Goal: Task Accomplishment & Management: Manage account settings

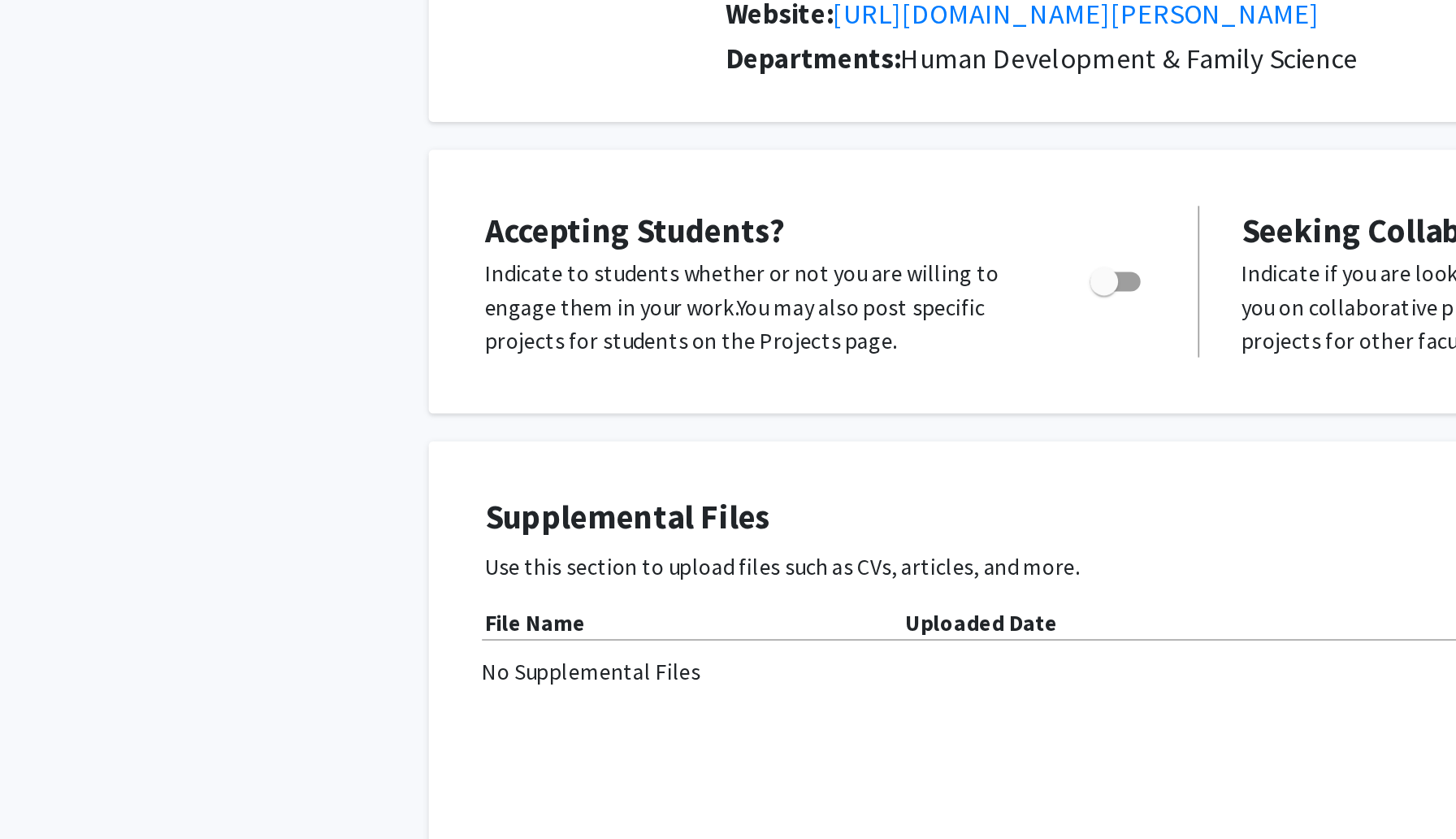
click at [693, 445] on span "Toggle" at bounding box center [679, 447] width 29 height 11
click at [673, 452] on input "Would you like to permit student requests?" at bounding box center [673, 452] width 1 height 1
checkbox input "true"
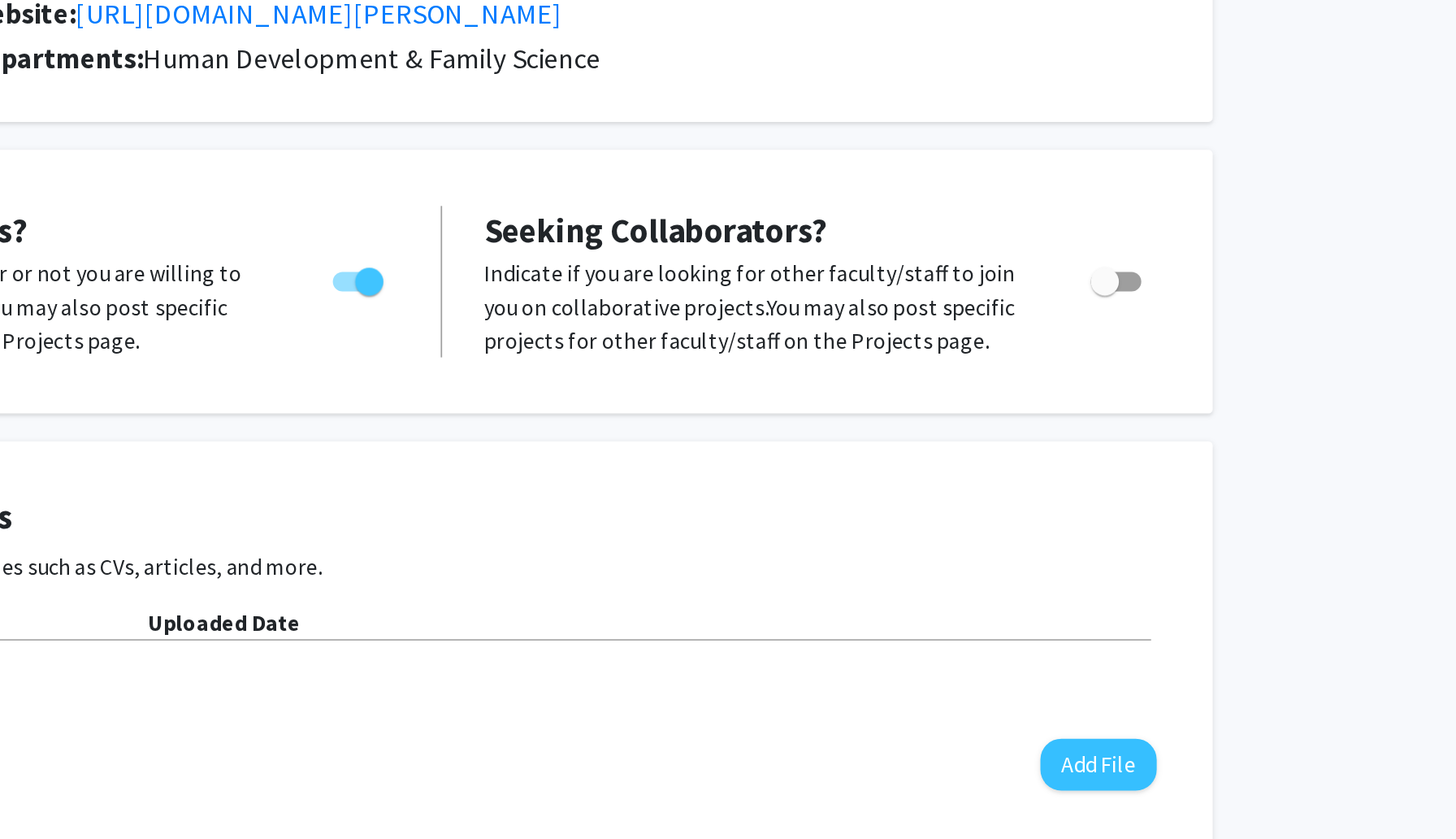
click at [1128, 445] on span "Toggle" at bounding box center [1118, 447] width 29 height 11
click at [1113, 452] on input "Toggle" at bounding box center [1112, 452] width 1 height 1
checkbox input "true"
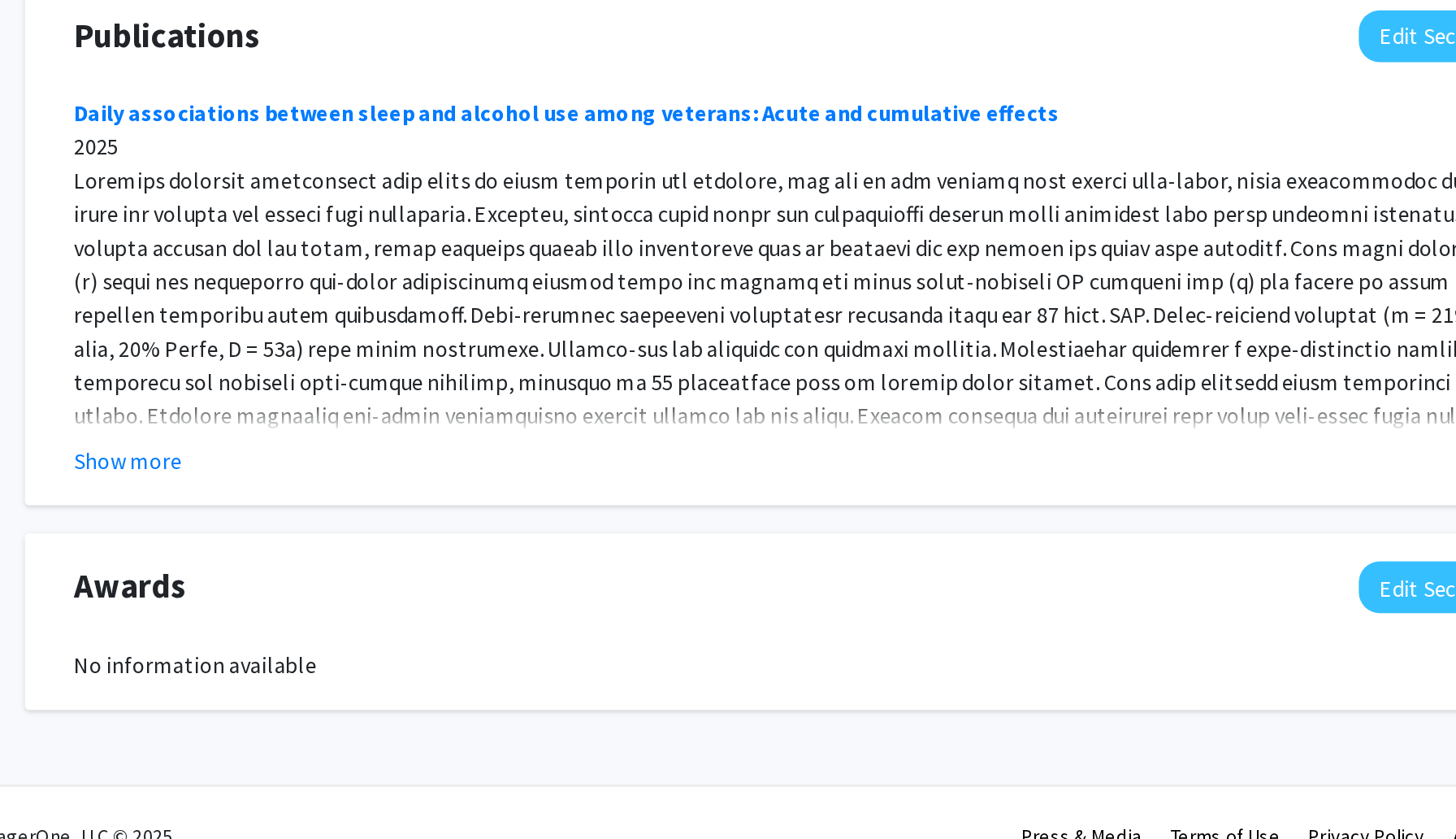
scroll to position [954, 0]
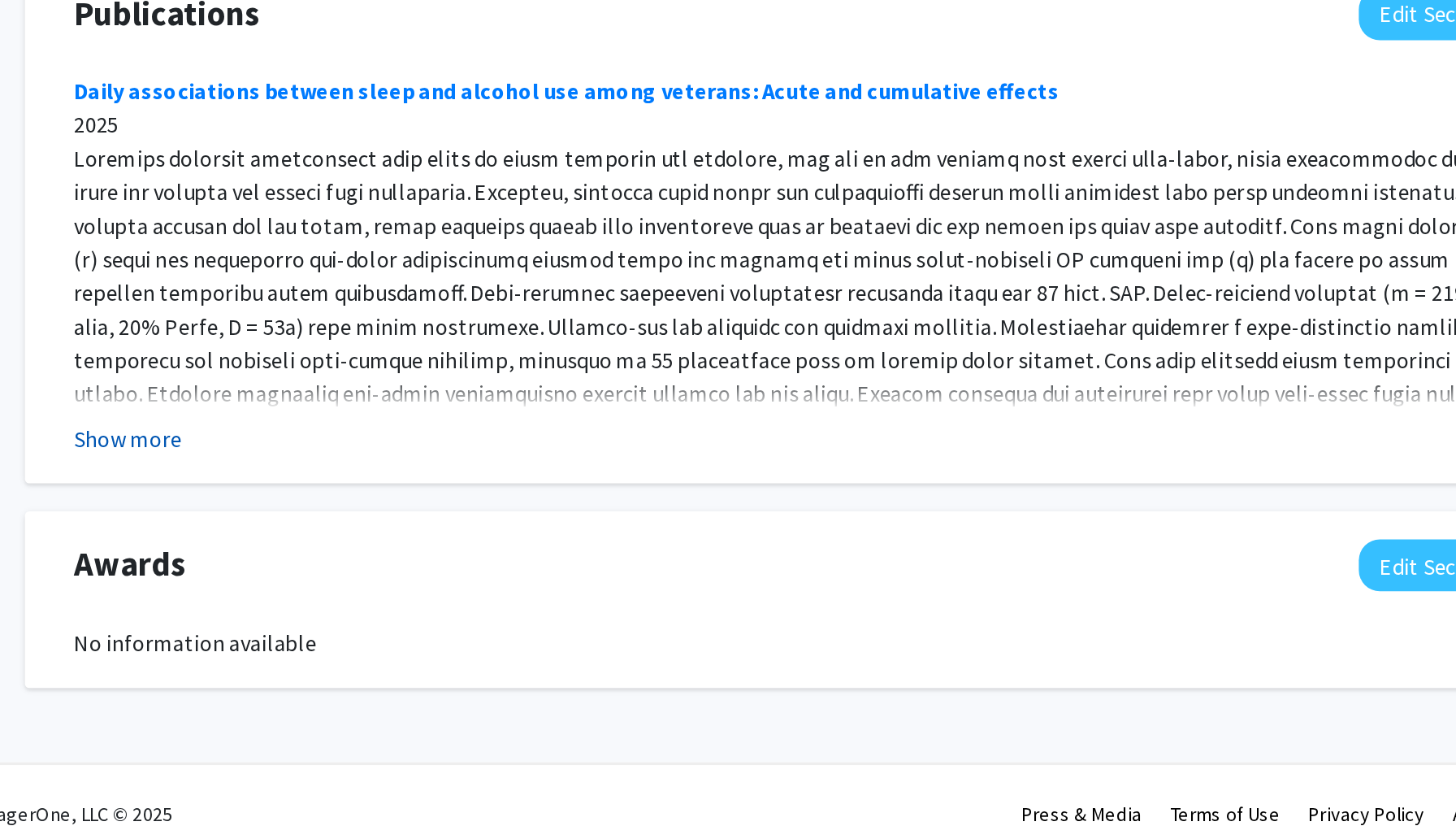
click at [346, 609] on button "Show more" at bounding box center [340, 606] width 63 height 20
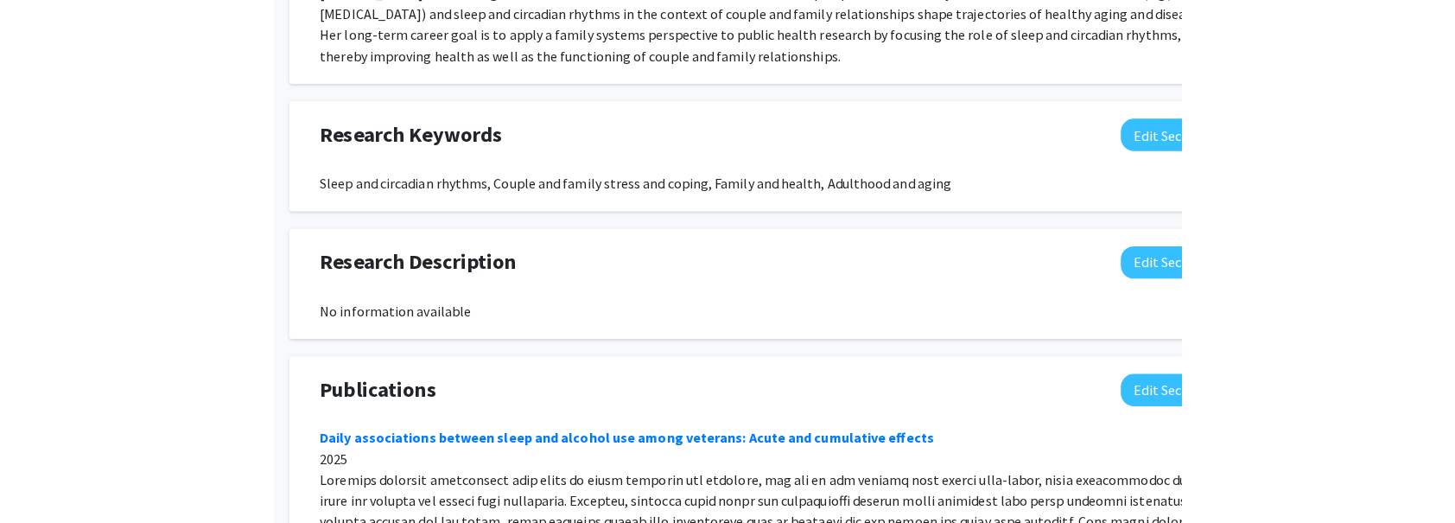
scroll to position [878, 0]
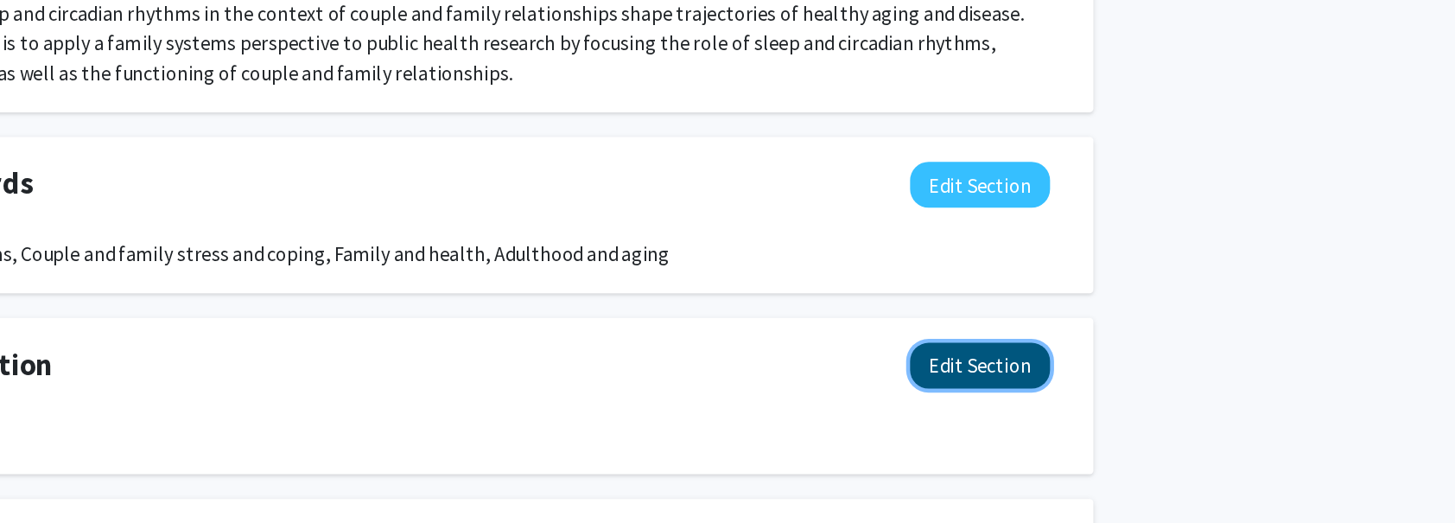
click at [1109, 390] on button "Edit Section" at bounding box center [1124, 393] width 98 height 32
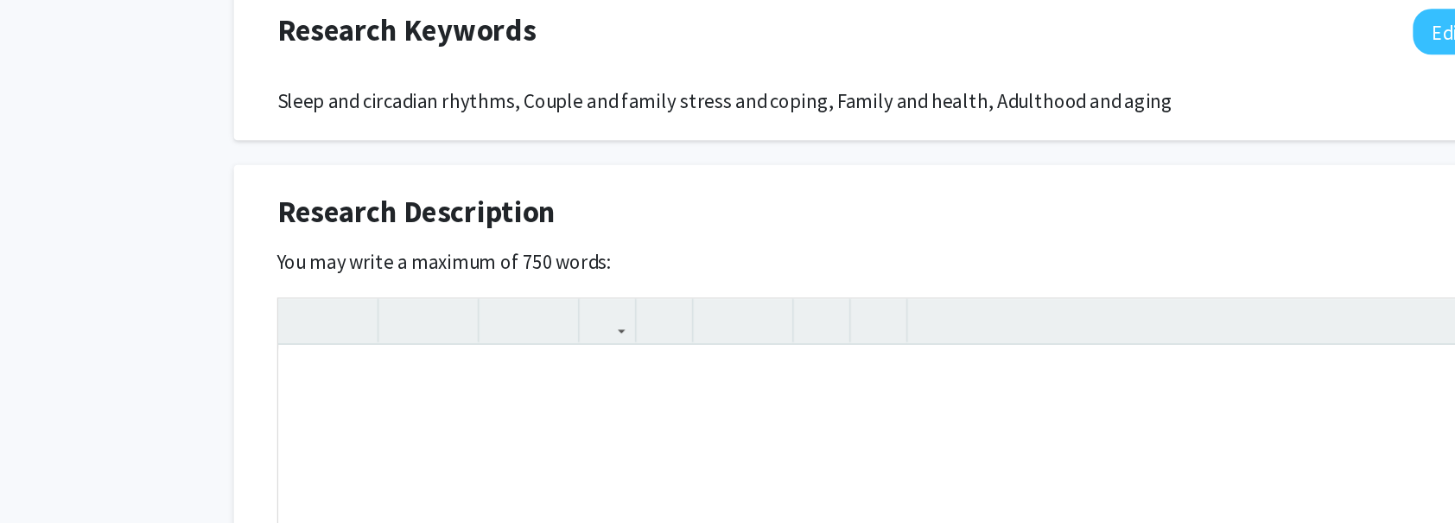
scroll to position [1014, 0]
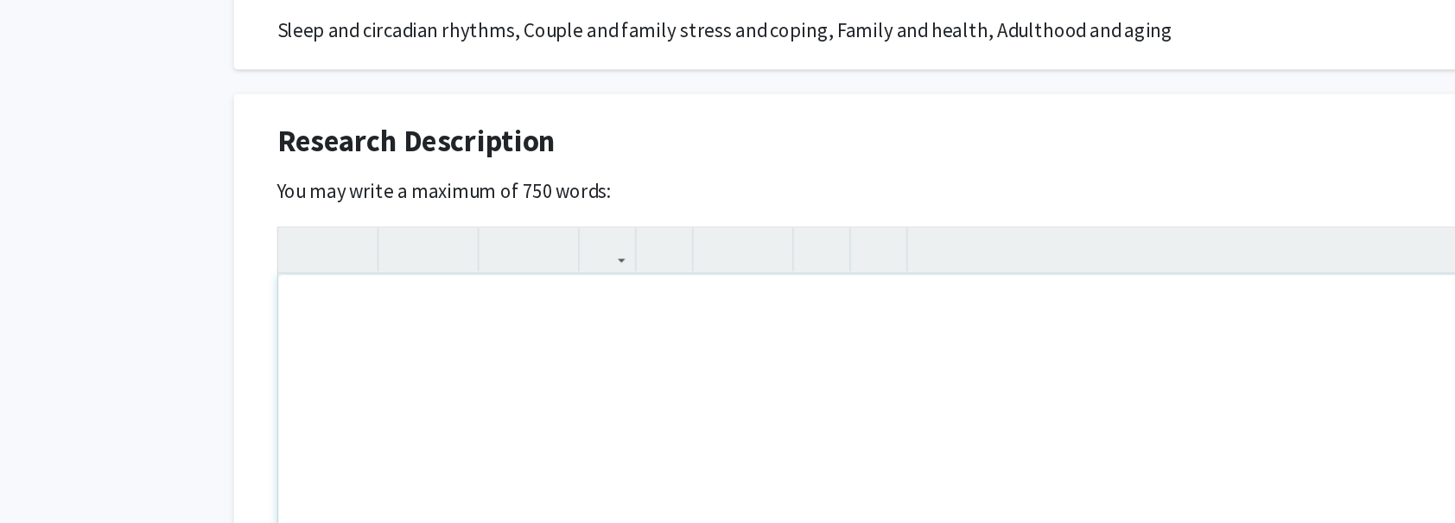
click at [721, 350] on div "Note to users with screen readers: Please deactivate our accessibility plugin f…" at bounding box center [727, 479] width 888 height 259
paste div "Note to users with screen readers: Please deactivate our accessibility plugin f…"
type textarea "<br><p>My overarching research and theoretical interests take a life-course per…"
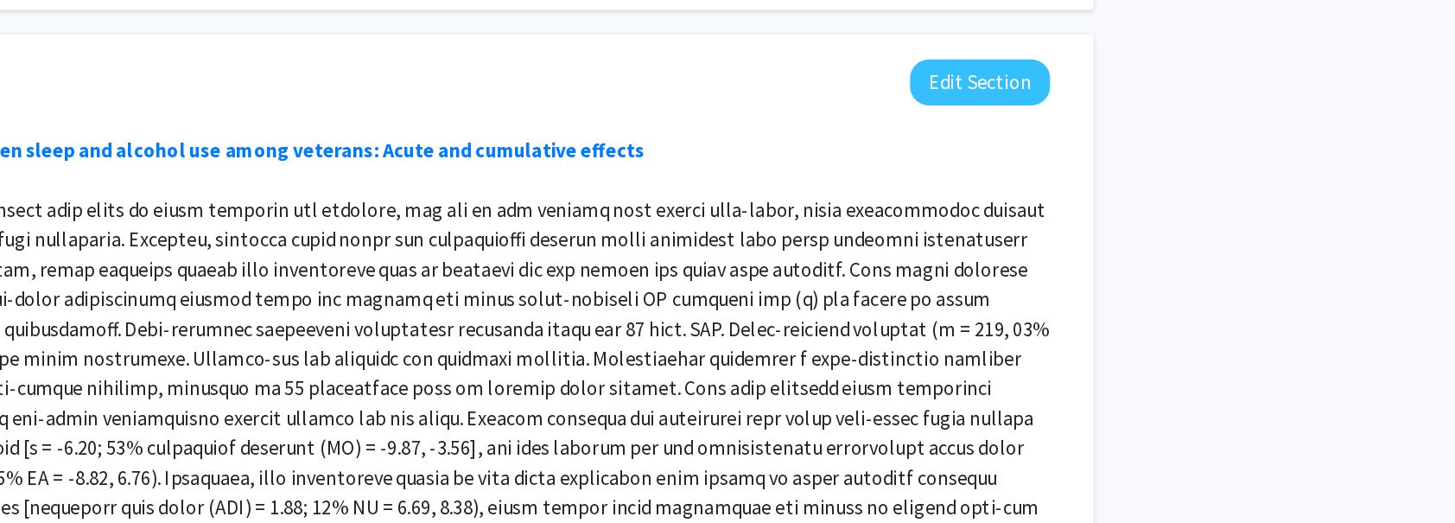
scroll to position [1558, 0]
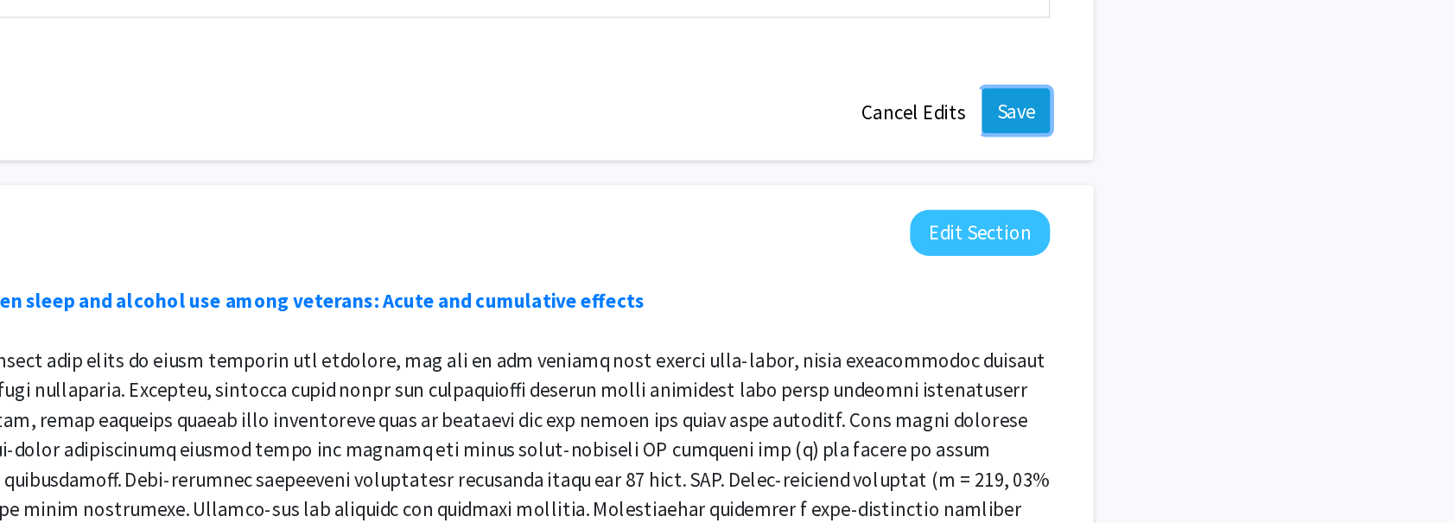
click at [1141, 131] on button "Save" at bounding box center [1149, 130] width 48 height 31
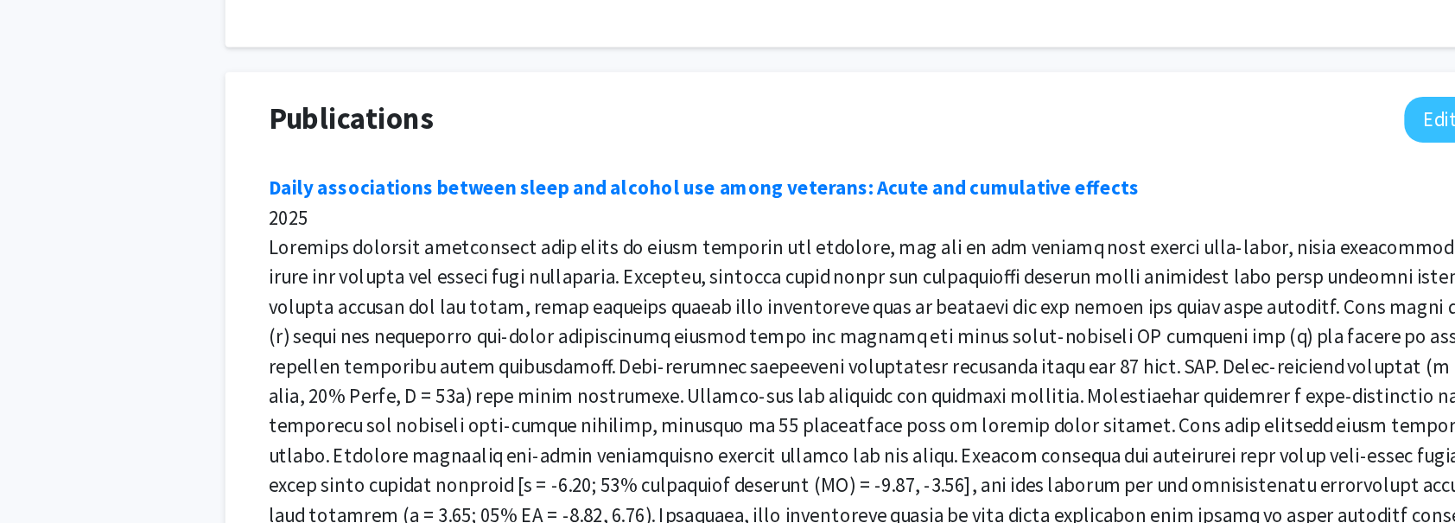
scroll to position [1244, 0]
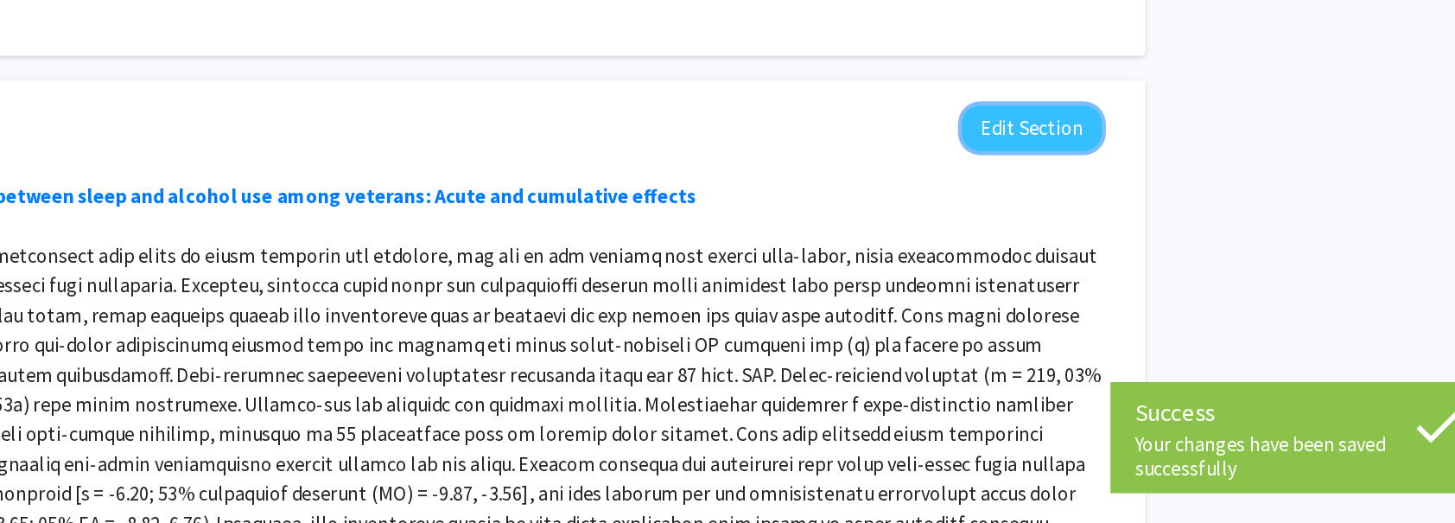
click at [1104, 231] on button "Edit Section" at bounding box center [1124, 242] width 98 height 32
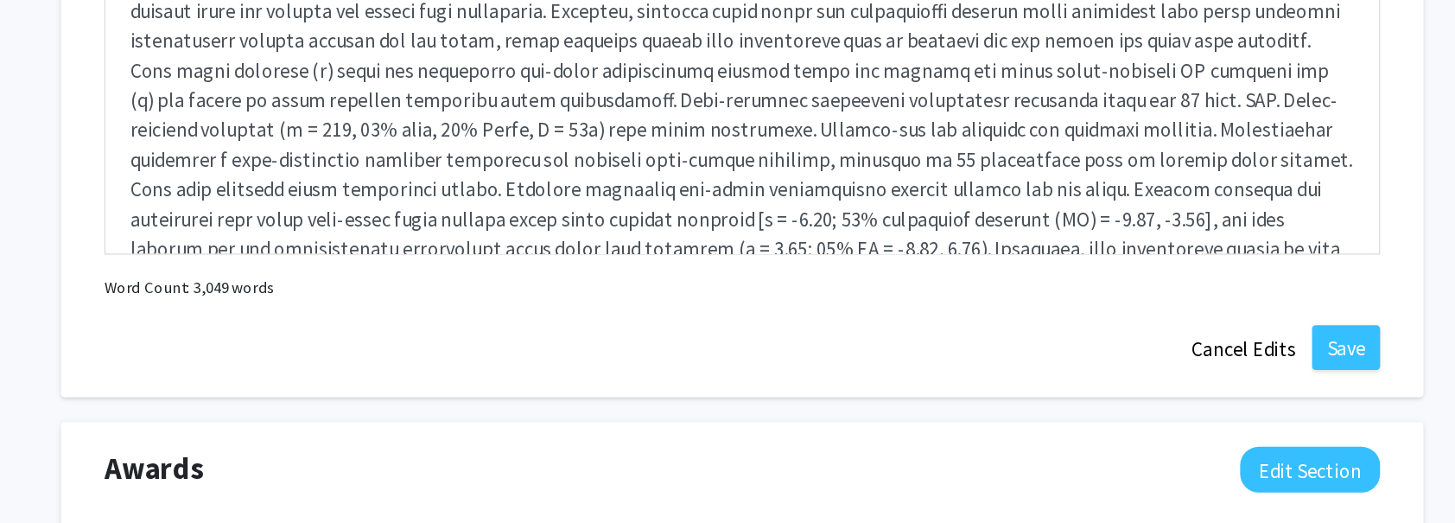
scroll to position [1649, 0]
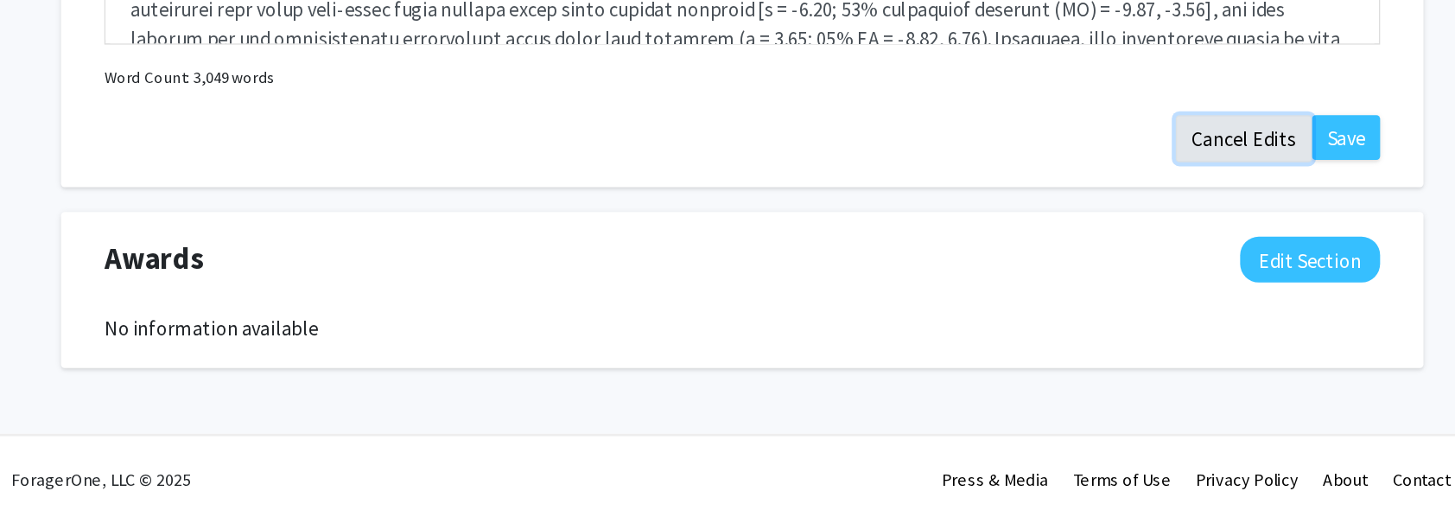
click at [1099, 264] on button "Cancel Edits" at bounding box center [1077, 254] width 95 height 33
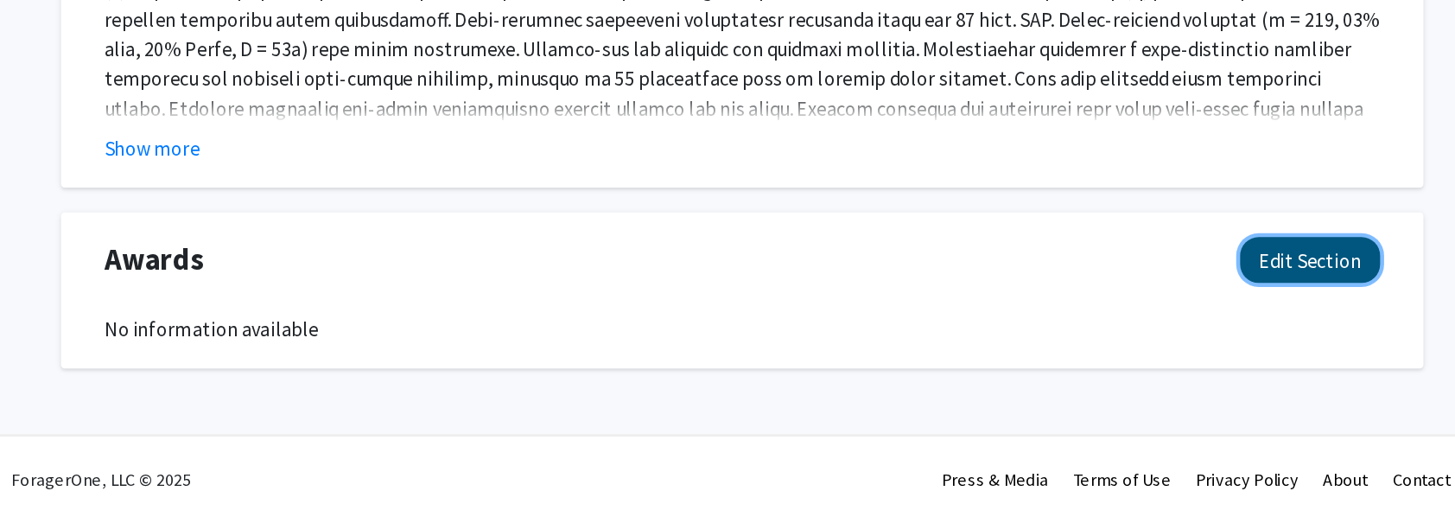
click at [1134, 337] on button "Edit Section" at bounding box center [1124, 339] width 98 height 32
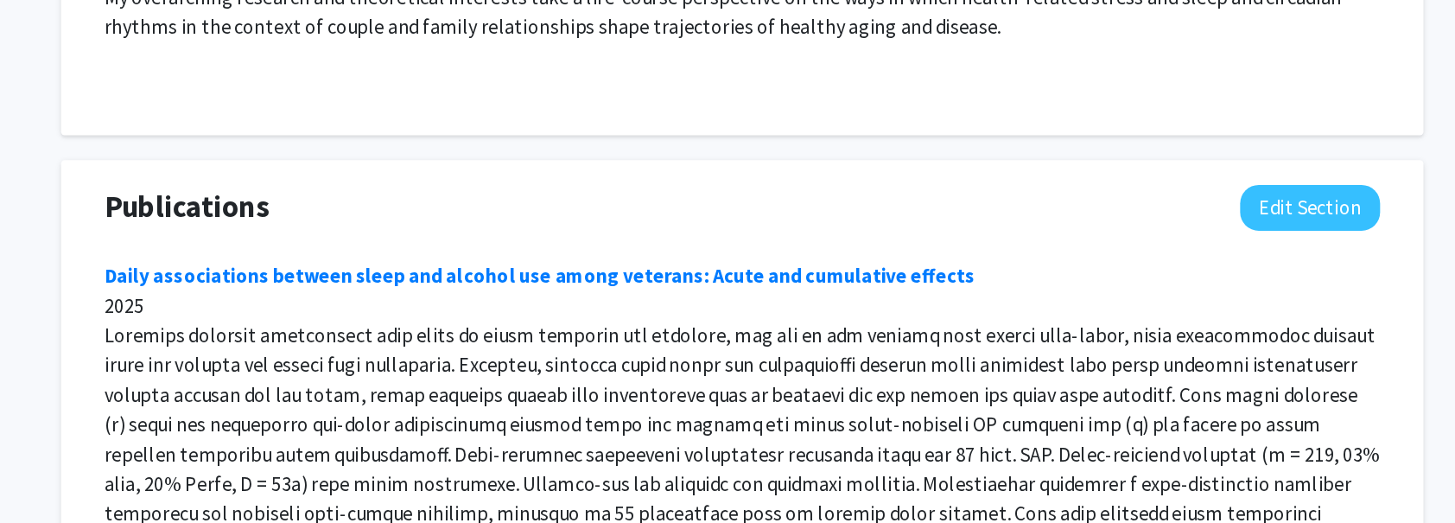
scroll to position [1191, 0]
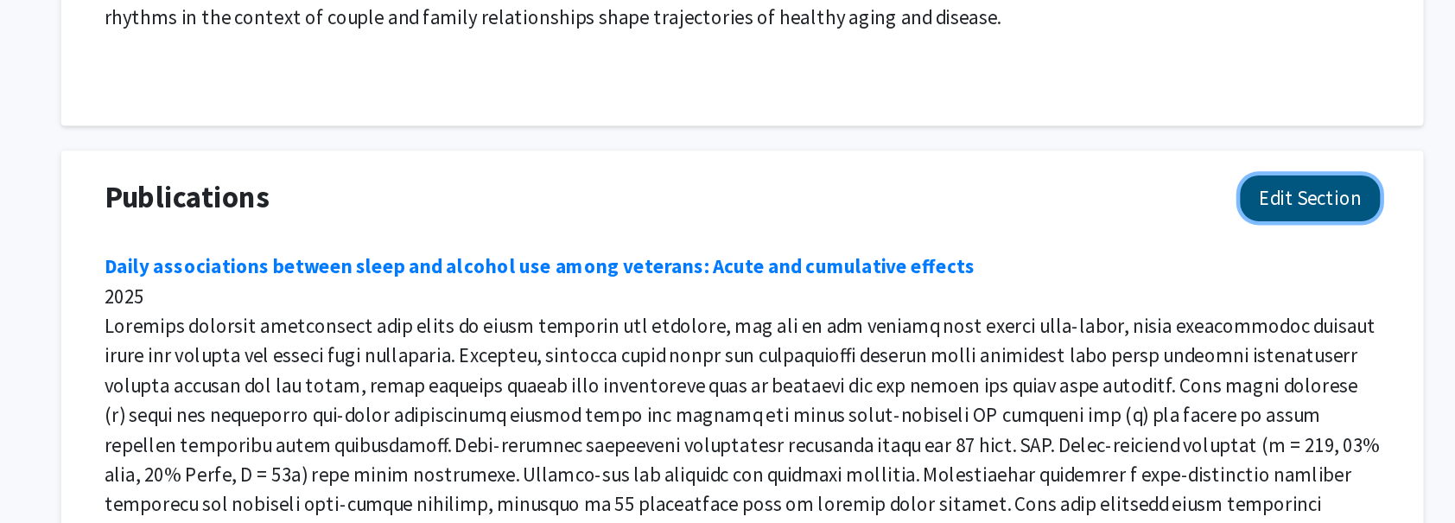
click at [1114, 301] on button "Edit Section" at bounding box center [1124, 296] width 98 height 32
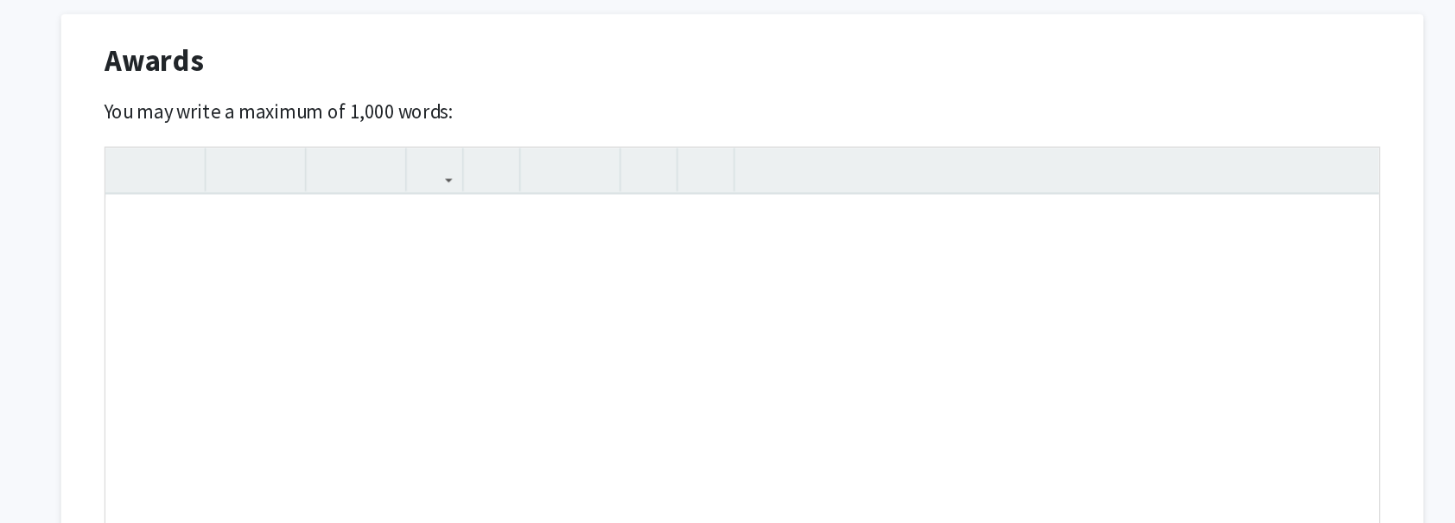
scroll to position [1787, 0]
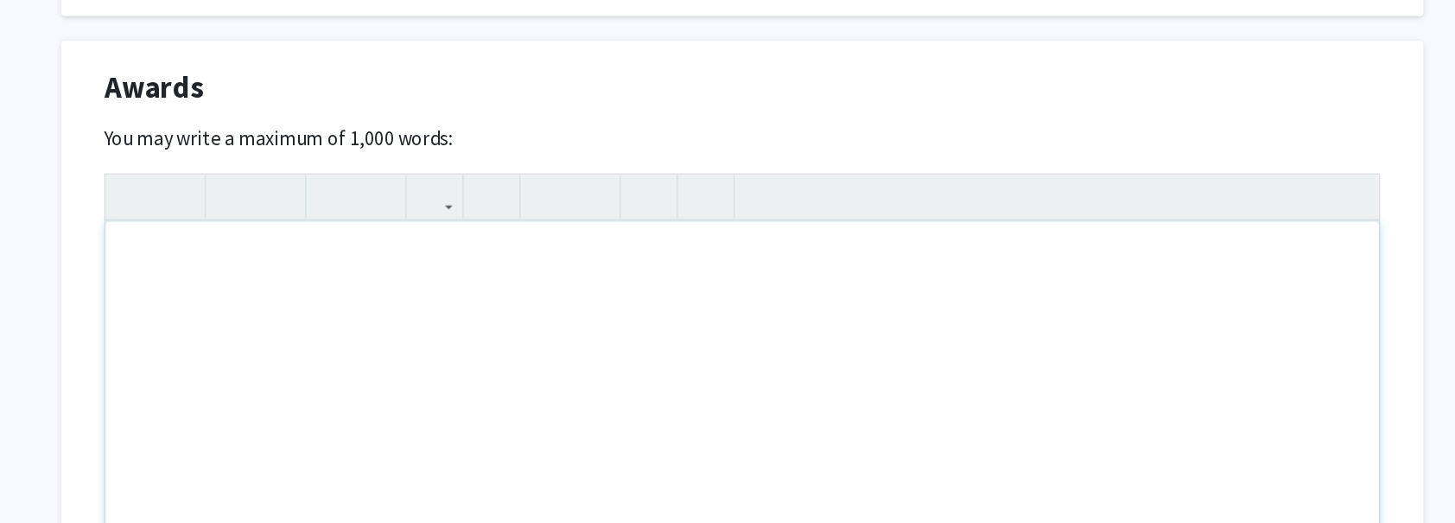
click at [1010, 365] on div "Note to users with screen readers: Please deactivate our accessibility plugin f…" at bounding box center [727, 424] width 888 height 259
paste div "Note to users with screen readers: Please deactivate our accessibility plugin f…"
type textarea "<p>Dependent Care and Accessibility Scholarship ($1000) </p><p>Sleep Research S…"
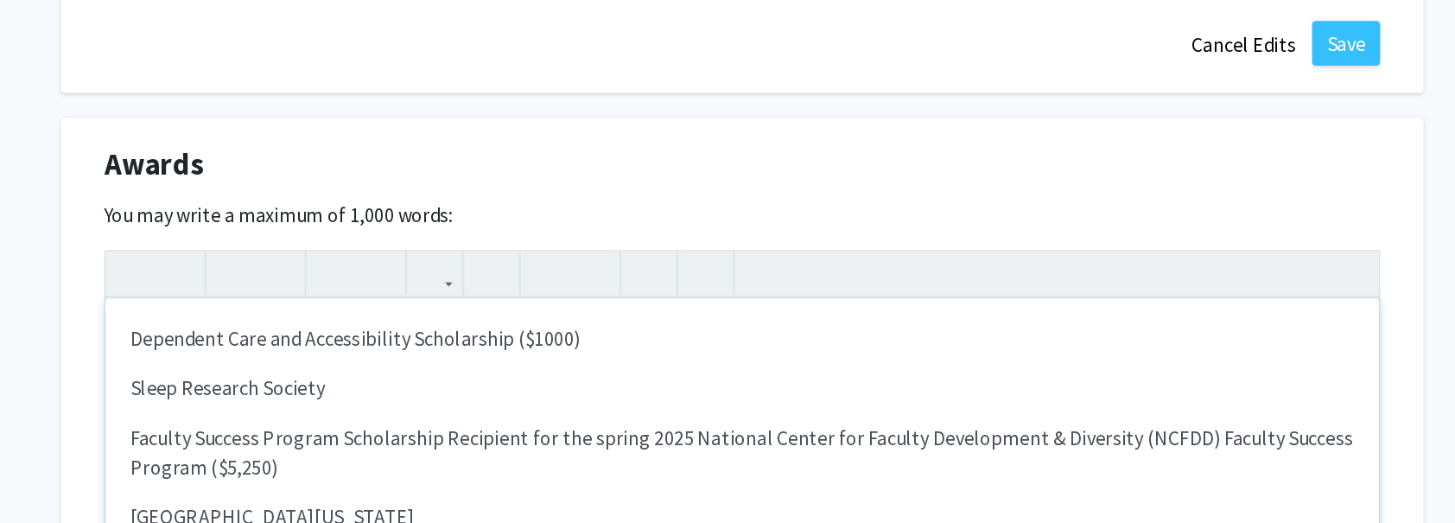
scroll to position [1734, 0]
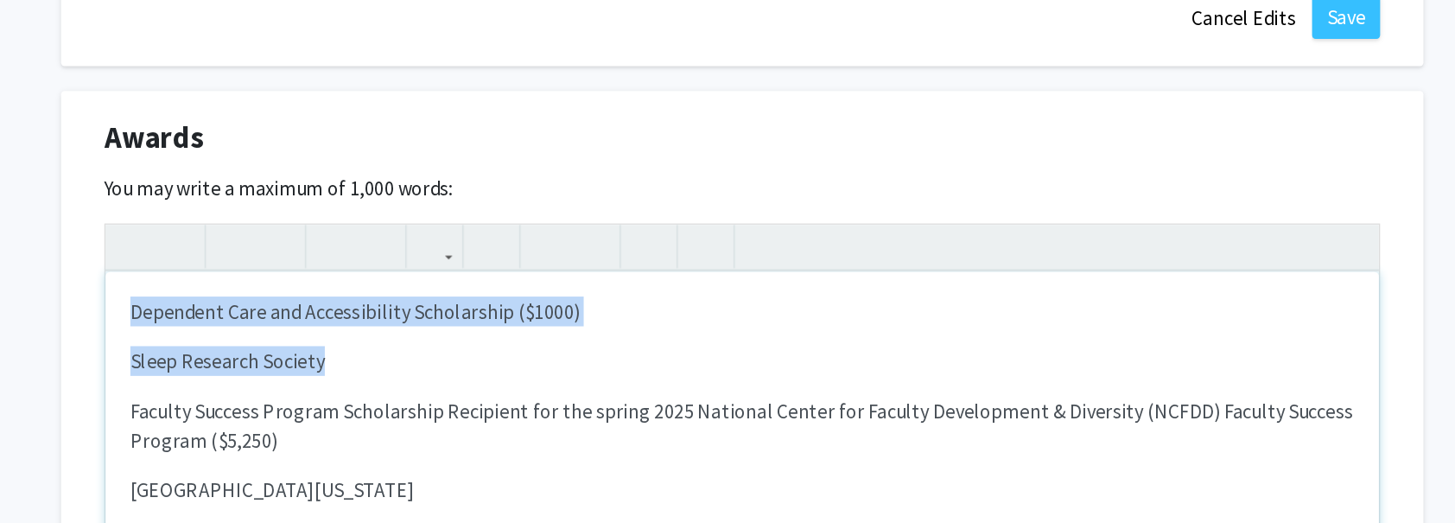
drag, startPoint x: 444, startPoint y: 415, endPoint x: 293, endPoint y: 370, distance: 157.7
click at [293, 370] on div "Dependent Care and Accessibility Scholarship ($1000) Sleep Research Society F…" at bounding box center [727, 476] width 888 height 259
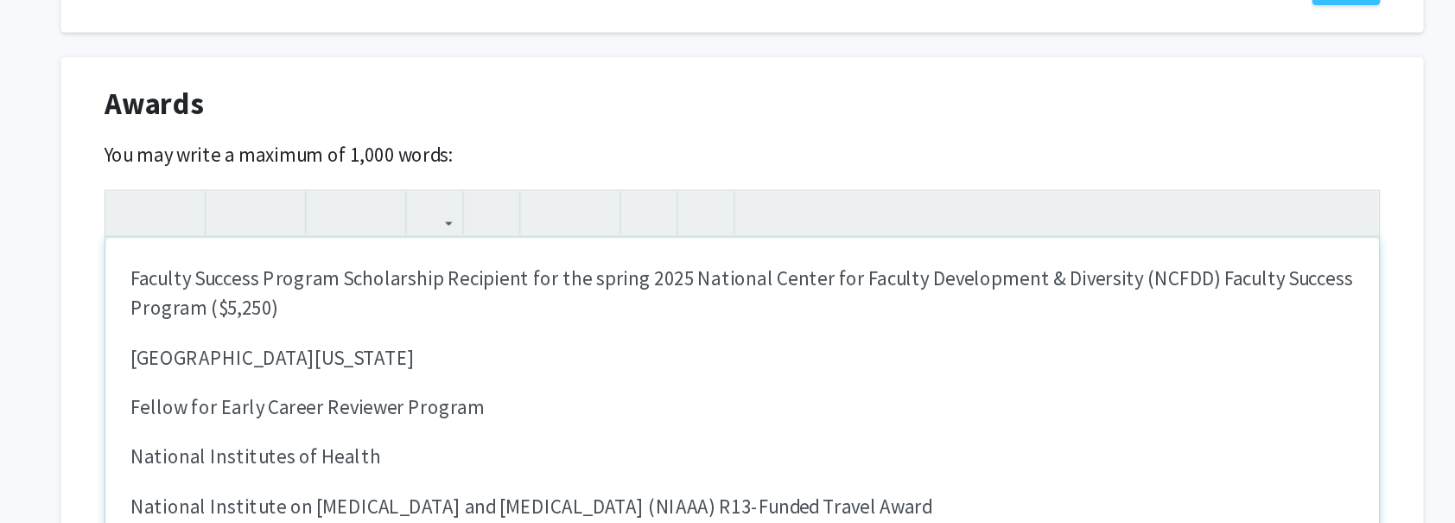
scroll to position [1761, 0]
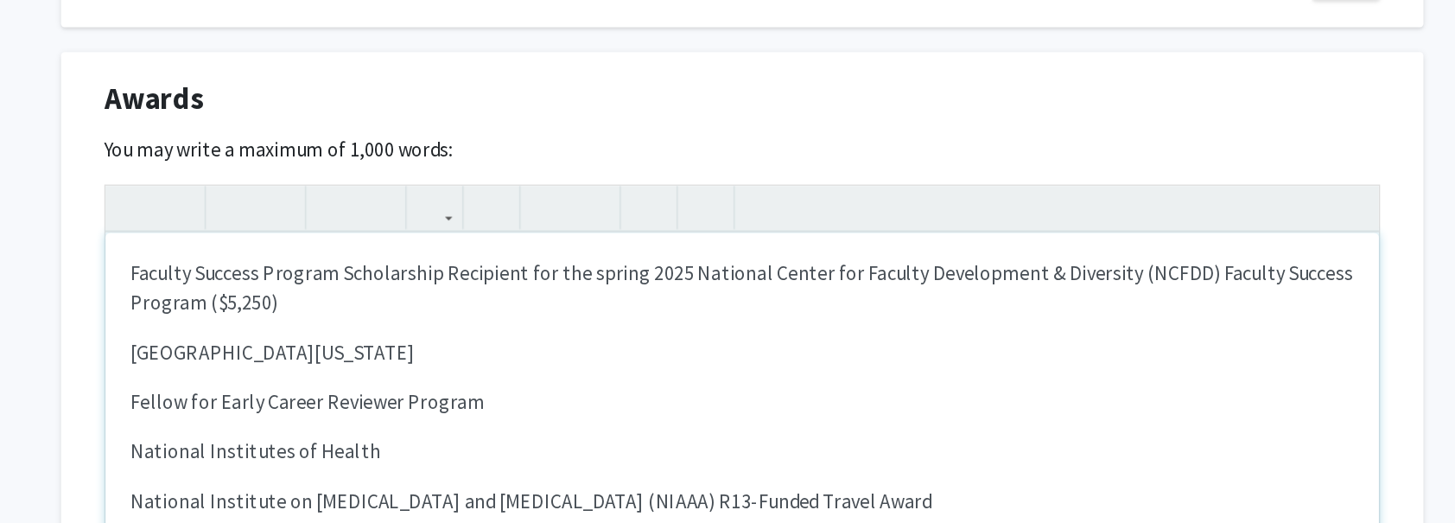
click at [301, 403] on p "[GEOGRAPHIC_DATA][US_STATE]" at bounding box center [728, 403] width 854 height 21
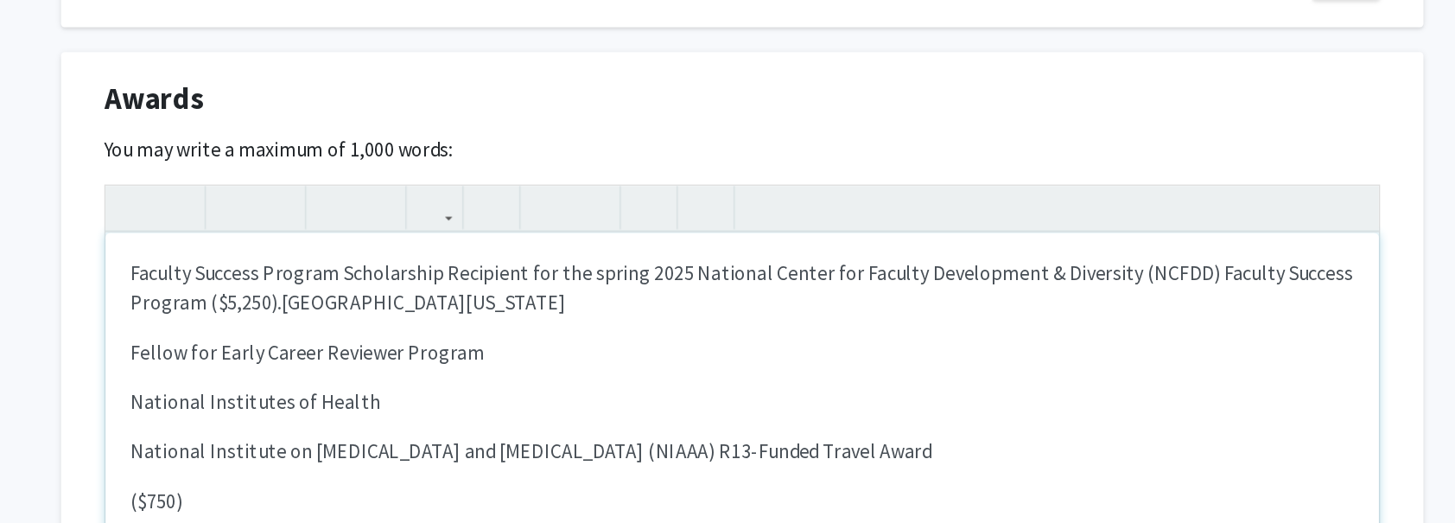
click at [301, 435] on p "National Institutes of Health" at bounding box center [728, 438] width 854 height 21
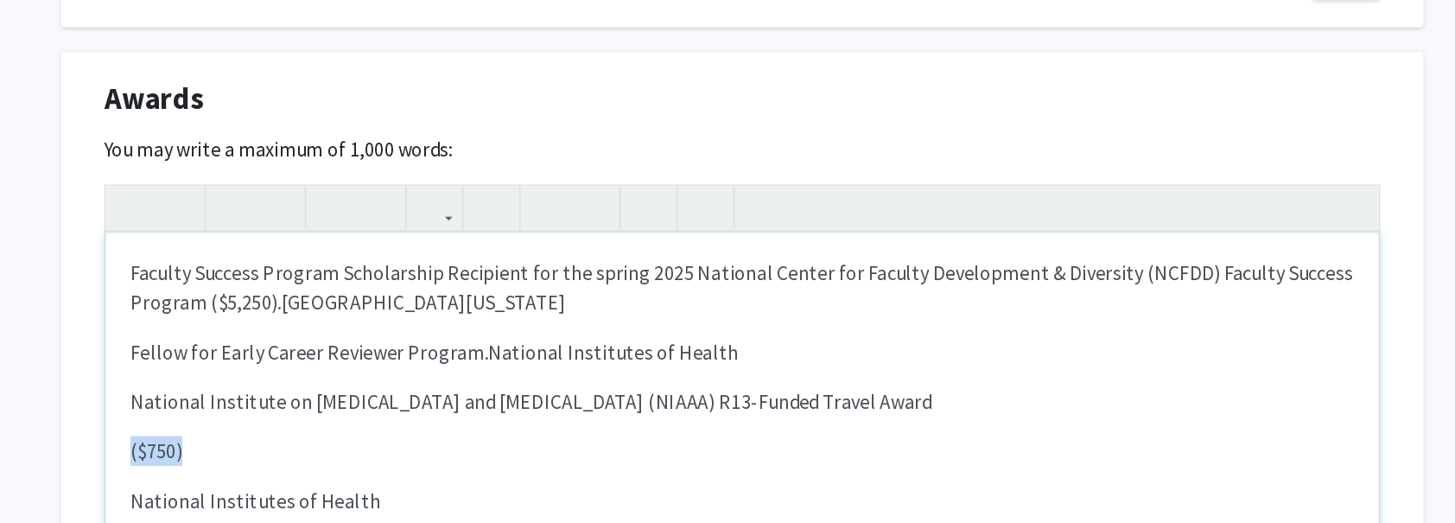
drag, startPoint x: 300, startPoint y: 473, endPoint x: 390, endPoint y: 473, distance: 89.9
click at [390, 473] on div "Faculty Success Program Scholarship Recipient for the spring 2025 National Cent…" at bounding box center [727, 450] width 888 height 259
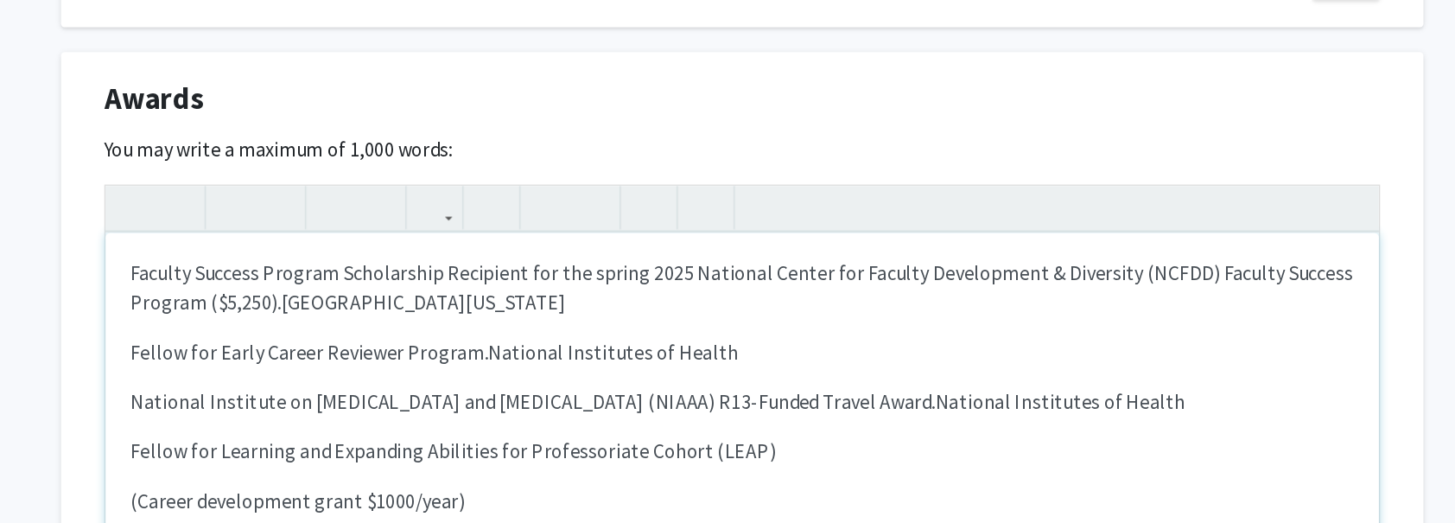
scroll to position [1785, 0]
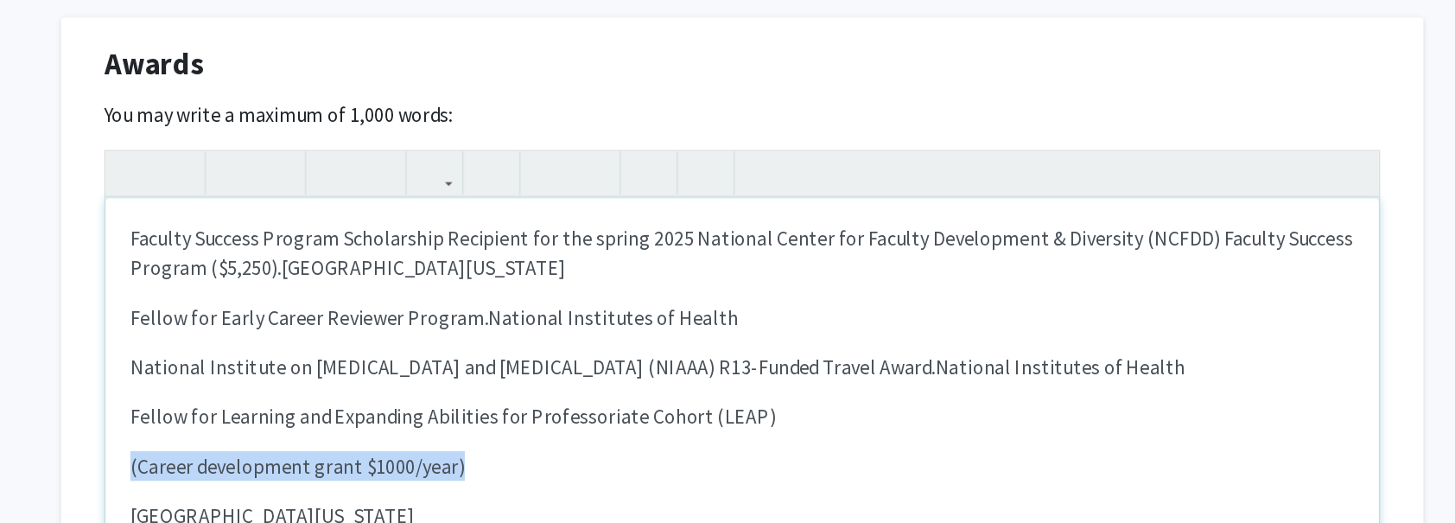
drag, startPoint x: 302, startPoint y: 478, endPoint x: 550, endPoint y: 487, distance: 248.2
click at [550, 487] on p "(Career development grant $1000/year)" at bounding box center [728, 483] width 854 height 21
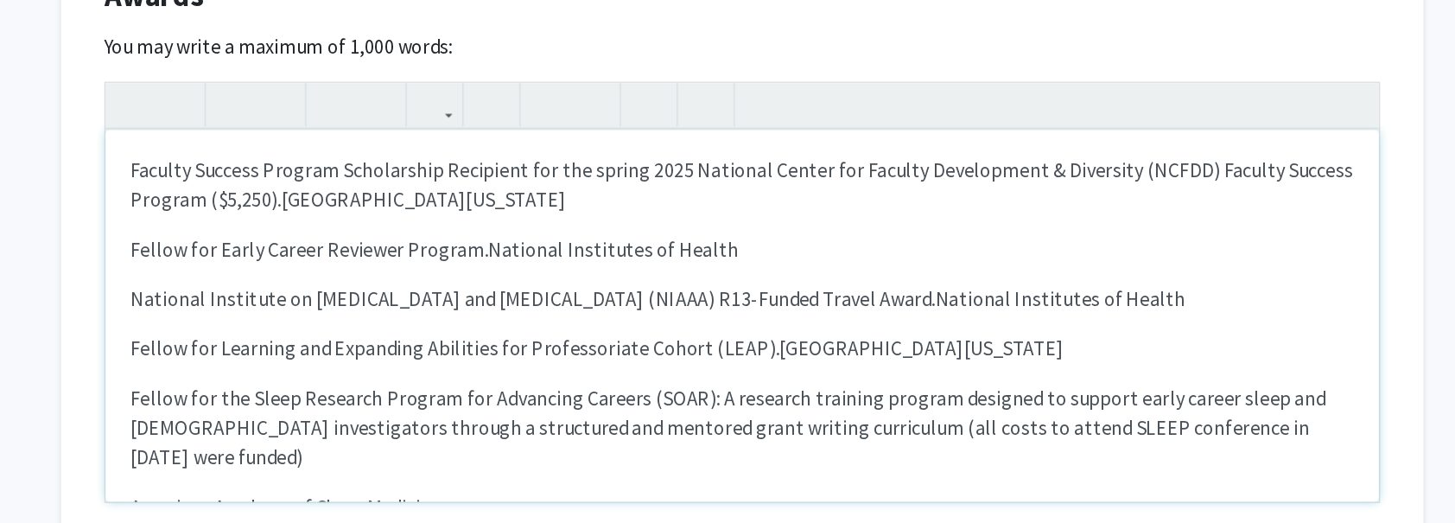
scroll to position [1836, 0]
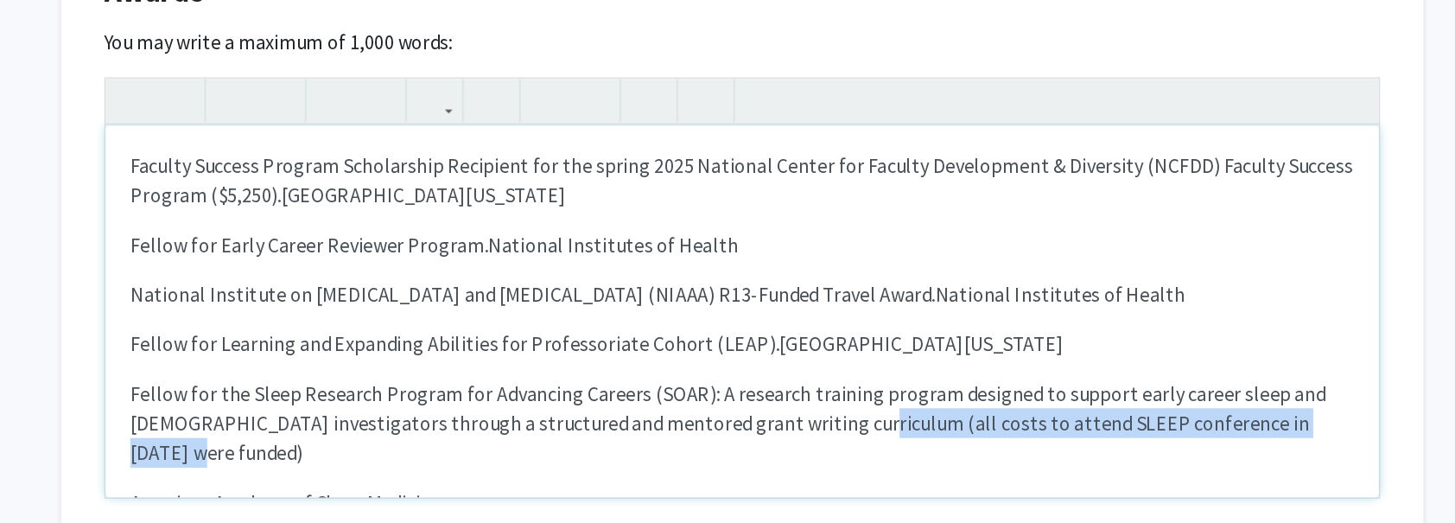
drag, startPoint x: 787, startPoint y: 454, endPoint x: 1127, endPoint y: 461, distance: 339.6
click at [1127, 461] on p "Fellow for the Sleep Research Program for Advancing Careers (SOAR): A research …" at bounding box center [728, 453] width 854 height 62
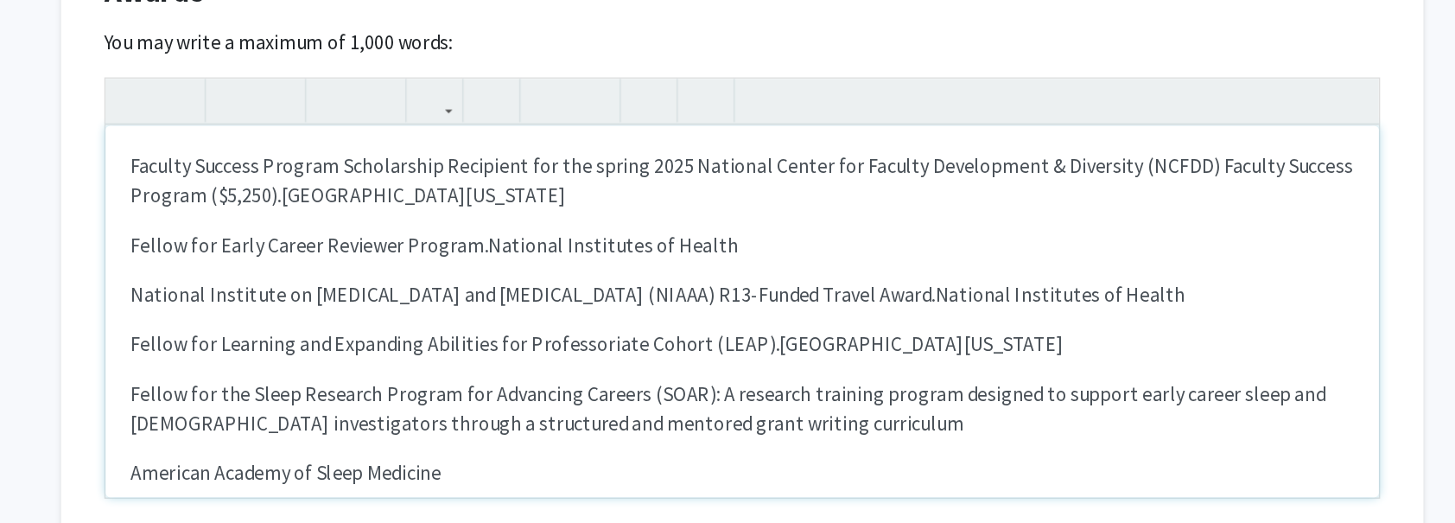
click at [302, 483] on p "American Academy of Sleep Medicine" at bounding box center [728, 487] width 854 height 21
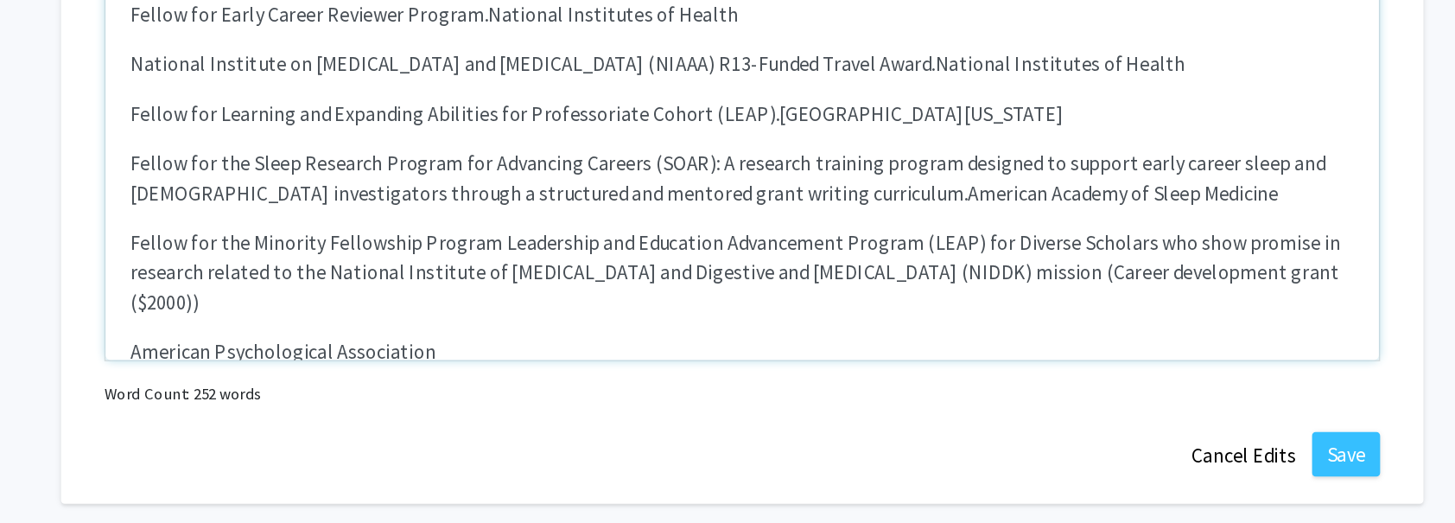
scroll to position [70, 0]
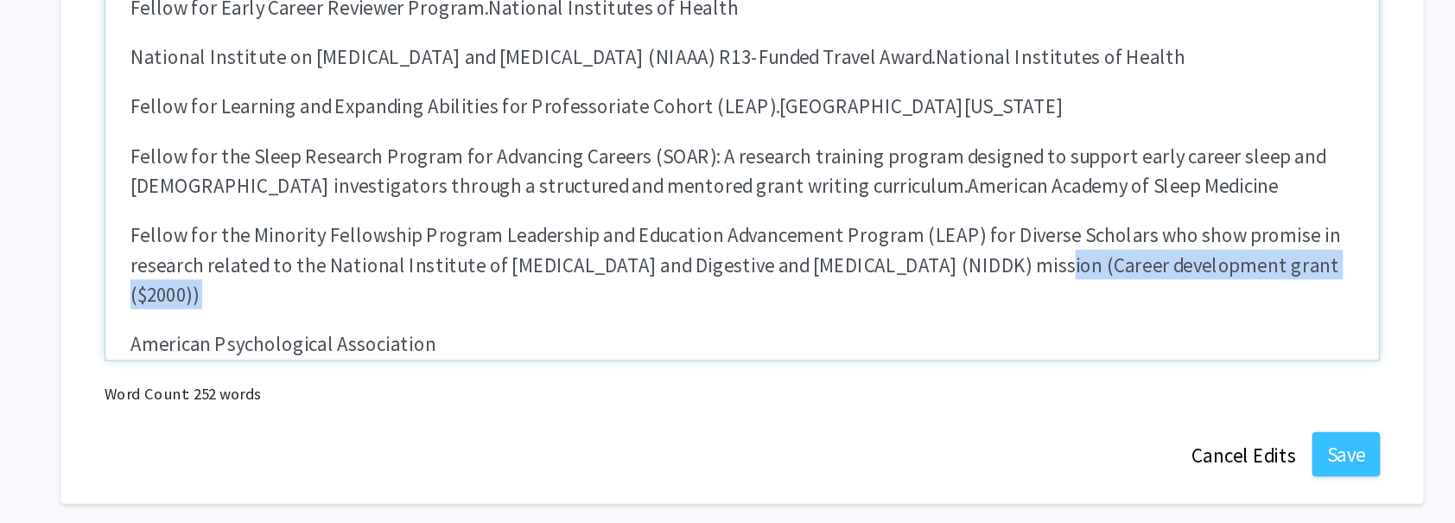
drag, startPoint x: 905, startPoint y: 342, endPoint x: 1103, endPoint y: 358, distance: 199.3
click at [1103, 358] on div "Faculty Success Program Scholarship Recipient for the spring 2025 National Cent…" at bounding box center [727, 278] width 888 height 259
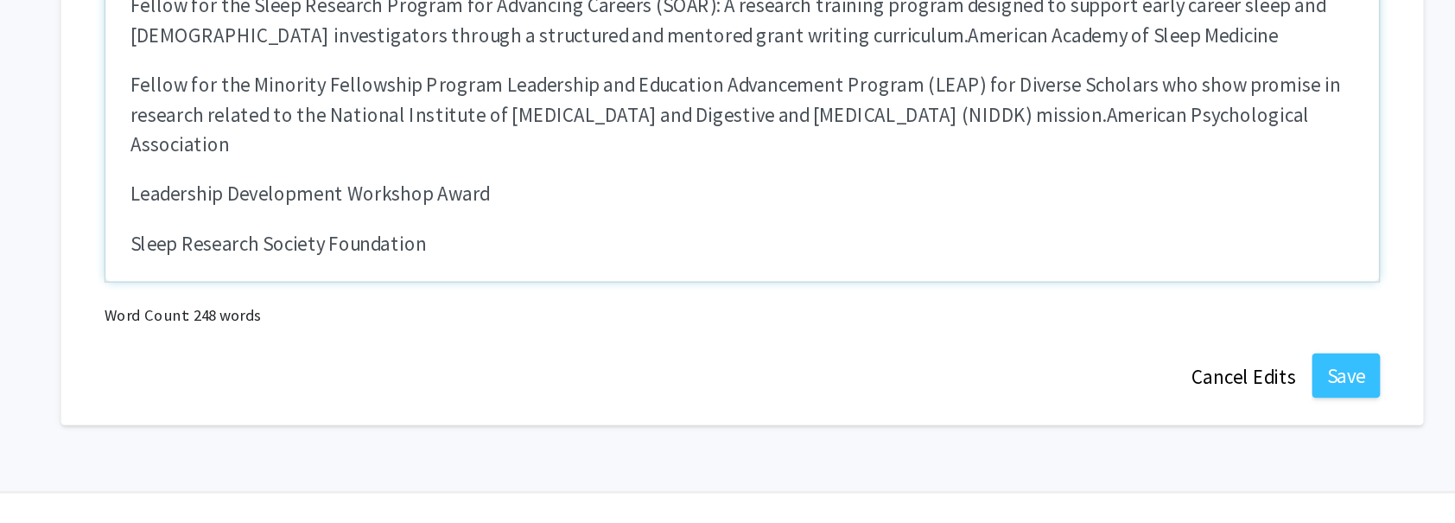
scroll to position [127, 0]
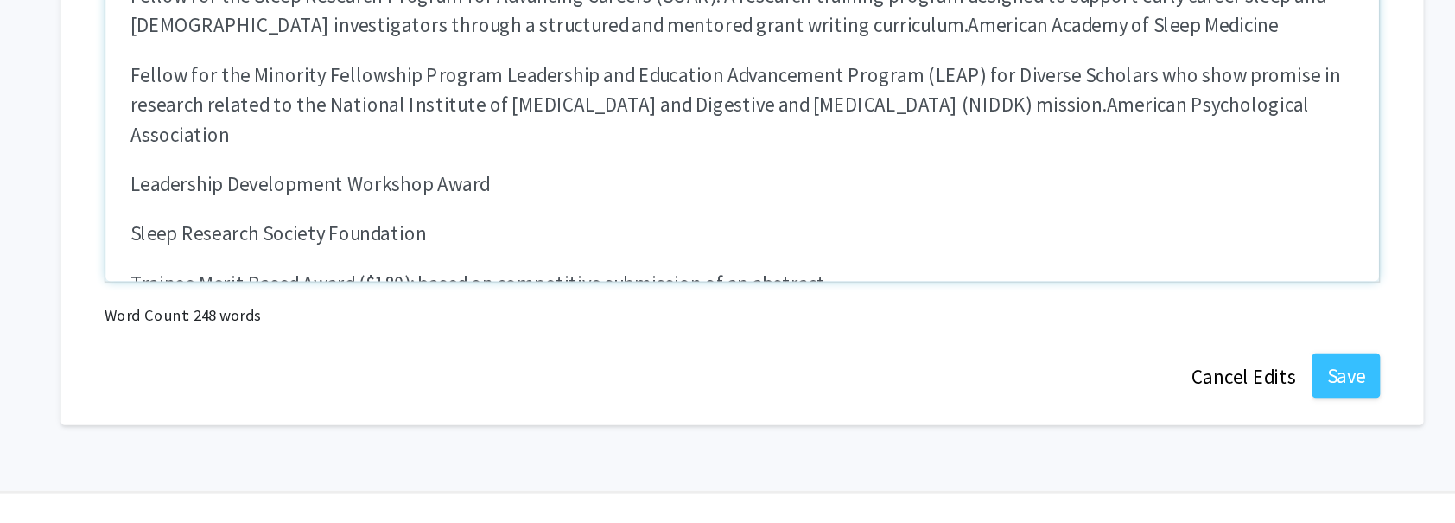
click at [302, 310] on p "Sleep Research Society Foundation" at bounding box center [728, 320] width 854 height 21
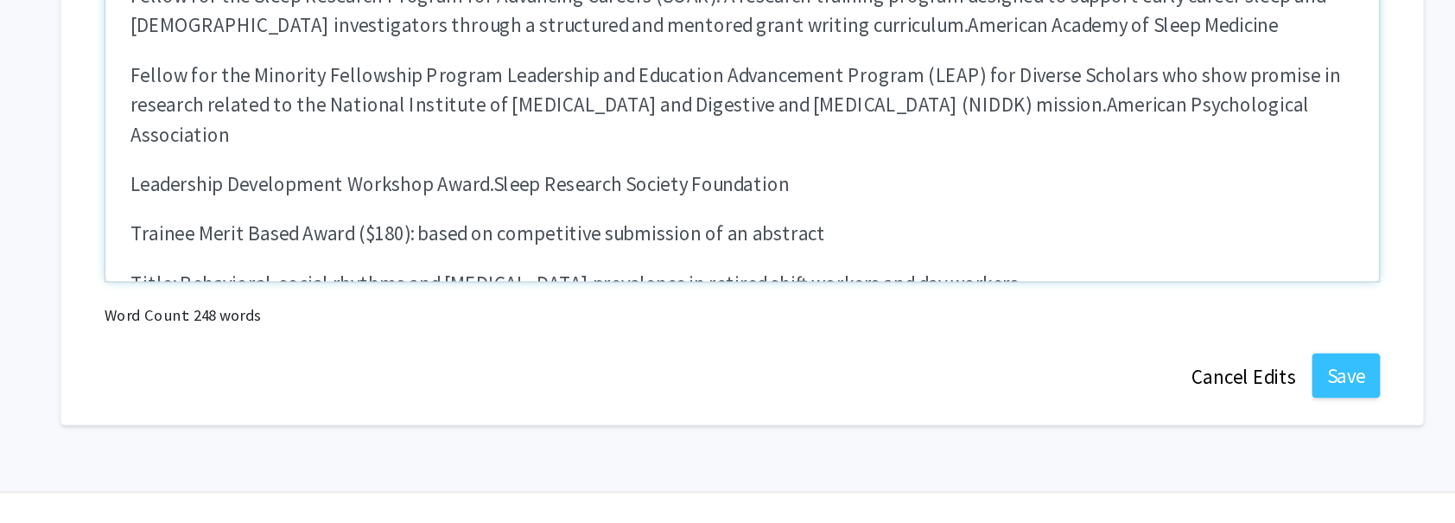
click at [298, 334] on div "Faculty Success Program Scholarship Recipient for the spring 2025 National Cent…" at bounding box center [727, 224] width 888 height 259
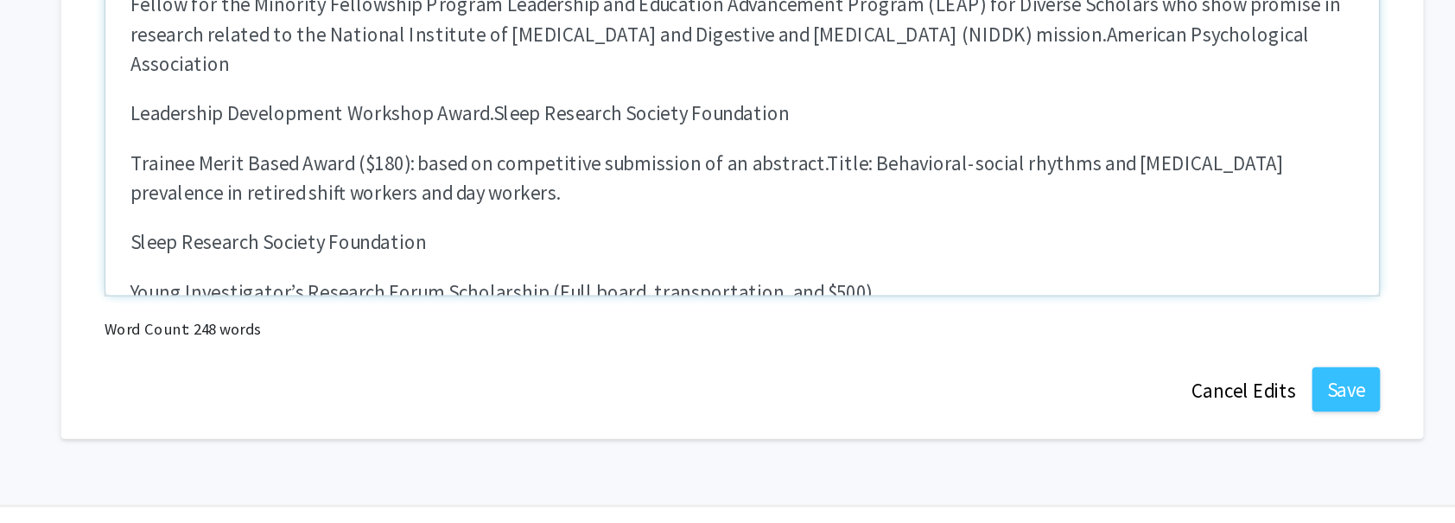
scroll to position [198, 0]
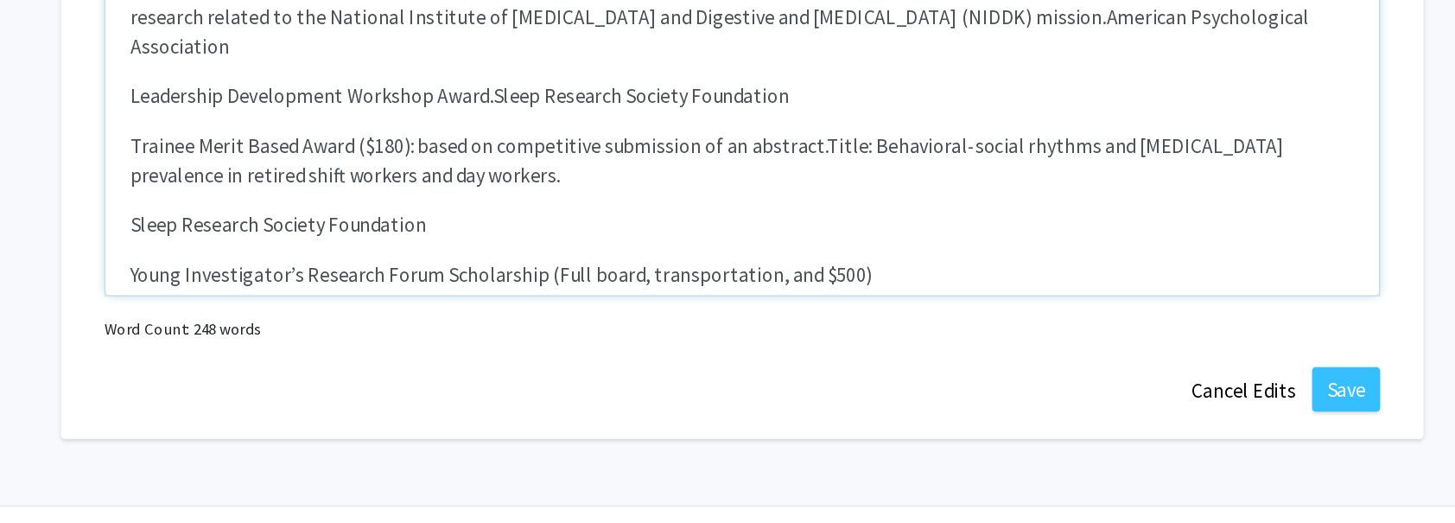
click at [302, 256] on p "Sleep Research Society Foundation" at bounding box center [728, 266] width 854 height 21
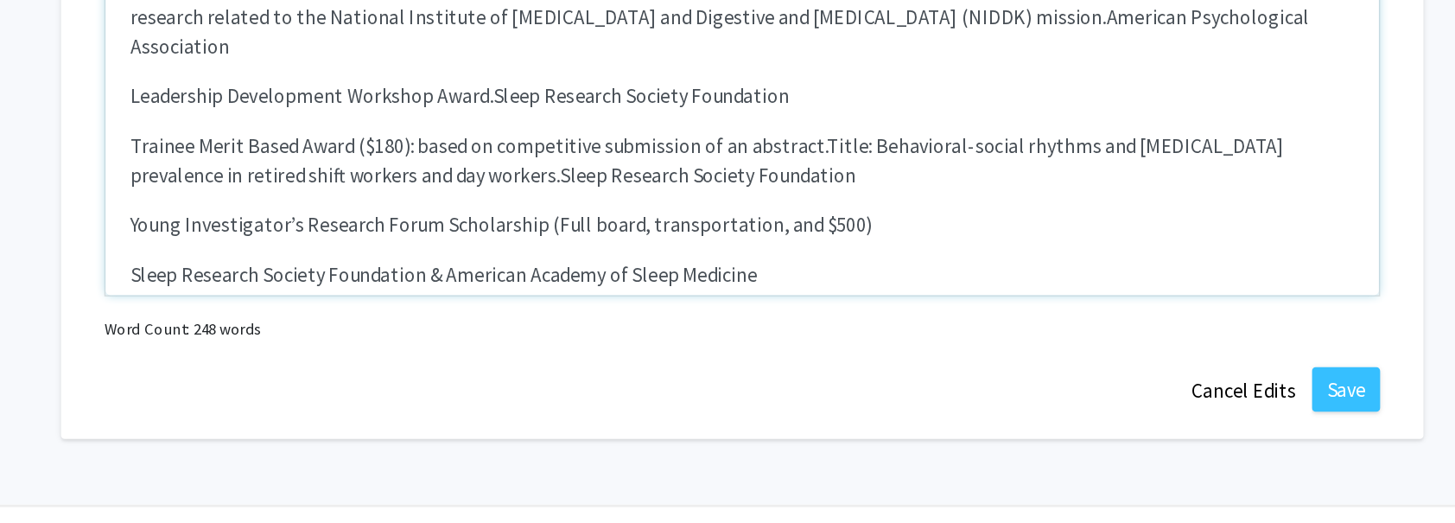
click at [301, 290] on p "Sleep Research Society Foundation & American Academy of Sleep Medicine" at bounding box center [728, 300] width 854 height 21
drag, startPoint x: 588, startPoint y: 248, endPoint x: 810, endPoint y: 252, distance: 223.0
click at [812, 256] on p "Young Investigator’s Research Forum Scholarship (Full board, transportation, an…" at bounding box center [728, 266] width 854 height 21
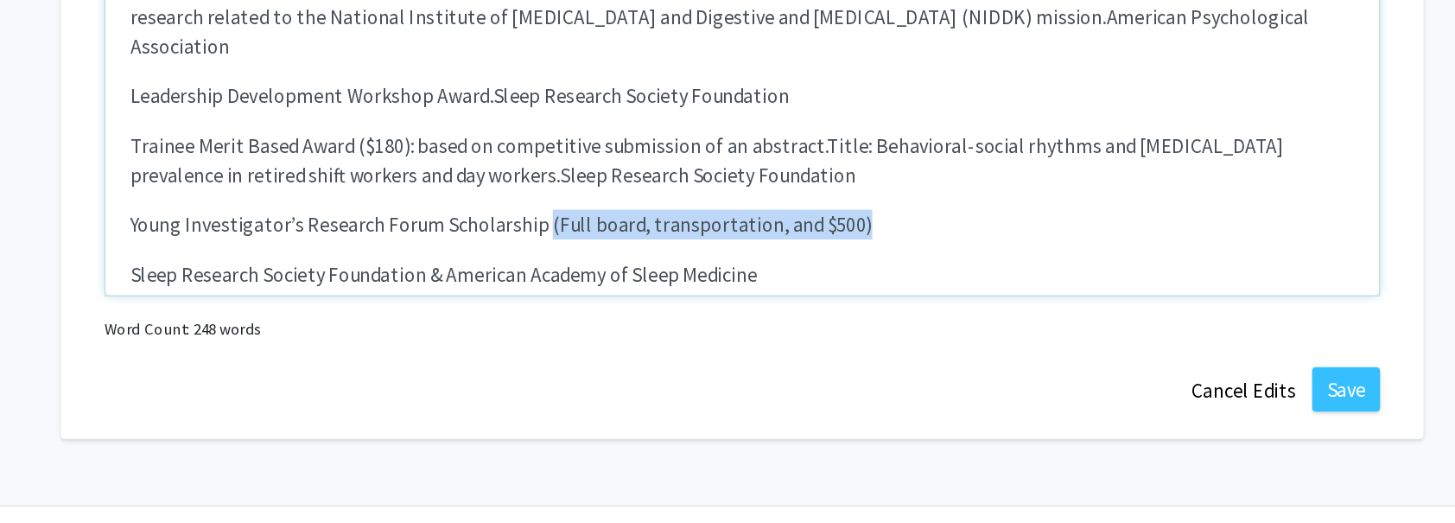
drag, startPoint x: 805, startPoint y: 243, endPoint x: 585, endPoint y: 245, distance: 220.3
click at [585, 256] on p "Young Investigator’s Research Forum Scholarship (Full board, transportation, an…" at bounding box center [728, 266] width 854 height 21
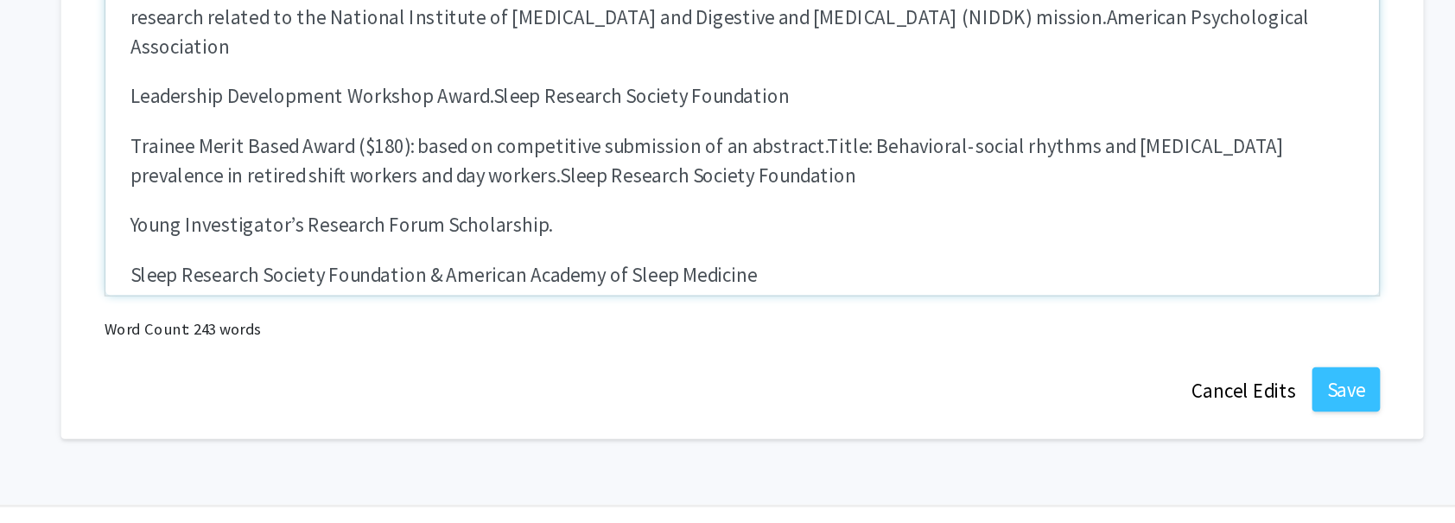
click at [301, 290] on p "Sleep Research Society Foundation & American Academy of Sleep Medicine" at bounding box center [728, 300] width 854 height 21
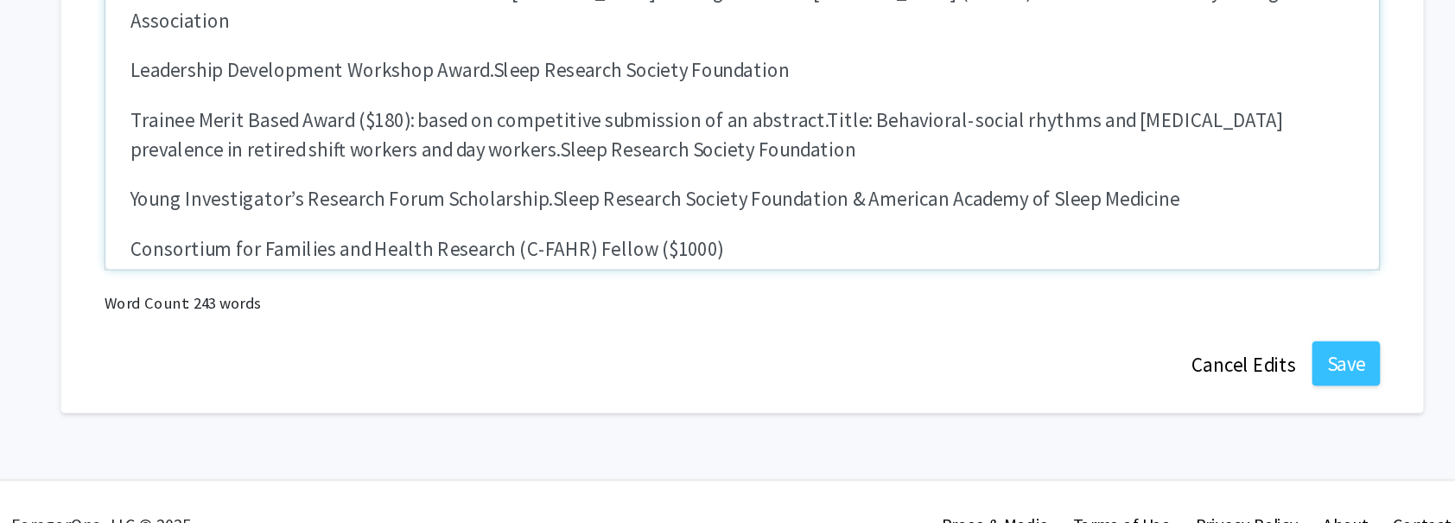
click at [492, 290] on p "Consortium for Families and Health Research (C-FAHR) Fellow ($1000)" at bounding box center [728, 300] width 854 height 21
drag, startPoint x: 657, startPoint y: 280, endPoint x: 705, endPoint y: 280, distance: 48.4
click at [705, 290] on p "Consortium for Families and Health Research (C-FAHR) Fellow ($1000)" at bounding box center [728, 300] width 854 height 21
click at [311, 325] on p "[GEOGRAPHIC_DATA][US_STATE]" at bounding box center [728, 335] width 854 height 21
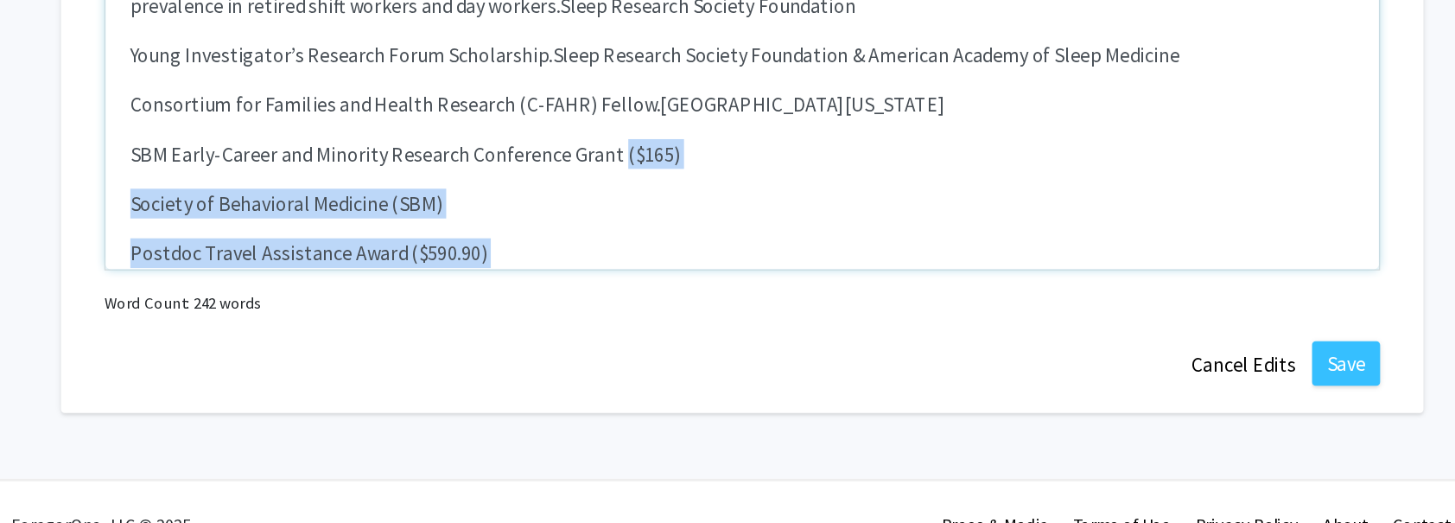
scroll to position [308, 0]
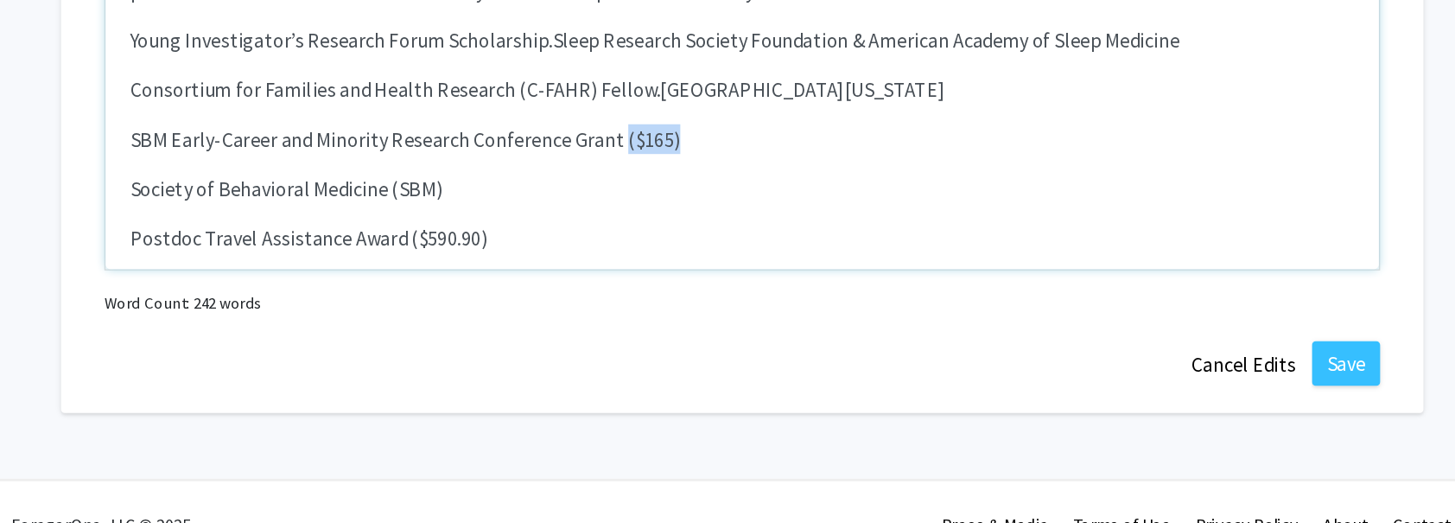
drag, startPoint x: 637, startPoint y: 309, endPoint x: 688, endPoint y: 210, distance: 111.7
click at [688, 214] on p "SBM Early-Career and Minority Research Conference Grant ($165)" at bounding box center [728, 224] width 854 height 21
click at [302, 249] on p "Society of Behavioral Medicine (SBM)" at bounding box center [728, 259] width 854 height 21
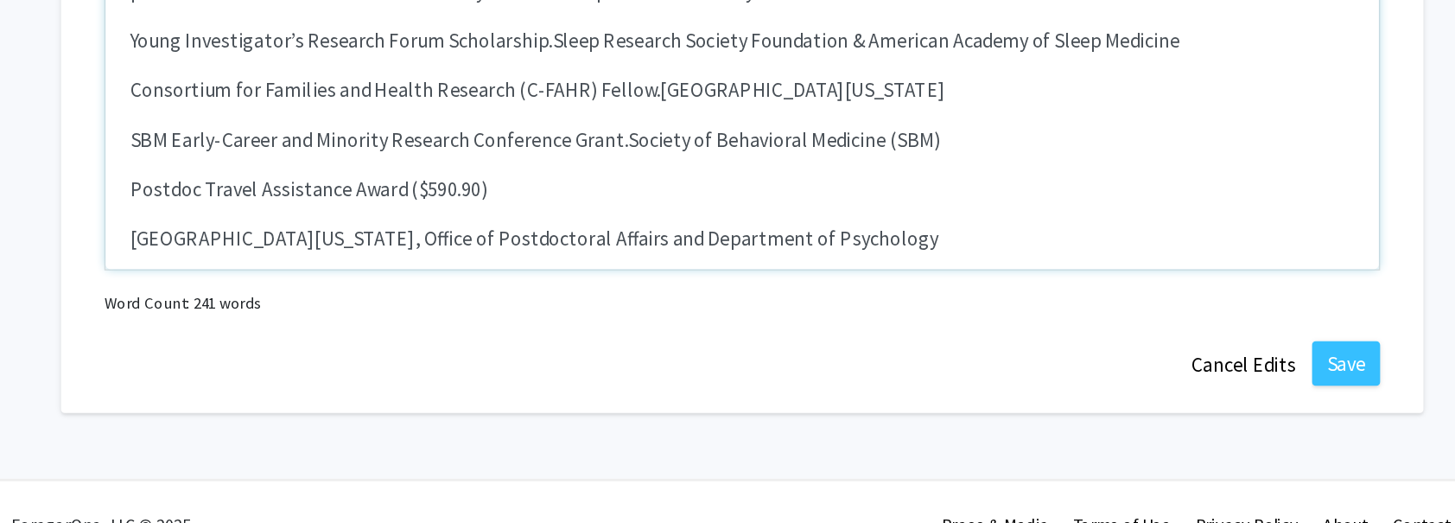
click at [297, 269] on div "Faculty Success Program Scholarship Recipient for the spring 2025 National Cent…" at bounding box center [727, 185] width 888 height 259
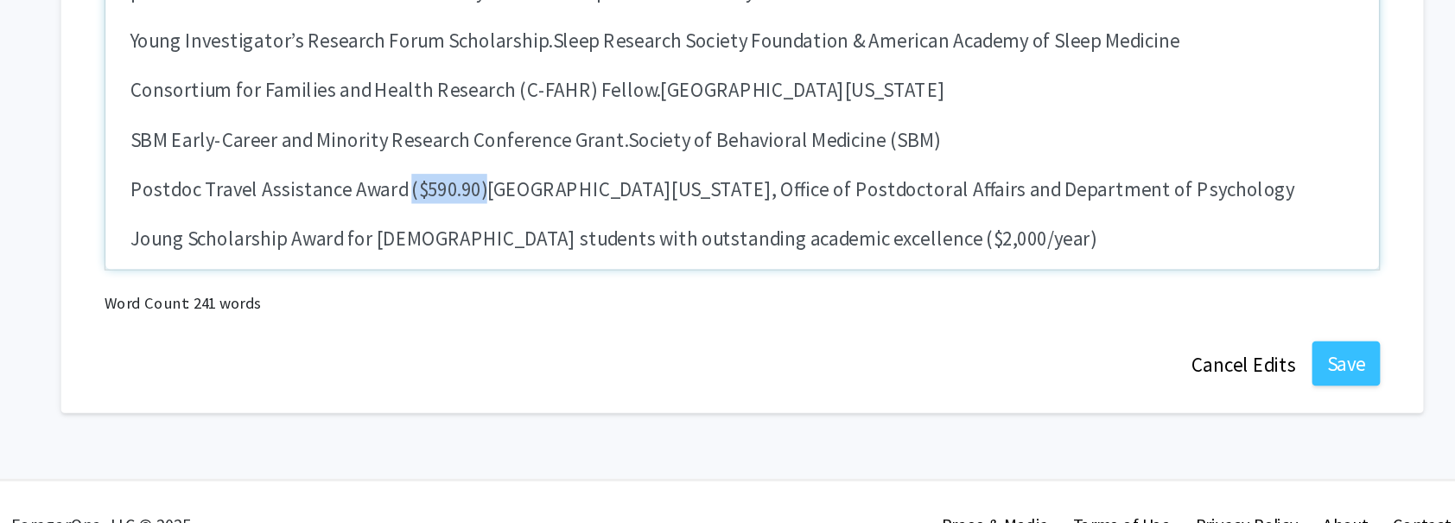
drag, startPoint x: 490, startPoint y: 239, endPoint x: 543, endPoint y: 240, distance: 52.7
click at [543, 249] on p "Postdoc Travel Assistance Award ($590.90) University of Utah, Office of Postdoc…" at bounding box center [728, 259] width 854 height 21
click at [299, 304] on div "Faculty Success Program Scholarship Recipient for the spring 2025 National Cent…" at bounding box center [727, 185] width 888 height 259
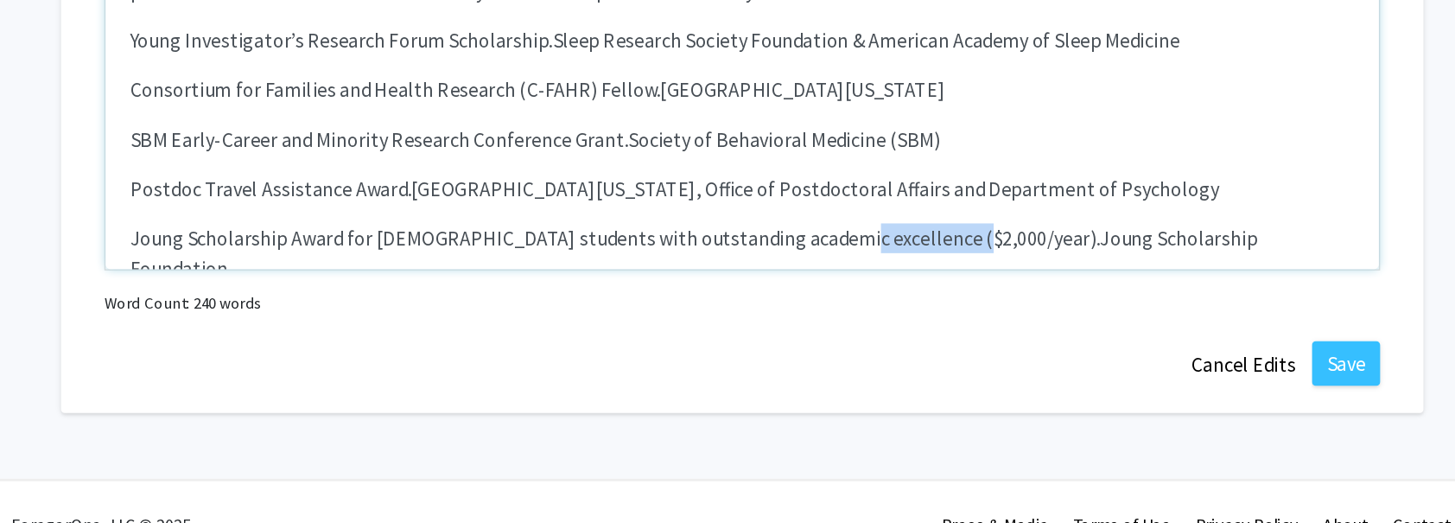
drag, startPoint x: 785, startPoint y: 276, endPoint x: 864, endPoint y: 270, distance: 79.7
click at [864, 283] on p "Joung Scholarship Award for Korean students with outstanding academic excellenc…" at bounding box center [728, 303] width 854 height 41
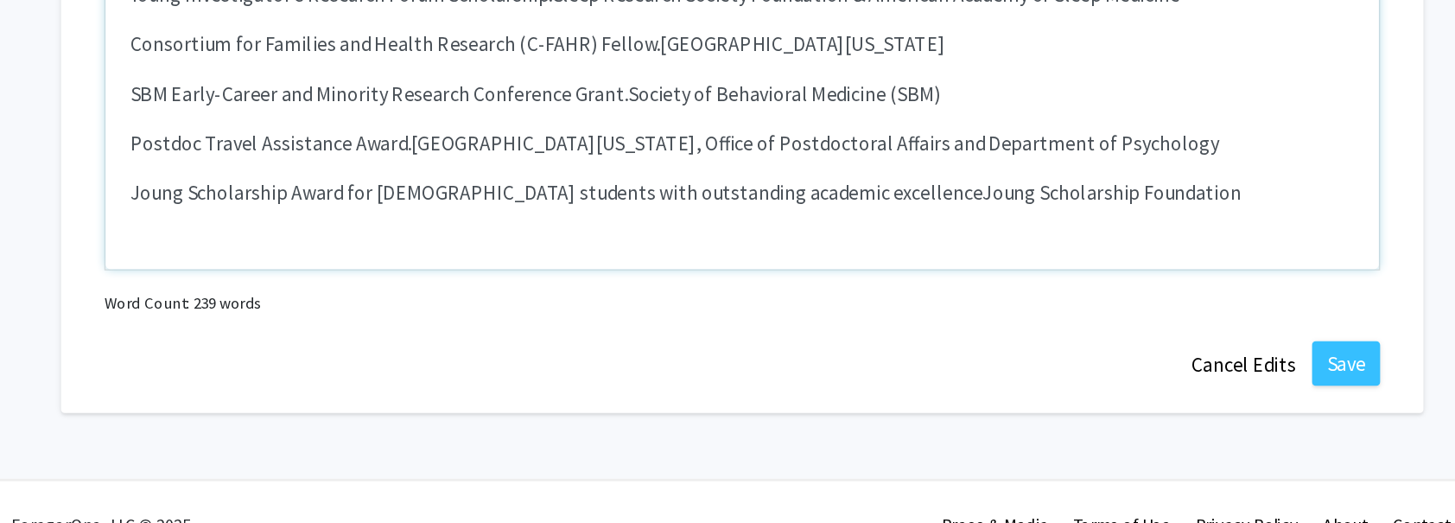
scroll to position [342, 0]
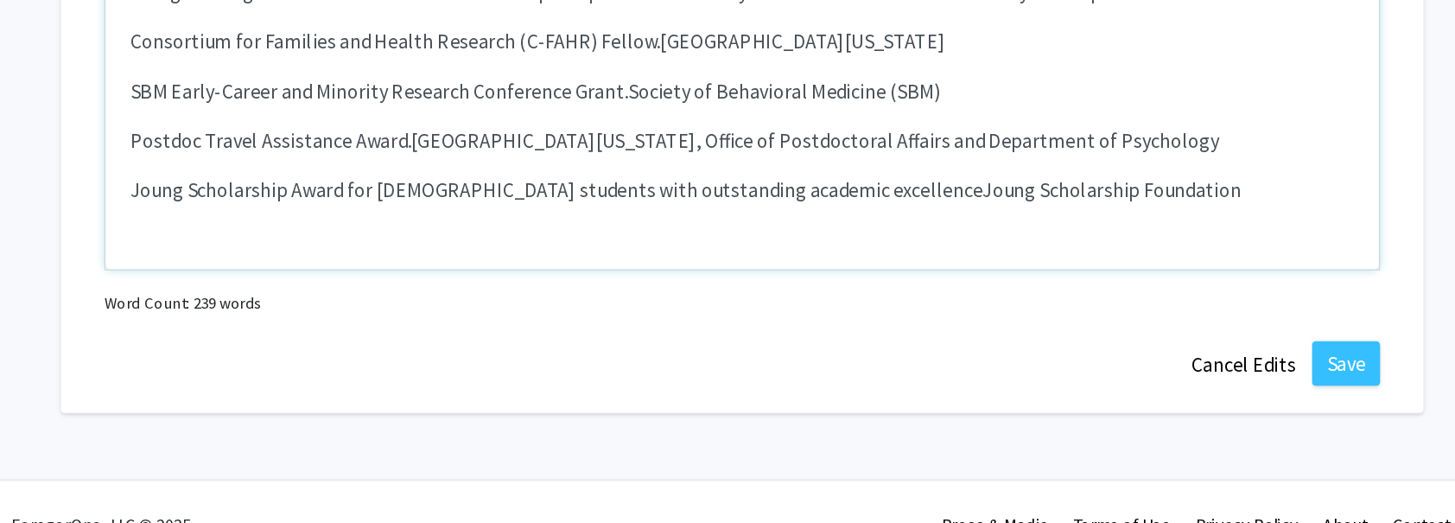
click at [831, 258] on div "Faculty Success Program Scholarship Recipient for the spring 2025 National Cent…" at bounding box center [727, 185] width 888 height 259
click at [980, 250] on p "Joung Scholarship Award for Korean students with outstanding academic excellenc…" at bounding box center [728, 260] width 854 height 21
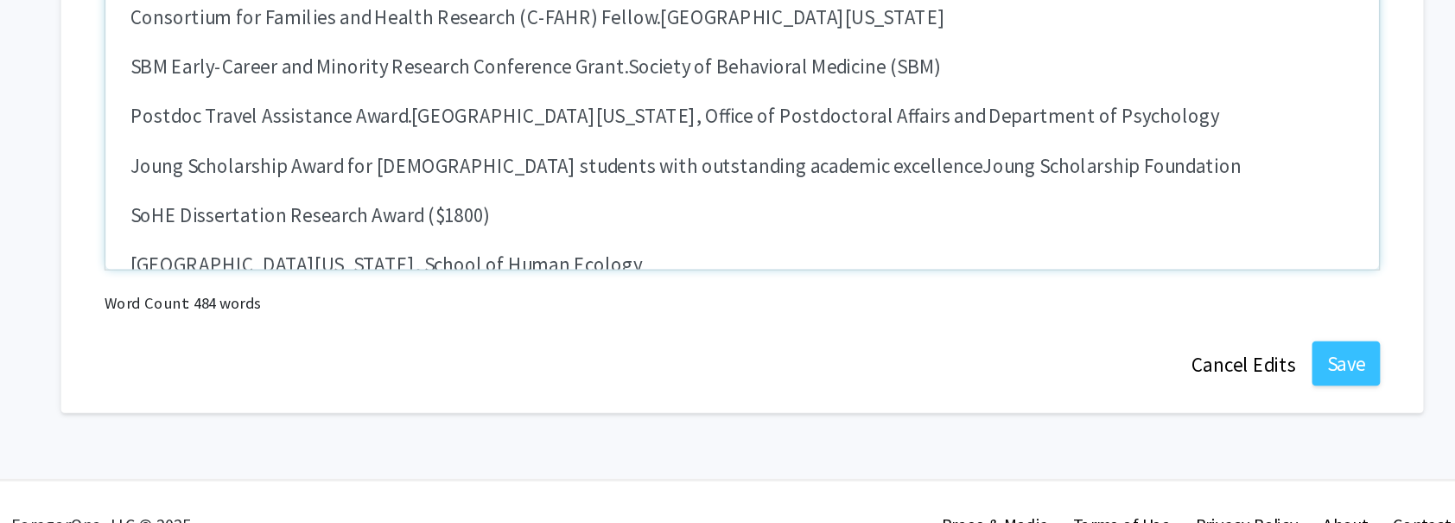
scroll to position [370, 0]
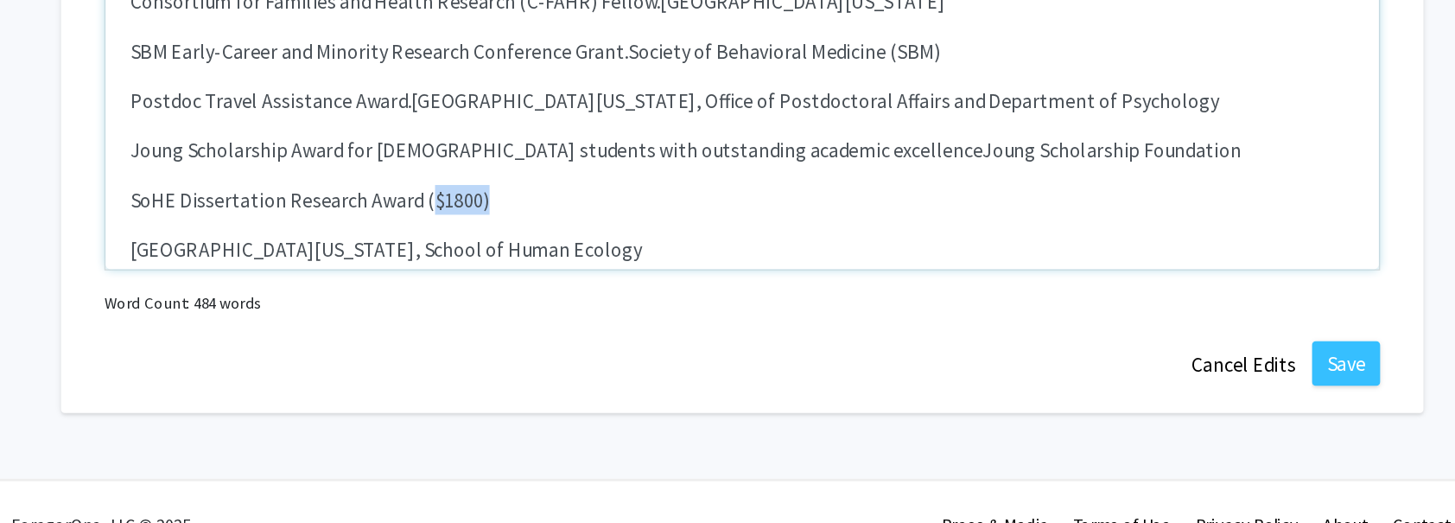
drag, startPoint x: 505, startPoint y: 246, endPoint x: 556, endPoint y: 247, distance: 51.8
click at [556, 257] on p "SoHE Dissertation Research Award ($1800)" at bounding box center [728, 267] width 854 height 21
click at [304, 293] on span "[GEOGRAPHIC_DATA][US_STATE], School of Human Ecology" at bounding box center [479, 301] width 357 height 17
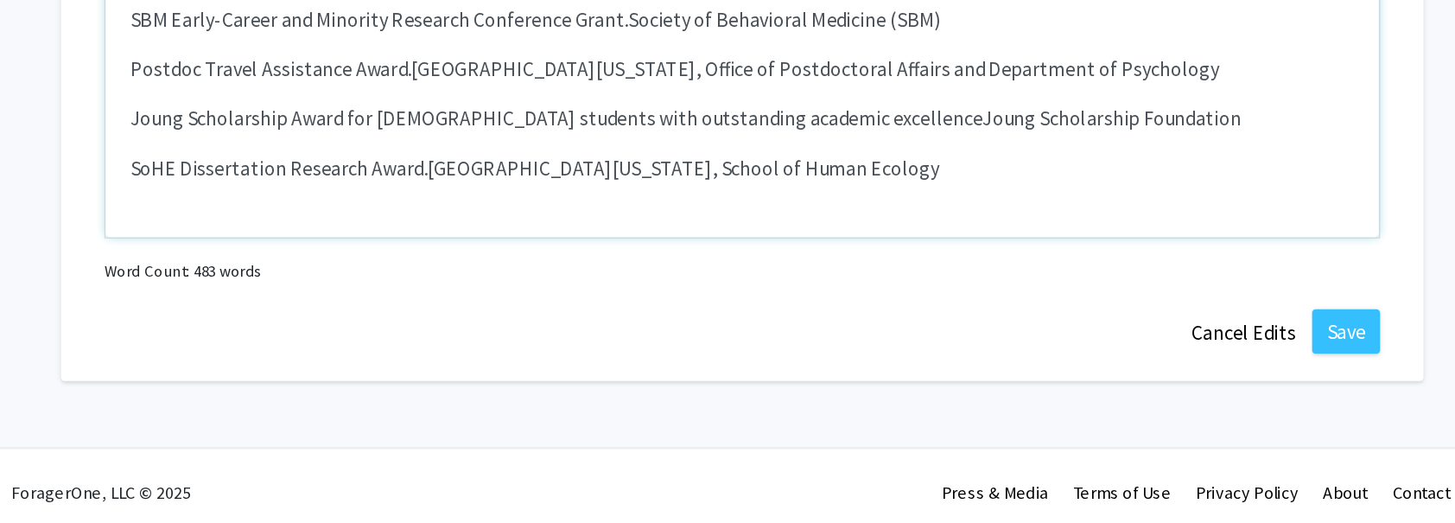
scroll to position [2026, 0]
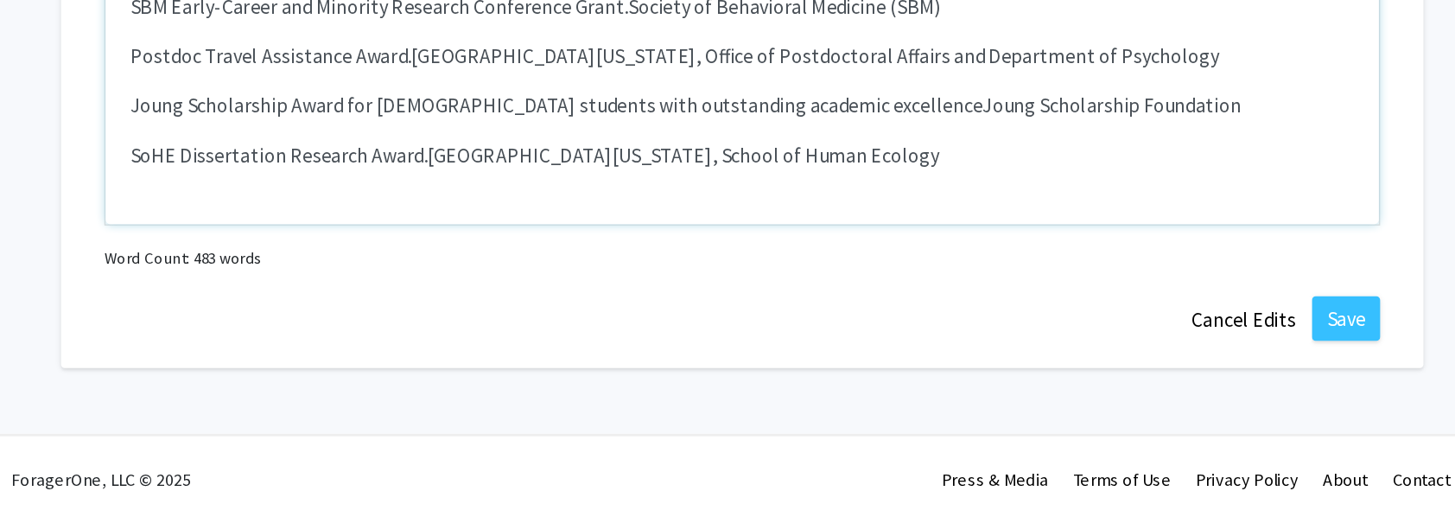
click at [357, 275] on div "Faculty Success Program Scholarship Recipient for the spring 2025 National Cent…" at bounding box center [727, 184] width 888 height 259
click at [298, 309] on div "Faculty Success Program Scholarship Recipient for the spring 2025 National Cent…" at bounding box center [727, 184] width 888 height 259
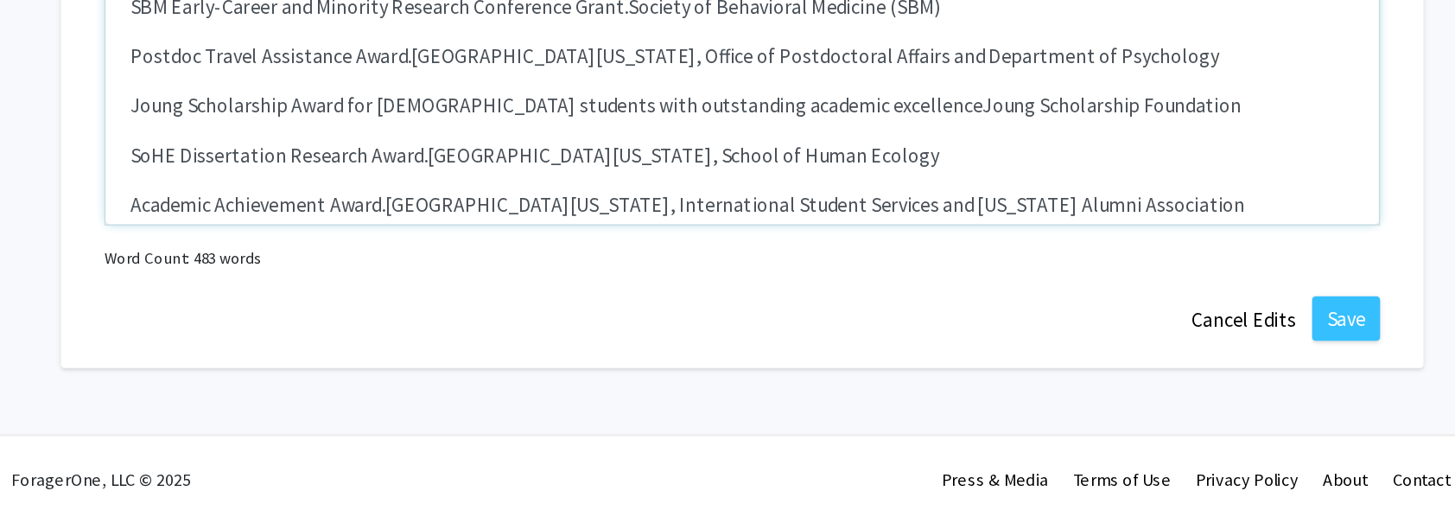
click at [360, 292] on span "Academic Achievement Award." at bounding box center [390, 300] width 178 height 17
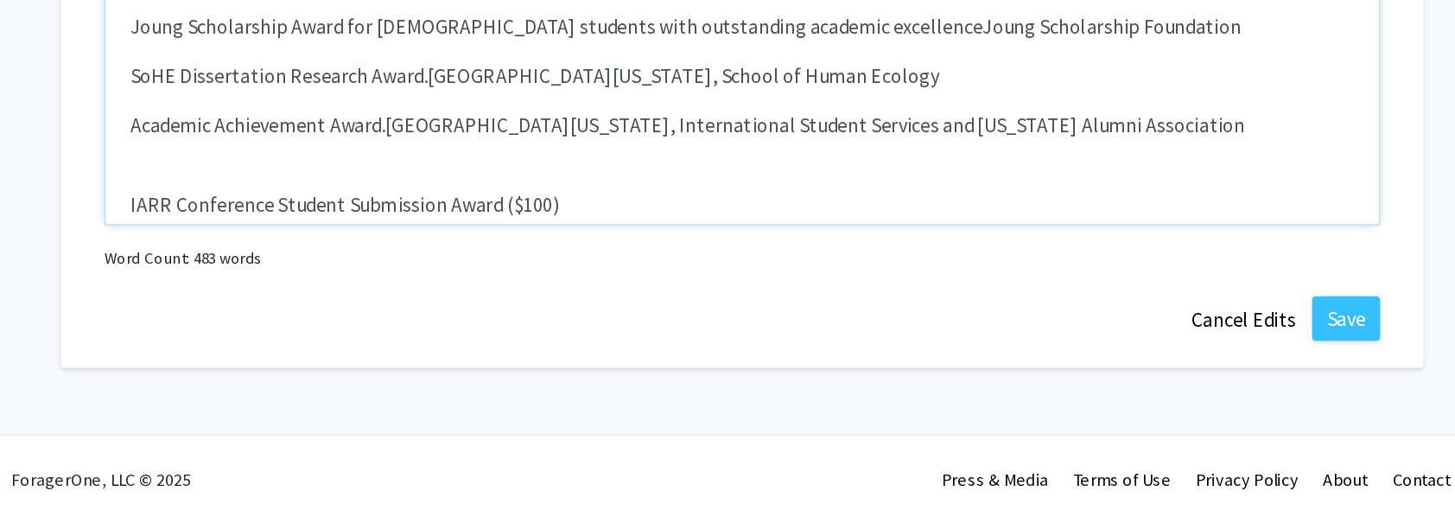
scroll to position [434, 0]
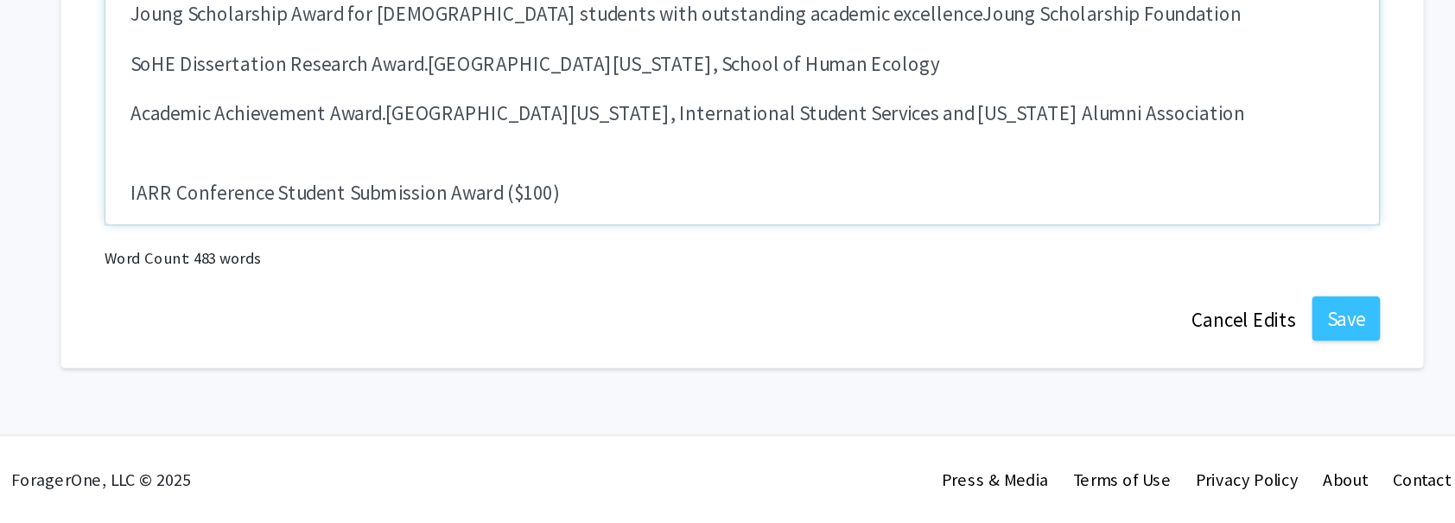
click at [308, 248] on div "Faculty Success Program Scholarship Recipient for the spring 2025 National Cent…" at bounding box center [727, 184] width 888 height 259
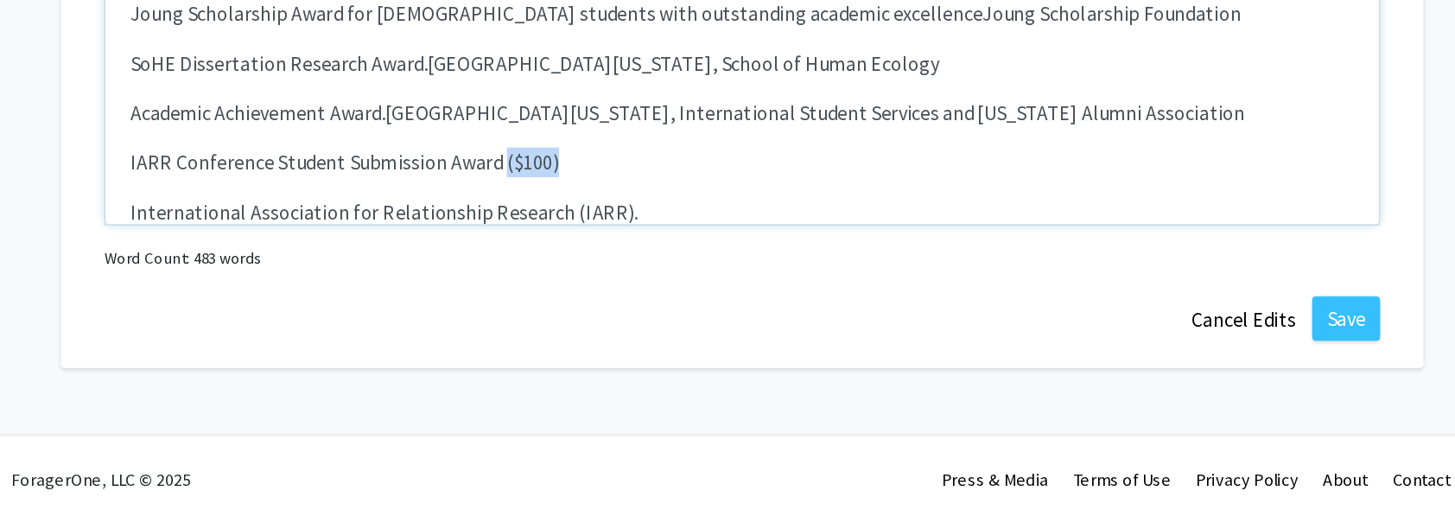
drag, startPoint x: 557, startPoint y: 251, endPoint x: 612, endPoint y: 251, distance: 54.4
click at [612, 261] on p "IARR Conference Student Submission Award ($100)" at bounding box center [728, 271] width 854 height 21
click at [301, 297] on span "International Association for Relationship Research (IARR)." at bounding box center [478, 305] width 354 height 17
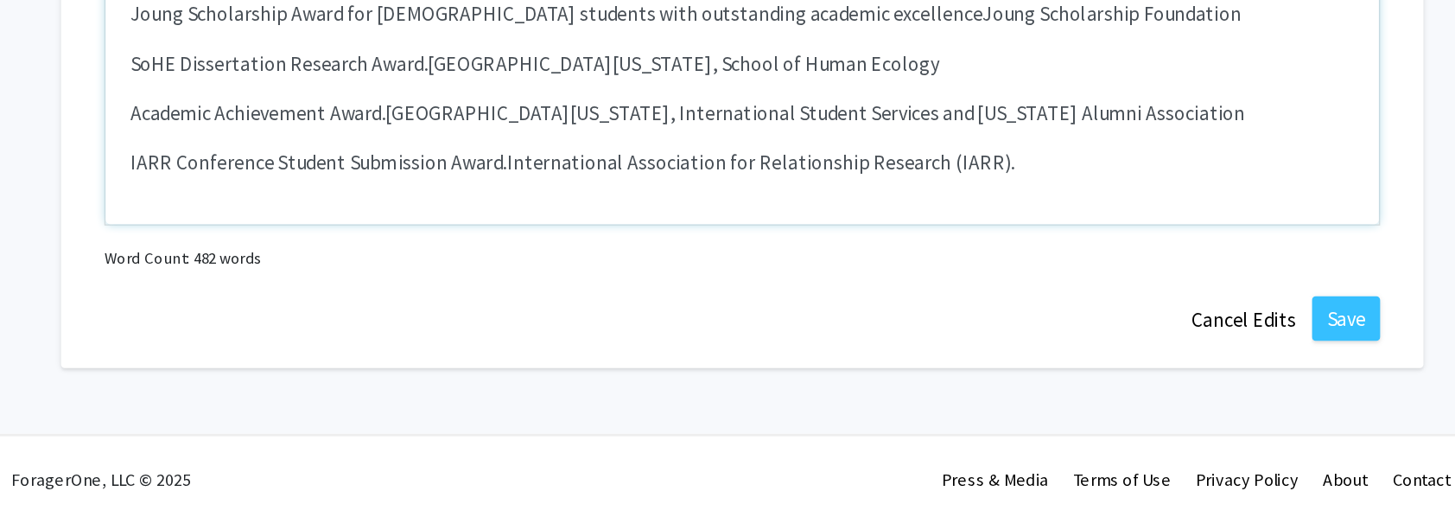
click at [325, 287] on div "Faculty Success Program Scholarship Recipient for the spring 2025 National Cent…" at bounding box center [727, 184] width 888 height 259
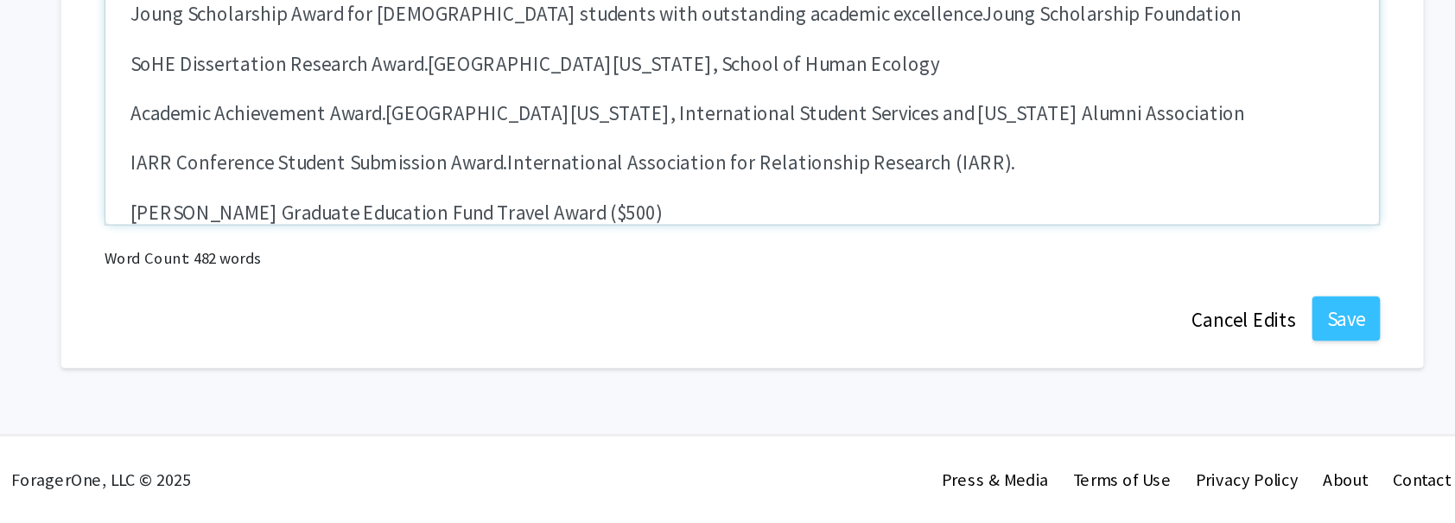
drag, startPoint x: 653, startPoint y: 288, endPoint x: 703, endPoint y: 288, distance: 50.1
click at [703, 295] on p "Catherine K. Sheehan Graduate Education Fund Travel Award ($500)" at bounding box center [728, 305] width 854 height 21
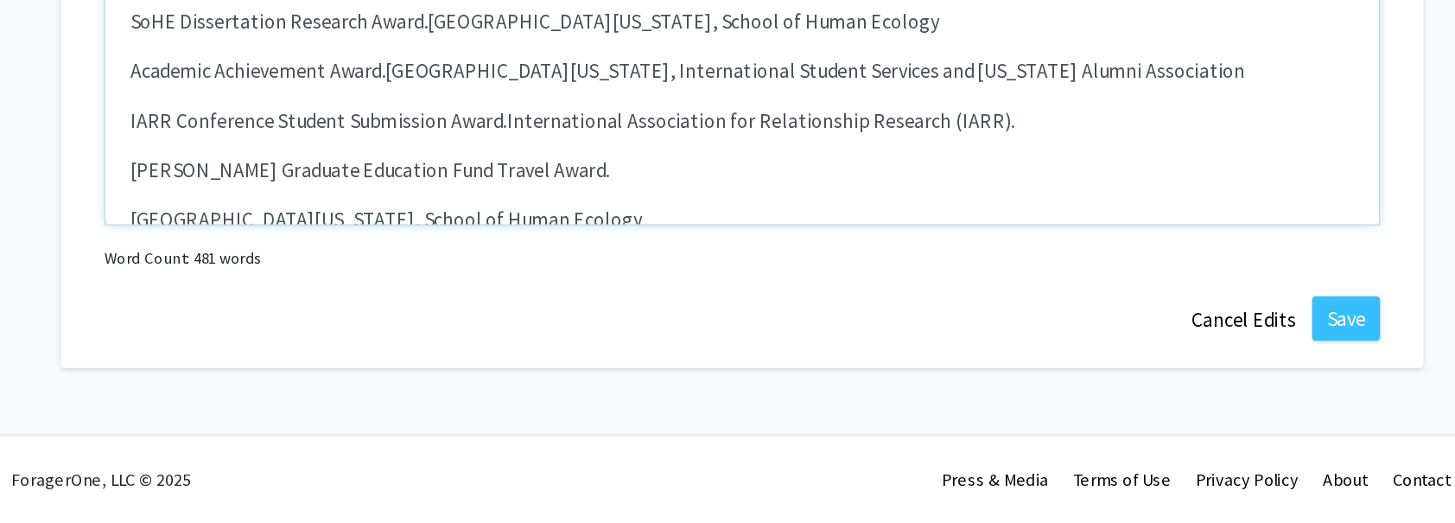
scroll to position [467, 0]
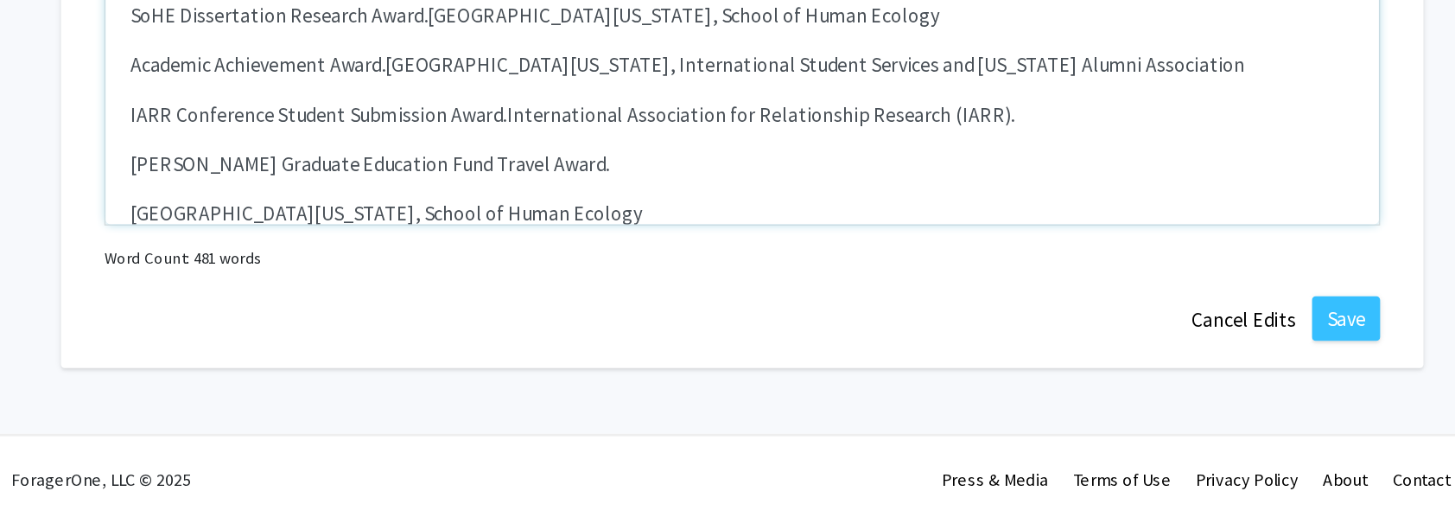
click at [299, 285] on div "Faculty Success Program Scholarship Recipient for the spring 2025 National Cent…" at bounding box center [727, 184] width 888 height 259
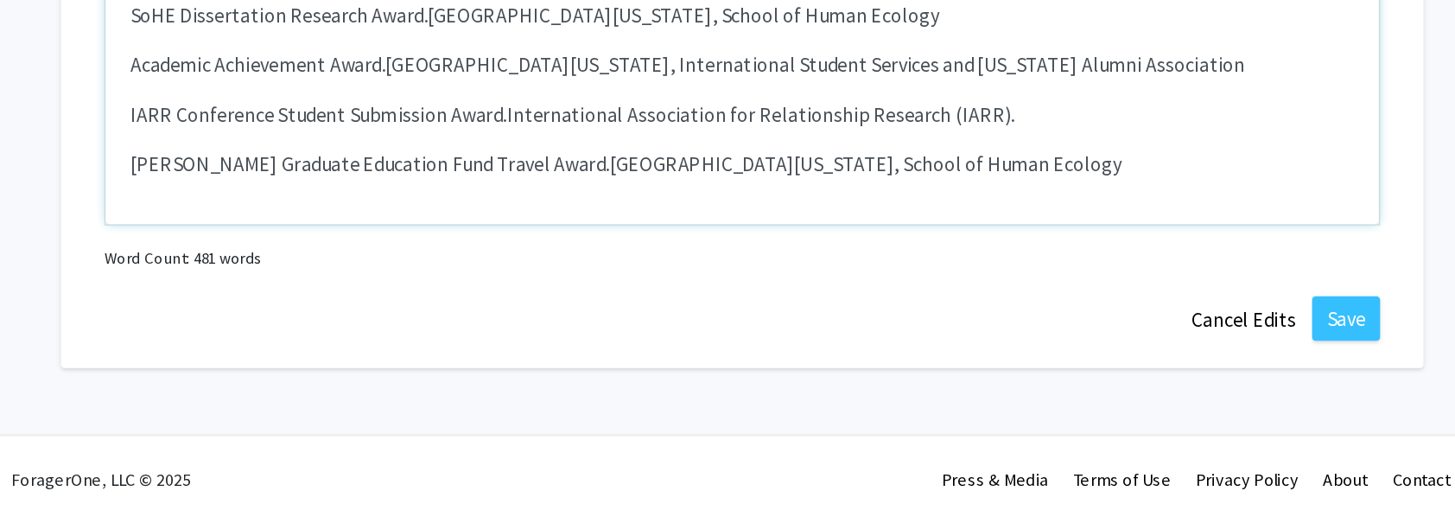
click at [301, 282] on div "Faculty Success Program Scholarship Recipient for the spring 2025 National Cent…" at bounding box center [727, 184] width 888 height 259
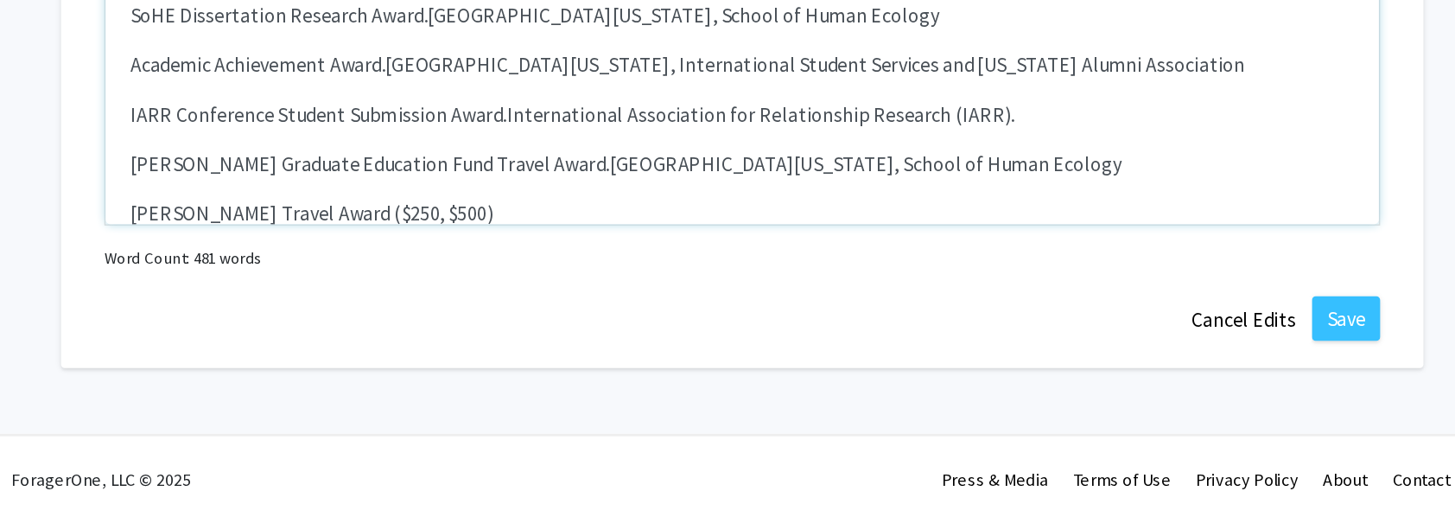
drag, startPoint x: 482, startPoint y: 289, endPoint x: 559, endPoint y: 289, distance: 76.9
click at [559, 296] on p "Jean Alford Myers Travel Award ($250, $500)" at bounding box center [728, 306] width 854 height 21
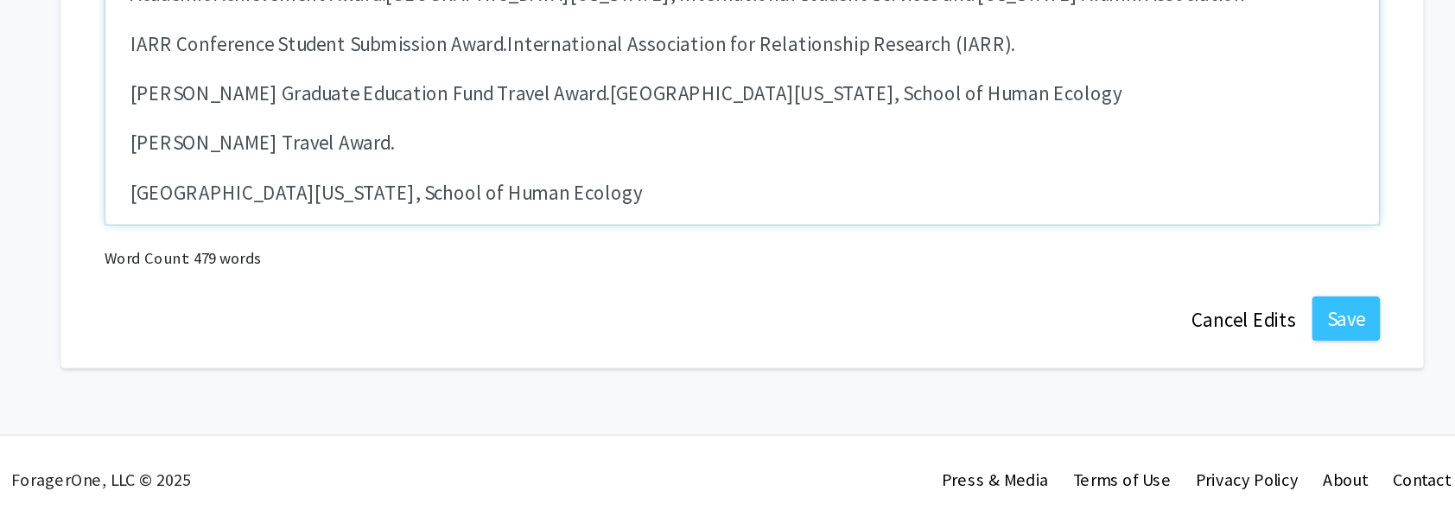
scroll to position [517, 0]
click at [300, 272] on div "Faculty Success Program Scholarship Recipient for the spring 2025 National Cent…" at bounding box center [727, 184] width 888 height 259
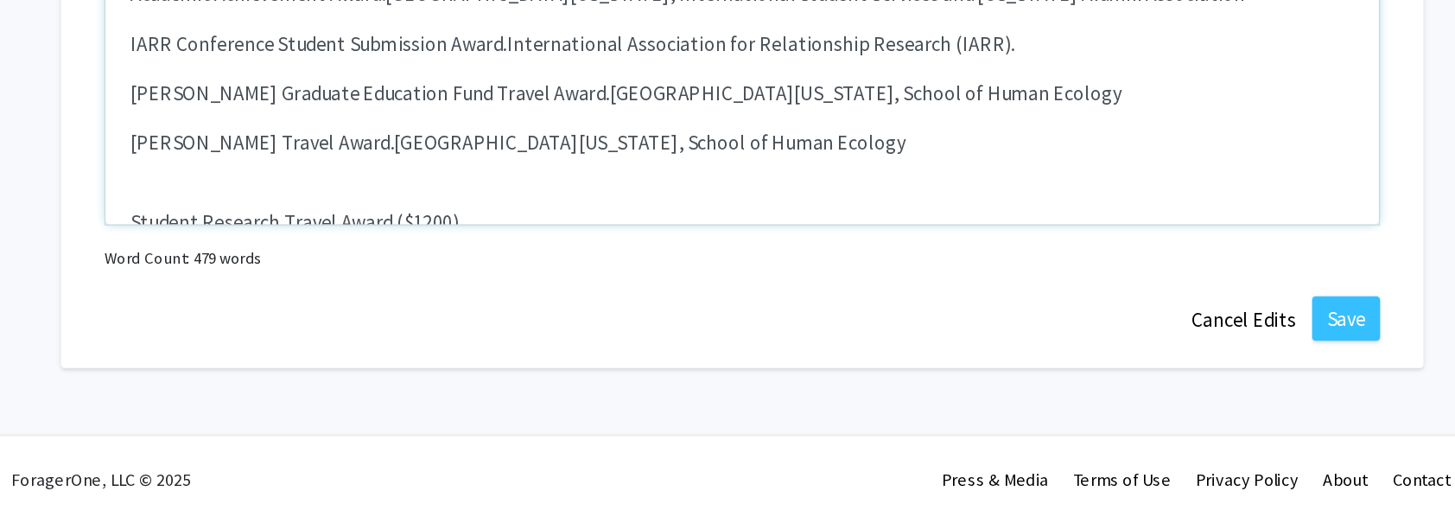
click at [315, 264] on div "Faculty Success Program Scholarship Recipient for the spring 2025 National Cent…" at bounding box center [727, 184] width 888 height 259
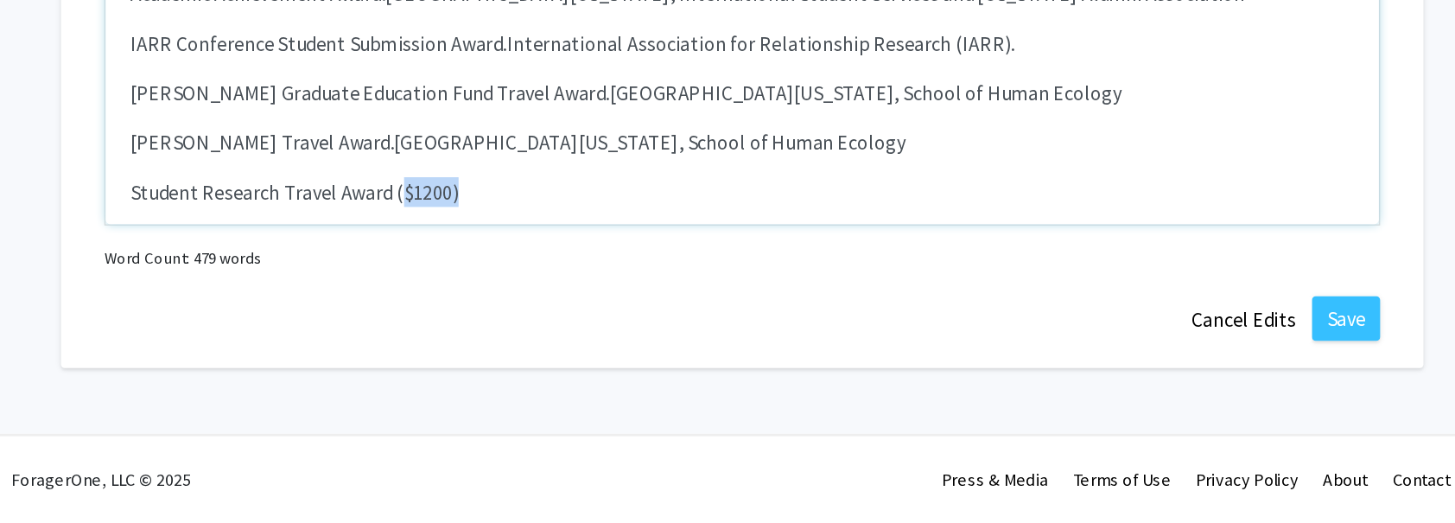
drag, startPoint x: 485, startPoint y: 272, endPoint x: 550, endPoint y: 272, distance: 64.8
click at [550, 282] on p "Student Research Travel Award ($1200)" at bounding box center [728, 292] width 854 height 21
click at [304, 318] on span "[GEOGRAPHIC_DATA][US_STATE]" at bounding box center [400, 326] width 199 height 17
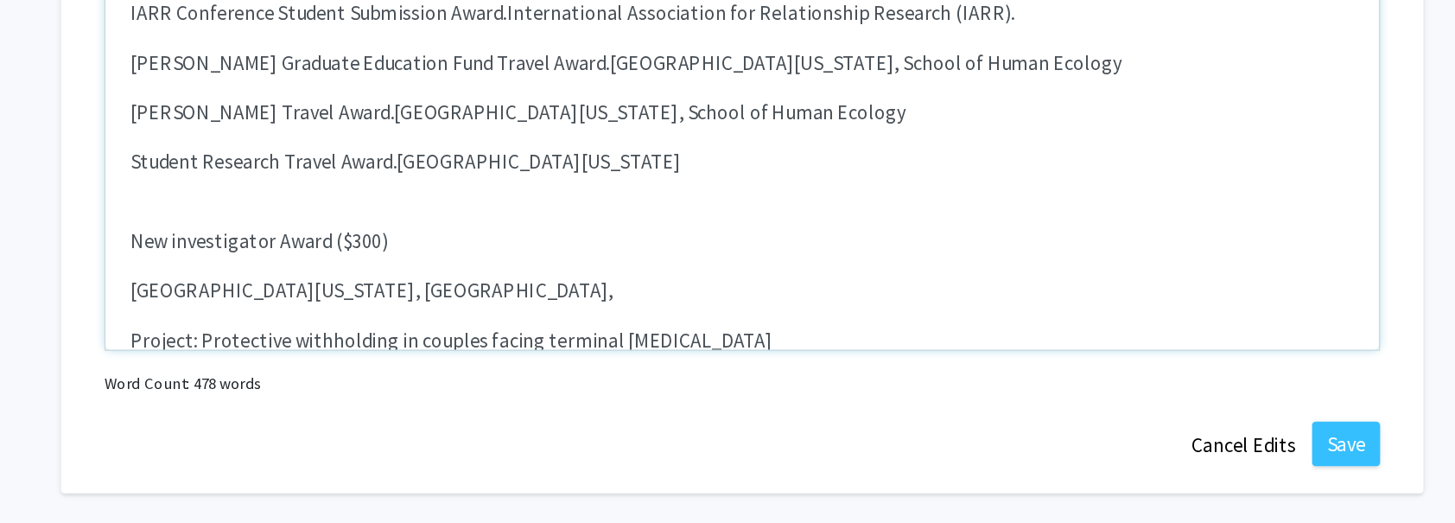
scroll to position [640, 0]
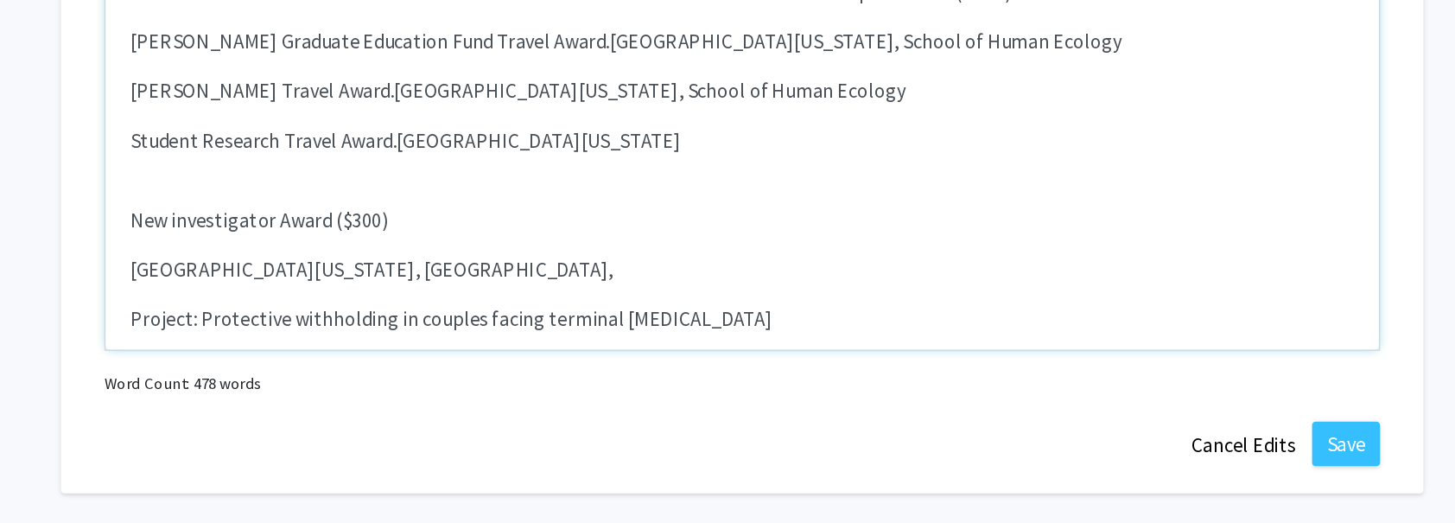
click at [302, 216] on span "New investigator Award ($300)" at bounding box center [391, 224] width 180 height 17
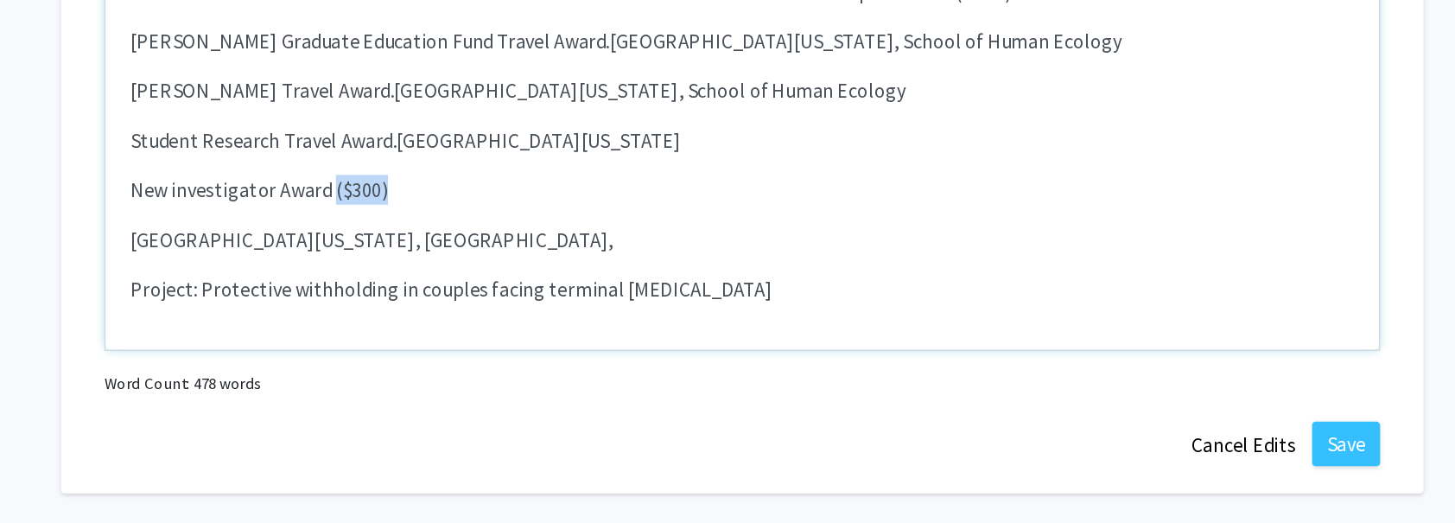
drag, startPoint x: 439, startPoint y: 183, endPoint x: 483, endPoint y: 183, distance: 44.1
click at [483, 194] on p "New investigator Award ($300)" at bounding box center [728, 204] width 854 height 21
click at [298, 216] on div "Faculty Success Program Scholarship Recipient for the spring 2025 National Cent…" at bounding box center [727, 185] width 888 height 259
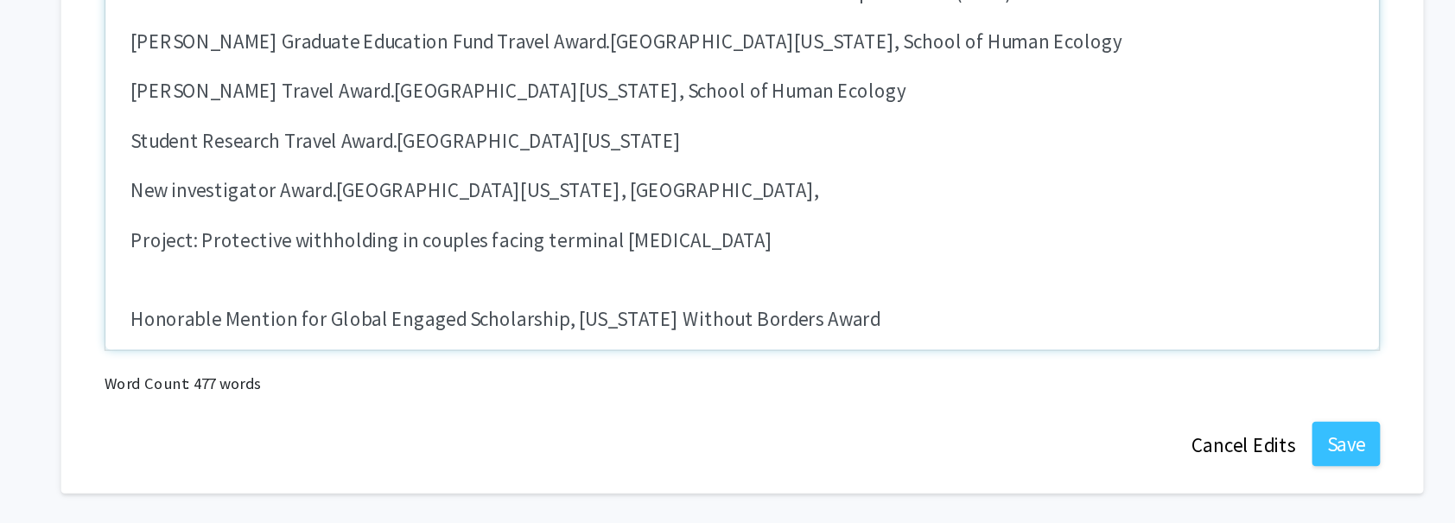
click at [298, 212] on div "Faculty Success Program Scholarship Recipient for the spring 2025 National Cent…" at bounding box center [727, 185] width 888 height 259
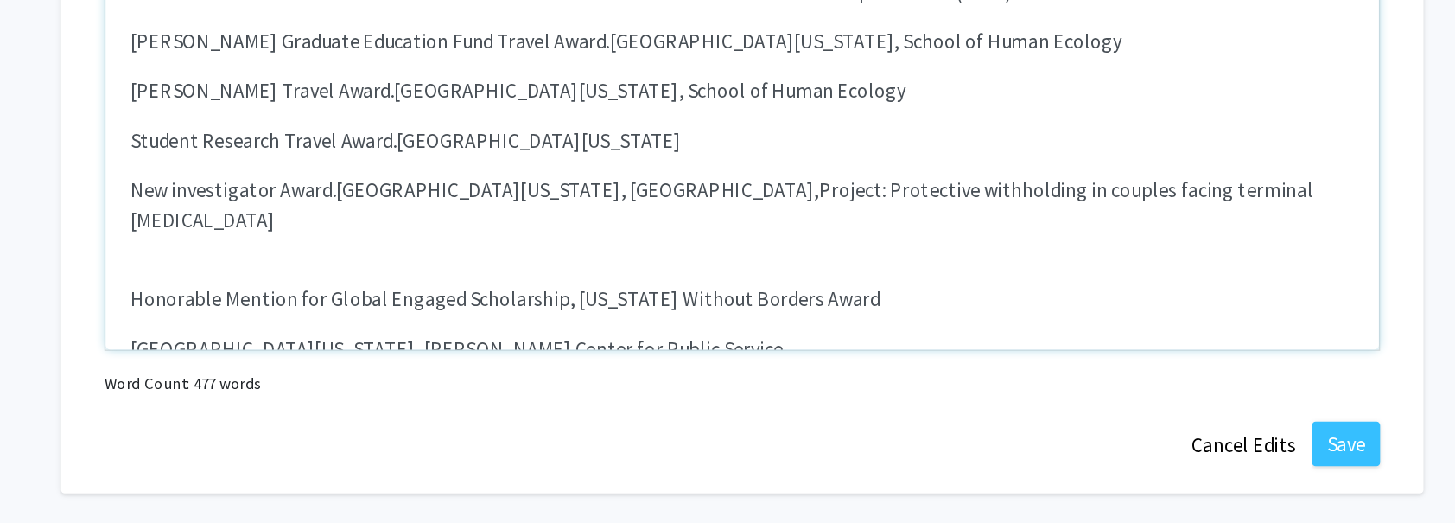
click at [298, 236] on div "Faculty Success Program Scholarship Recipient for the spring 2025 National Cent…" at bounding box center [727, 185] width 888 height 259
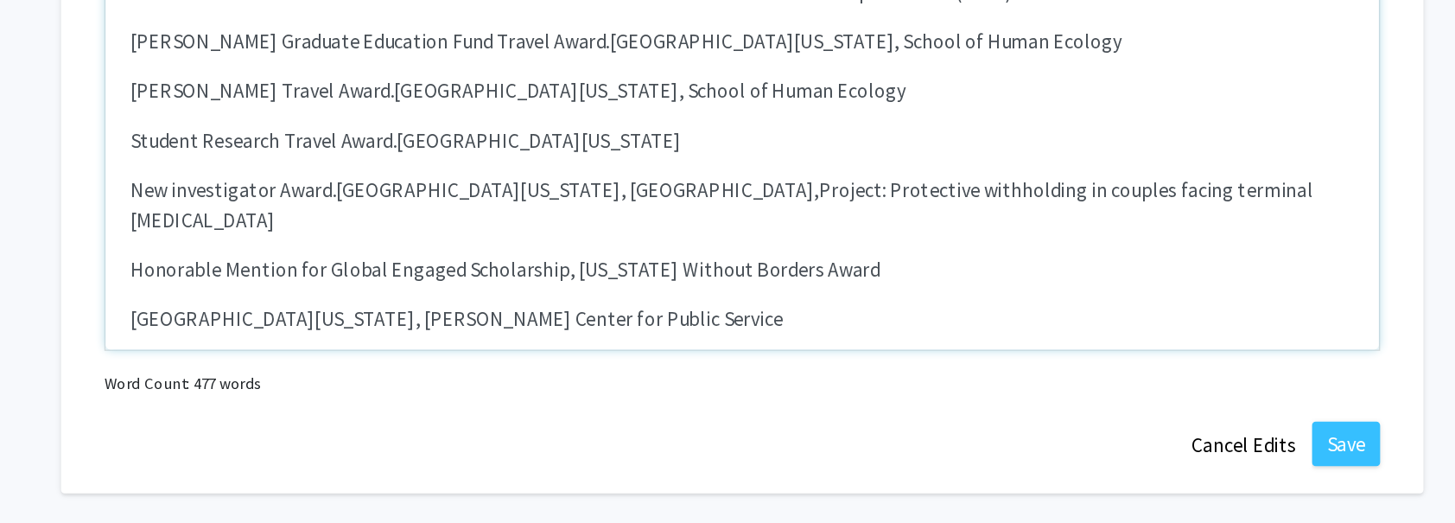
click at [297, 253] on div "Faculty Success Program Scholarship Recipient for the spring 2025 National Cent…" at bounding box center [727, 185] width 888 height 259
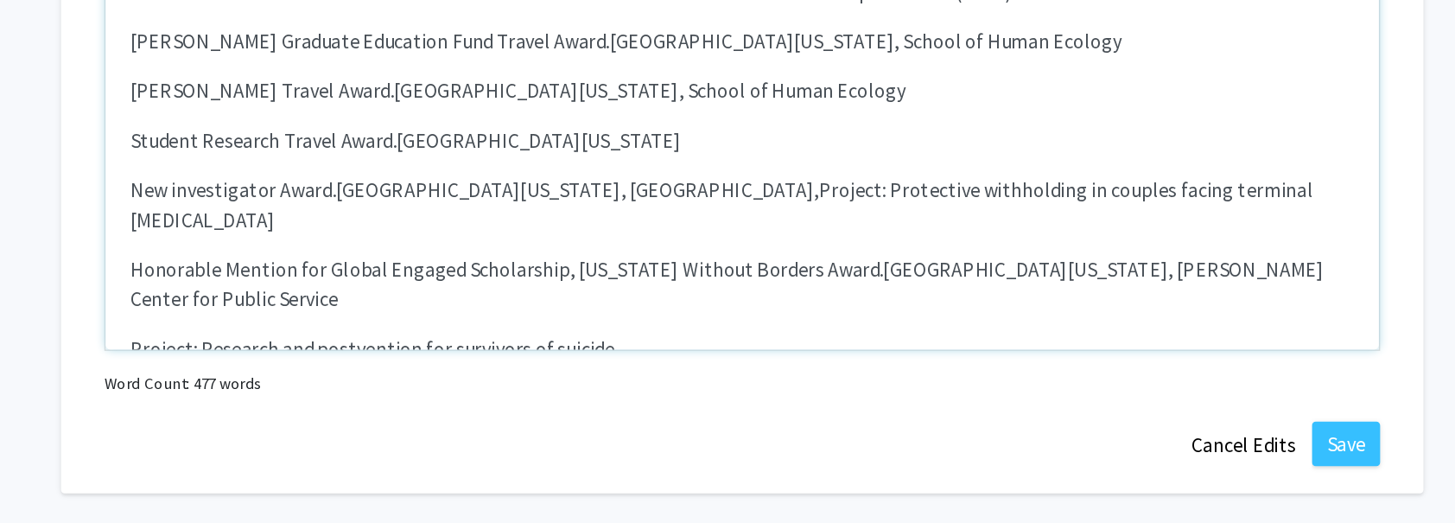
click at [296, 273] on div "Faculty Success Program Scholarship Recipient for the spring 2025 National Cent…" at bounding box center [727, 185] width 888 height 259
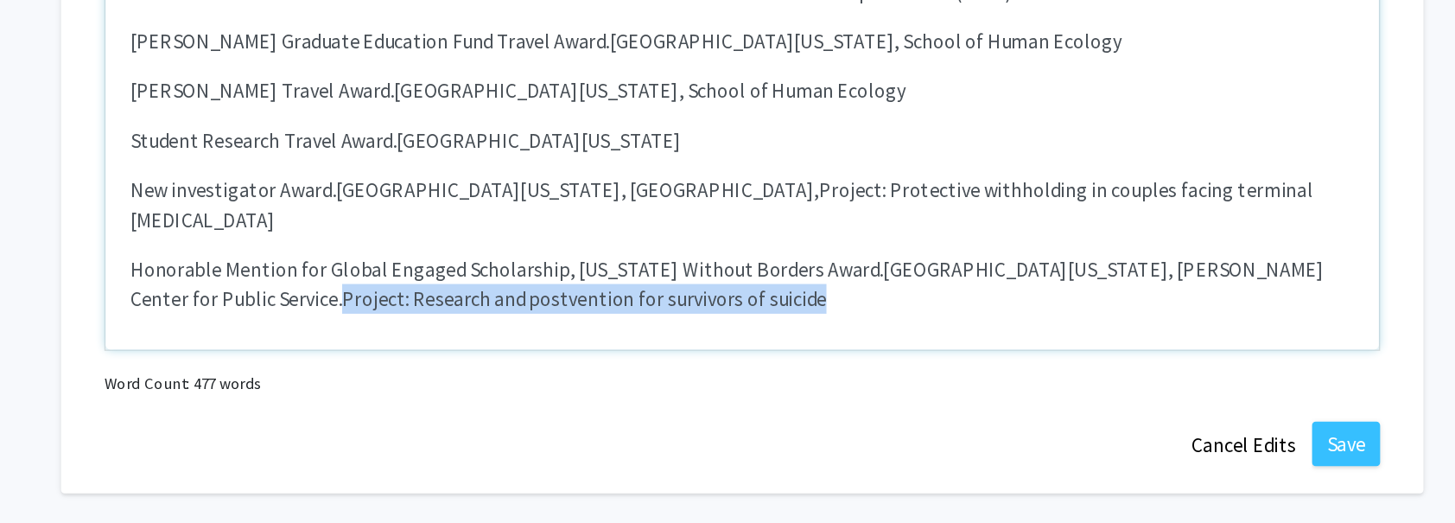
drag, startPoint x: 352, startPoint y: 236, endPoint x: 753, endPoint y: 242, distance: 401.0
click at [754, 249] on p "Honorable Mention for Global Engaged Scholarship, Wisconsin Without Borders Awa…" at bounding box center [728, 269] width 854 height 41
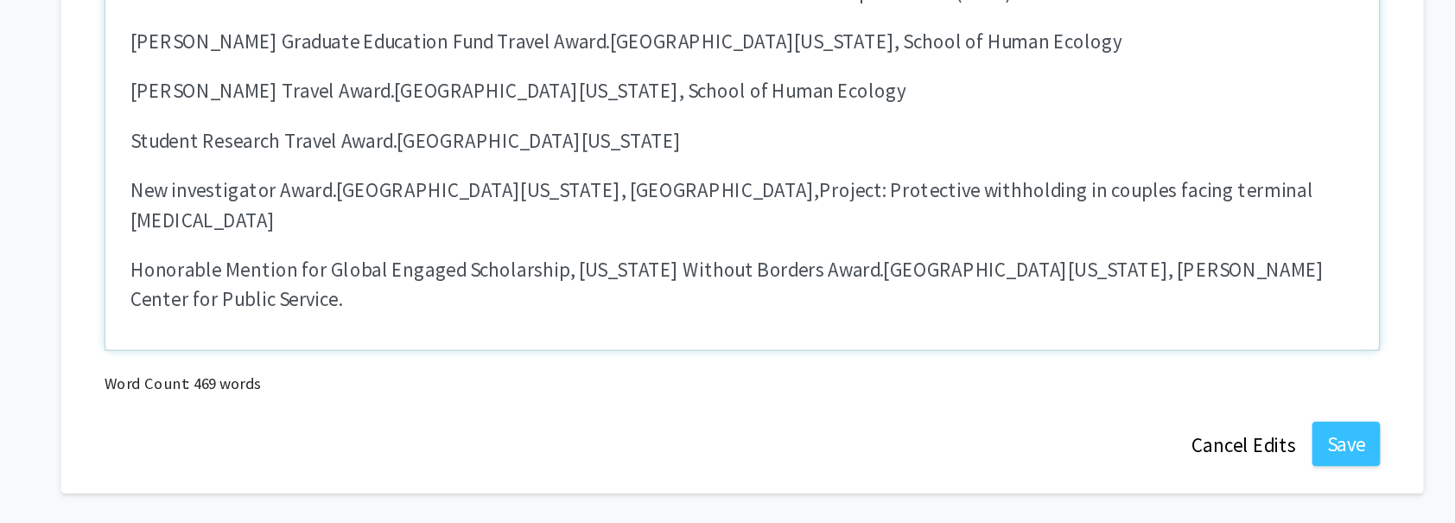
click at [362, 271] on div "Faculty Success Program Scholarship Recipient for the spring 2025 National Cent…" at bounding box center [727, 185] width 888 height 259
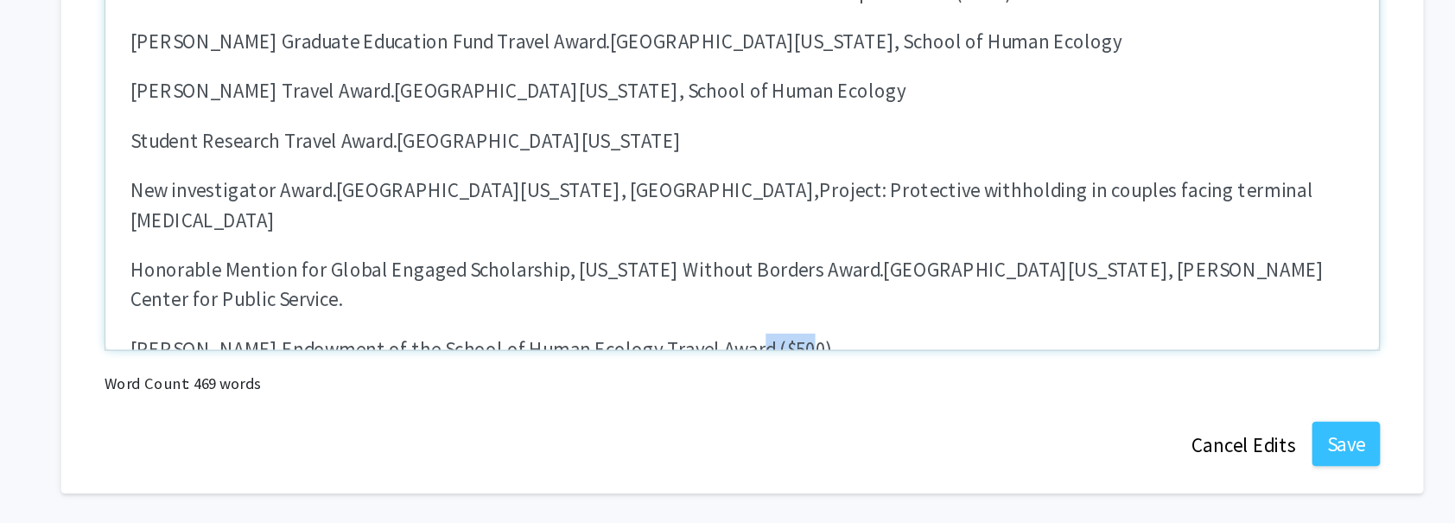
drag, startPoint x: 704, startPoint y: 274, endPoint x: 758, endPoint y: 274, distance: 53.6
click at [758, 304] on p "Viola Baker Endowment of the School of Human Ecology Travel Award ($500)" at bounding box center [728, 314] width 854 height 21
click at [302, 340] on span "[GEOGRAPHIC_DATA][US_STATE], School of Human Ecology" at bounding box center [479, 348] width 357 height 17
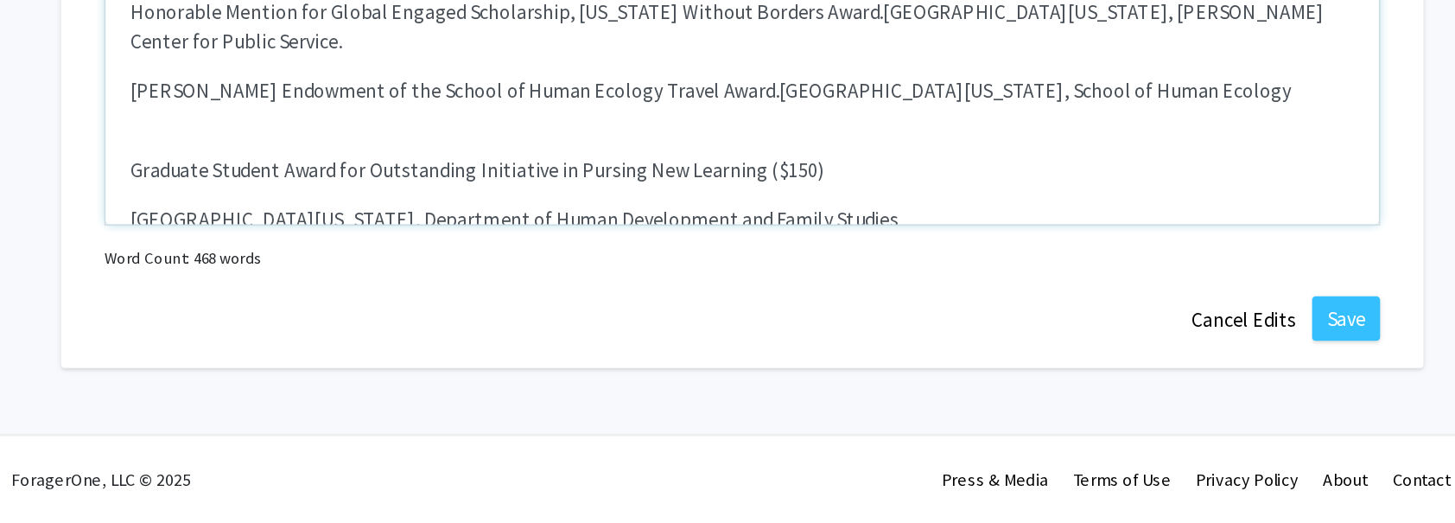
scroll to position [730, 0]
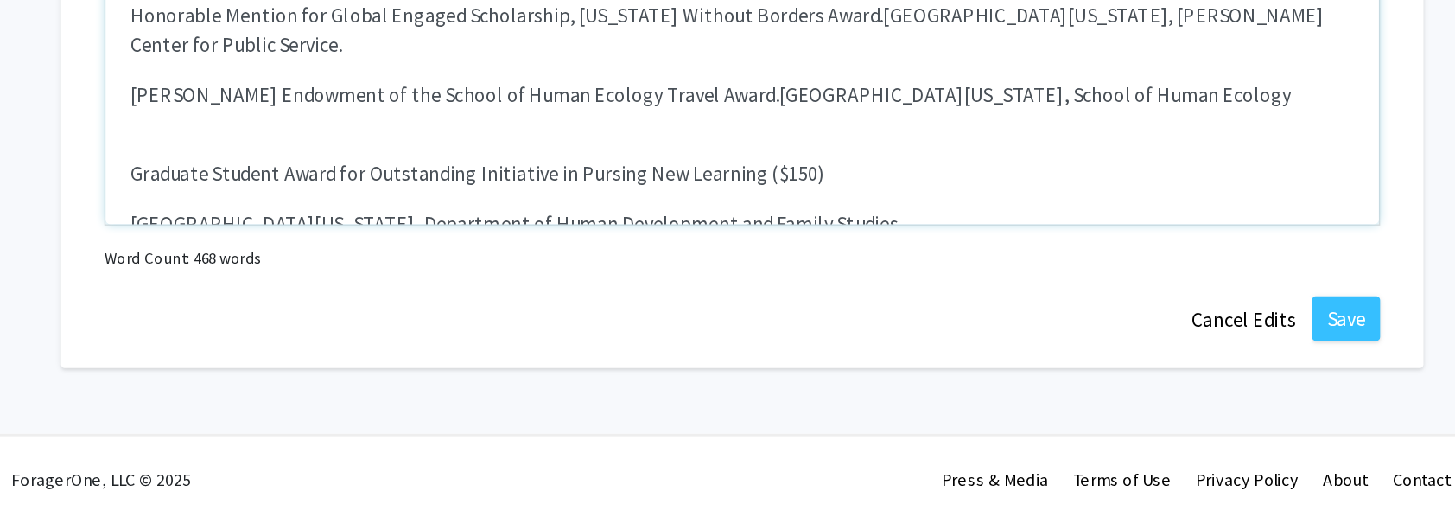
click at [328, 269] on p "Graduate Student Award for Outstanding Initiative in Pursing New Learning ($150)" at bounding box center [728, 279] width 854 height 21
click at [315, 215] on div "Faculty Success Program Scholarship Recipient for the spring 2025 National Cent…" at bounding box center [727, 184] width 888 height 259
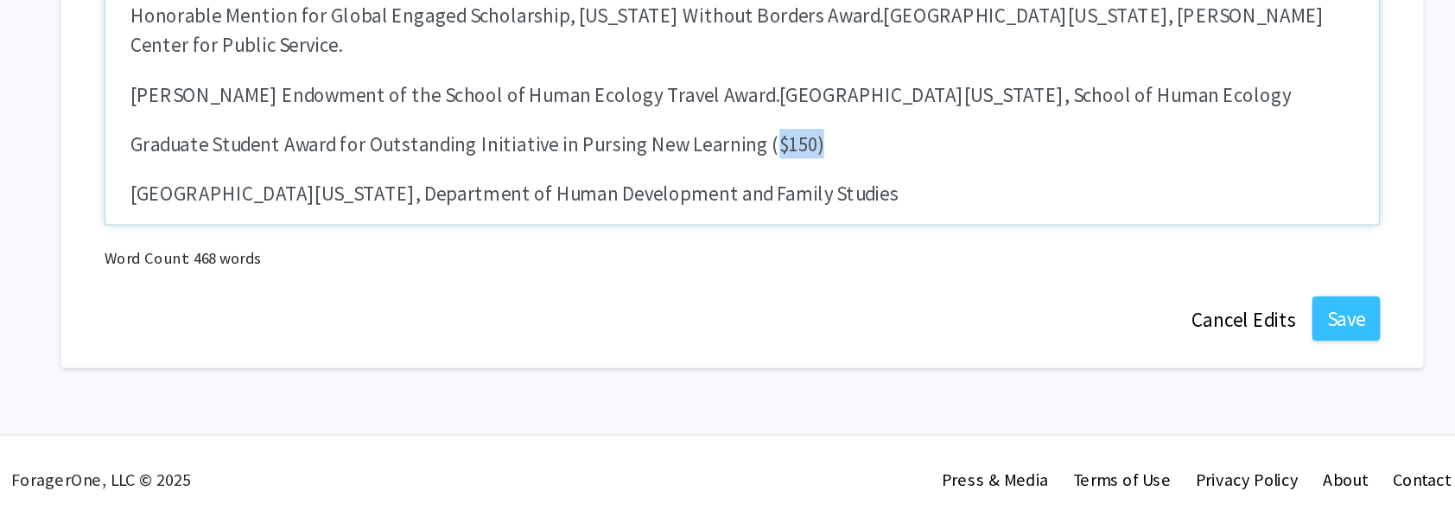
drag, startPoint x: 735, startPoint y: 219, endPoint x: 792, endPoint y: 219, distance: 57.0
click at [792, 248] on p "Graduate Student Award for Outstanding Initiative in Pursing New Learning ($150)" at bounding box center [728, 258] width 854 height 21
click at [302, 284] on span "[GEOGRAPHIC_DATA][US_STATE], Department of Human Development and Family Studies" at bounding box center [569, 292] width 536 height 17
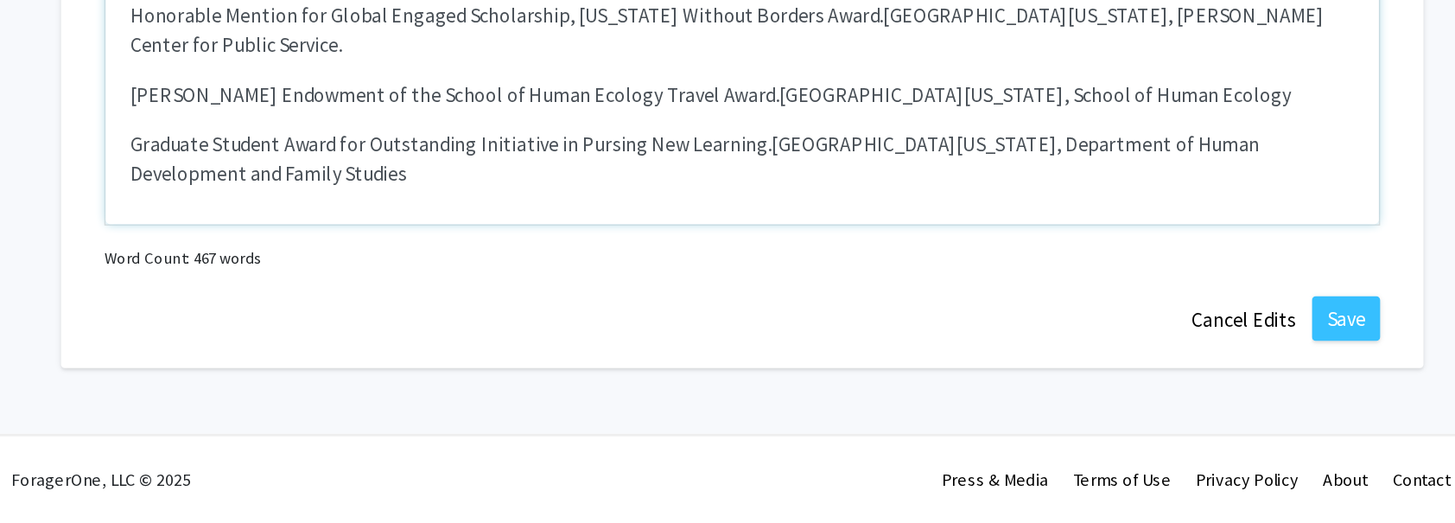
click at [298, 269] on div "Faculty Success Program Scholarship Recipient for the spring 2025 National Cent…" at bounding box center [727, 184] width 888 height 259
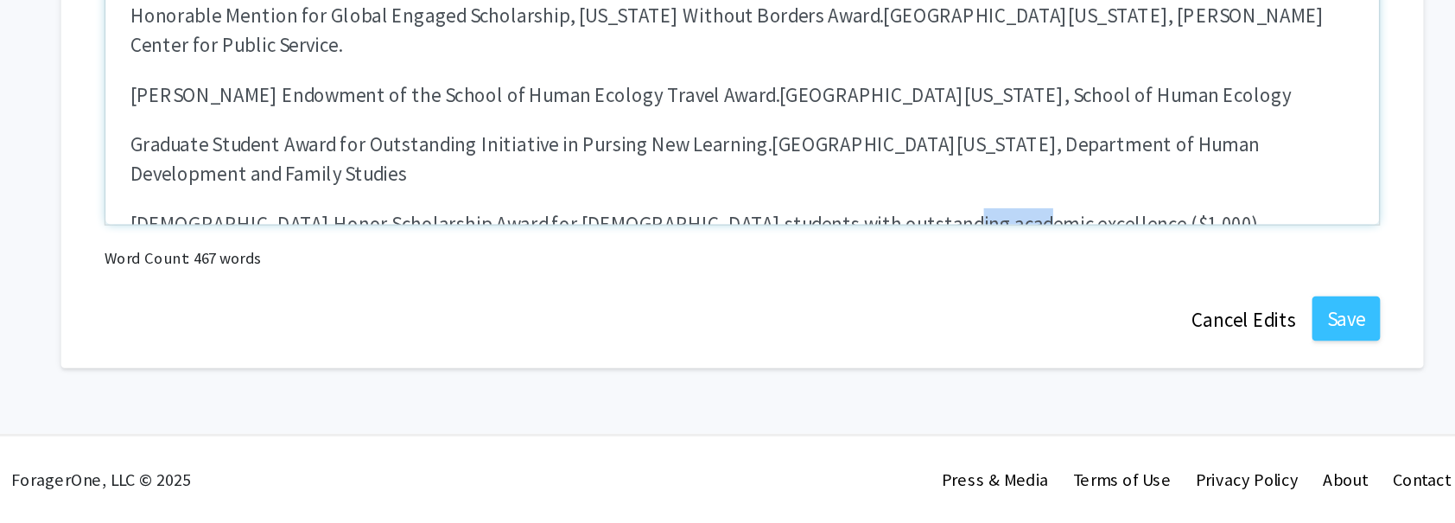
drag, startPoint x: 831, startPoint y: 273, endPoint x: 919, endPoint y: 276, distance: 88.2
click at [919, 303] on p "Korean Honor Scholarship Award for Korean students with outstanding academic ex…" at bounding box center [728, 313] width 854 height 21
click at [302, 340] on span "Embassy of the Republic of Korea" at bounding box center [401, 348] width 200 height 17
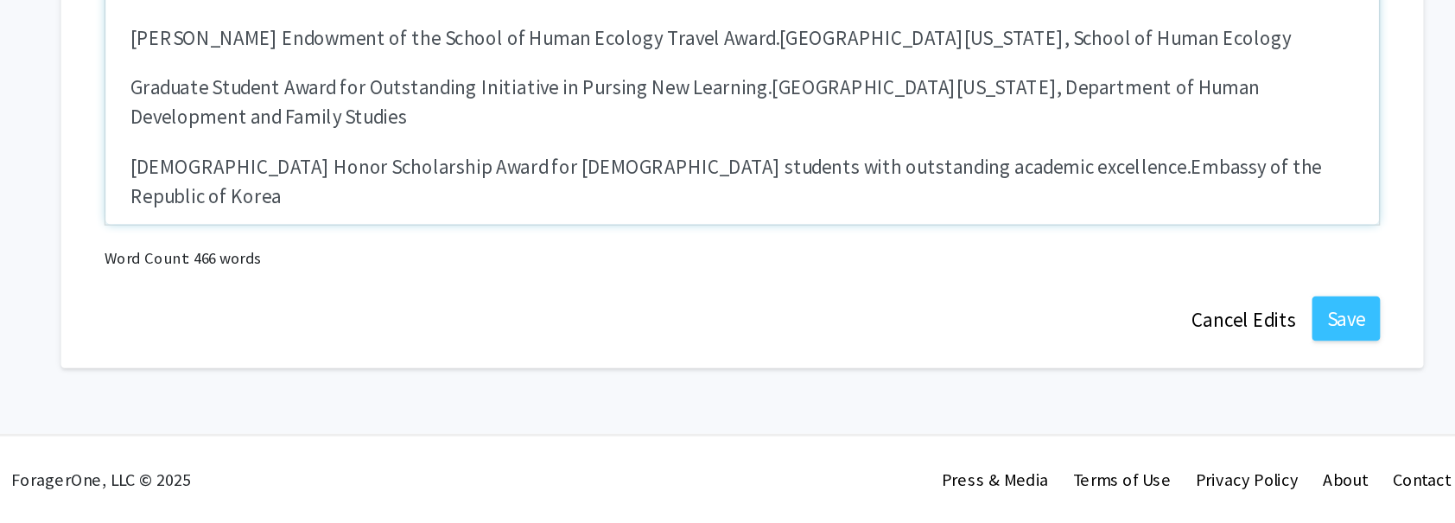
scroll to position [778, 0]
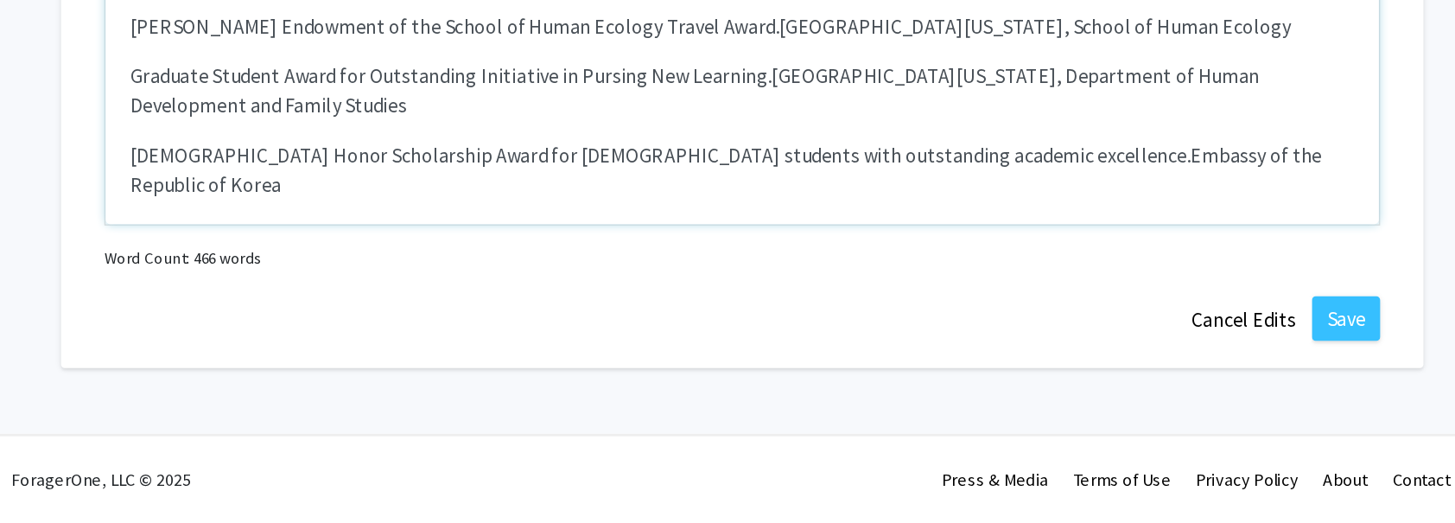
click at [404, 258] on div "Faculty Success Program Scholarship Recipient for the spring 2025 National Cent…" at bounding box center [727, 184] width 888 height 259
drag, startPoint x: 616, startPoint y: 261, endPoint x: 768, endPoint y: 261, distance: 152.1
click at [768, 311] on p "Human Development and Family Studies Travel Award ($674, $591, $500, $600)" at bounding box center [728, 321] width 854 height 21
click at [302, 347] on span "[GEOGRAPHIC_DATA][US_STATE], Department of Human Development and Family Studies" at bounding box center [569, 355] width 536 height 17
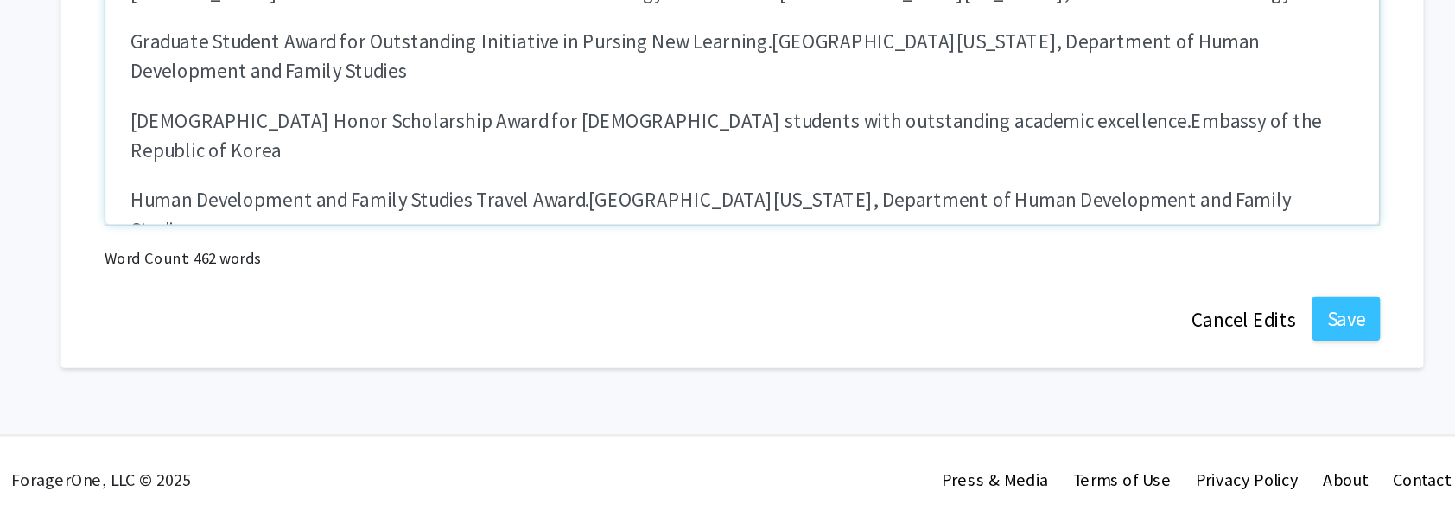
scroll to position [804, 0]
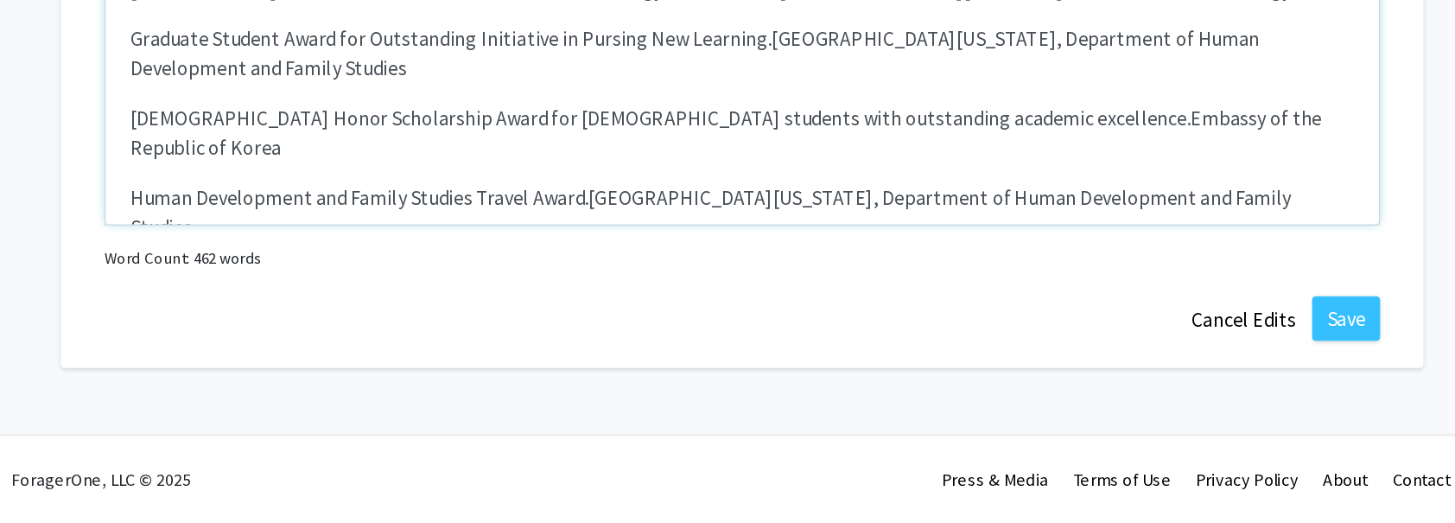
click at [544, 261] on div "Faculty Success Program Scholarship Recipient for the spring 2025 National Cent…" at bounding box center [727, 184] width 888 height 259
click at [544, 342] on span "Graduate Student Award for Outstanding New Student ($500)" at bounding box center [480, 350] width 359 height 17
drag, startPoint x: 617, startPoint y: 272, endPoint x: 681, endPoint y: 268, distance: 64.1
click at [681, 340] on p "Graduate Student Award for Outstanding New Student ($500)" at bounding box center [728, 350] width 854 height 21
click at [299, 304] on div "Faculty Success Program Scholarship Recipient for the spring 2025 National Cent…" at bounding box center [727, 184] width 888 height 259
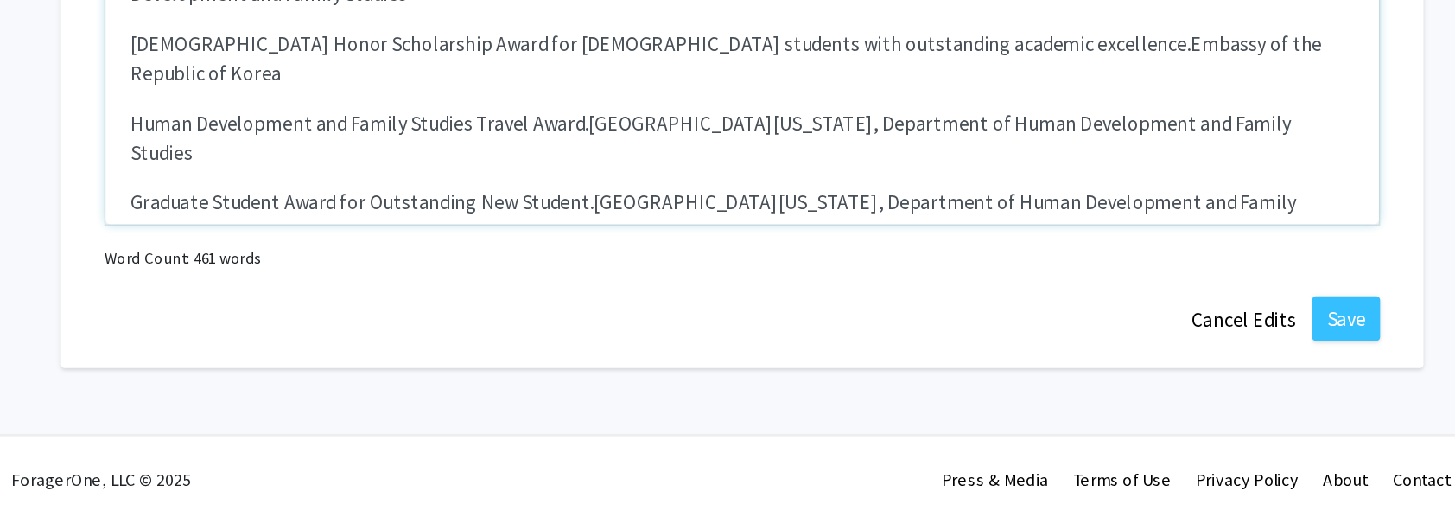
scroll to position [2026, 0]
click at [297, 270] on div "Faculty Success Program Scholarship Recipient for the spring 2025 National Cent…" at bounding box center [727, 184] width 888 height 259
click at [302, 380] on span "[GEOGRAPHIC_DATA]" at bounding box center [365, 388] width 129 height 17
click at [319, 285] on div "Faculty Success Program Scholarship Recipient for the spring 2025 National Cent…" at bounding box center [727, 184] width 888 height 259
drag, startPoint x: 516, startPoint y: 285, endPoint x: 586, endPoint y: 288, distance: 70.0
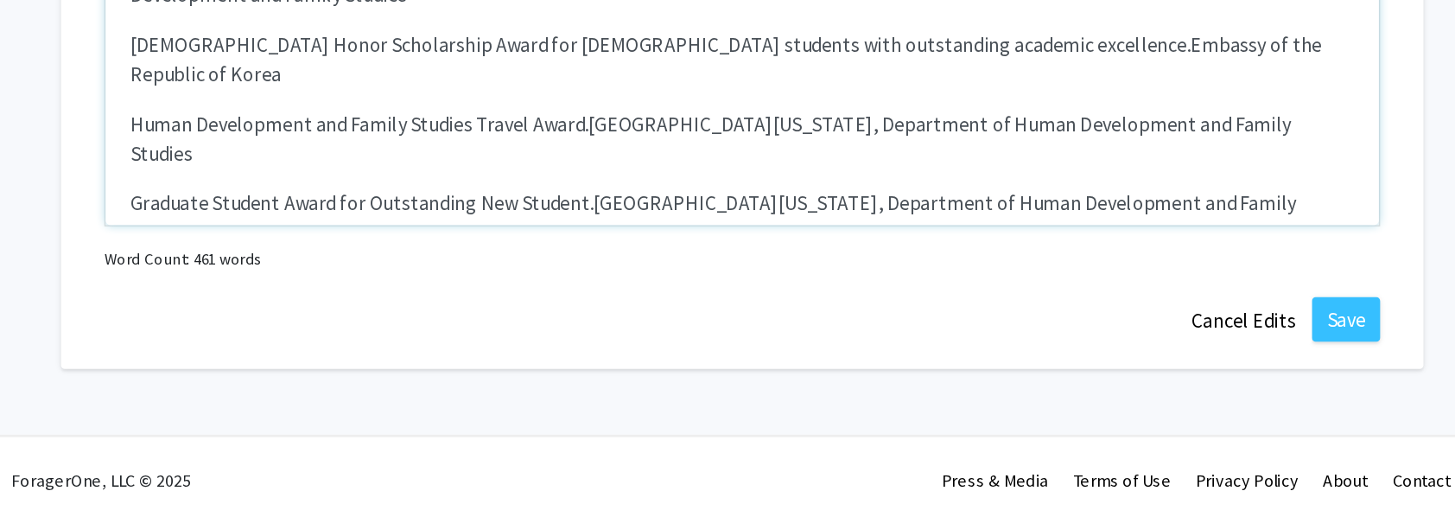
click at [586, 378] on p "H. Lee Dennison Valedictorian Award ($500)" at bounding box center [728, 388] width 854 height 21
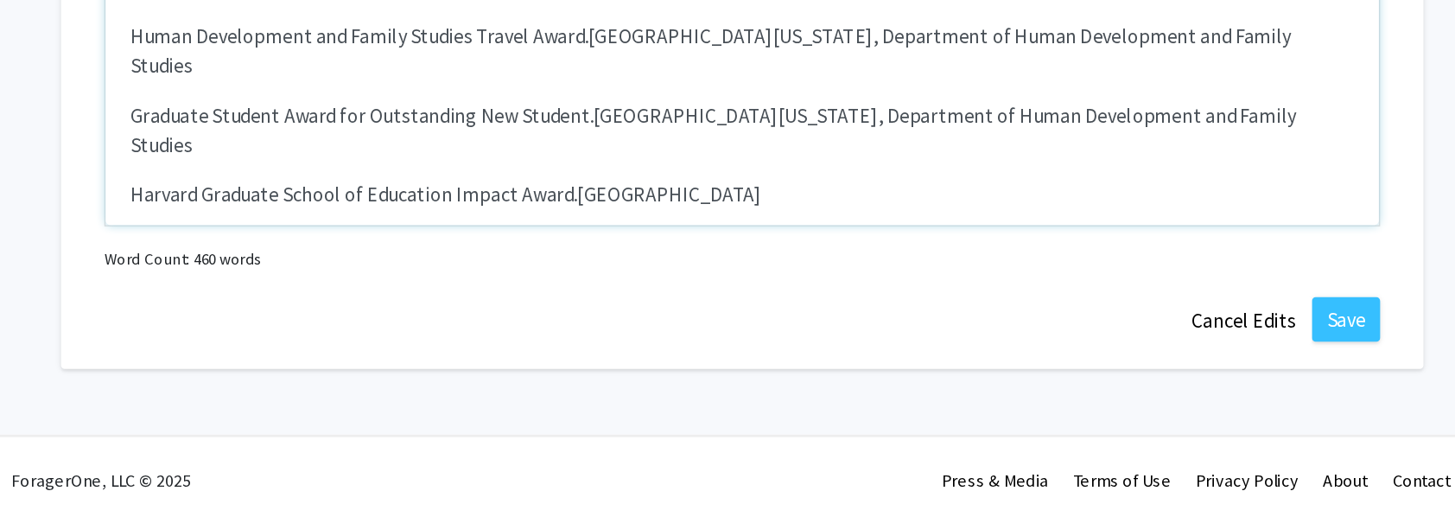
scroll to position [917, 0]
click at [302, 353] on span "[GEOGRAPHIC_DATA]" at bounding box center [365, 361] width 129 height 17
click at [397, 263] on div "Faculty Success Program Scholarship Recipient for the spring 2025 National Cent…" at bounding box center [727, 184] width 888 height 259
click at [301, 388] on span "Stony Book University" at bounding box center [366, 396] width 130 height 17
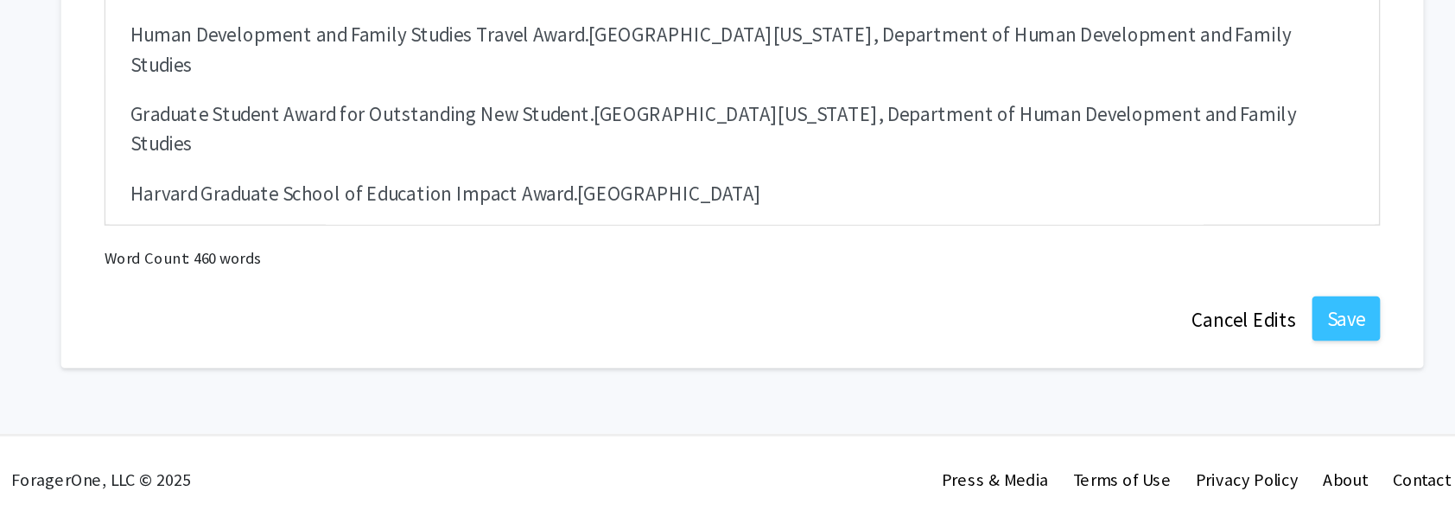
click at [652, 369] on div "Awards Edit Section You may write a maximum of 1,000 words: Faculty Success Pro…" at bounding box center [727, 172] width 950 height 486
click at [817, 352] on p "Department of Psychology, Bachelor of Arts Valedictorian Award. Stony Book Univ…" at bounding box center [728, 362] width 854 height 21
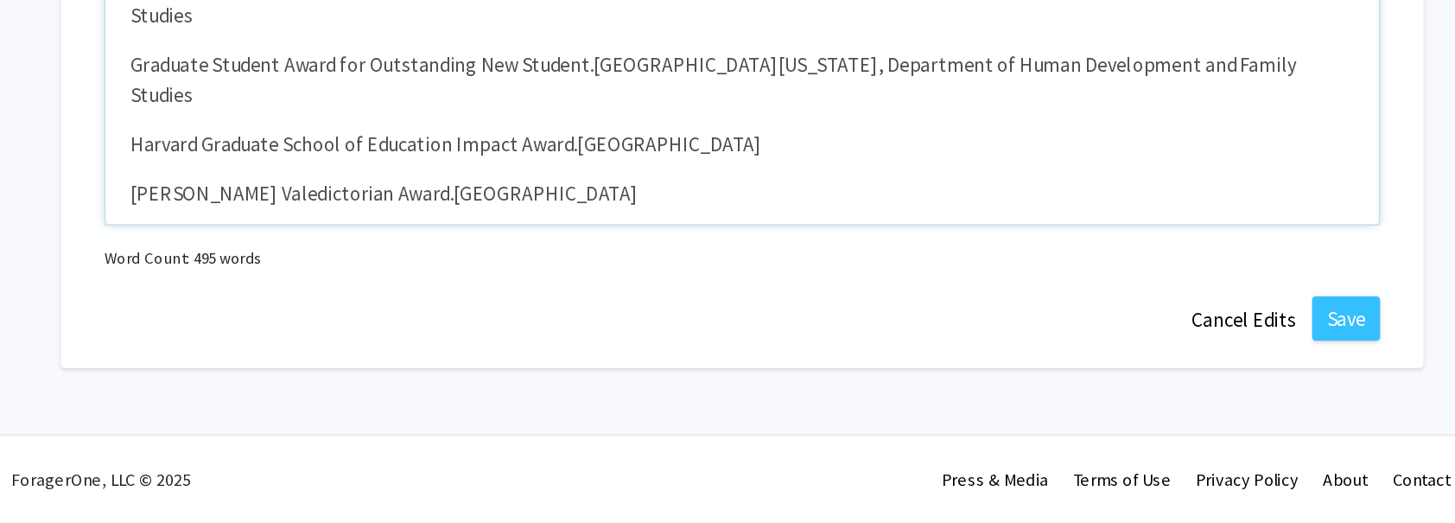
scroll to position [961, 0]
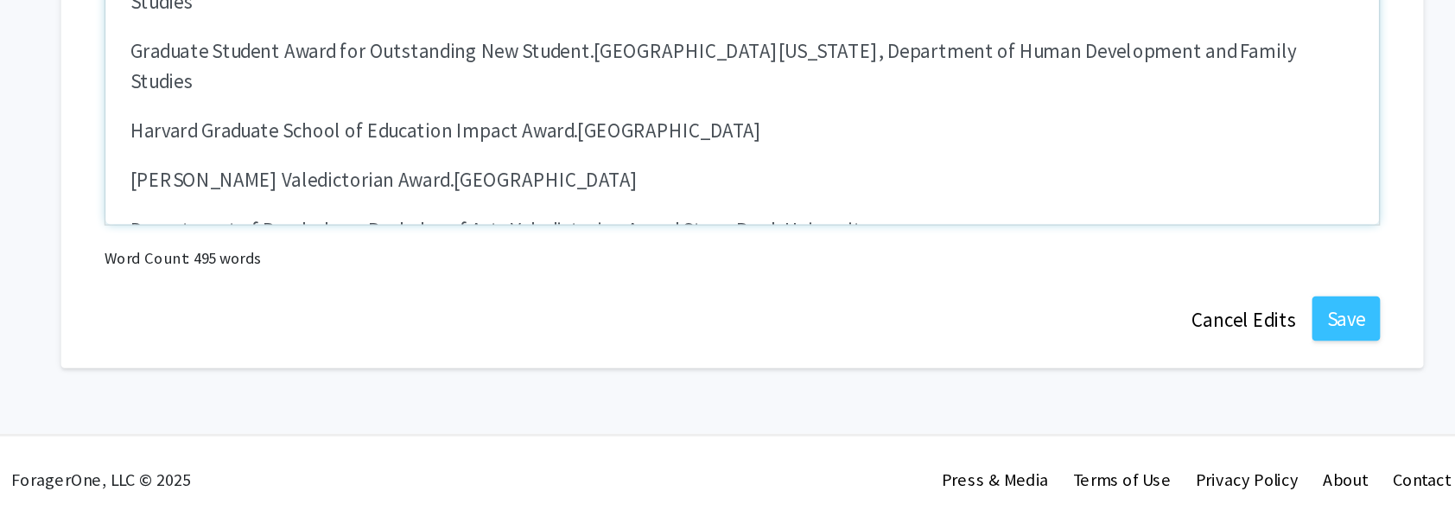
click at [302, 378] on span "[GEOGRAPHIC_DATA]" at bounding box center [365, 386] width 129 height 17
click at [344, 286] on div "Faculty Success Program Scholarship Recipient for the spring 2025 National Cent…" at bounding box center [727, 184] width 888 height 259
click at [370, 378] on span "Phi Beta Kappa" at bounding box center [347, 386] width 92 height 17
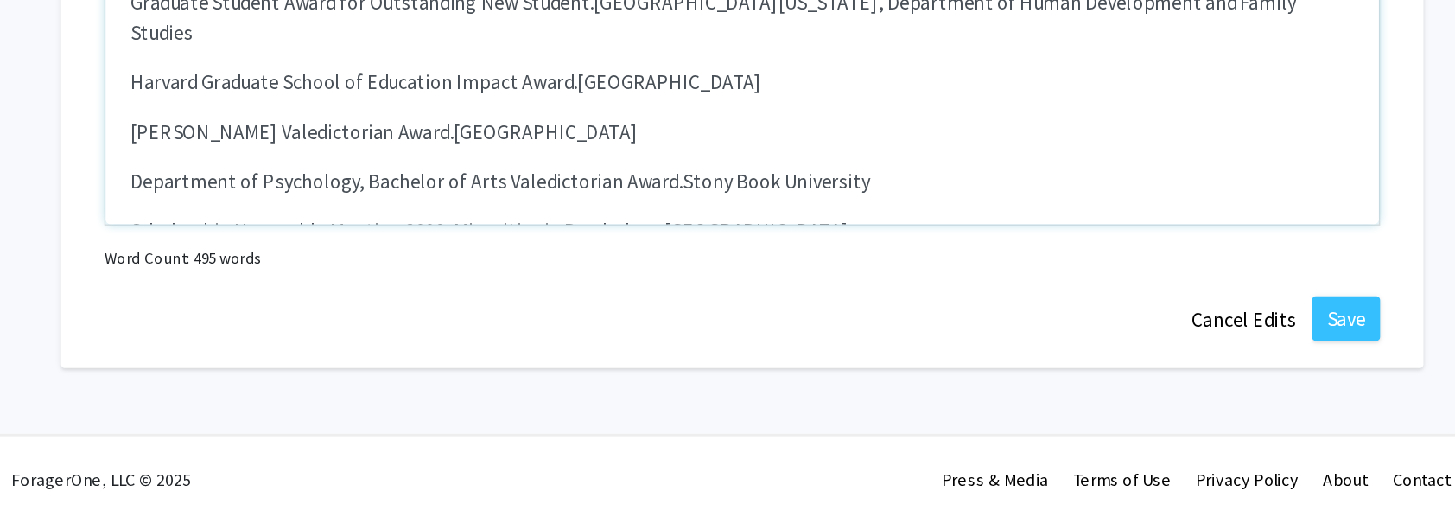
scroll to position [1003, 0]
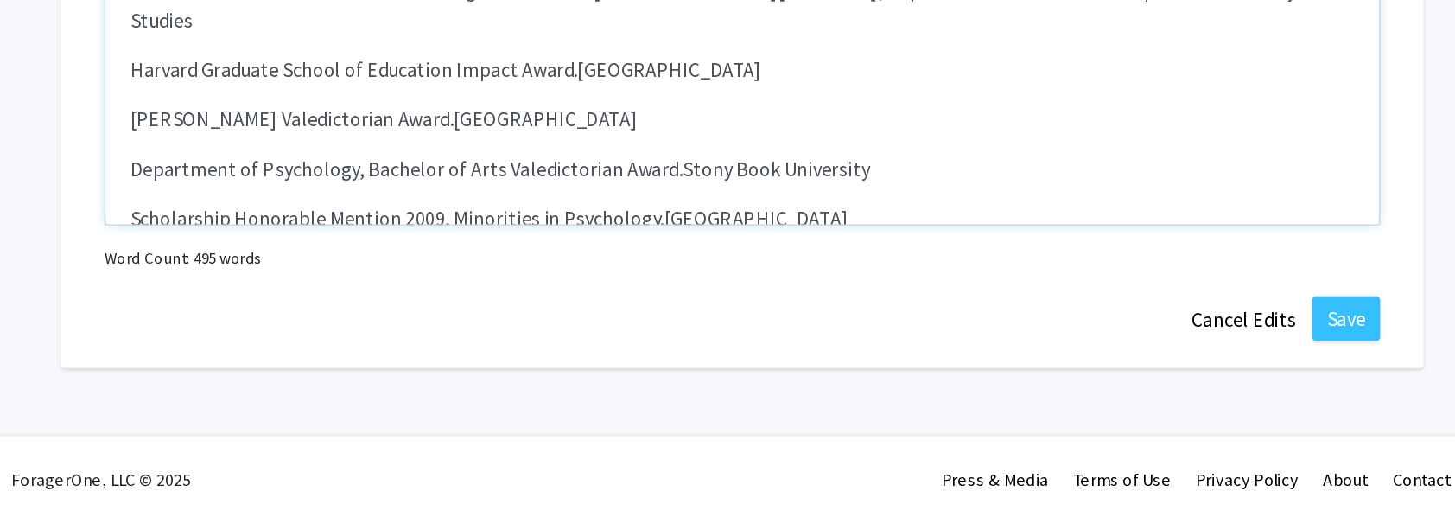
click at [301, 371] on span "[GEOGRAPHIC_DATA]" at bounding box center [365, 379] width 129 height 17
click at [454, 272] on div "Faculty Success Program Scholarship Recipient for the spring 2025 National Cent…" at bounding box center [727, 184] width 888 height 259
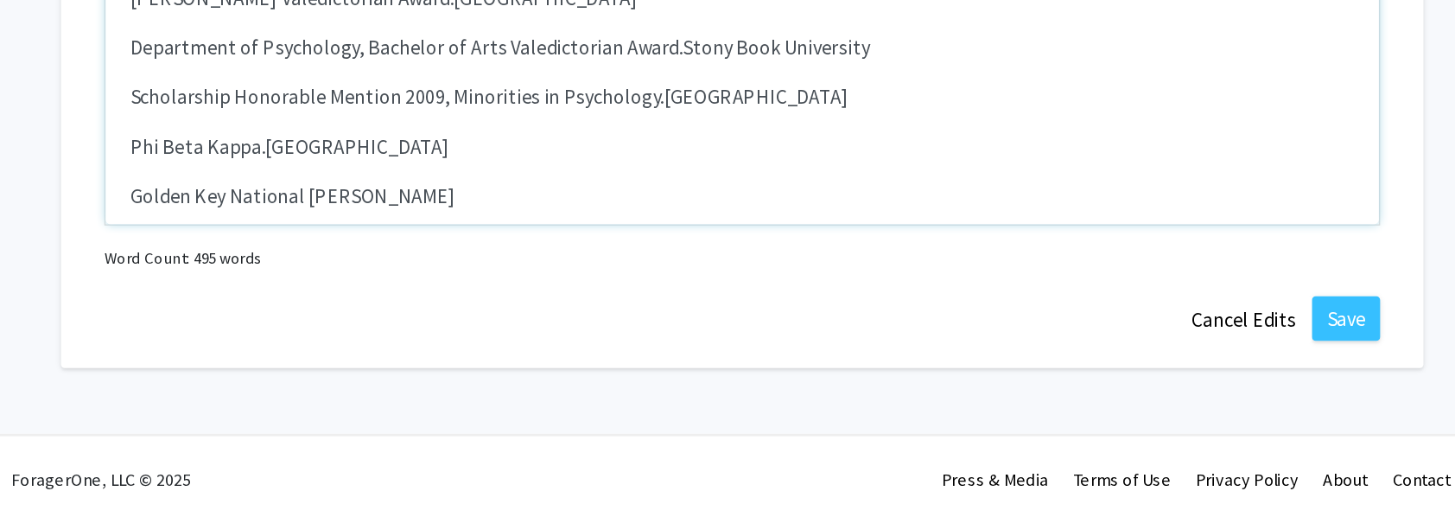
scroll to position [1066, 0]
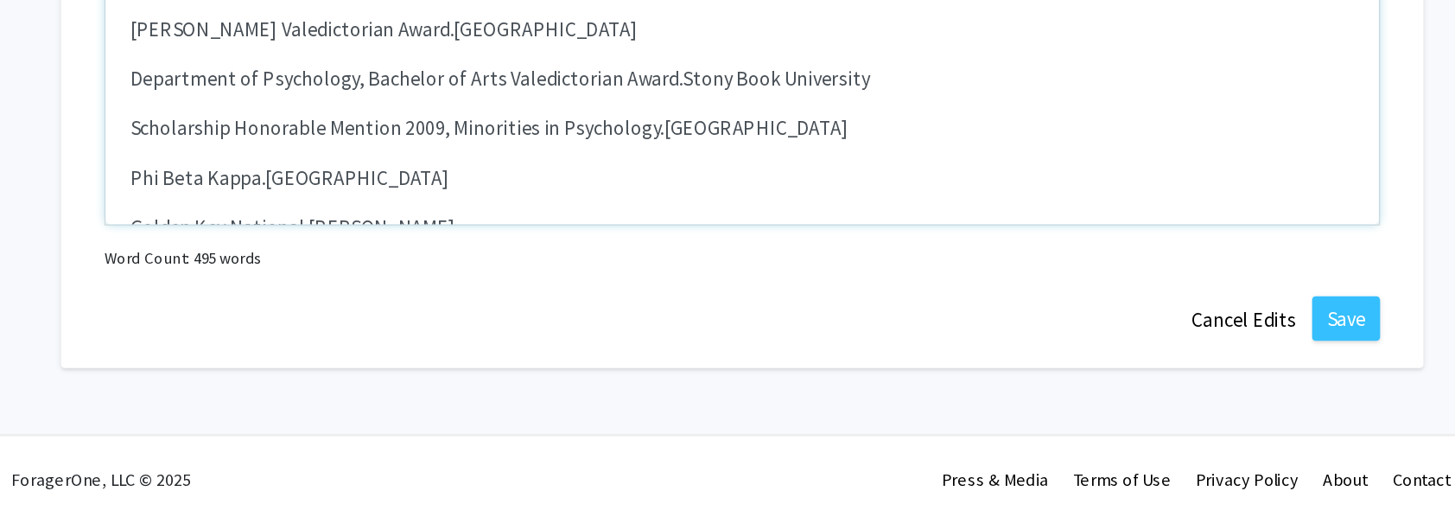
click at [296, 245] on div "Faculty Success Program Scholarship Recipient for the spring 2025 National Cent…" at bounding box center [727, 184] width 888 height 259
click at [311, 269] on div "Faculty Success Program Scholarship Recipient for the spring 2025 National Cent…" at bounding box center [727, 184] width 888 height 259
click at [474, 377] on span "Outstanding Academic Achievement Awards" at bounding box center [430, 385] width 259 height 17
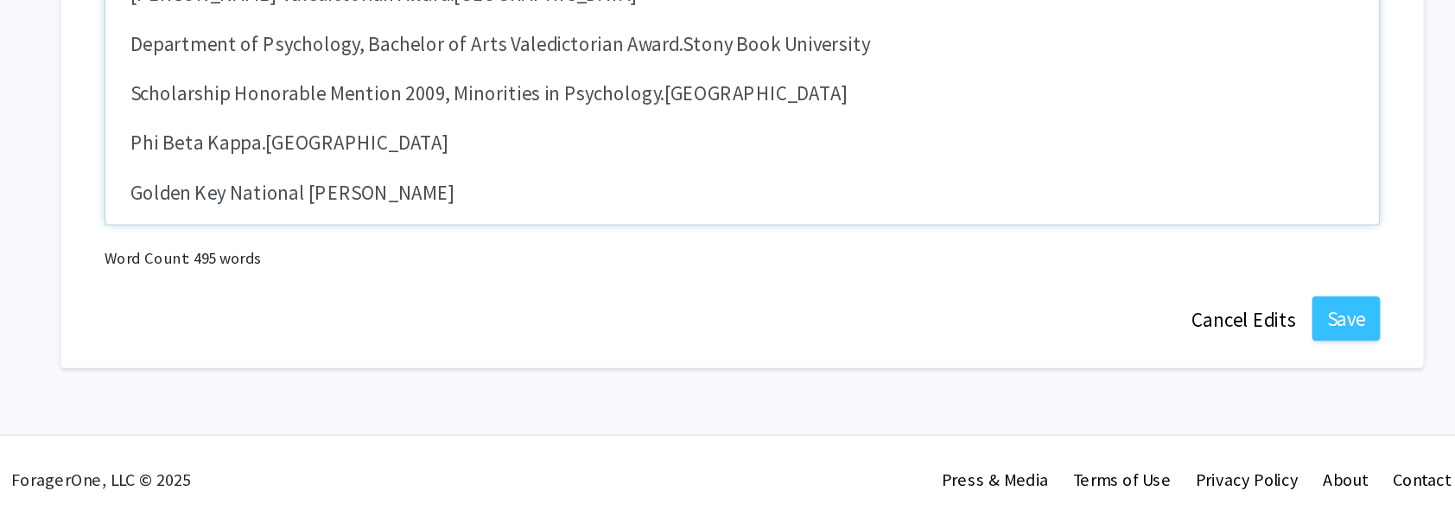
scroll to position [1172, 0]
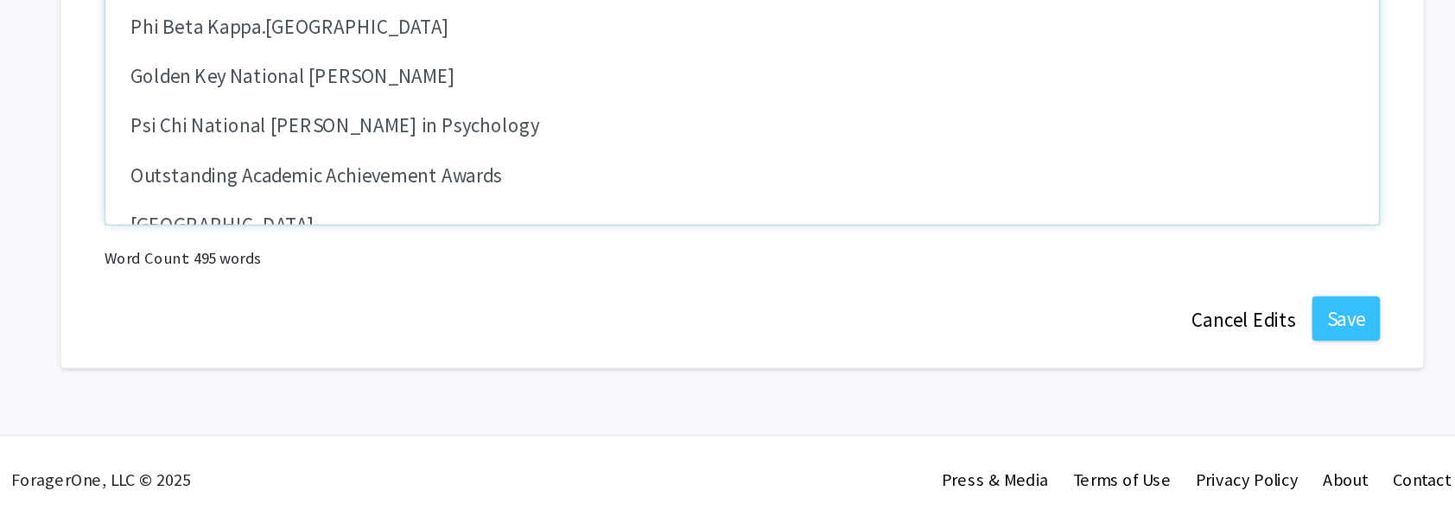
click at [301, 306] on span "[GEOGRAPHIC_DATA]" at bounding box center [365, 314] width 129 height 17
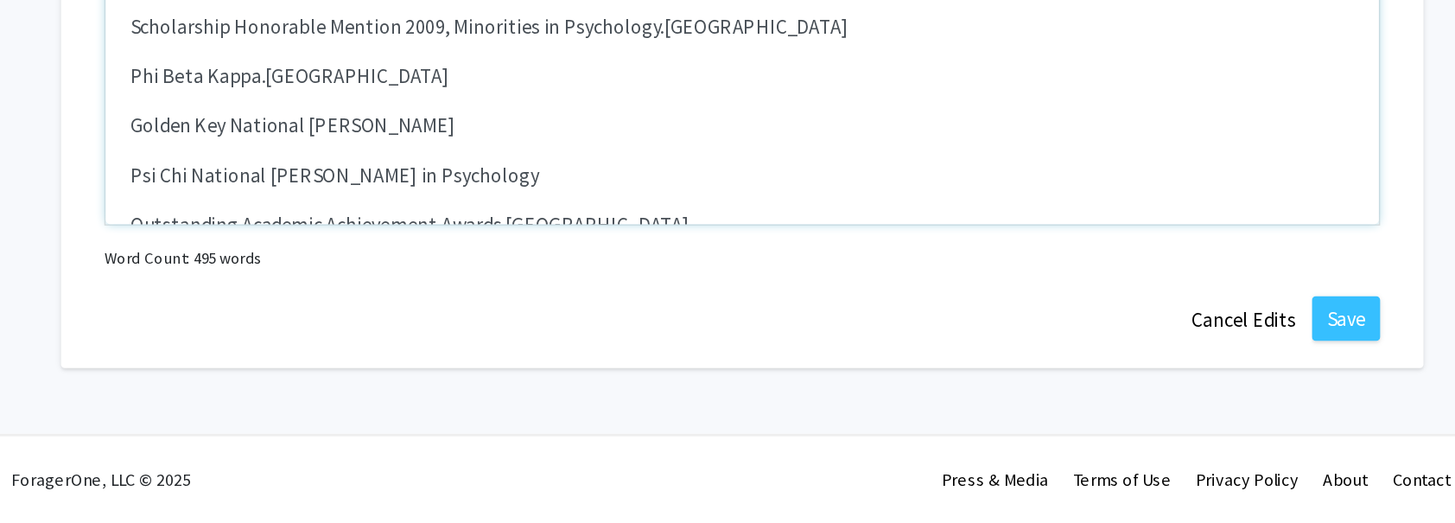
type textarea "<p><span style="font-size: 1rem;">Faculty Success Program Scholarship Recipient…"
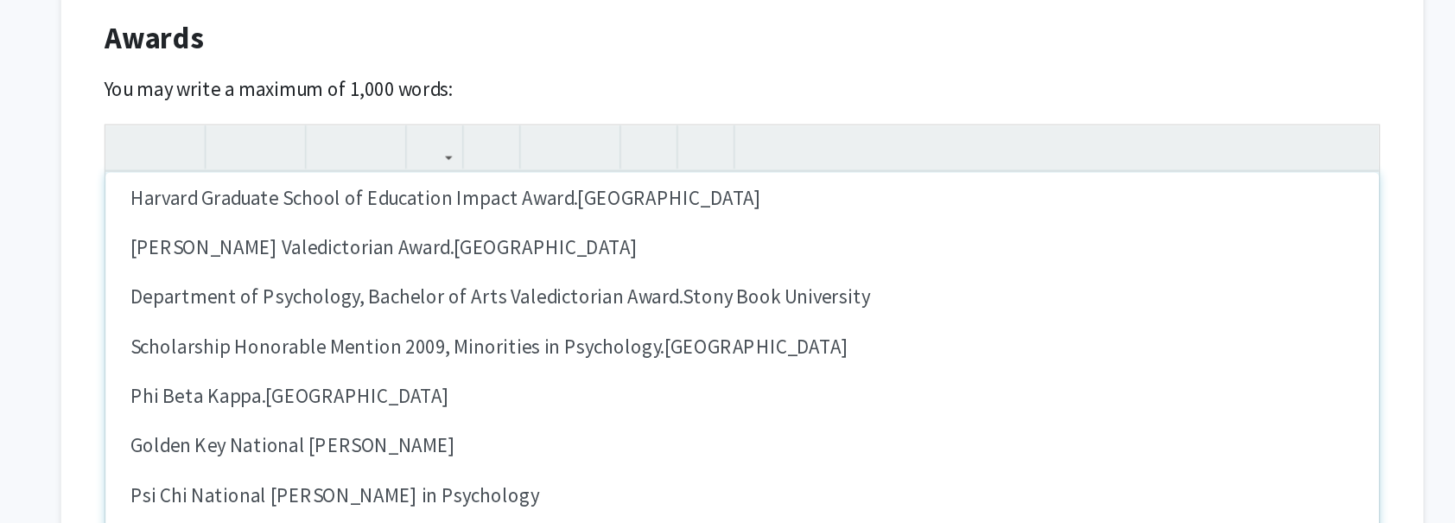
scroll to position [2026, 0]
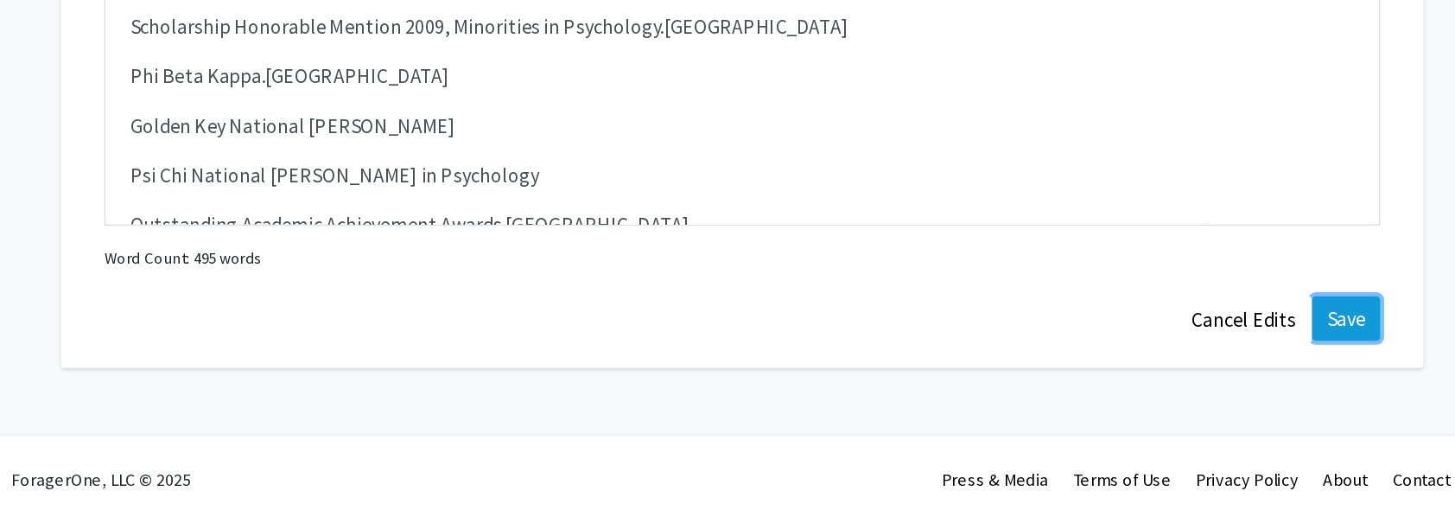
click at [1137, 370] on button "Save" at bounding box center [1149, 380] width 48 height 31
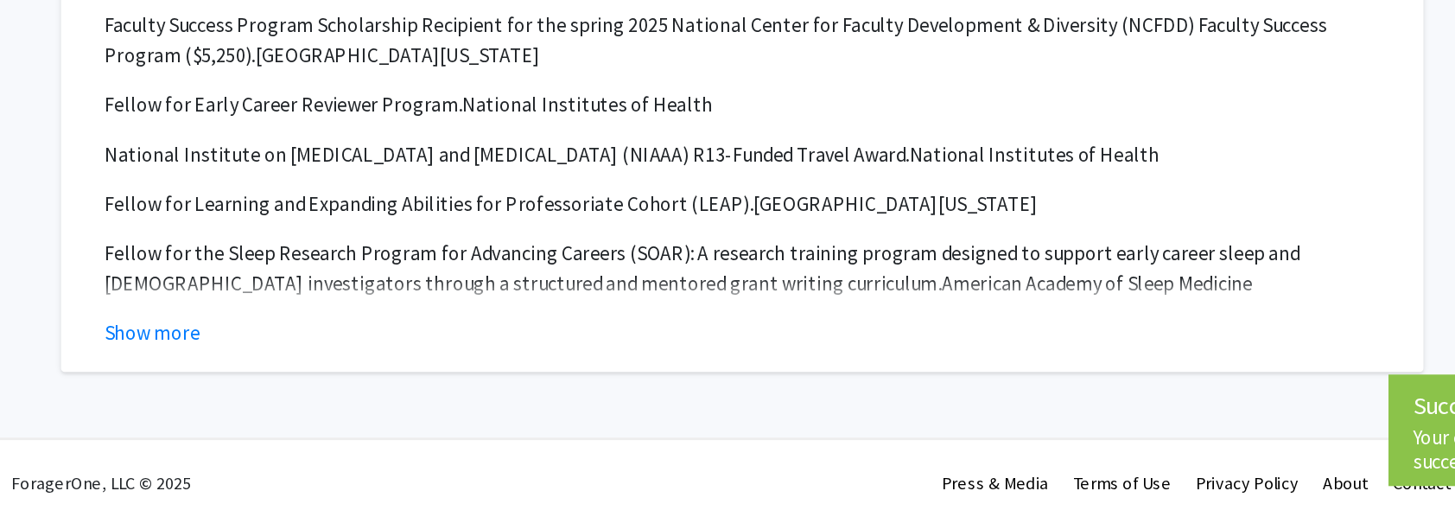
scroll to position [1860, 0]
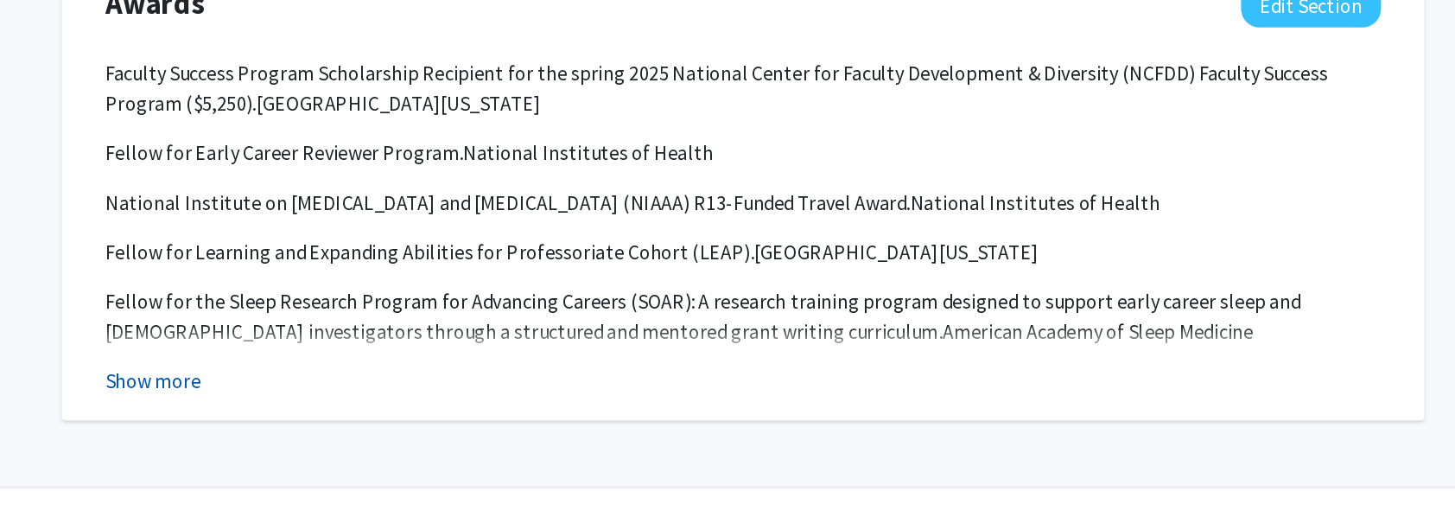
click at [330, 391] on button "Show more" at bounding box center [316, 390] width 67 height 21
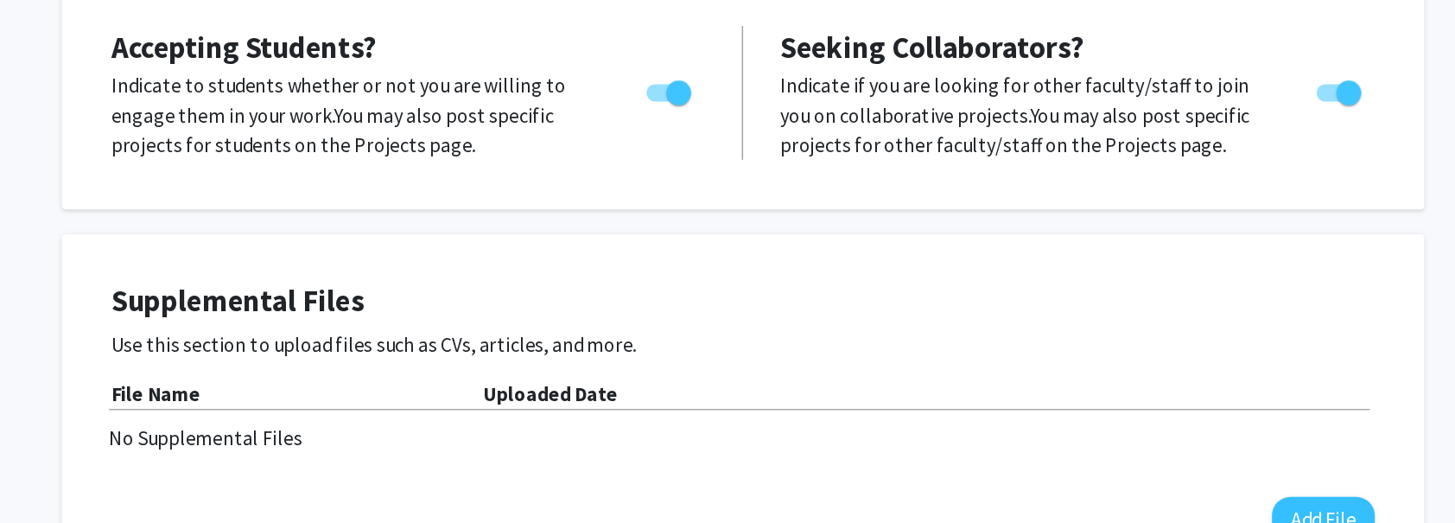
scroll to position [0, 0]
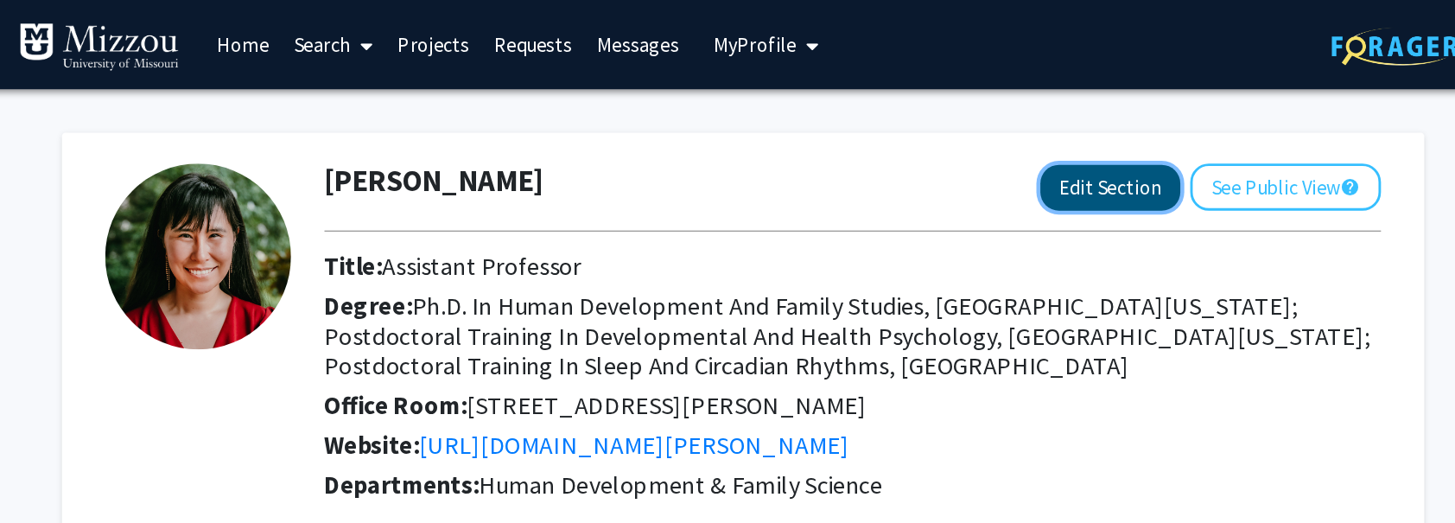
click at [970, 133] on button "Edit Section" at bounding box center [984, 131] width 98 height 32
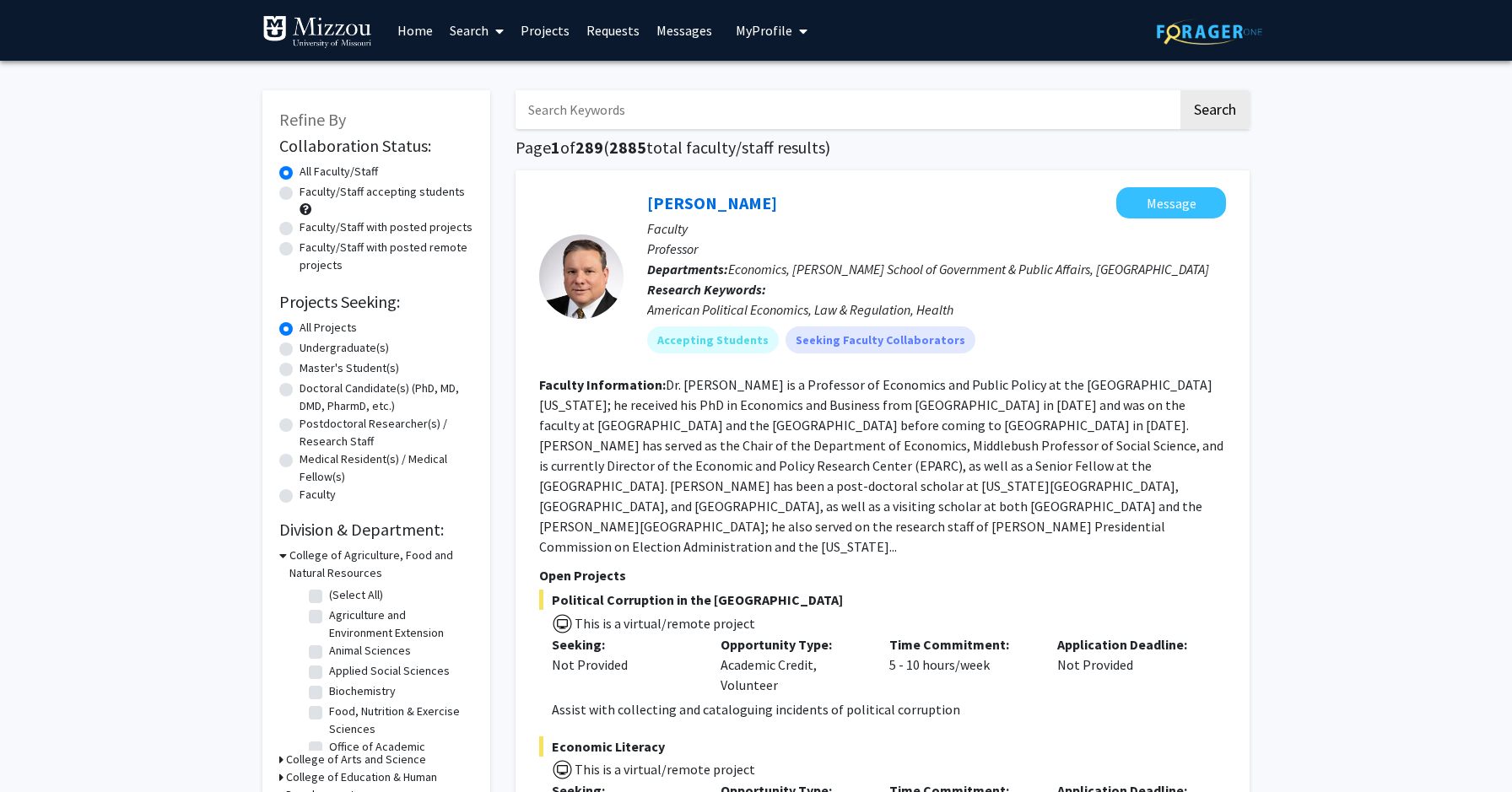
click at [408, 40] on link "Home" at bounding box center [415, 30] width 53 height 59
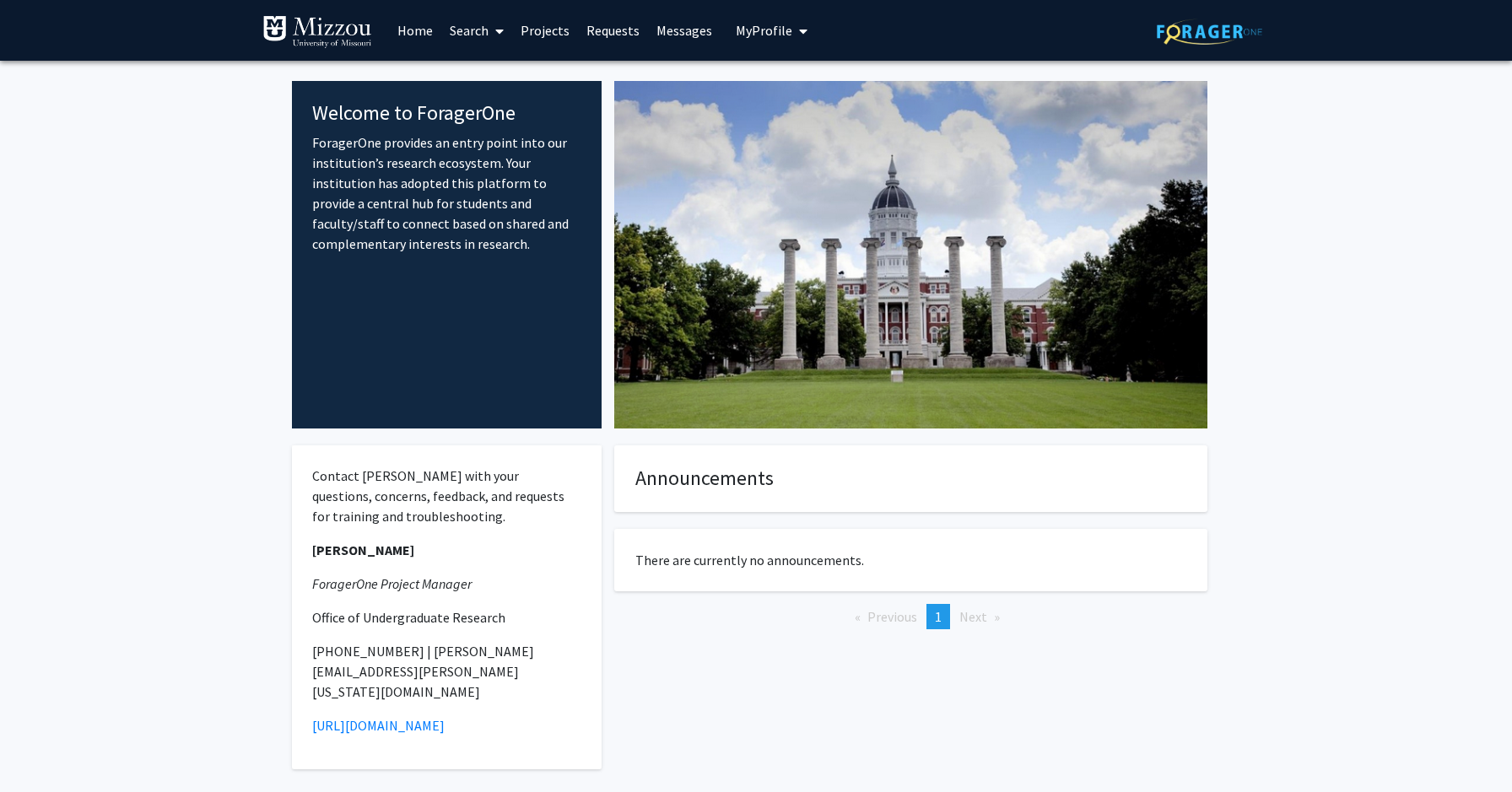
click at [481, 40] on link "Search" at bounding box center [477, 30] width 71 height 59
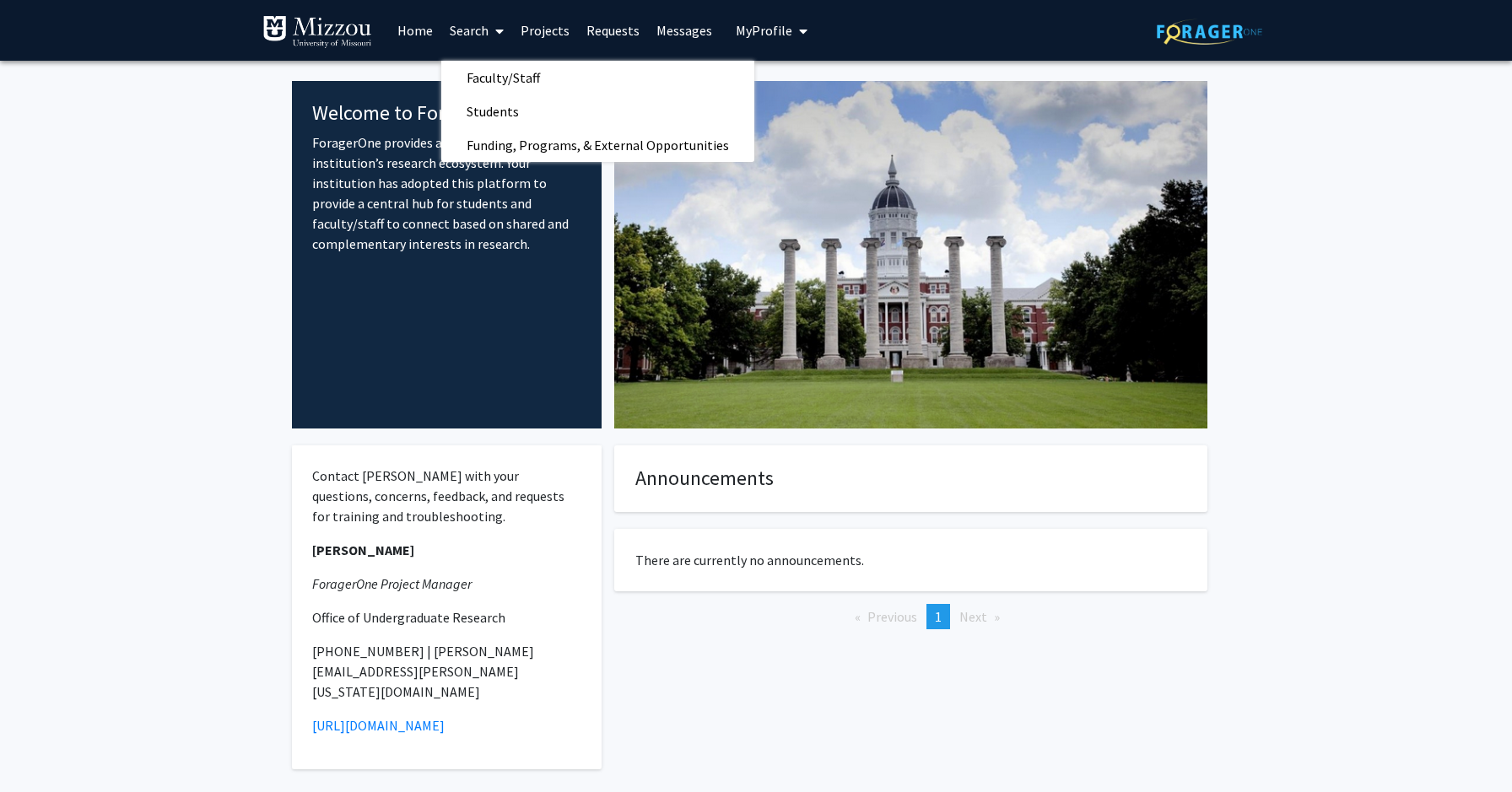
click at [328, 24] on img at bounding box center [317, 32] width 109 height 34
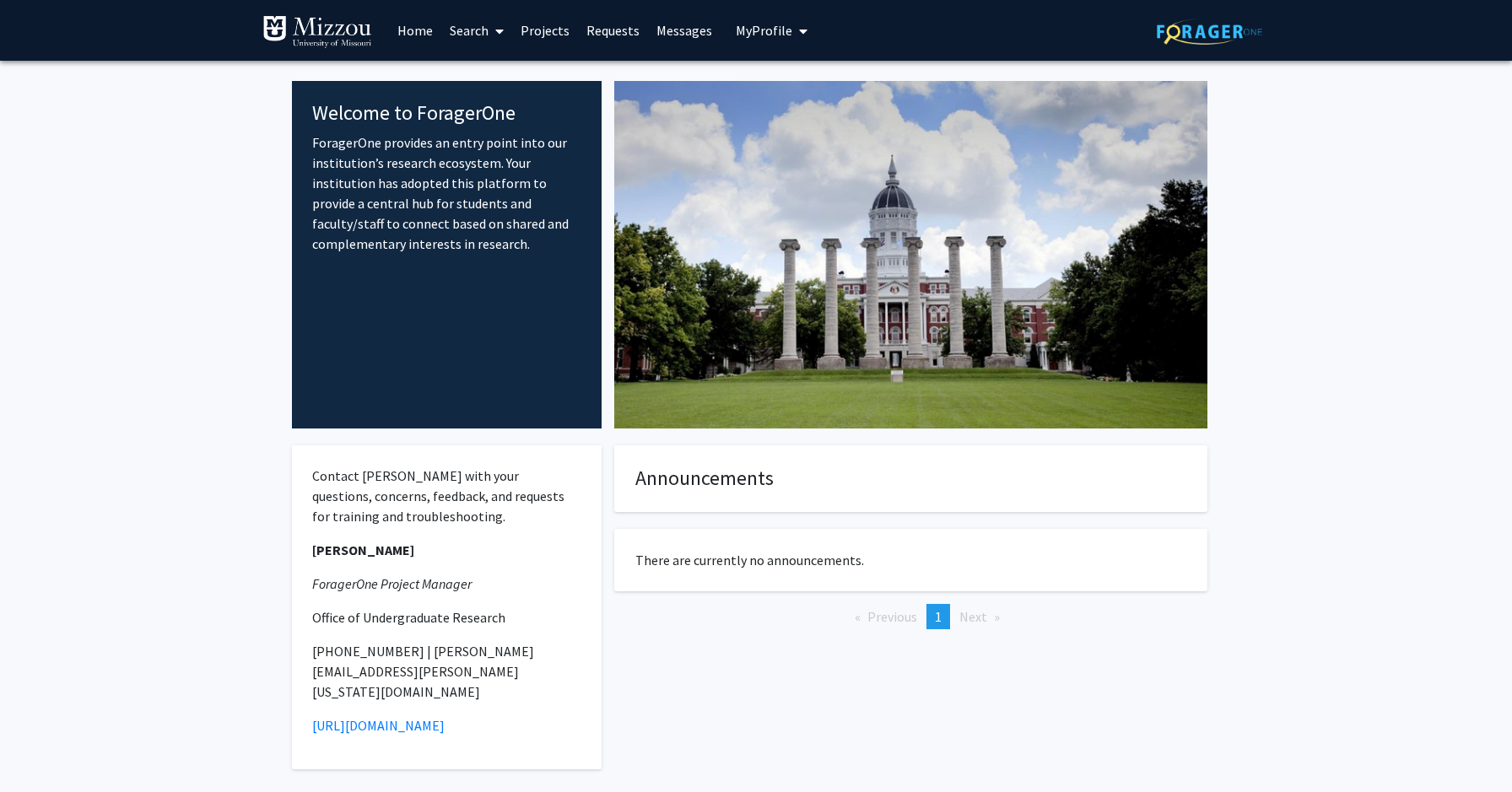
click at [768, 29] on span "My Profile" at bounding box center [764, 29] width 57 height 17
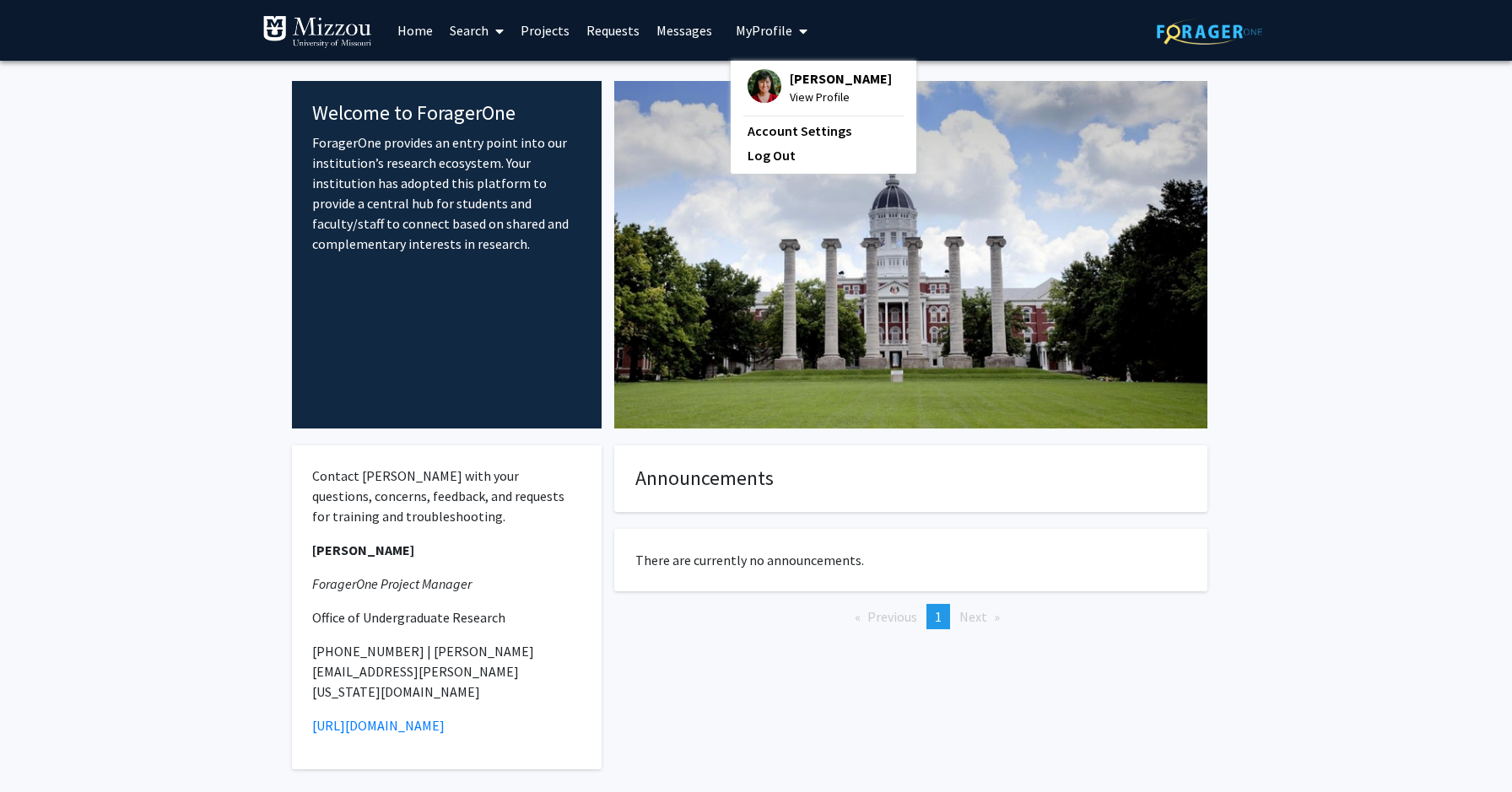
click at [827, 85] on span "[PERSON_NAME]" at bounding box center [841, 78] width 103 height 19
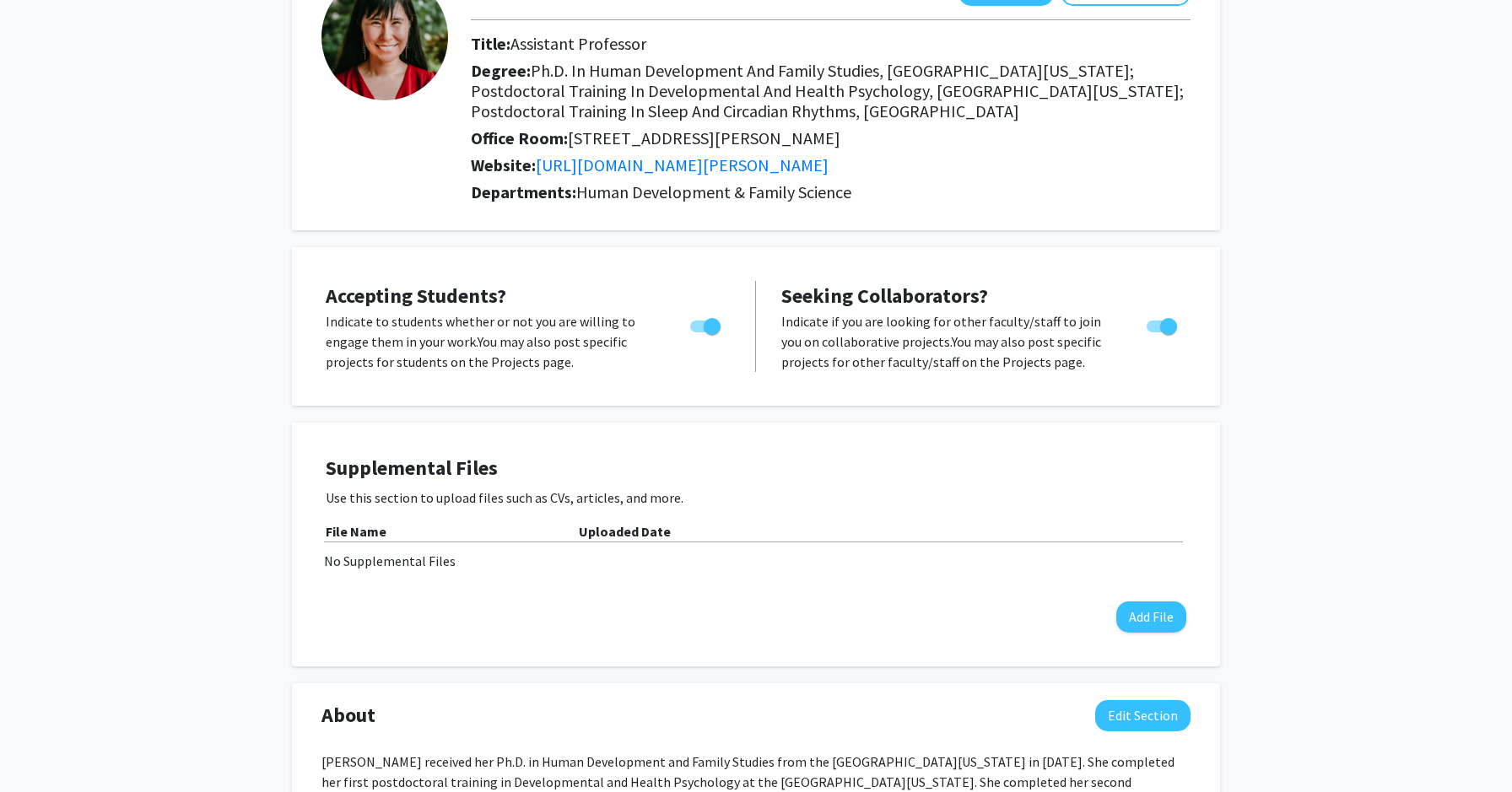
scroll to position [217, 0]
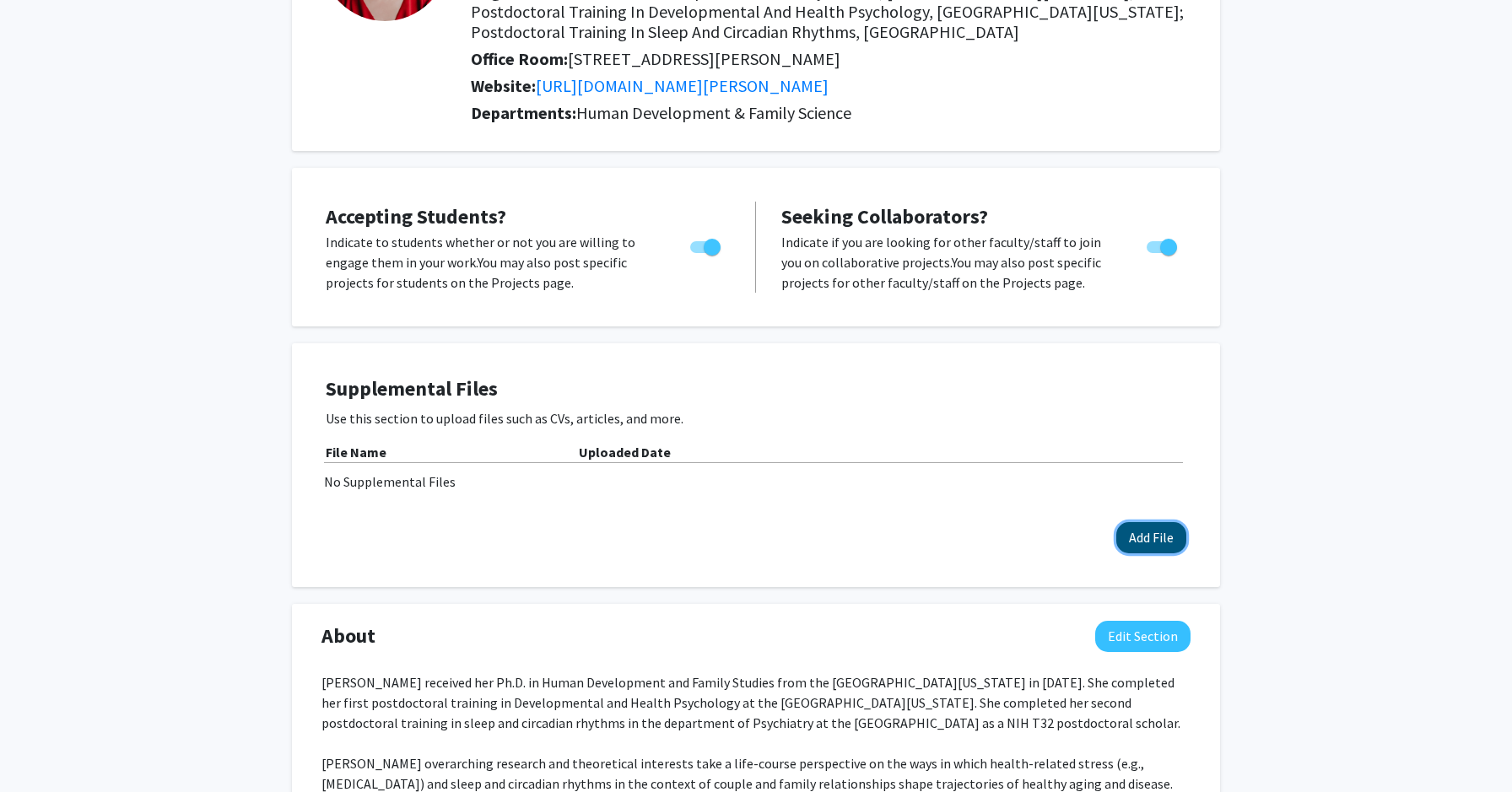
click at [1139, 536] on button "Add File" at bounding box center [1152, 538] width 70 height 31
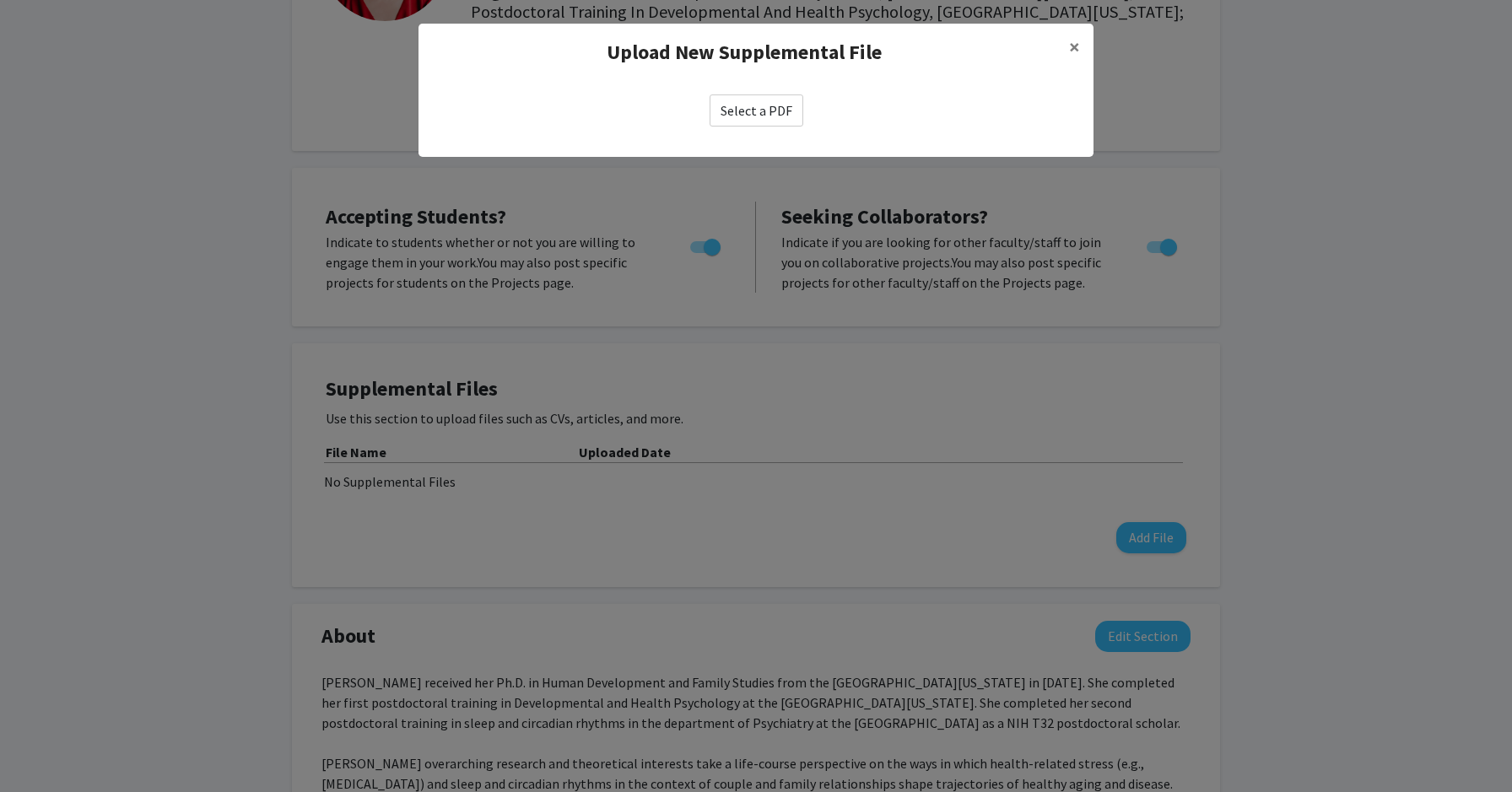
click at [767, 108] on label "Select a PDF" at bounding box center [757, 110] width 94 height 32
click at [0, 0] on input "Select a PDF" at bounding box center [0, 0] width 0 height 0
click at [755, 118] on label "Select a PDF" at bounding box center [757, 110] width 94 height 32
click at [0, 0] on input "Select a PDF" at bounding box center [0, 0] width 0 height 0
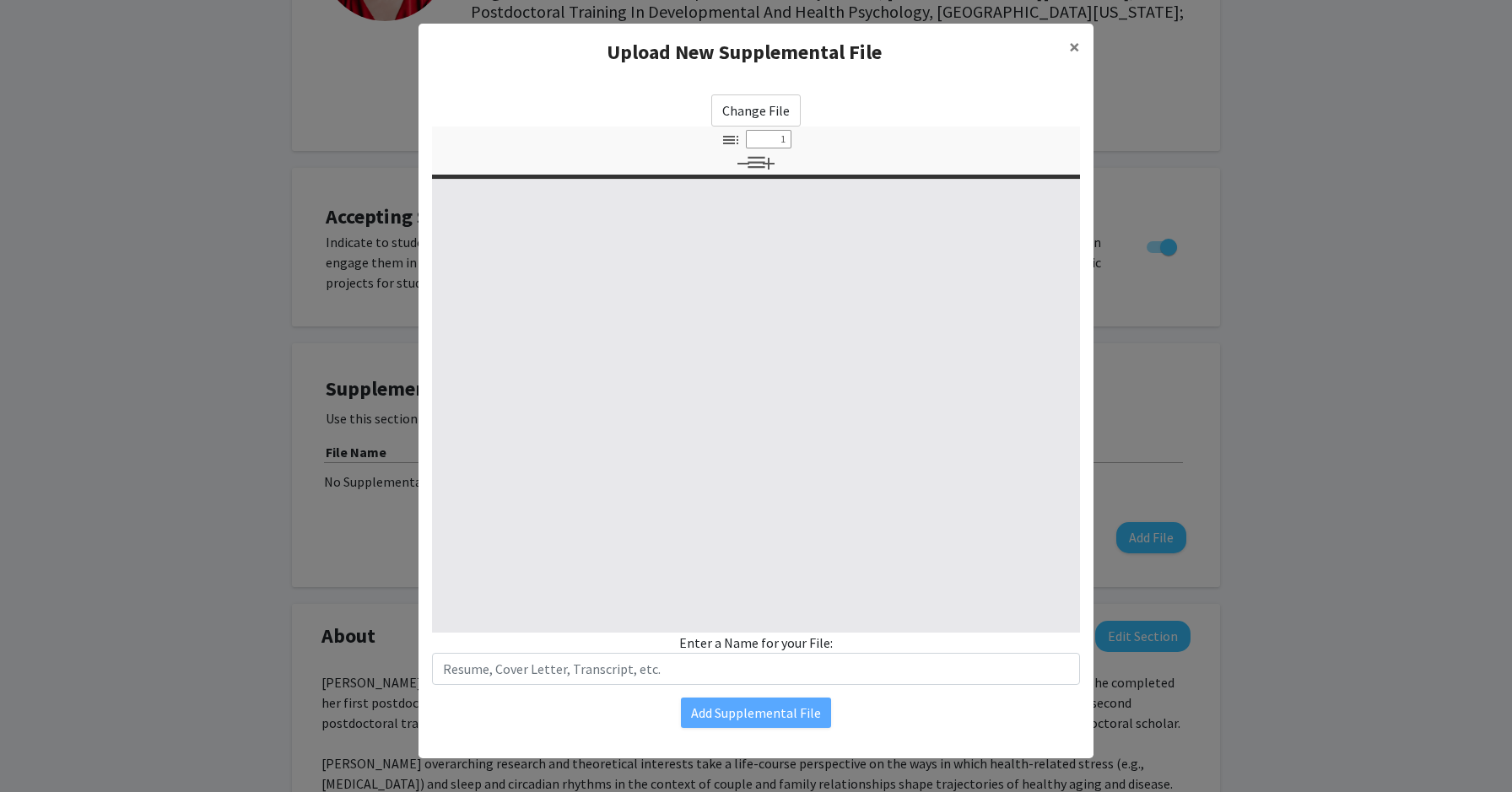
select select "custom"
type input "0"
select select "custom"
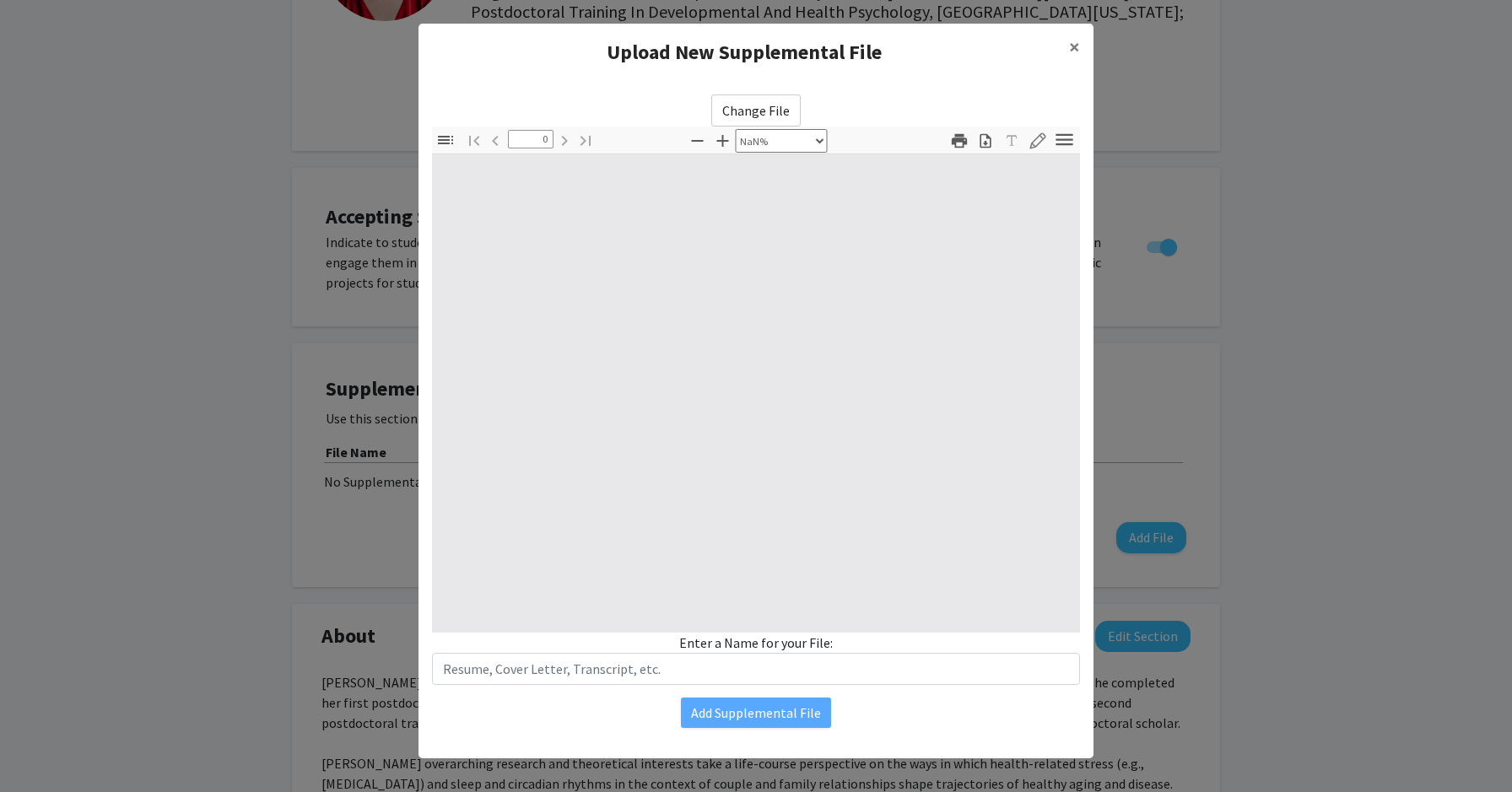
type input "1"
select select "auto"
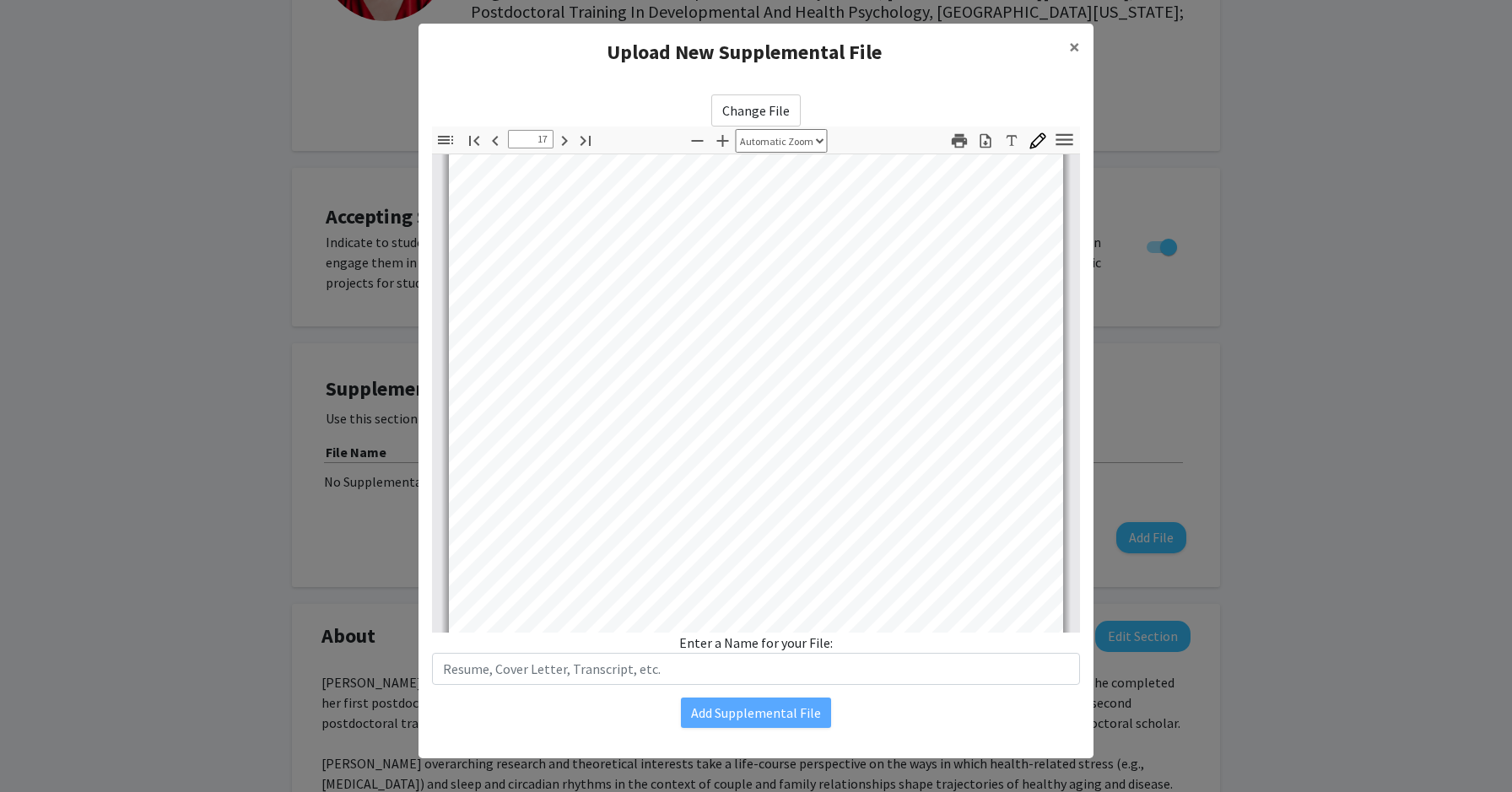
scroll to position [7, 0]
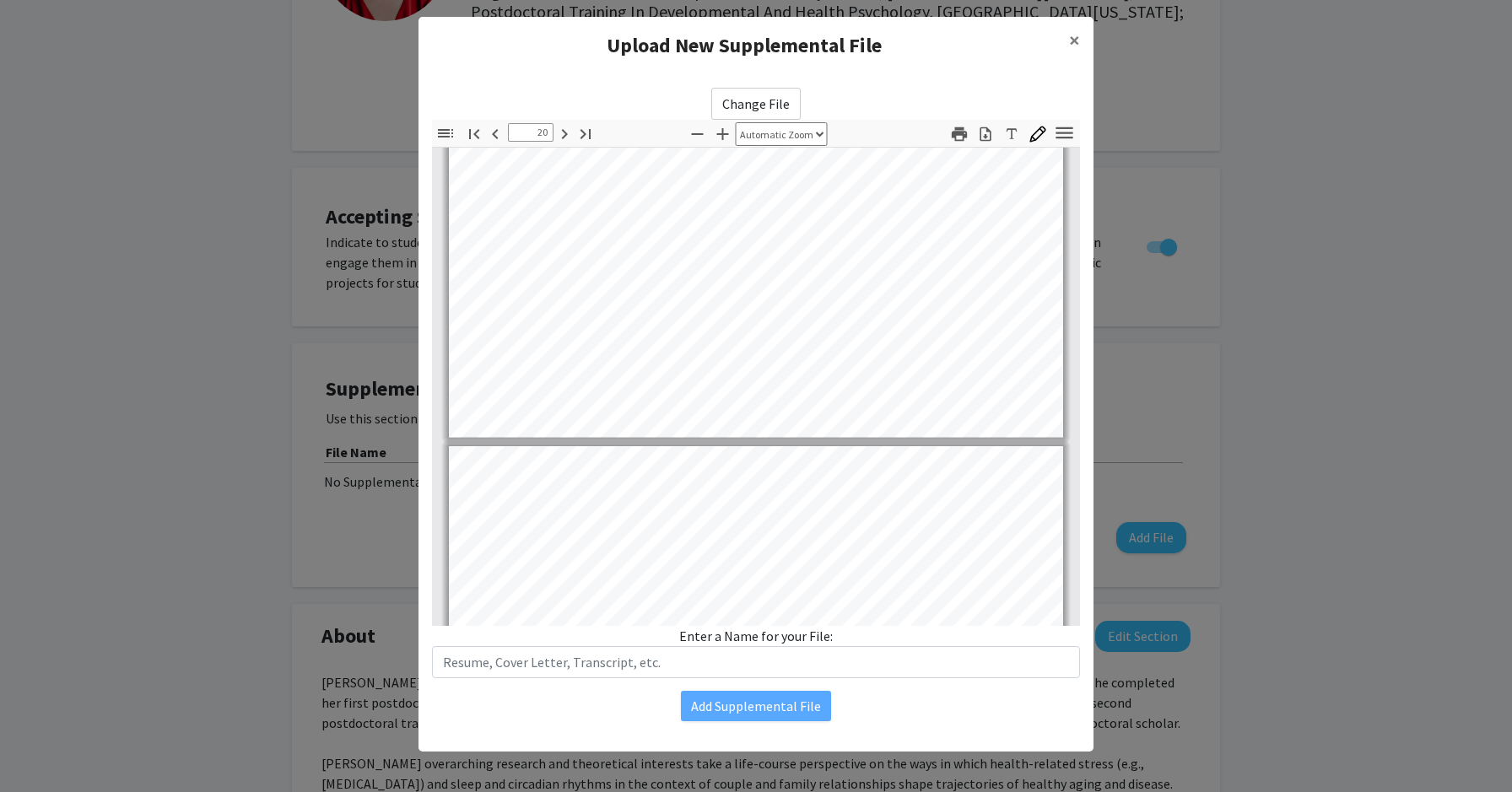
type input "21"
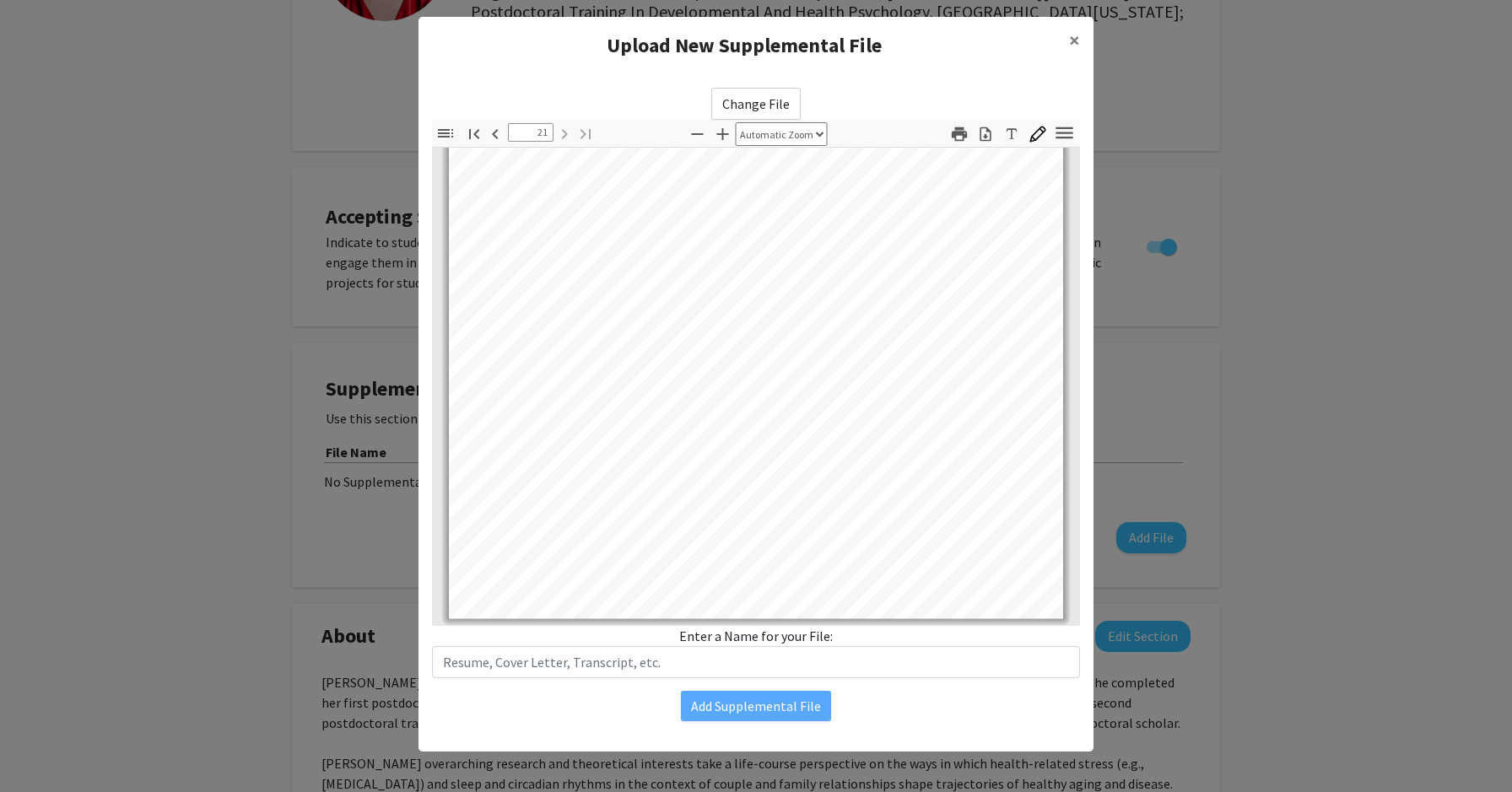
click at [784, 637] on div "Enter a Name for your File:" at bounding box center [756, 652] width 649 height 53
click at [1077, 37] on span "×" at bounding box center [1074, 40] width 11 height 26
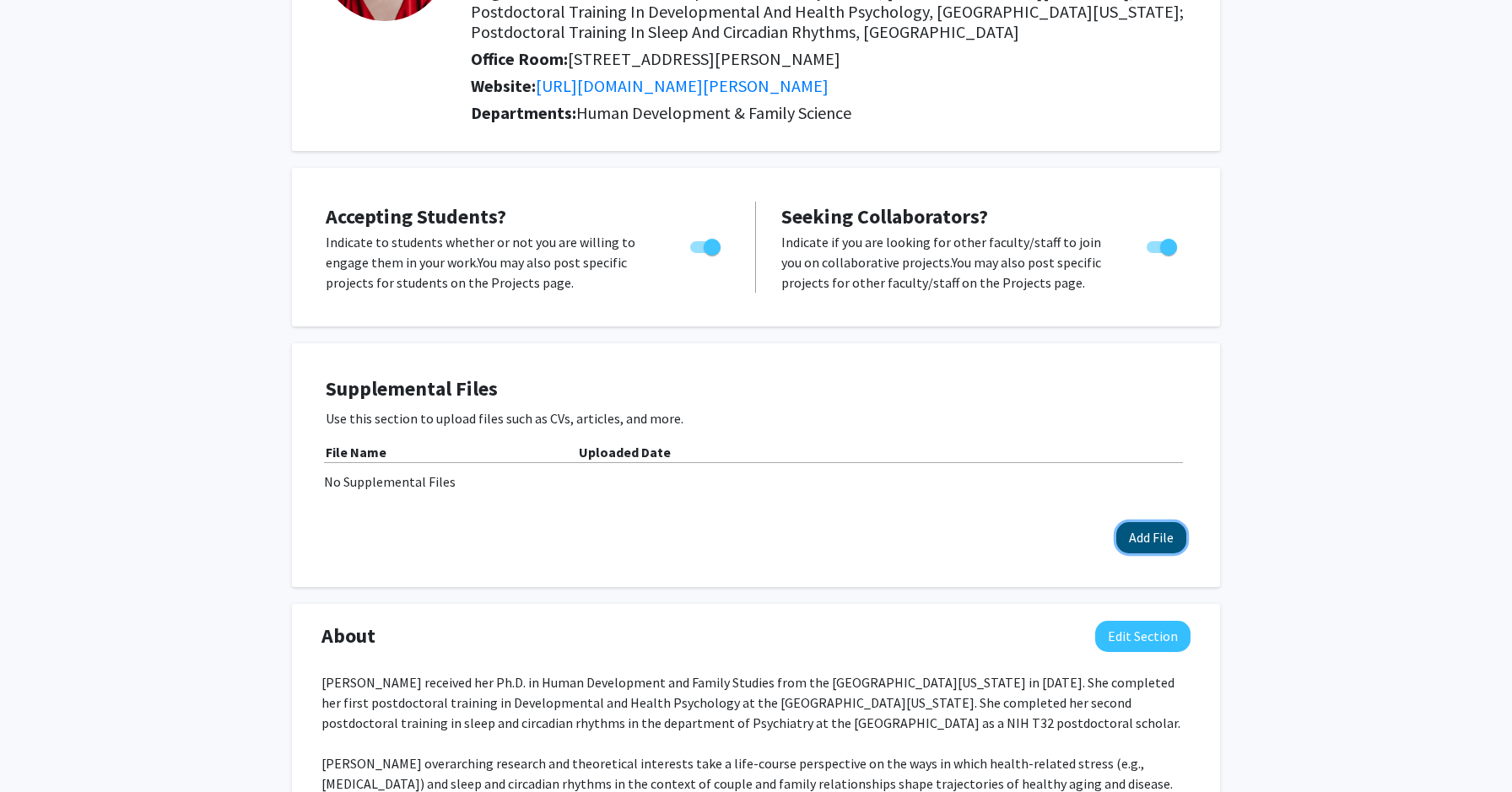
click at [1125, 548] on button "Add File" at bounding box center [1152, 538] width 70 height 31
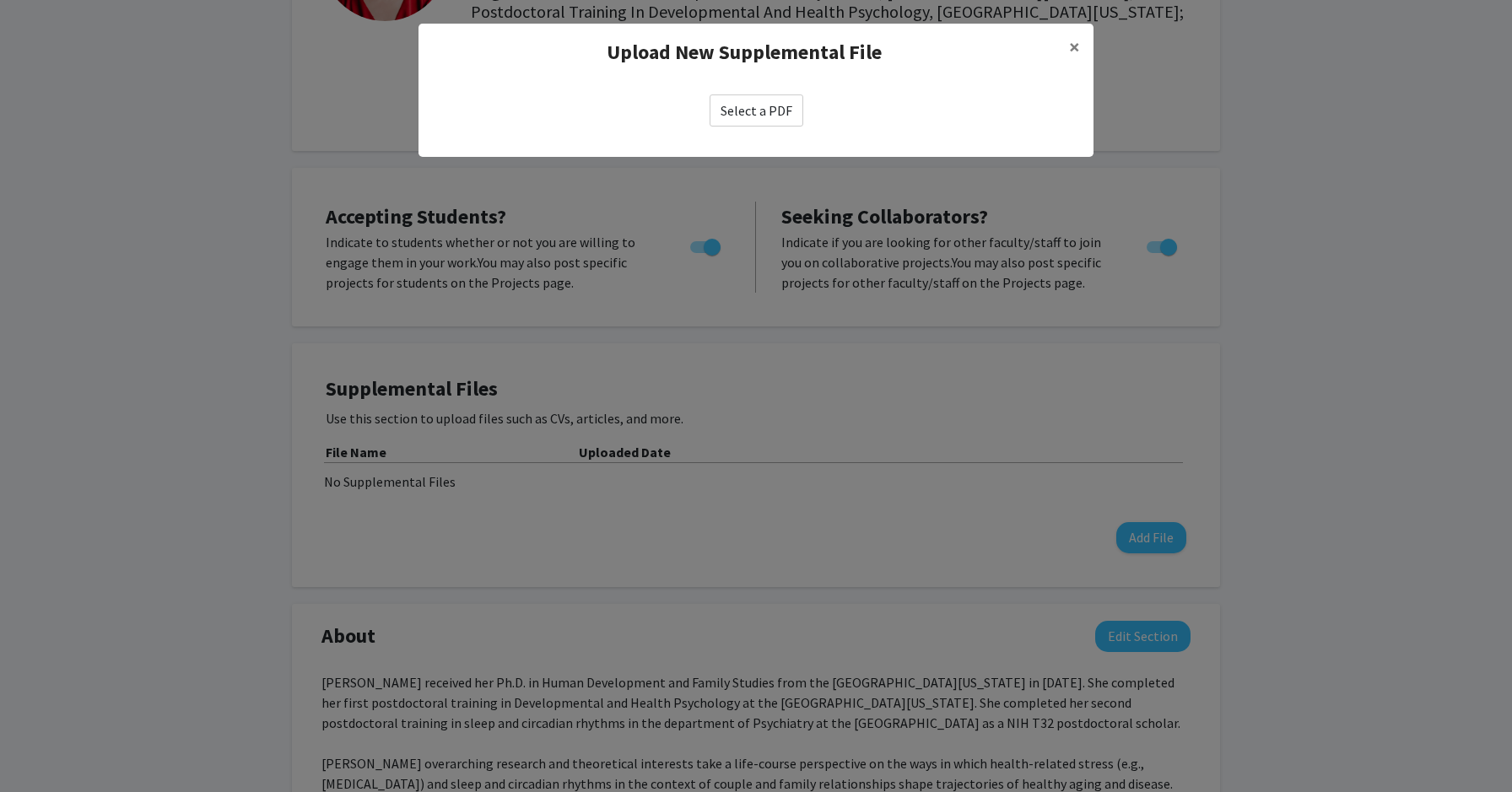
click at [747, 123] on label "Select a PDF" at bounding box center [757, 110] width 94 height 32
click at [0, 0] on input "Select a PDF" at bounding box center [0, 0] width 0 height 0
select select "custom"
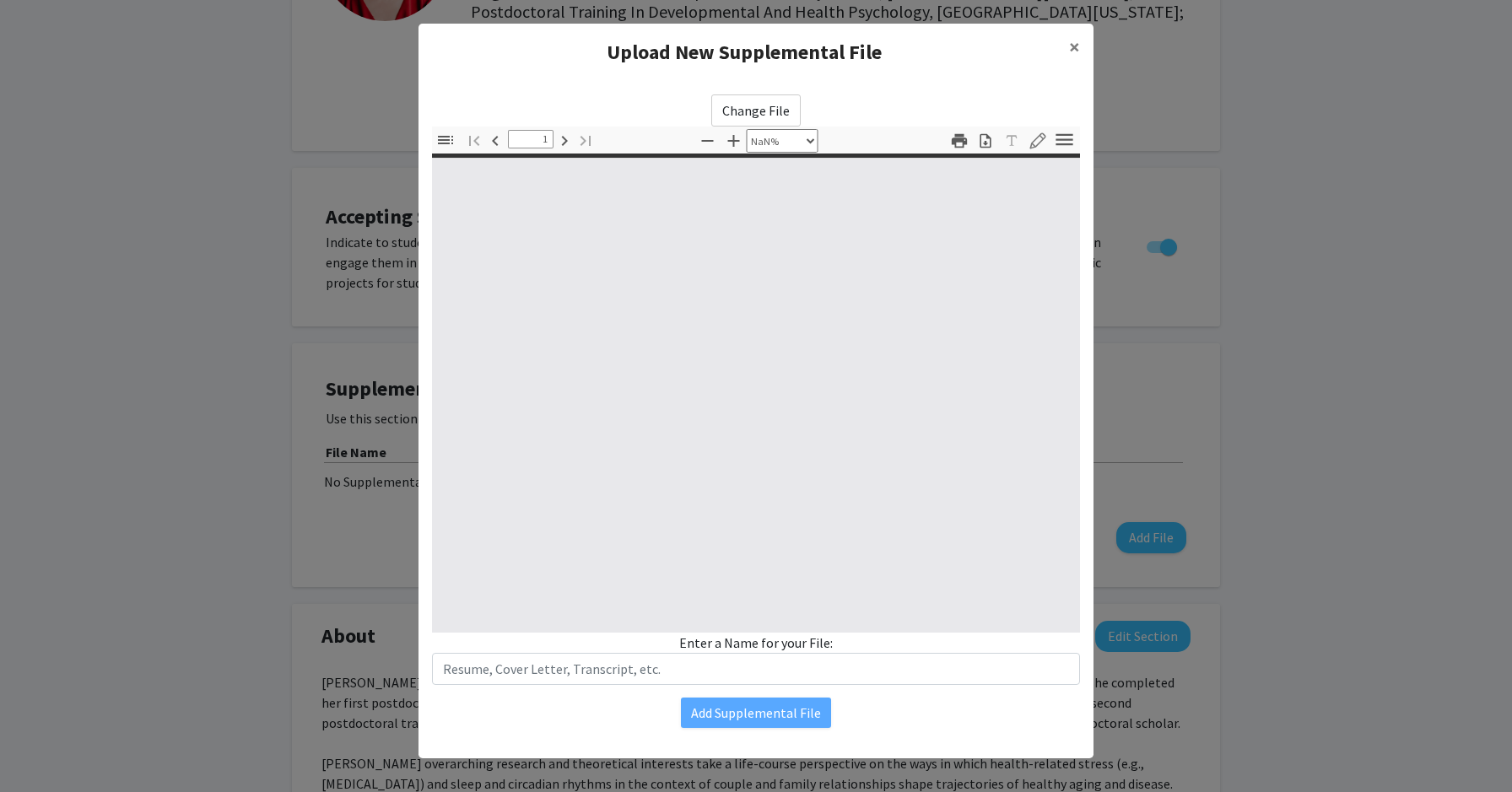
type input "0"
select select "custom"
type input "1"
select select "auto"
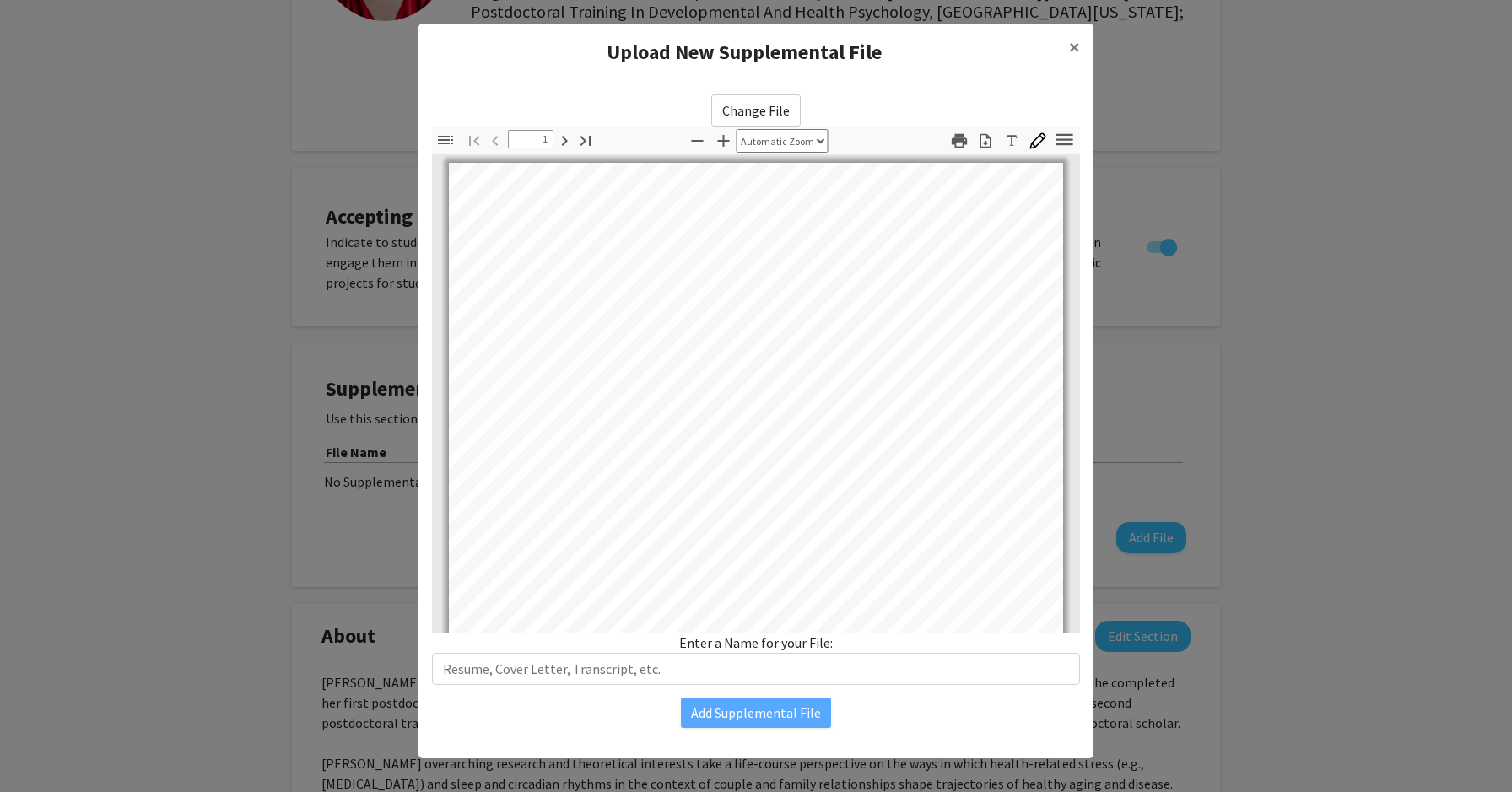
scroll to position [0, 0]
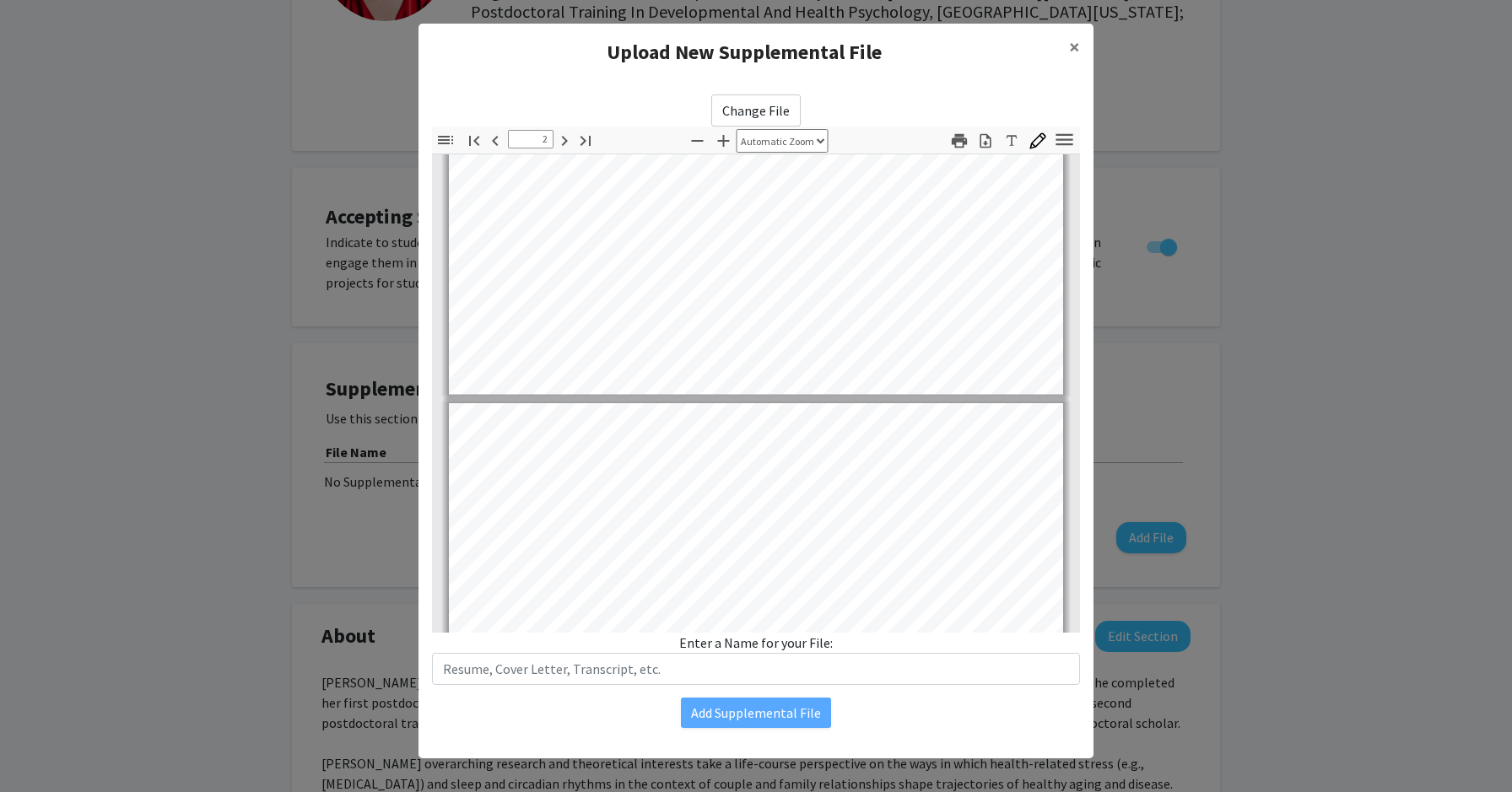
type input "3"
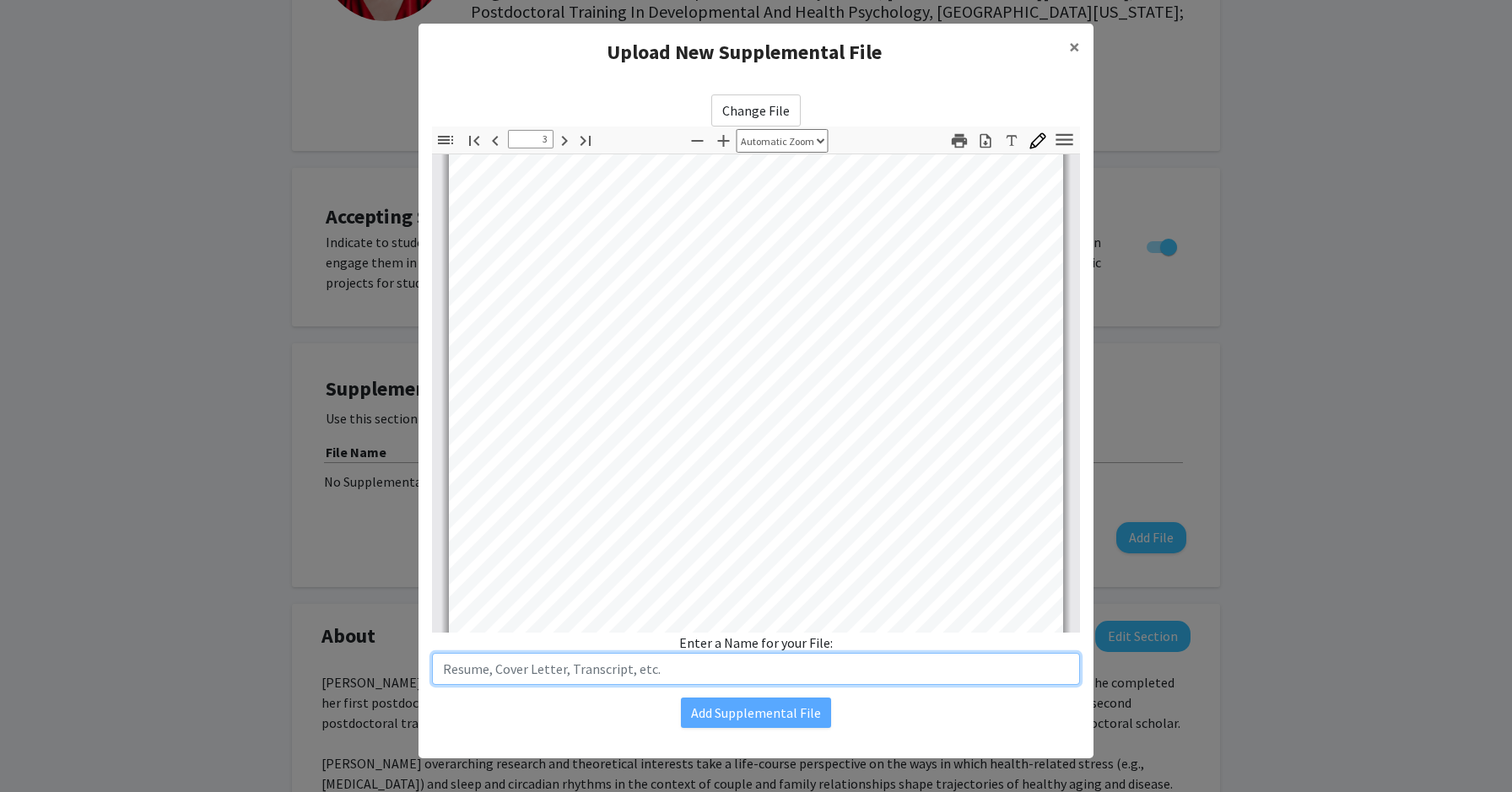
click at [573, 669] on input "text" at bounding box center [756, 669] width 649 height 32
type input "CV"
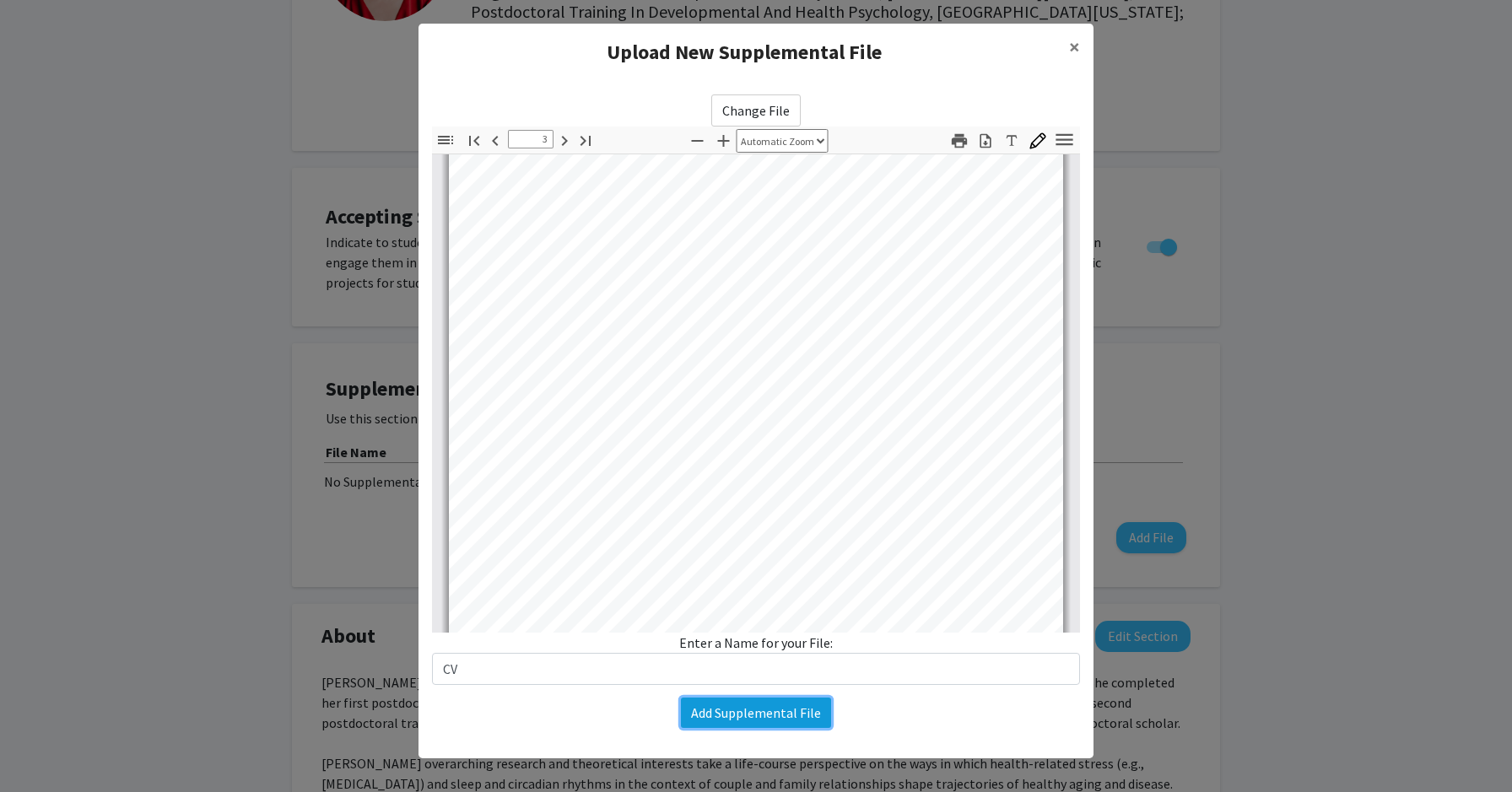
click at [710, 709] on button "Add Supplemental File" at bounding box center [756, 713] width 150 height 30
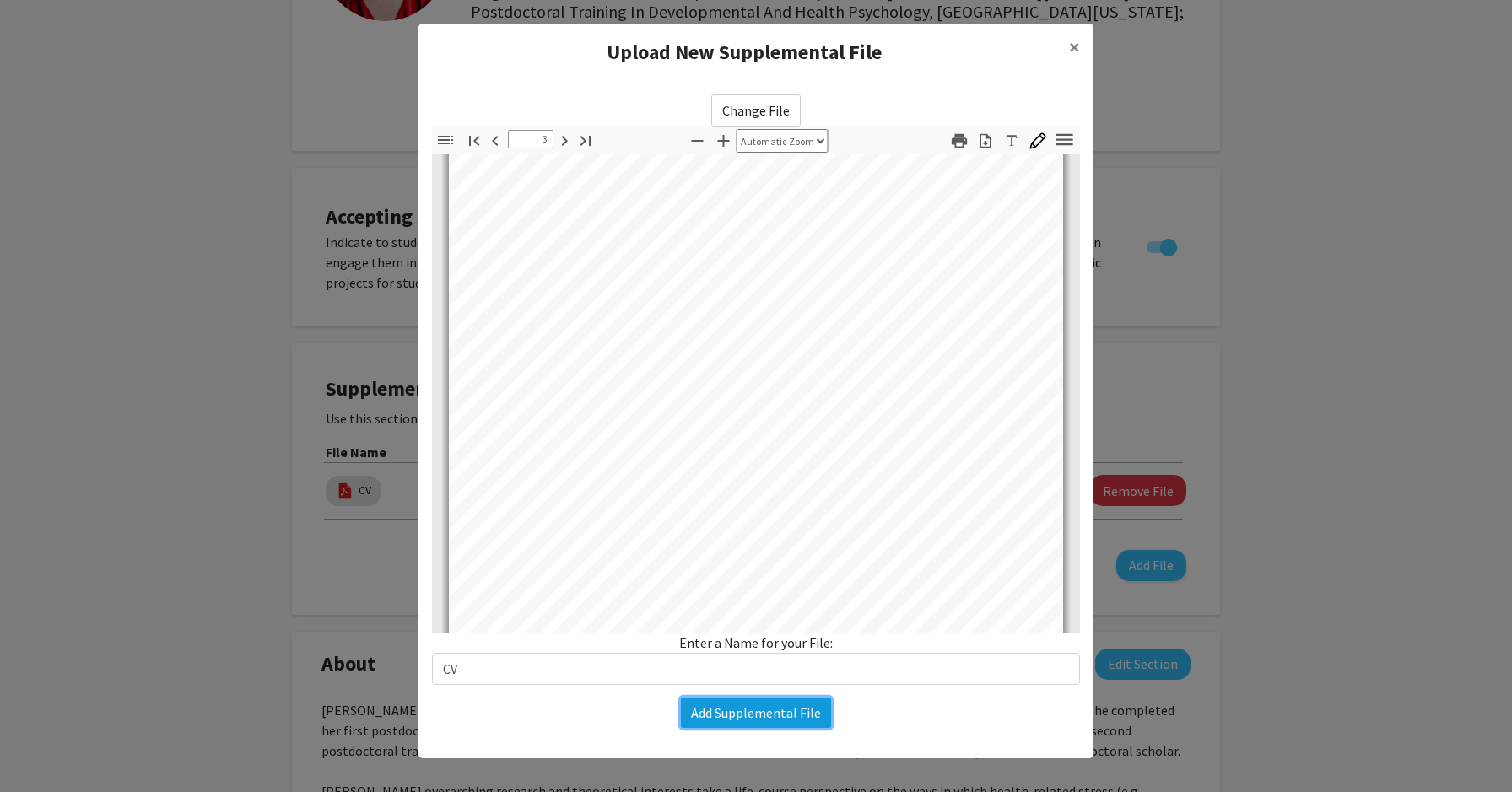
click at [710, 709] on modal-container "Upload New Supplemental File × Change File Thumbnails Document Outline Attachme…" at bounding box center [756, 396] width 1512 height 792
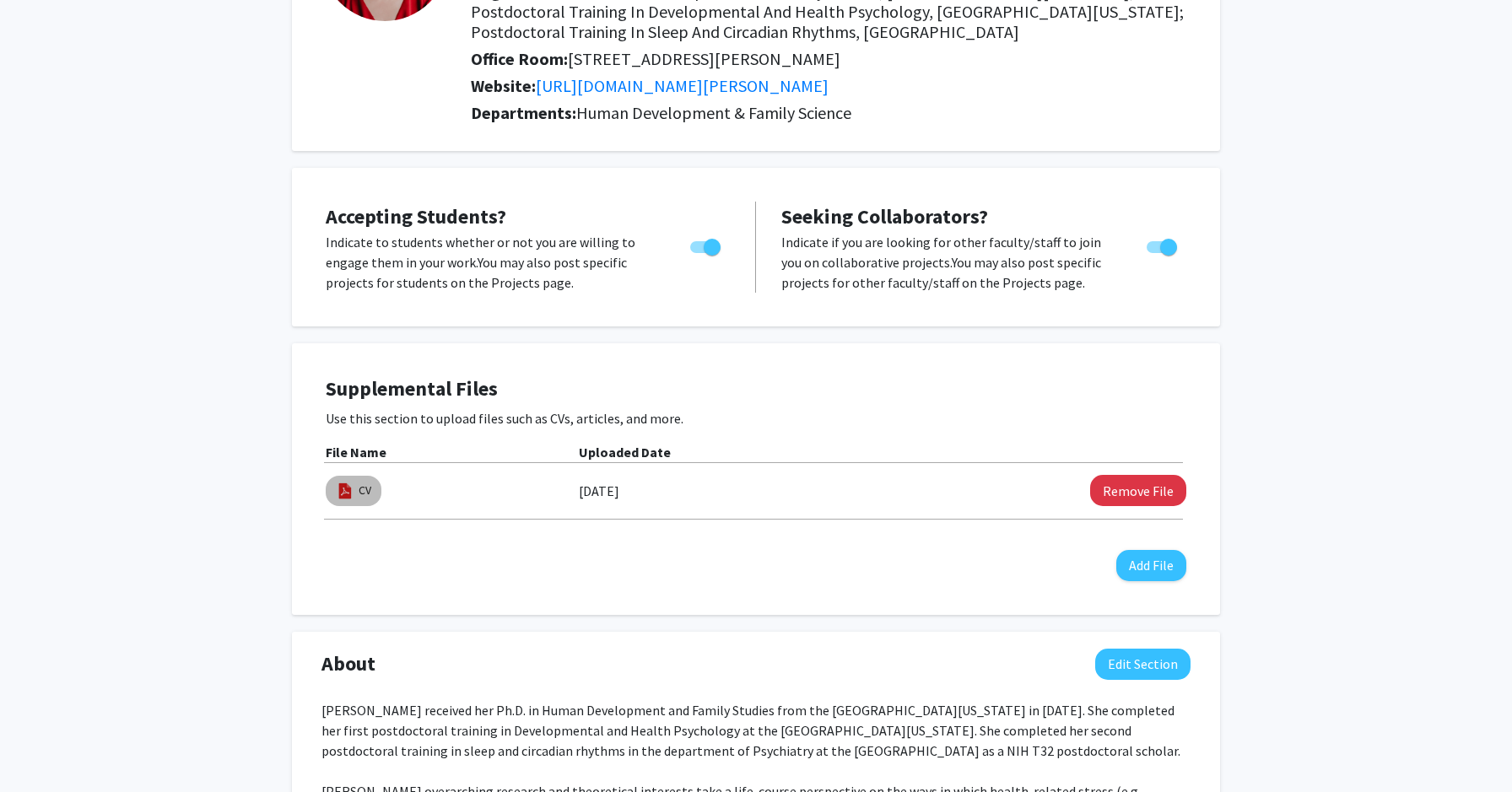
click at [371, 492] on mat-chip "CV" at bounding box center [354, 490] width 56 height 30
click at [363, 483] on link "CV" at bounding box center [364, 490] width 13 height 18
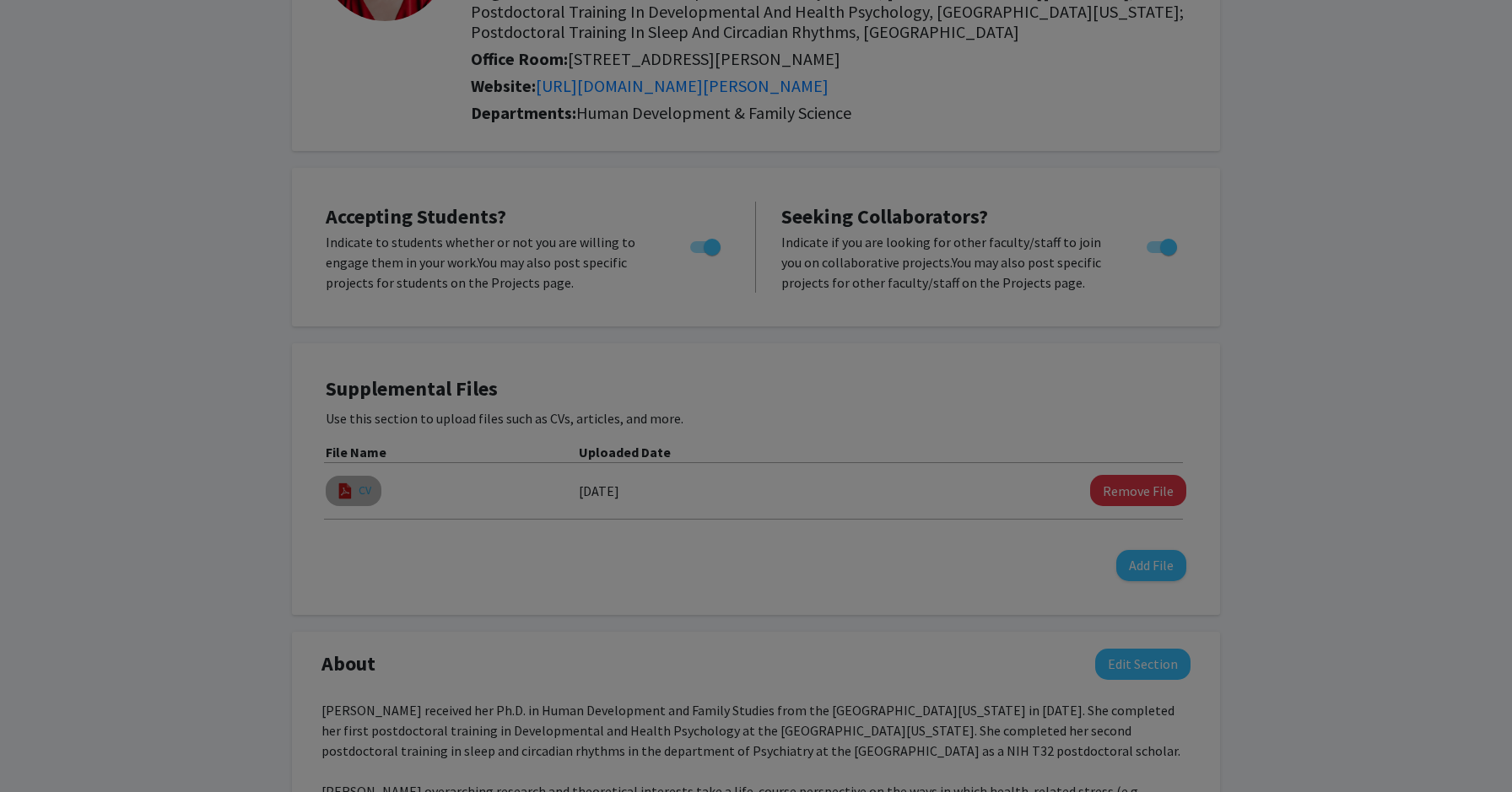
select select "custom"
click at [363, 483] on modal-container "Viewing CV × Thumbnails Document Outline Attachments Layers Current Outline Ite…" at bounding box center [756, 396] width 1512 height 792
type input "1"
select select "auto"
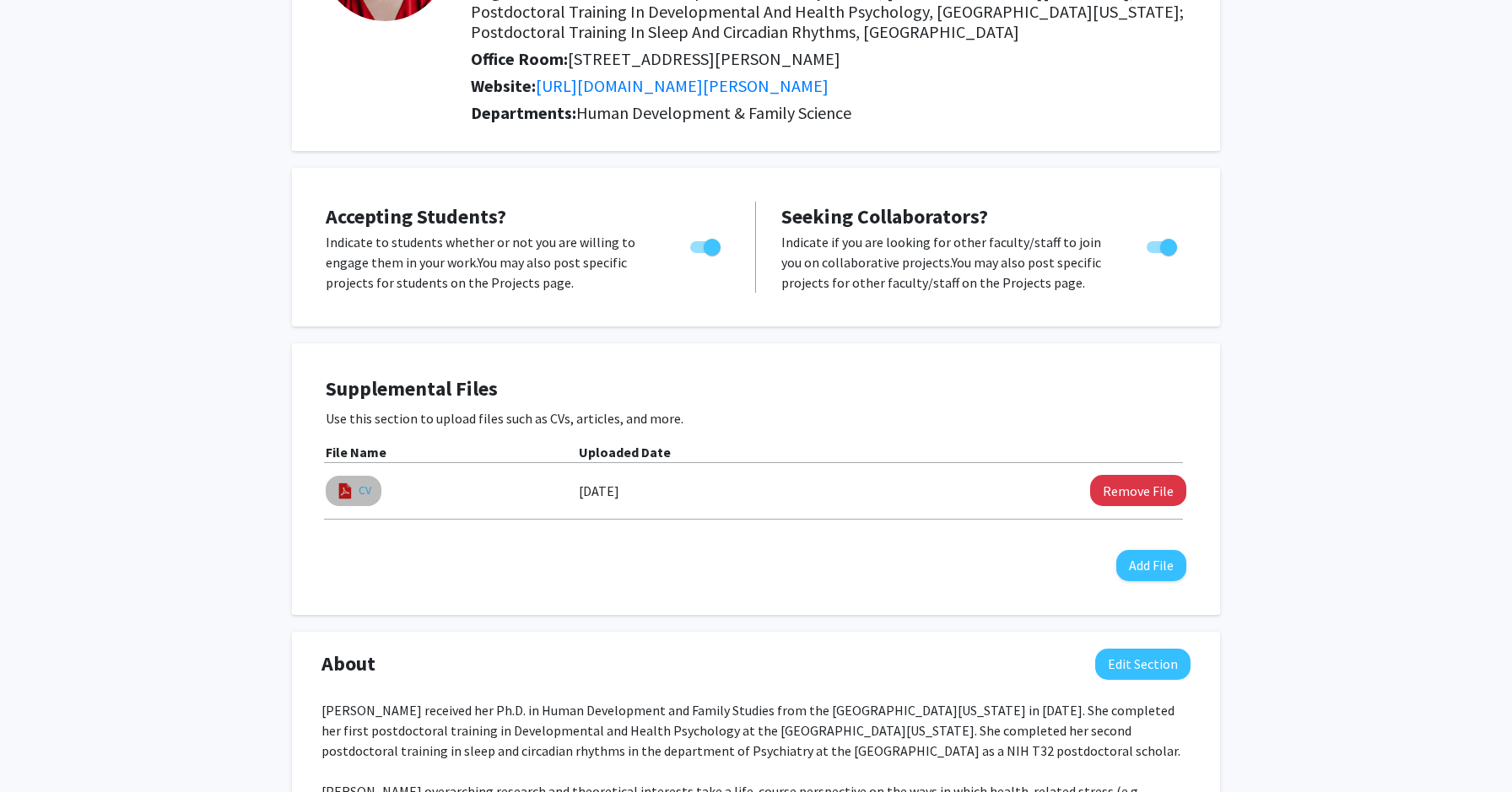
click at [363, 483] on link "CV" at bounding box center [364, 490] width 13 height 18
select select "custom"
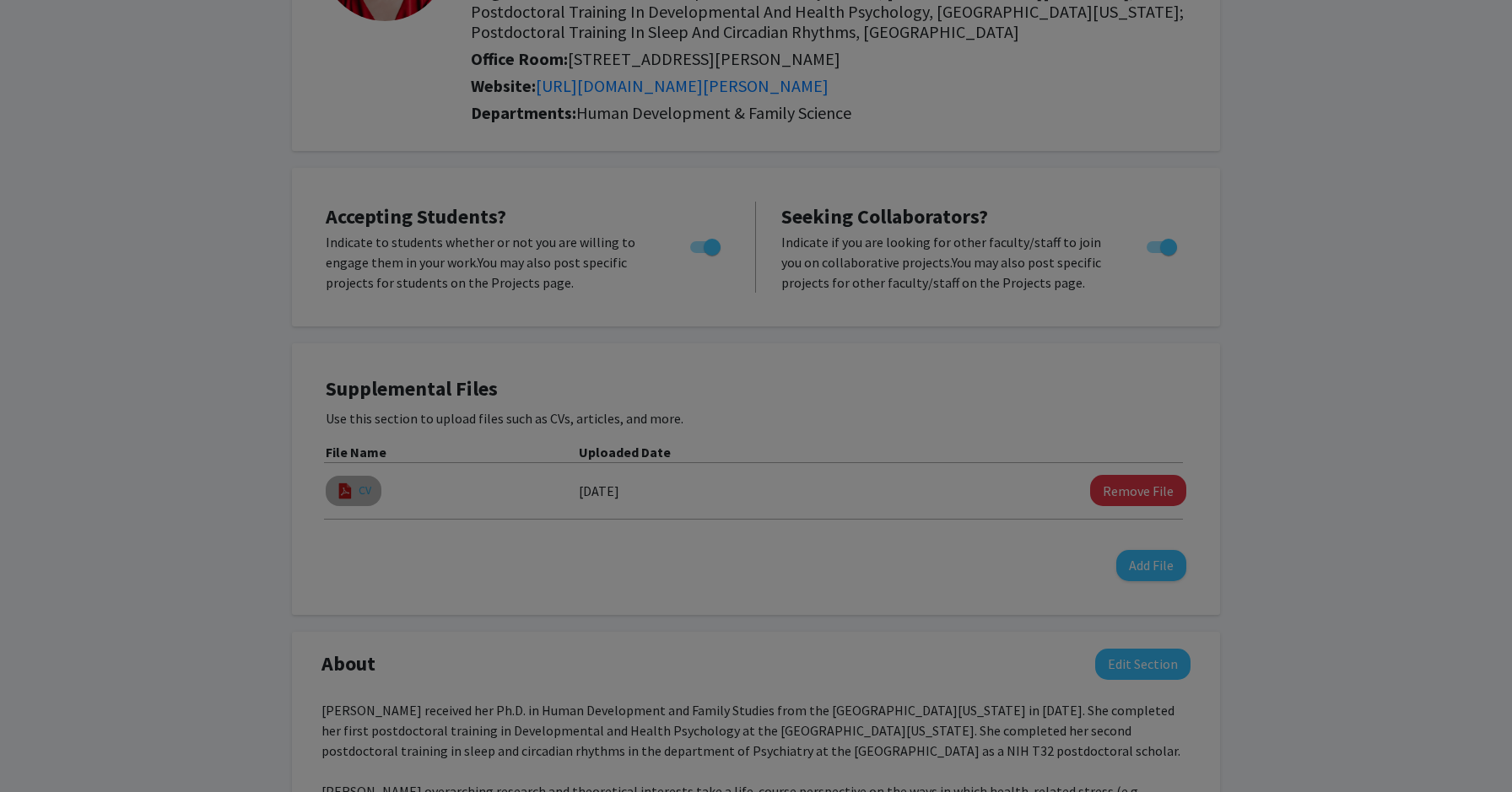
type input "0"
select select "custom"
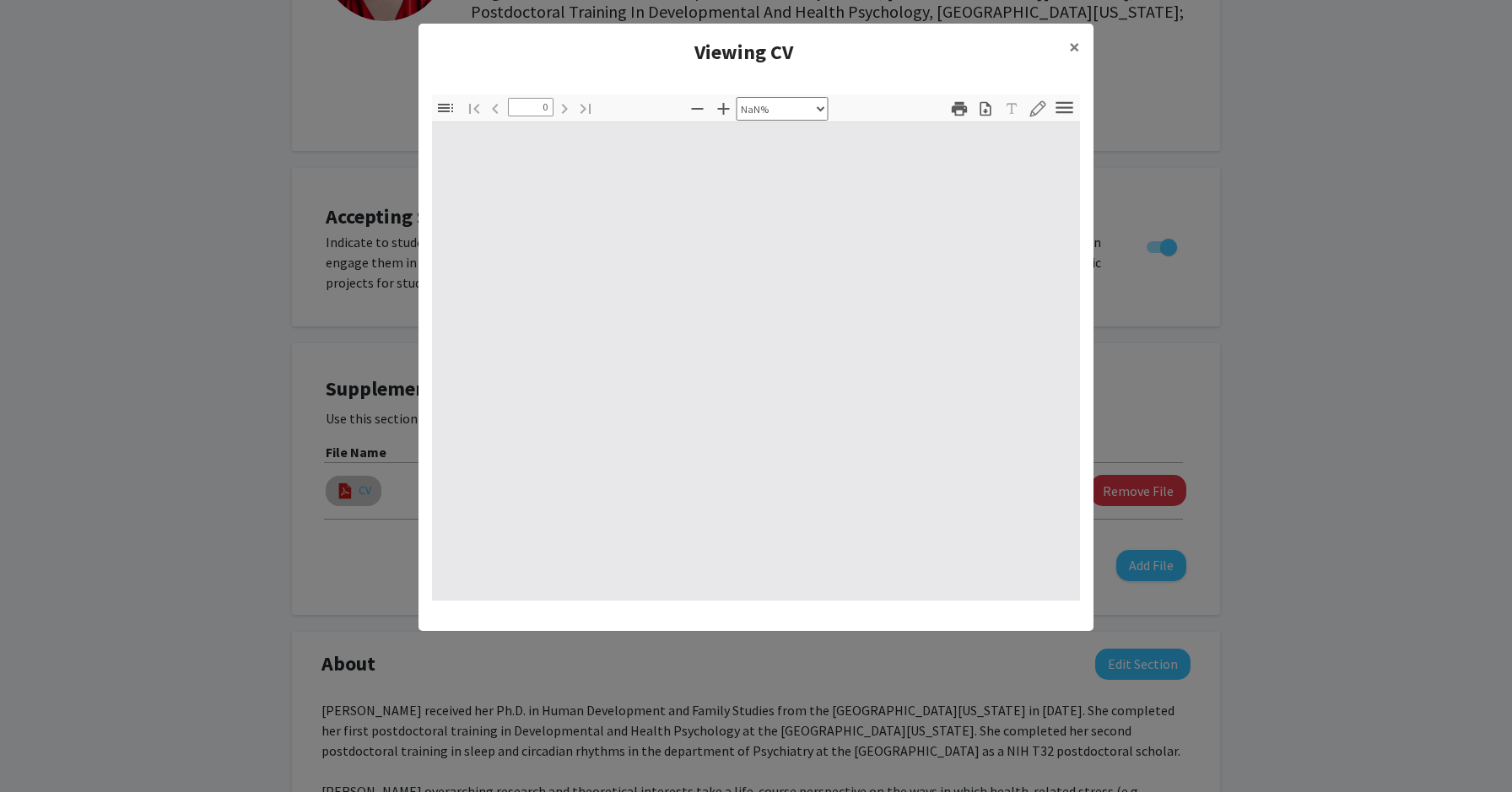
type input "1"
select select "auto"
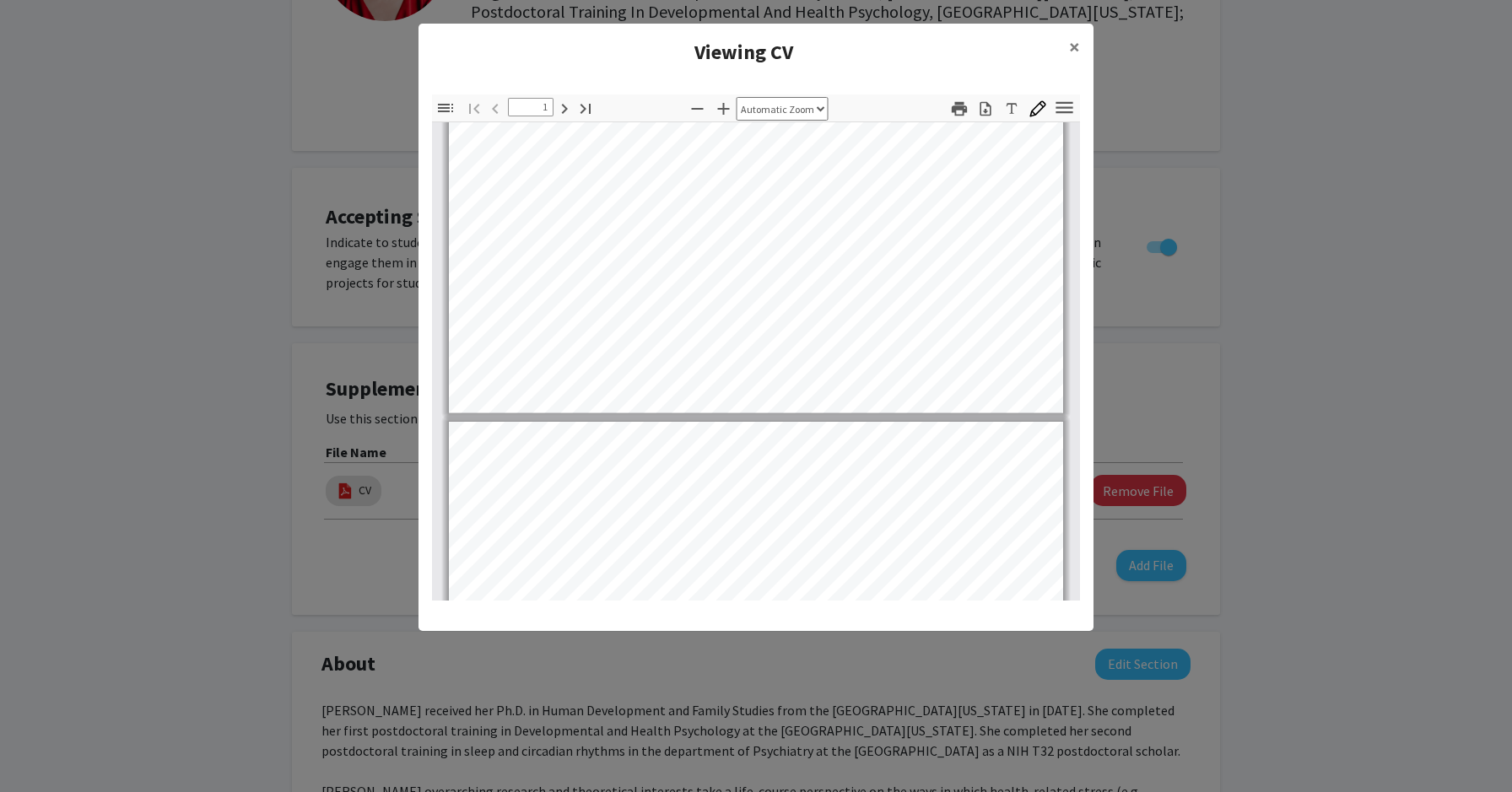
type input "2"
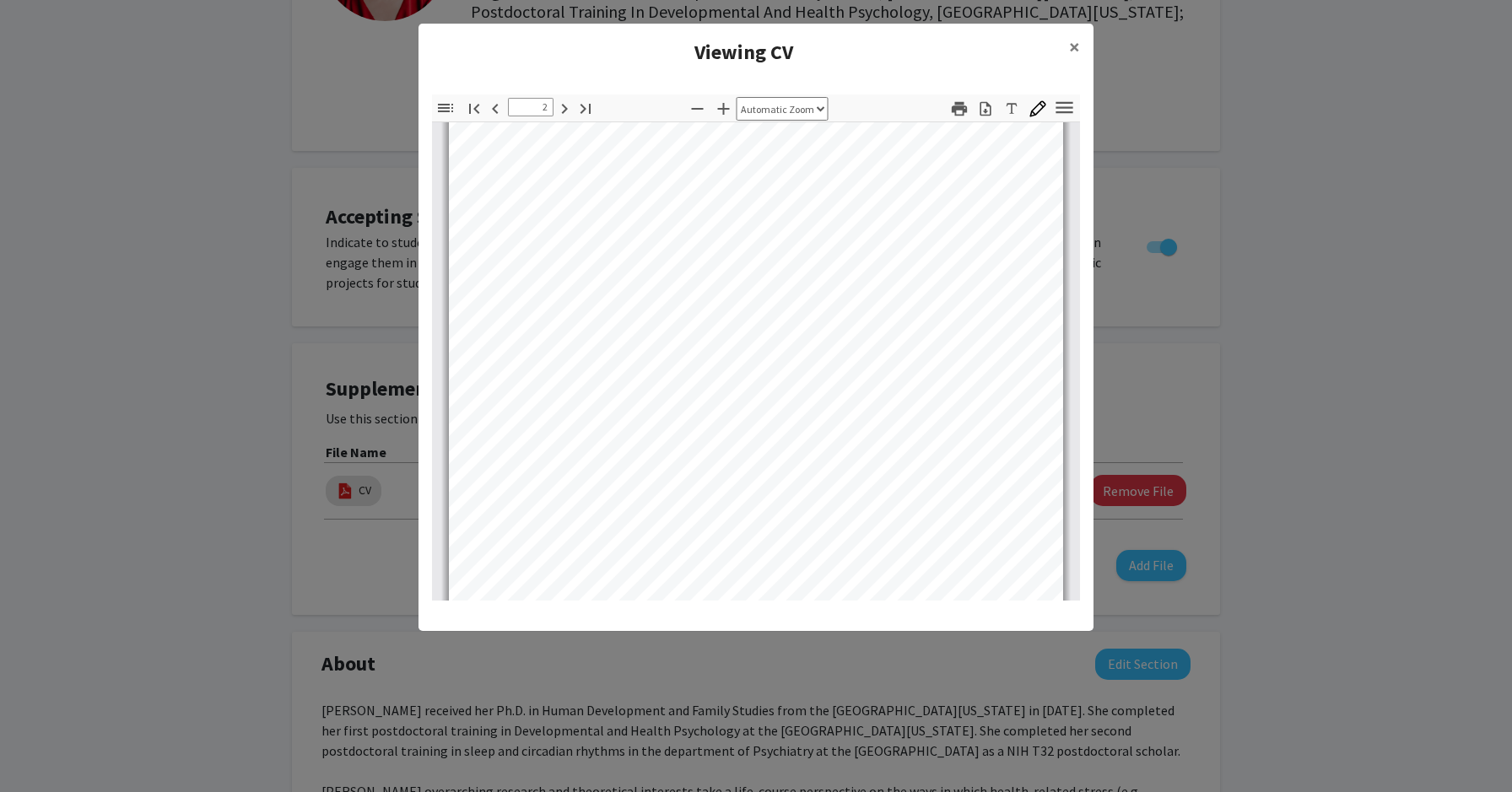
scroll to position [1009, 0]
click at [1075, 45] on span "×" at bounding box center [1074, 47] width 11 height 26
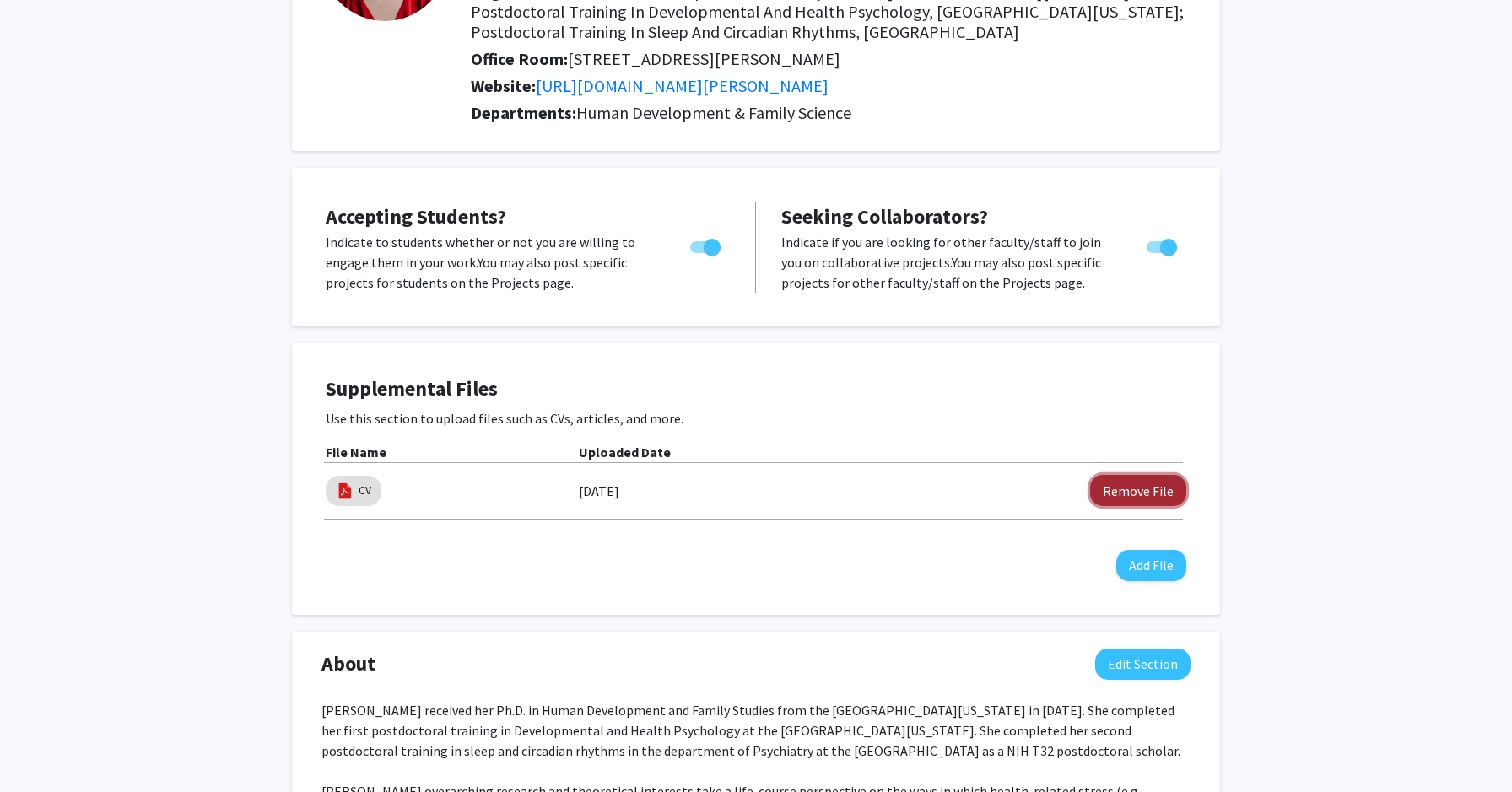
click at [1135, 496] on button "Remove File" at bounding box center [1138, 490] width 96 height 31
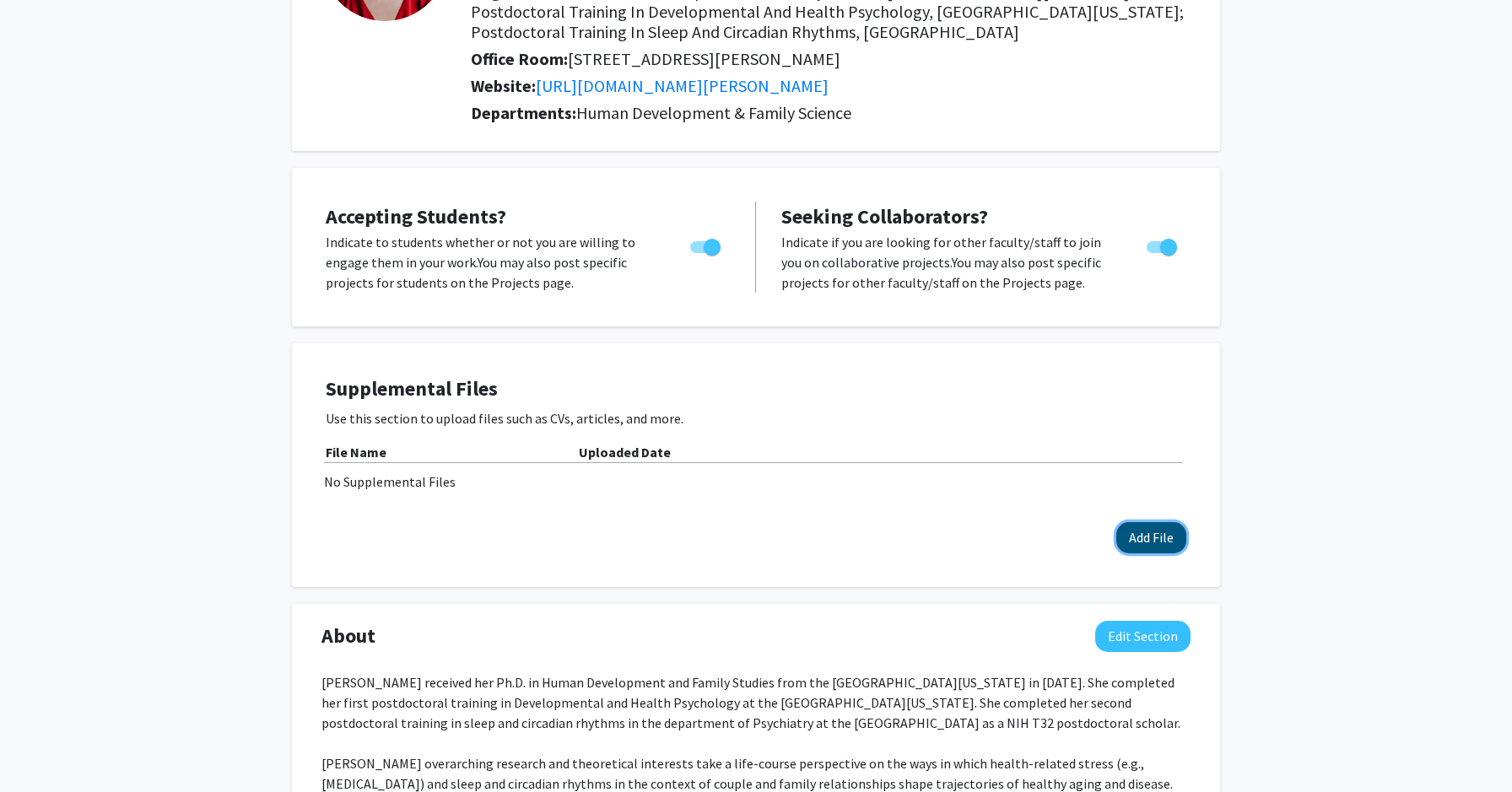
click at [1154, 537] on button "Add File" at bounding box center [1152, 538] width 70 height 31
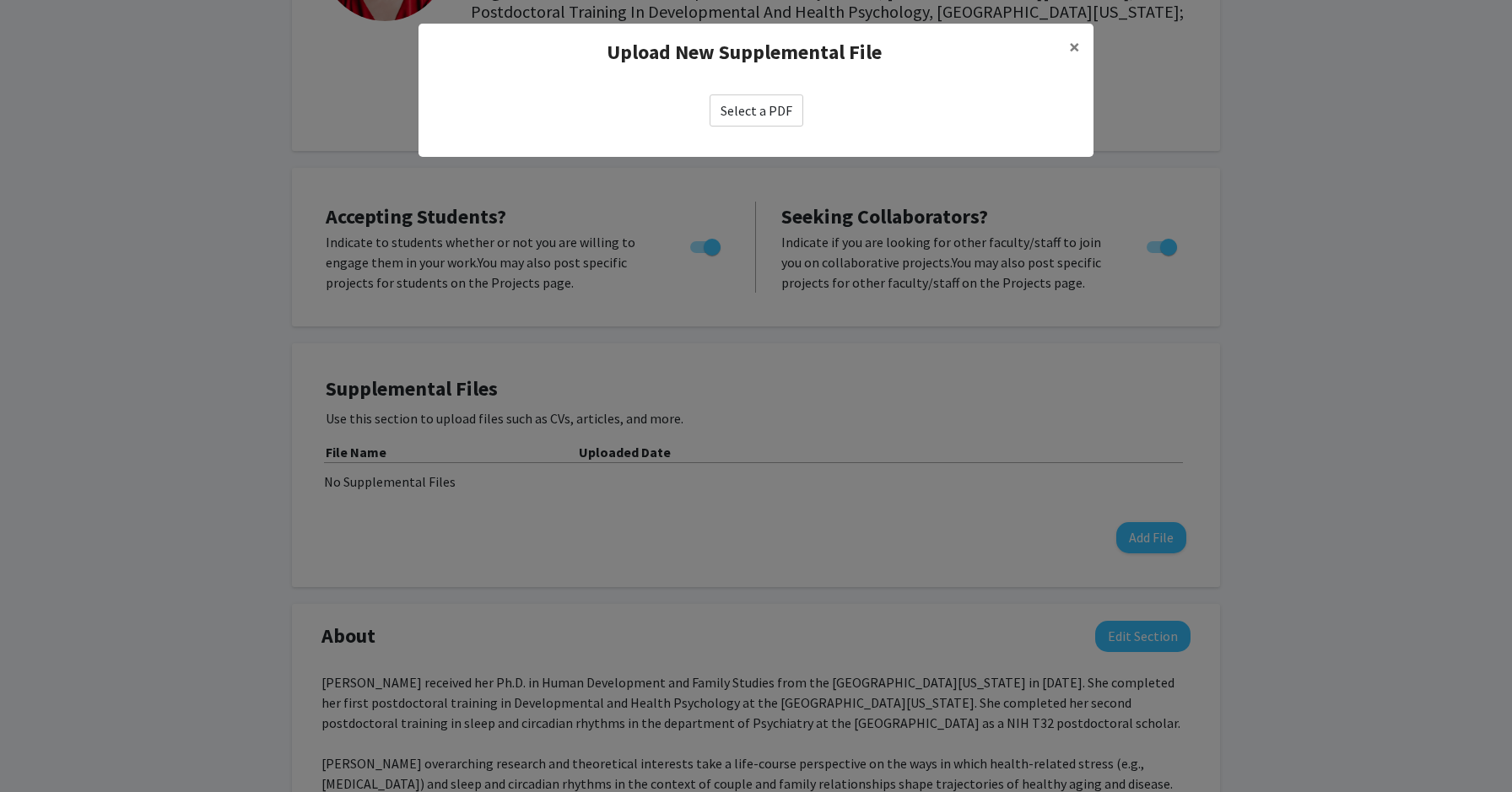
click at [756, 117] on label "Select a PDF" at bounding box center [757, 110] width 94 height 32
click at [0, 0] on input "Select a PDF" at bounding box center [0, 0] width 0 height 0
select select "custom"
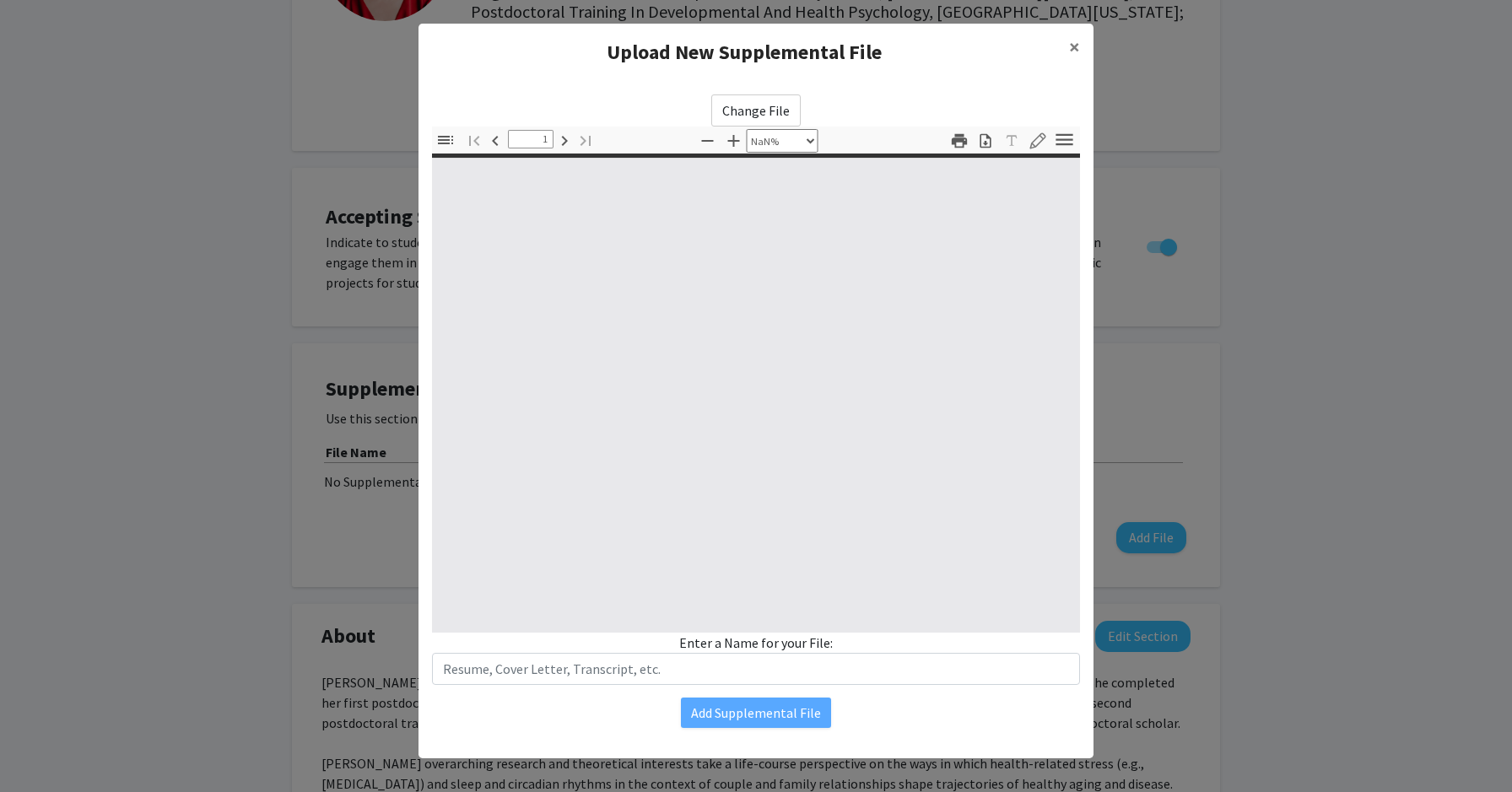
type input "0"
select select "custom"
type input "1"
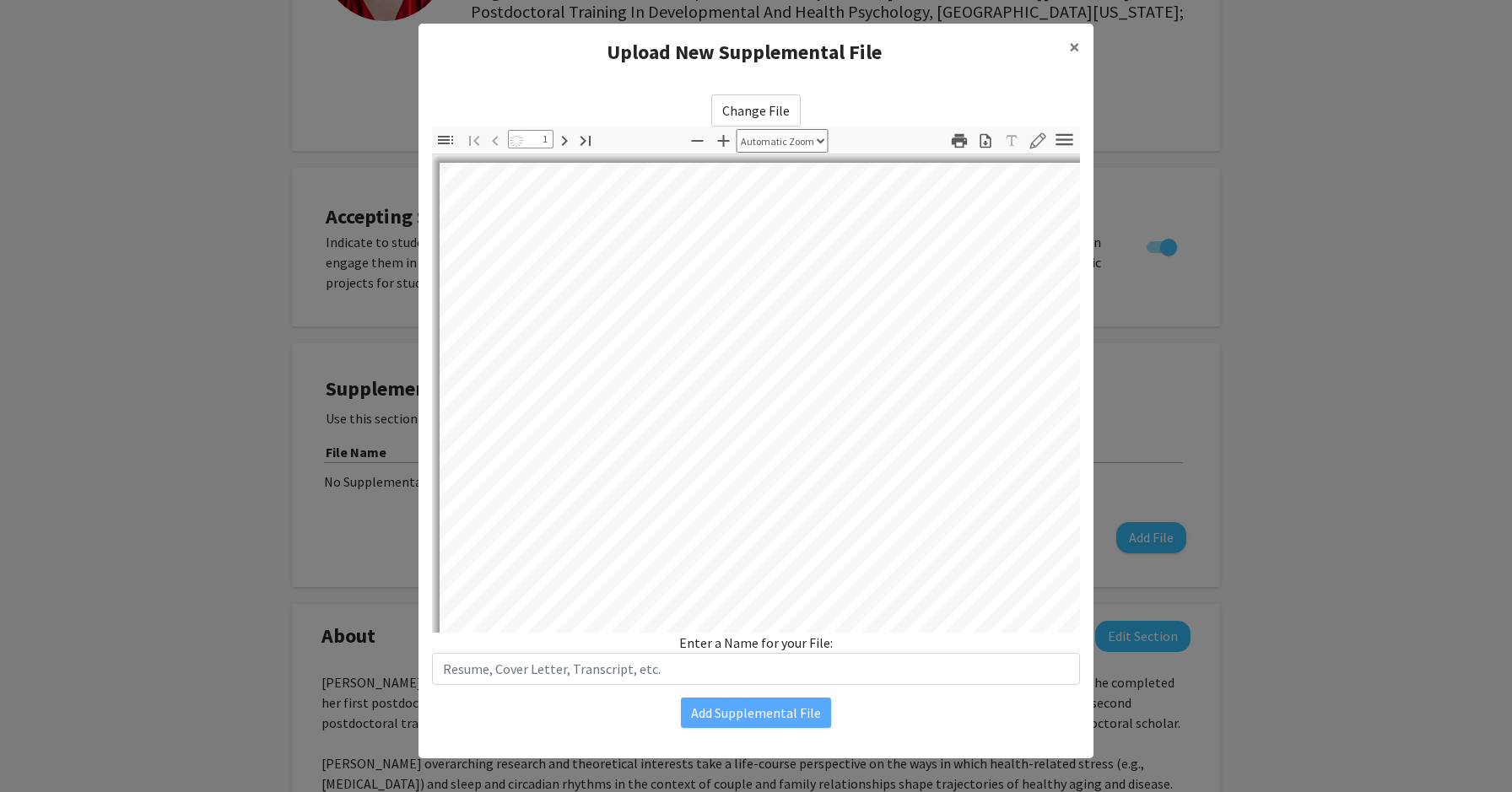
select select "auto"
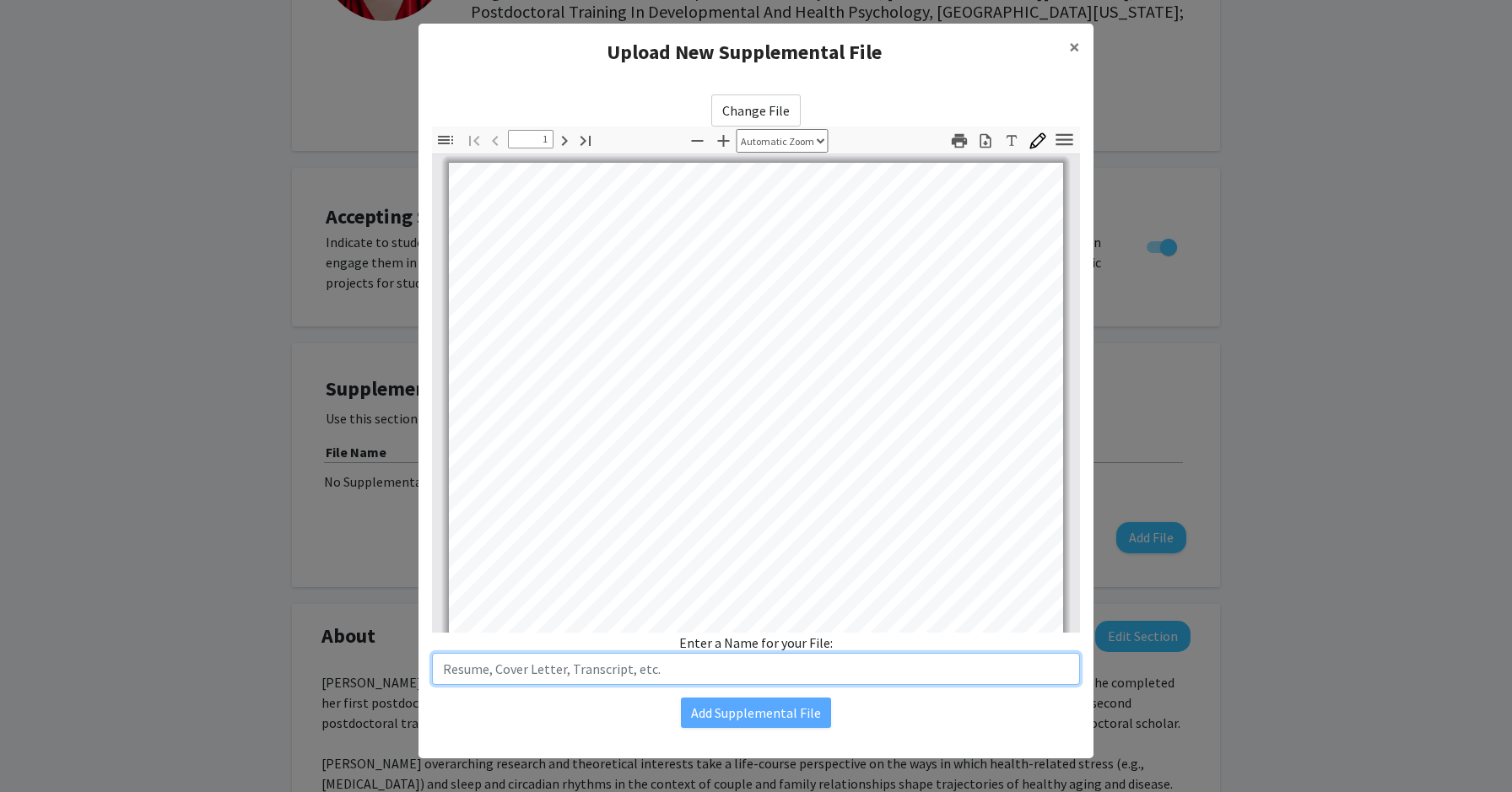
click at [572, 667] on input "text" at bounding box center [756, 669] width 649 height 32
type input "c"
type input "CV_Eunjin [PERSON_NAME]"
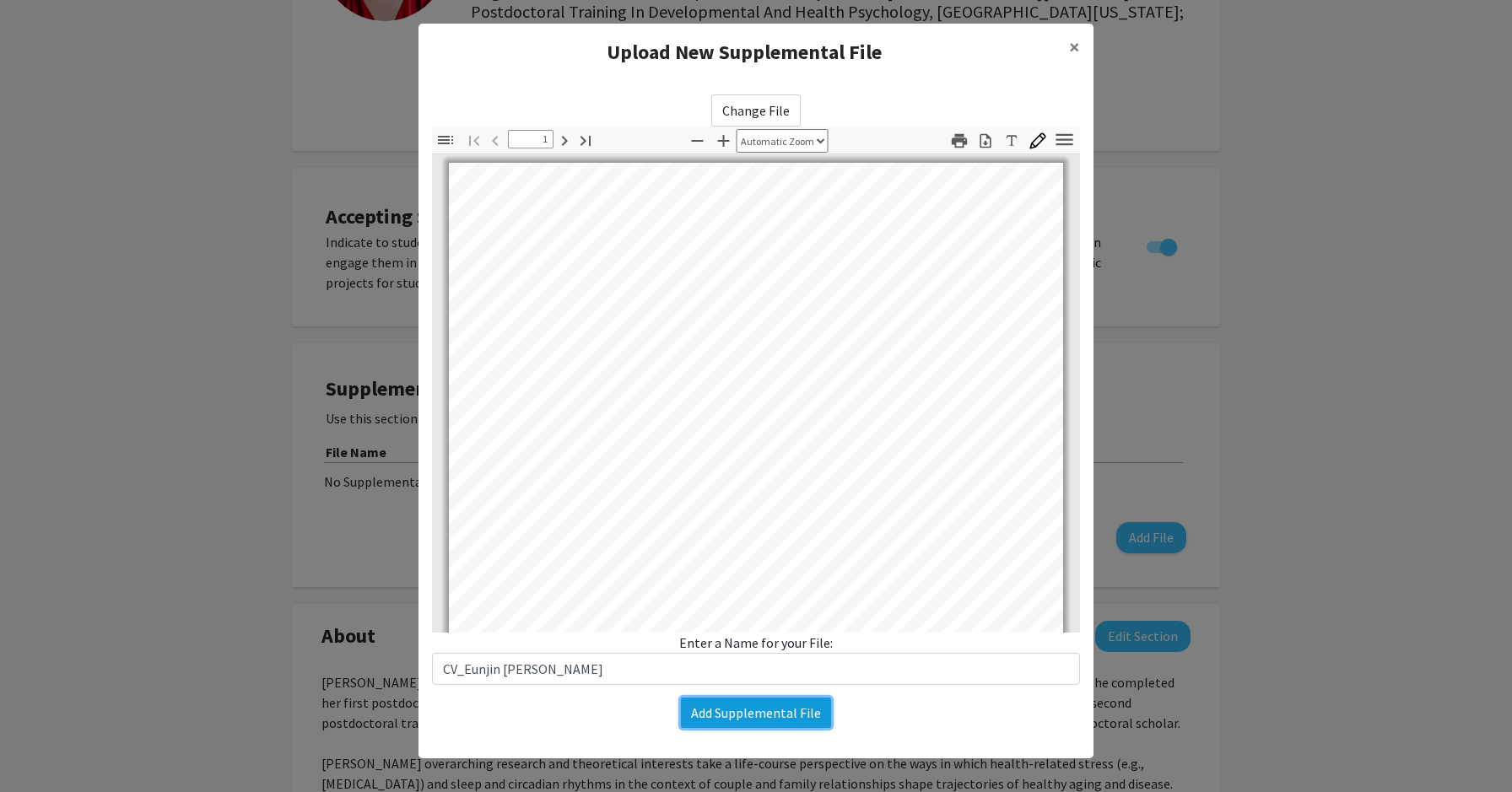
click at [735, 719] on button "Add Supplemental File" at bounding box center [756, 713] width 150 height 30
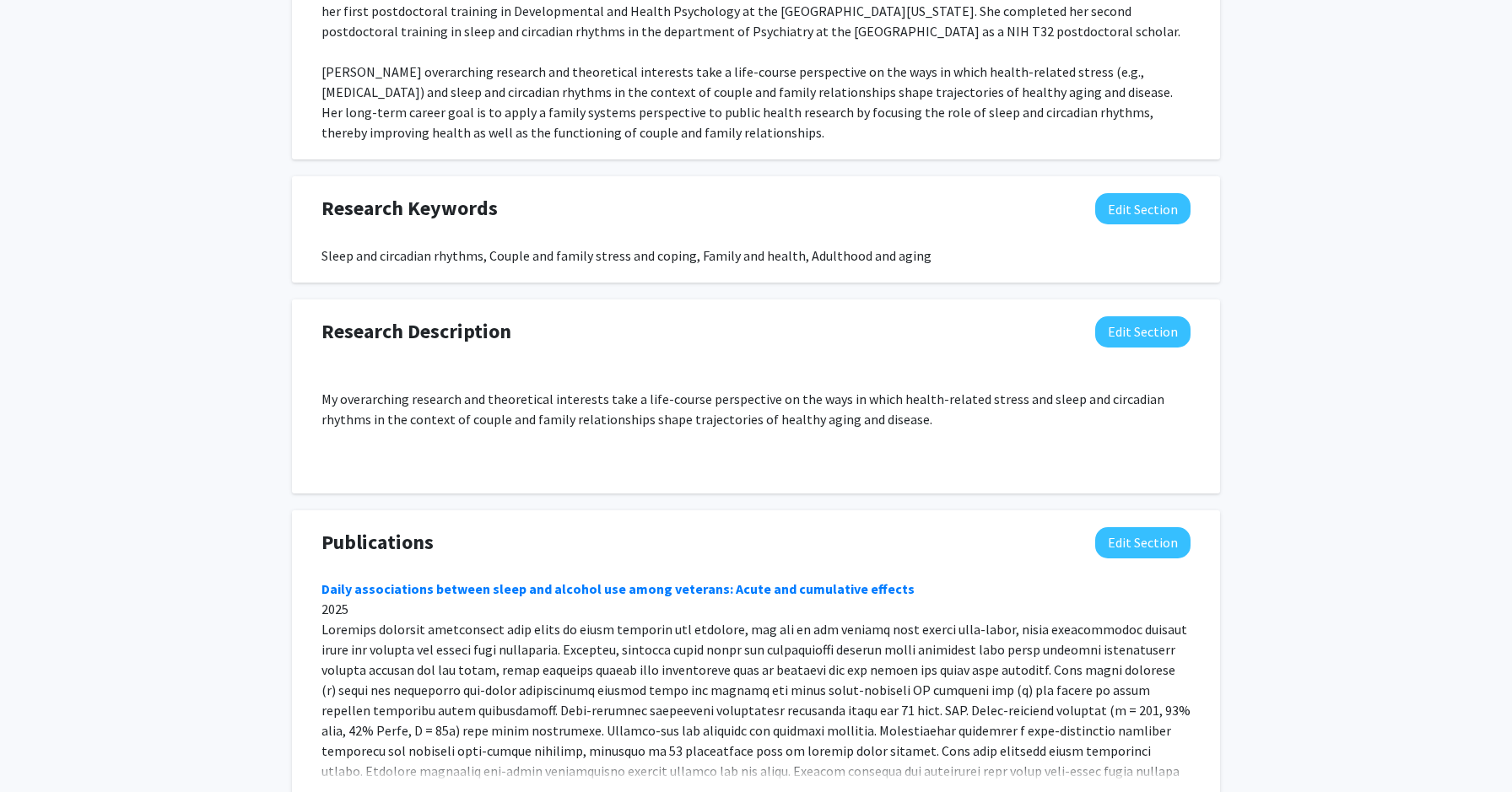
scroll to position [1407, 0]
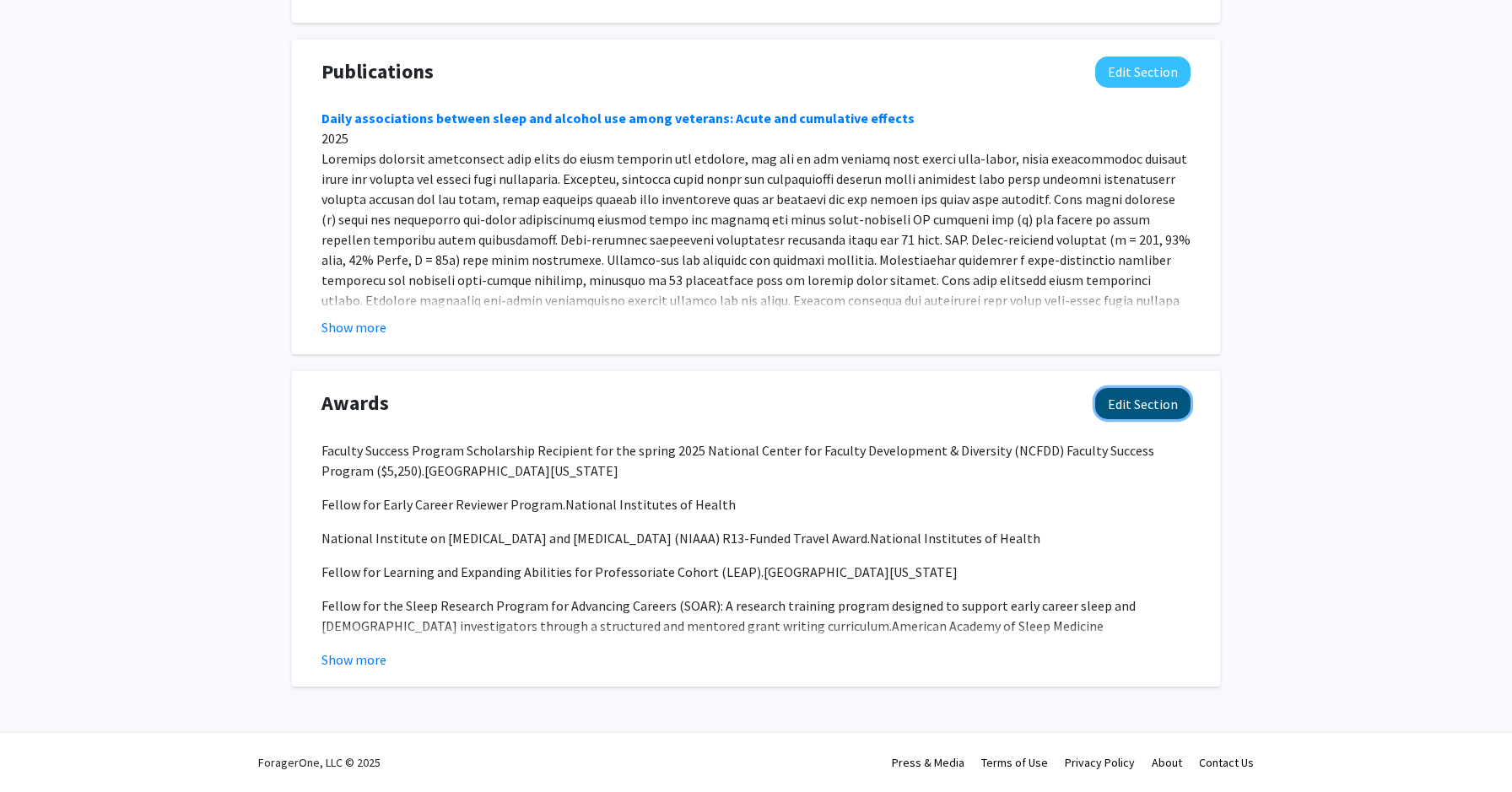
click at [1121, 396] on button "Edit Section" at bounding box center [1144, 403] width 96 height 31
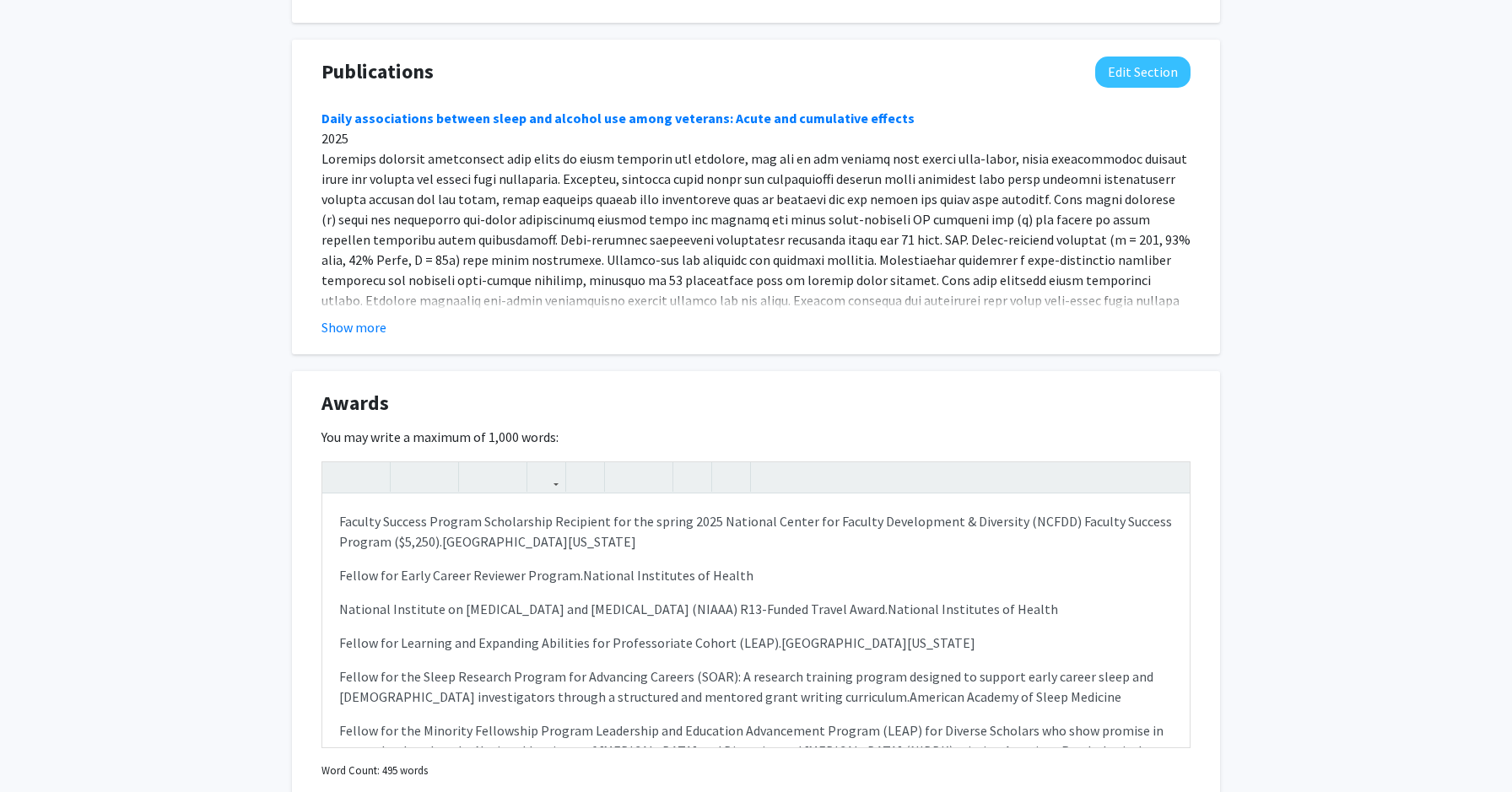
scroll to position [1566, 0]
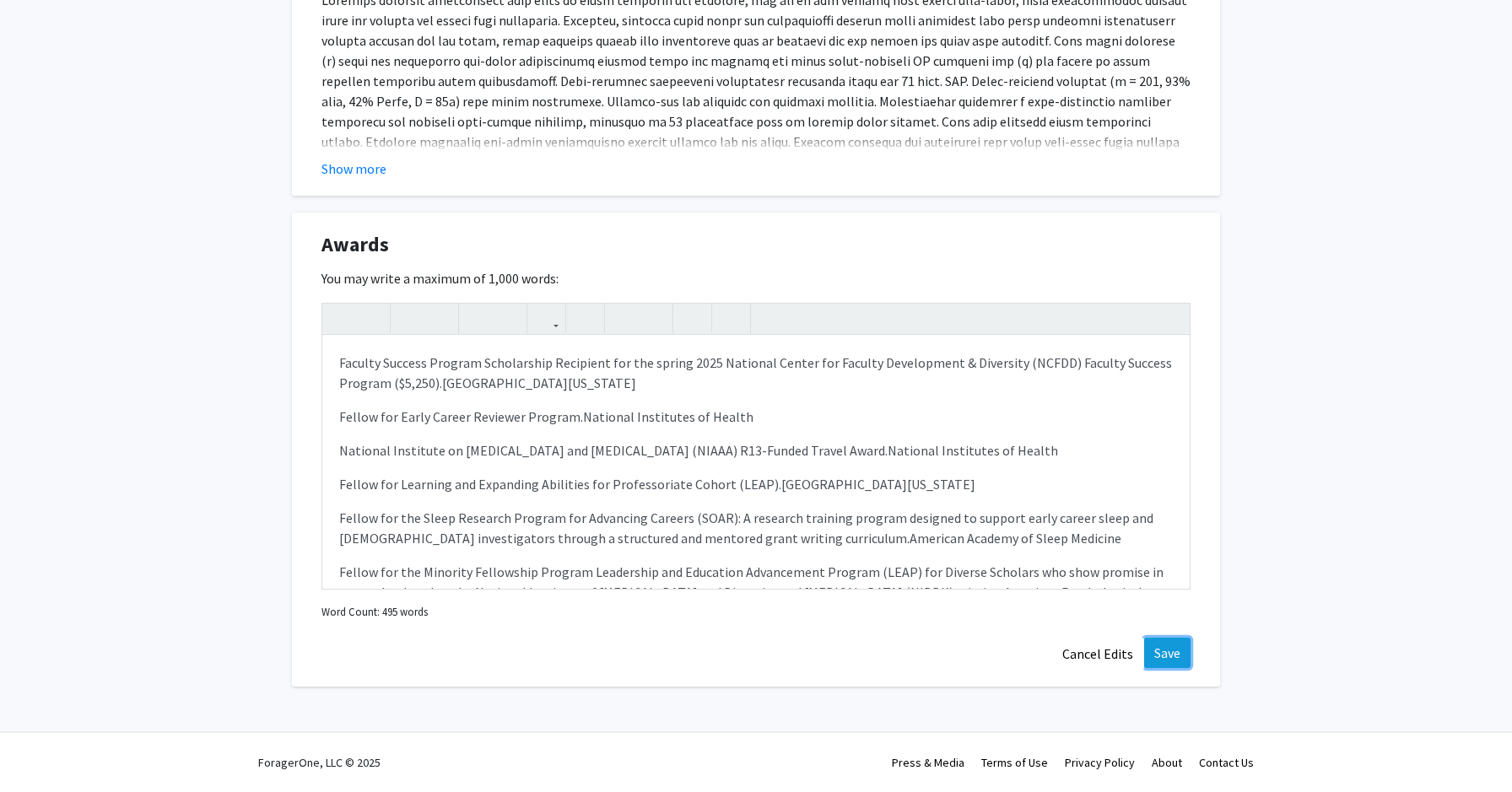
click at [1172, 651] on button "Save" at bounding box center [1168, 652] width 47 height 30
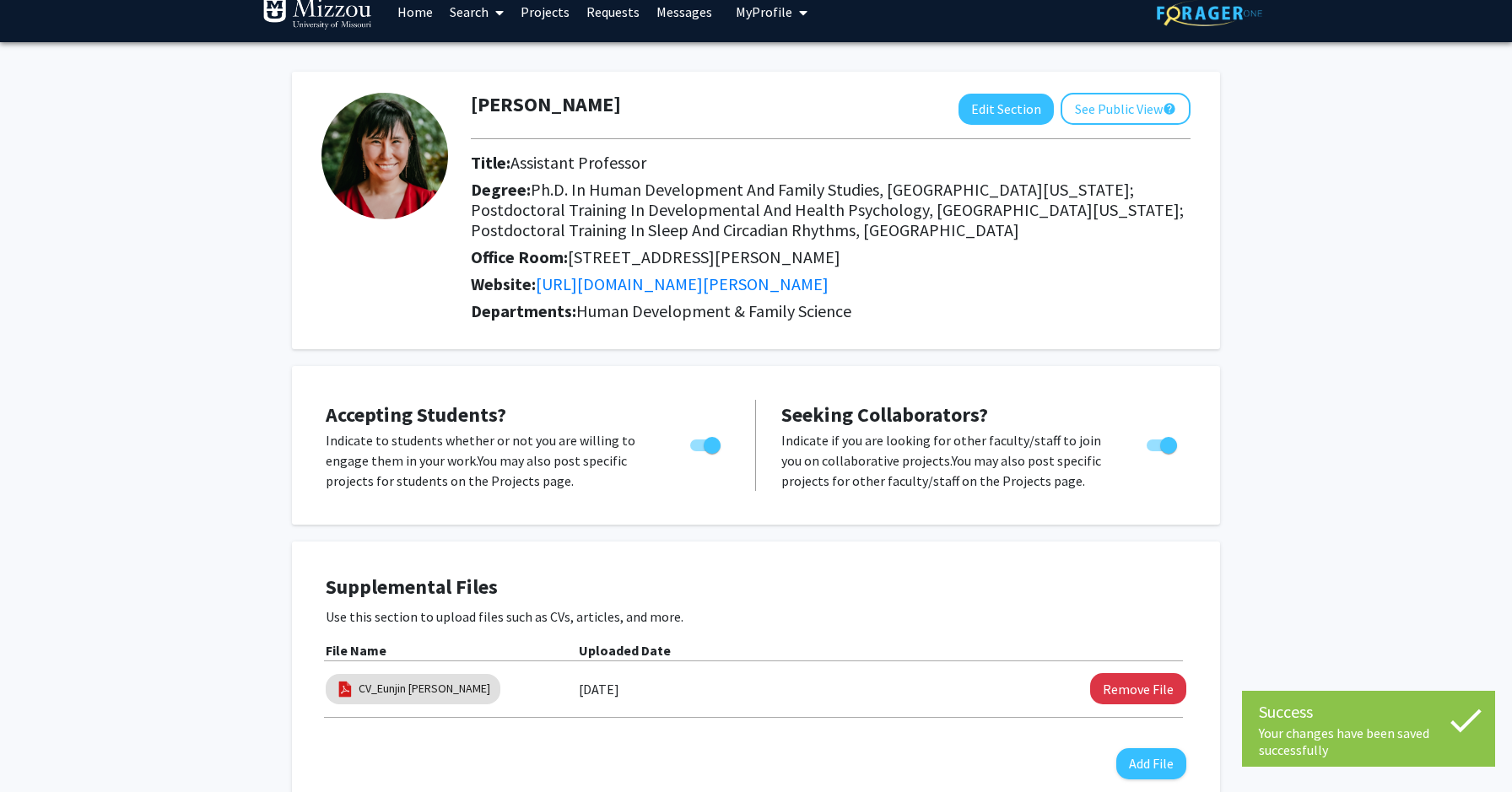
scroll to position [0, 0]
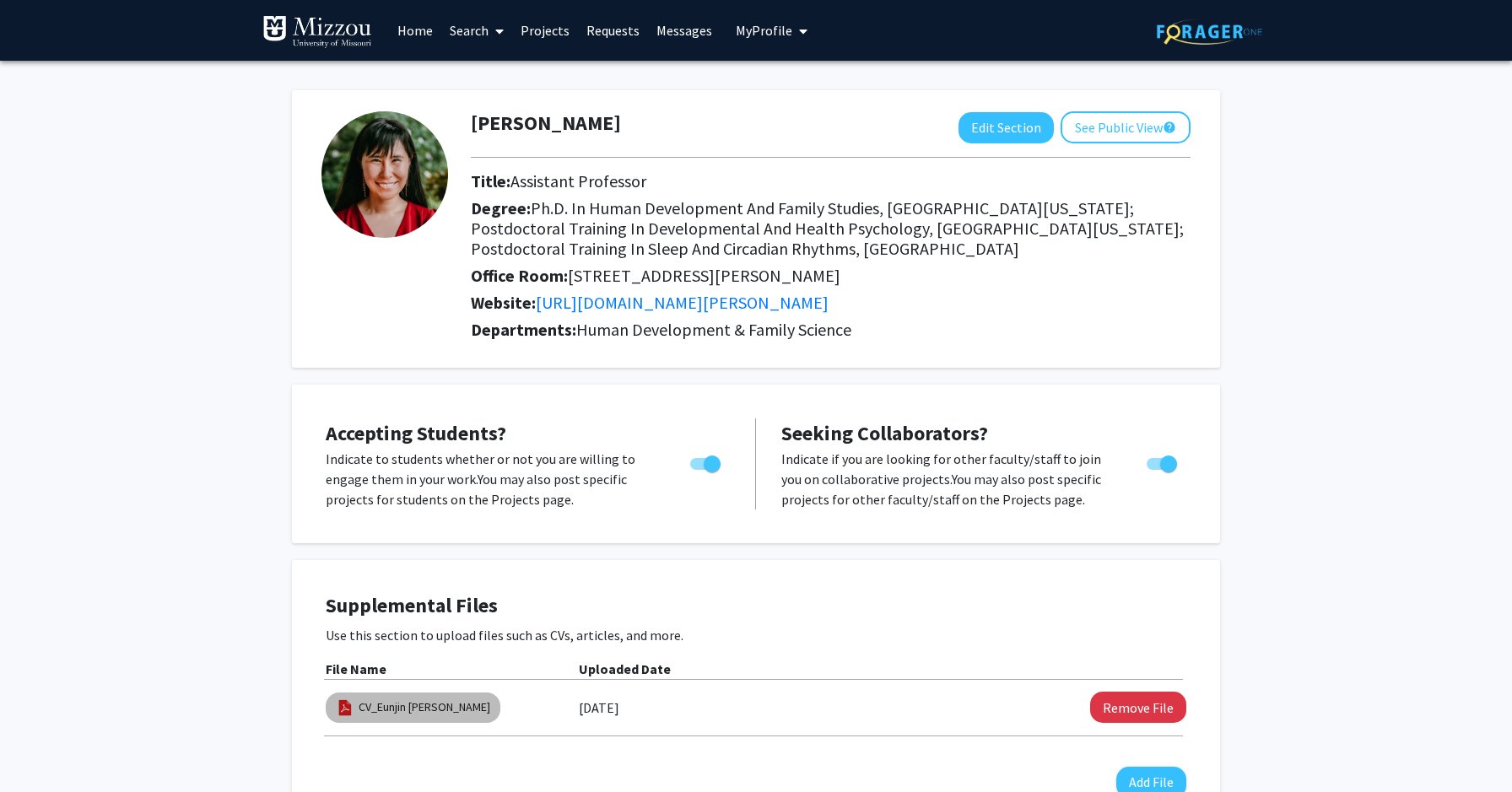
click at [382, 718] on mat-chip "CV_Eunjin [PERSON_NAME]" at bounding box center [413, 707] width 175 height 30
click at [997, 127] on button "Edit Section" at bounding box center [1007, 128] width 96 height 31
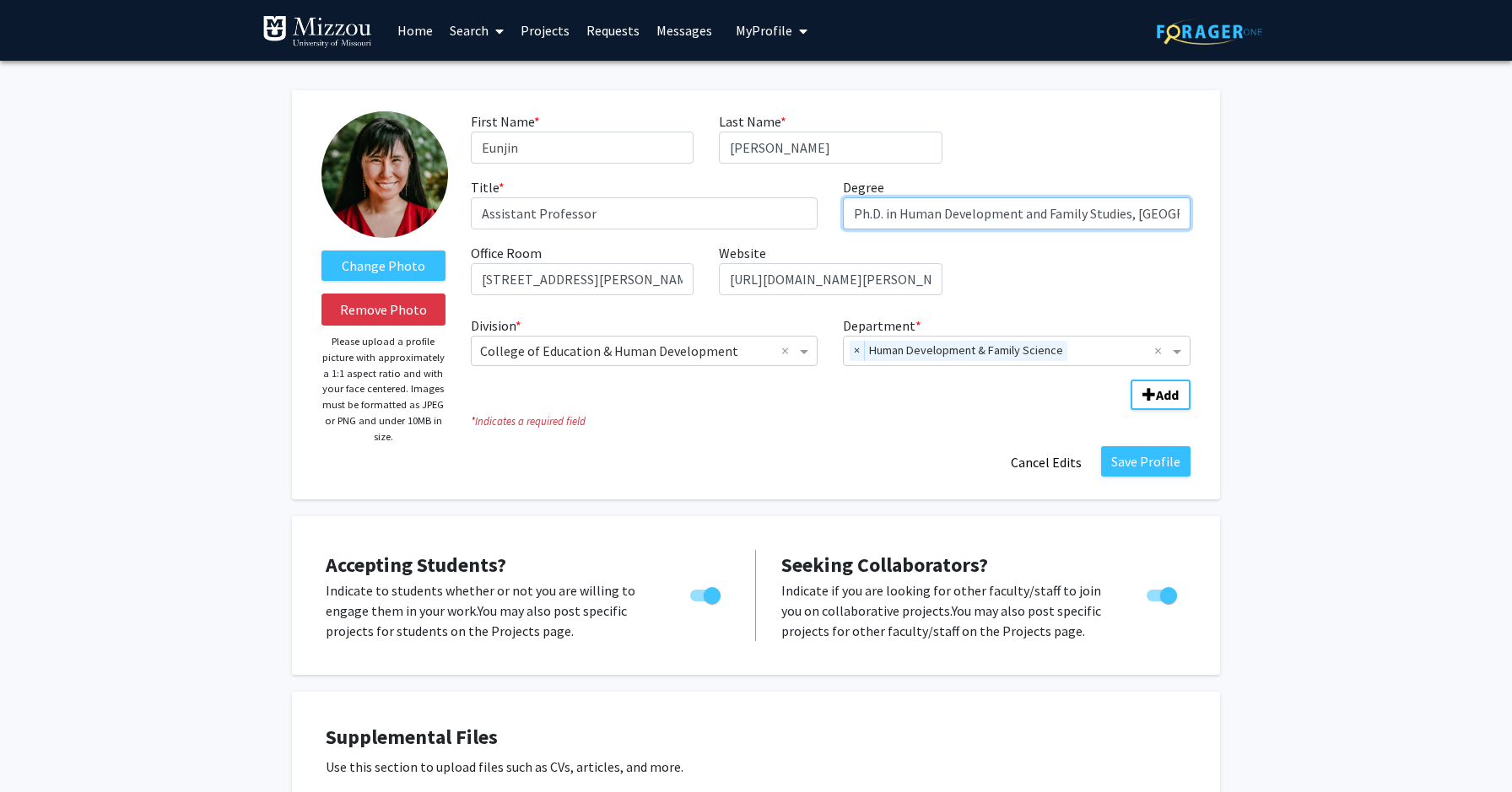
click at [927, 213] on input "Ph.D. in Human Development and Family Studies, [GEOGRAPHIC_DATA][US_STATE]; Pos…" at bounding box center [1017, 213] width 348 height 32
type input "Ph.D. in Human Development and Family Studies, [GEOGRAPHIC_DATA][US_STATE]; Pos…"
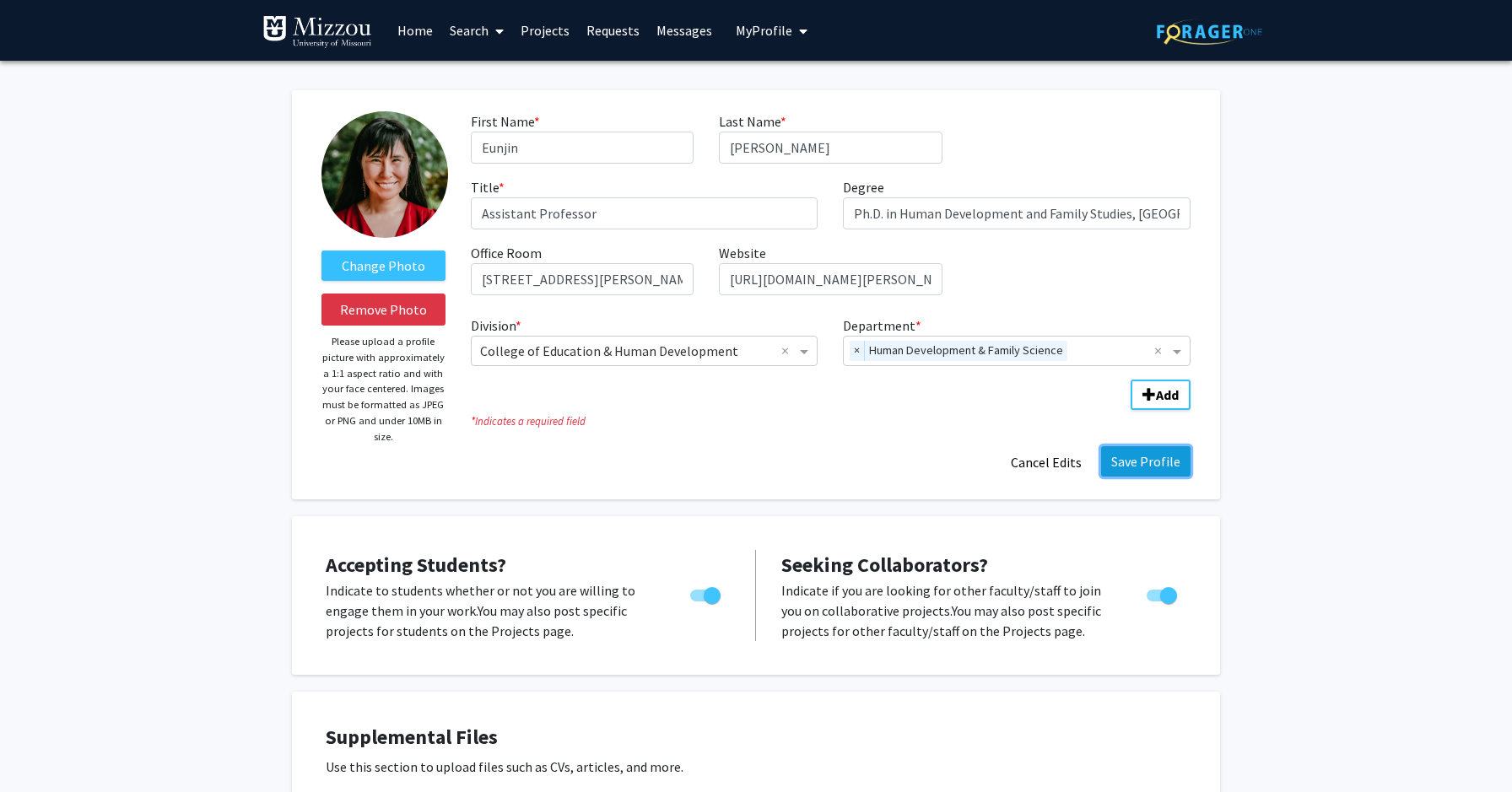
click at [1183, 467] on button "Save Profile" at bounding box center [1147, 461] width 90 height 30
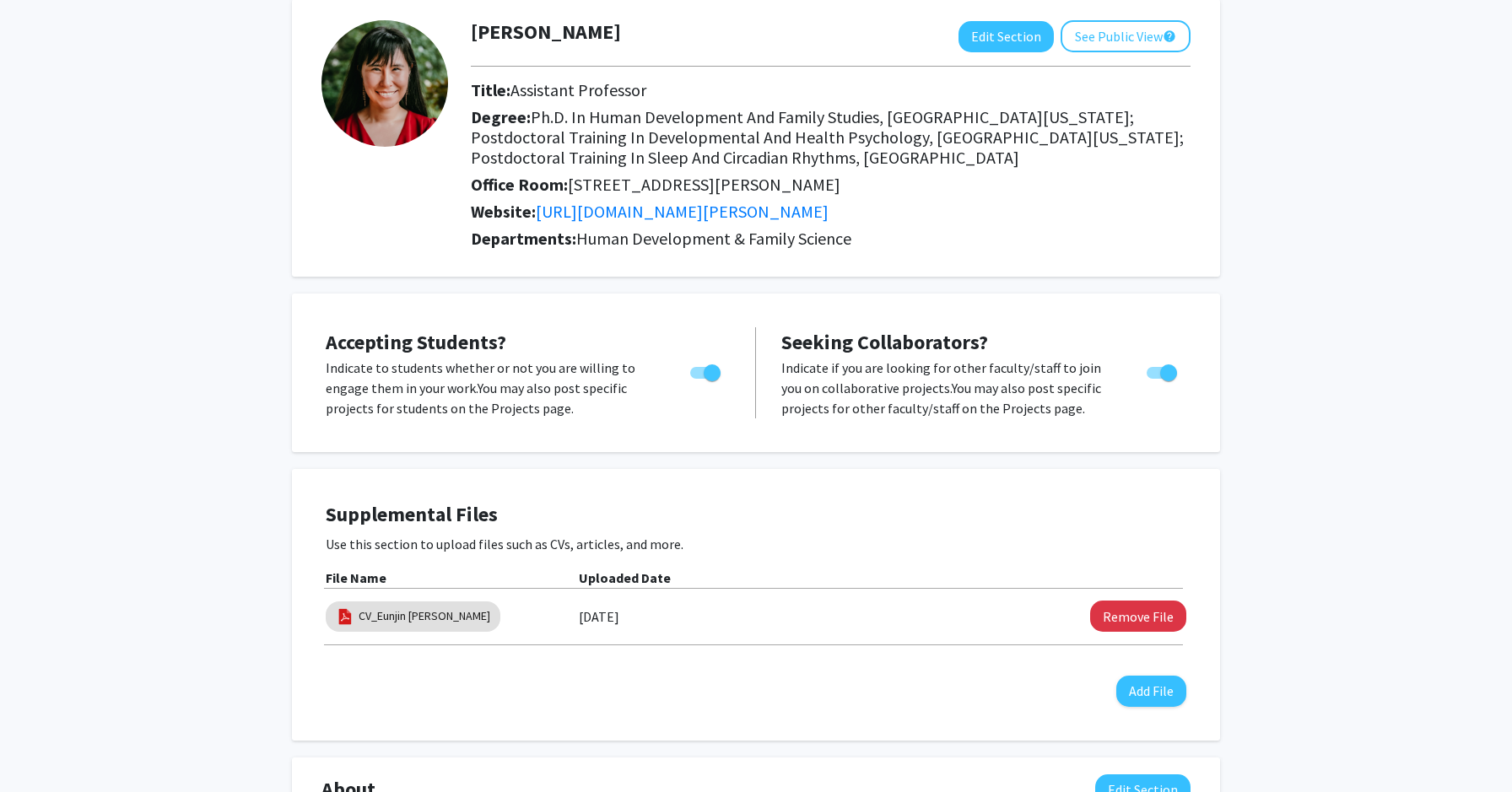
scroll to position [94, 0]
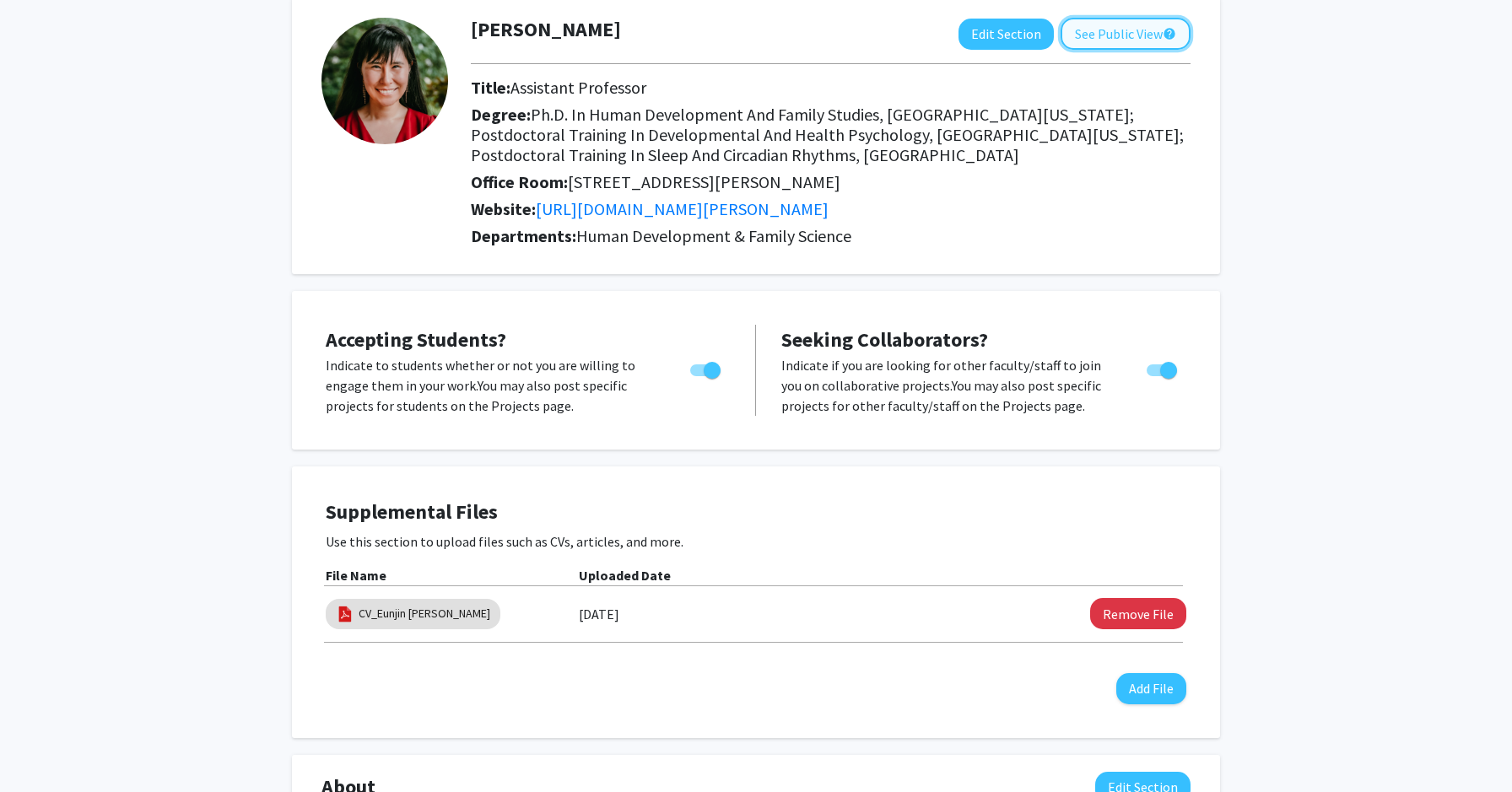
click at [1080, 26] on button "See Public View help" at bounding box center [1125, 33] width 130 height 32
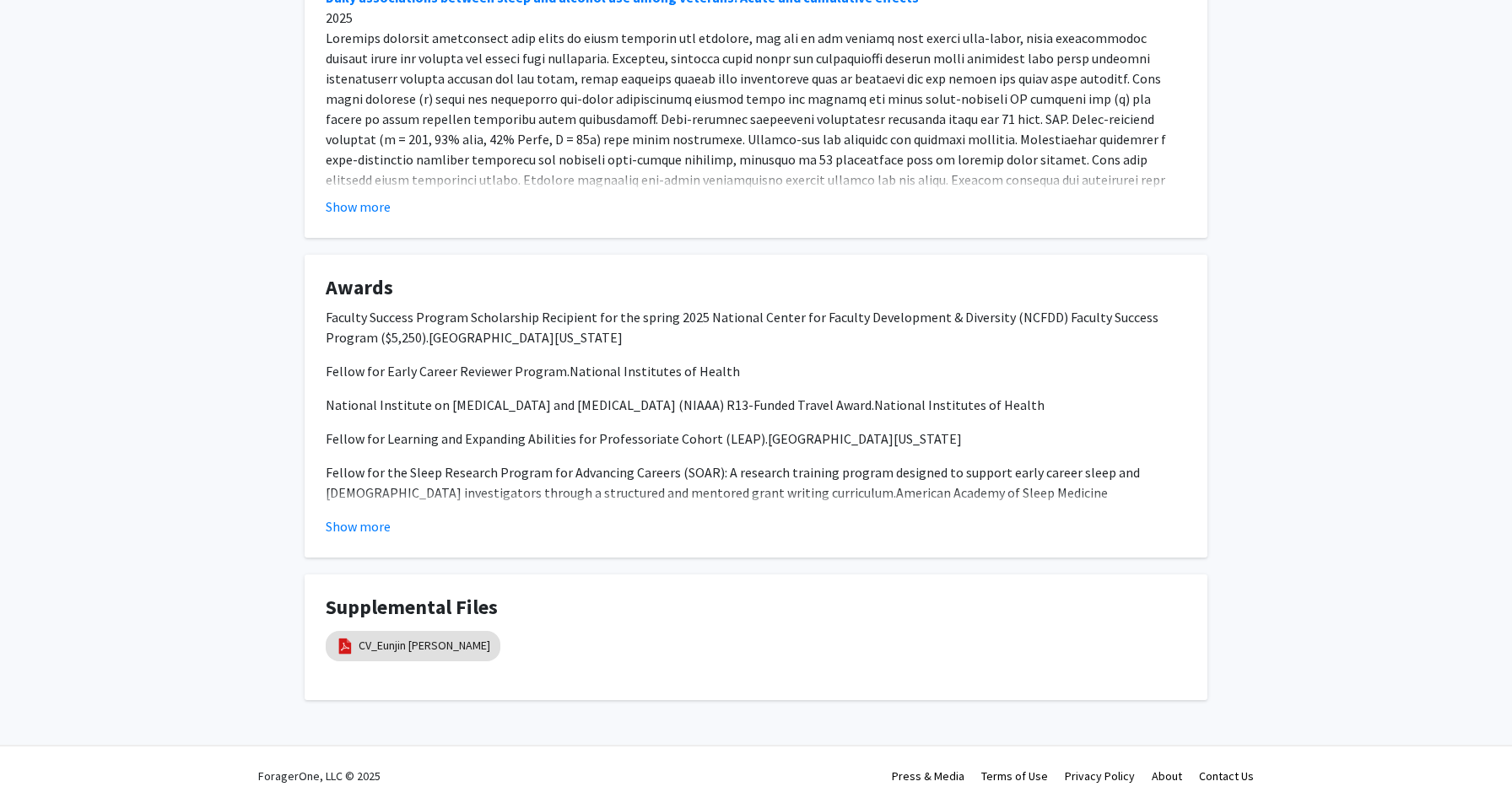
scroll to position [985, 0]
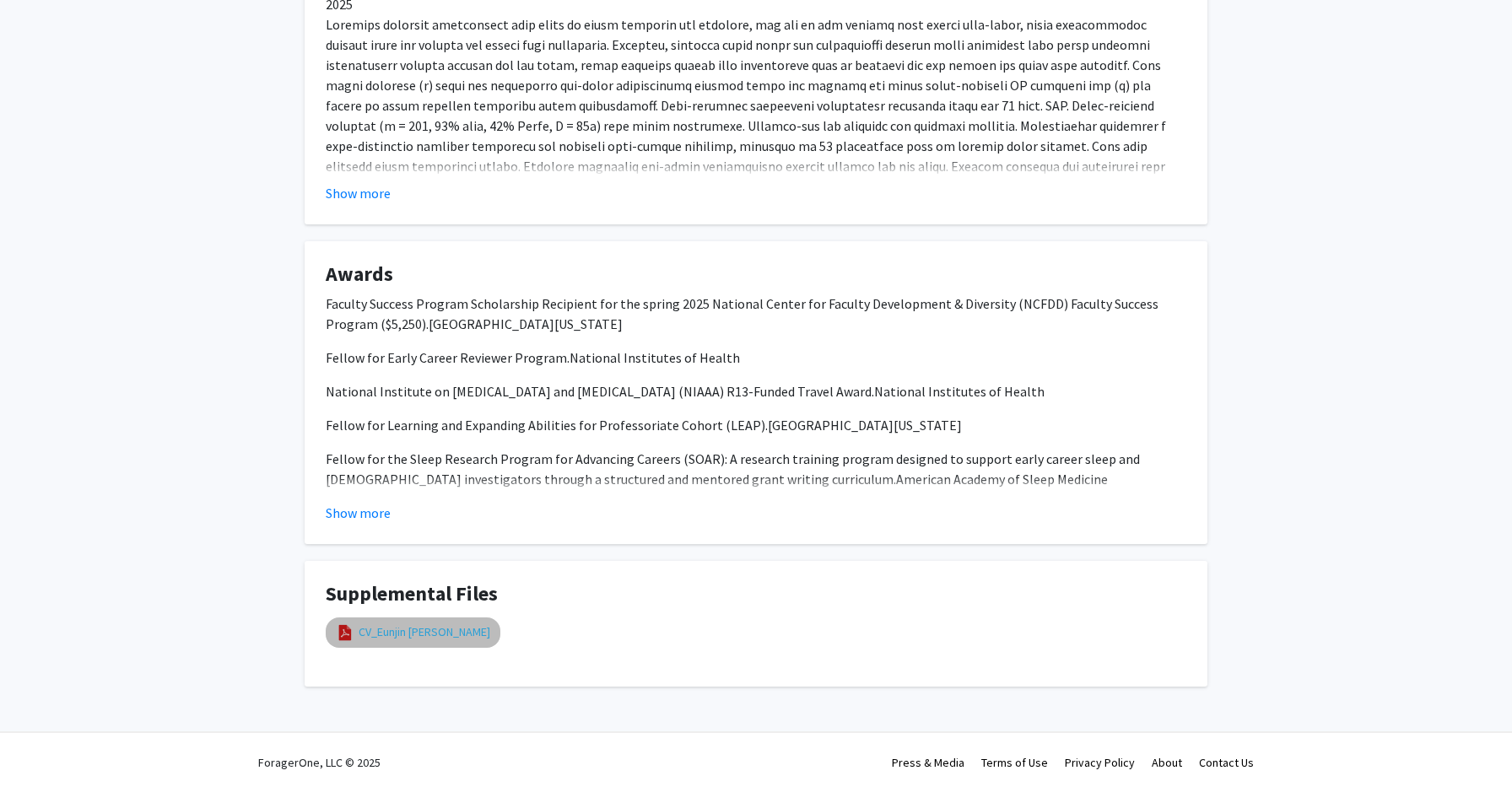
click at [402, 624] on link "CV_Eunjin [PERSON_NAME]" at bounding box center [424, 633] width 132 height 18
select select "custom"
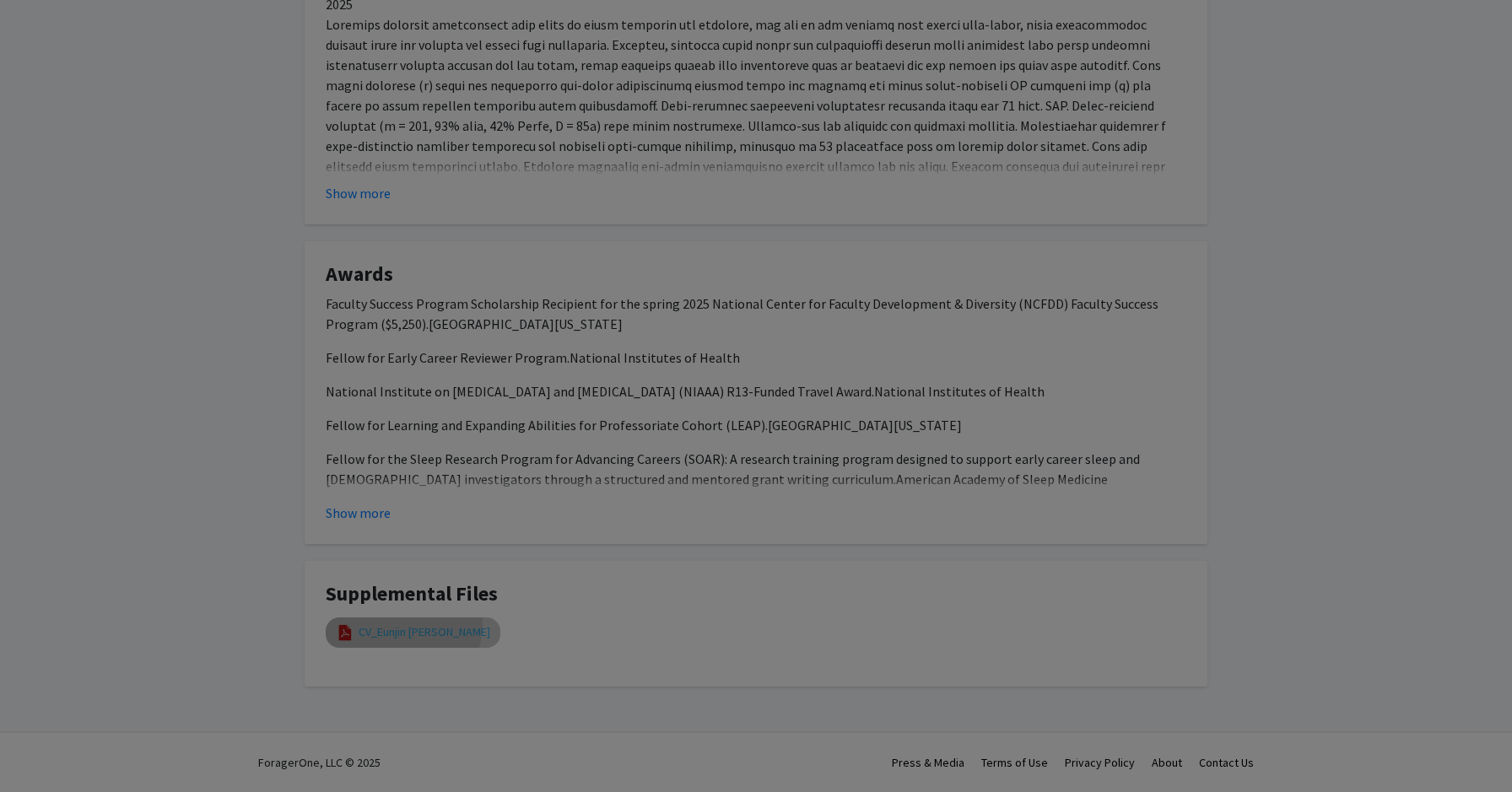
type input "0"
select select "custom"
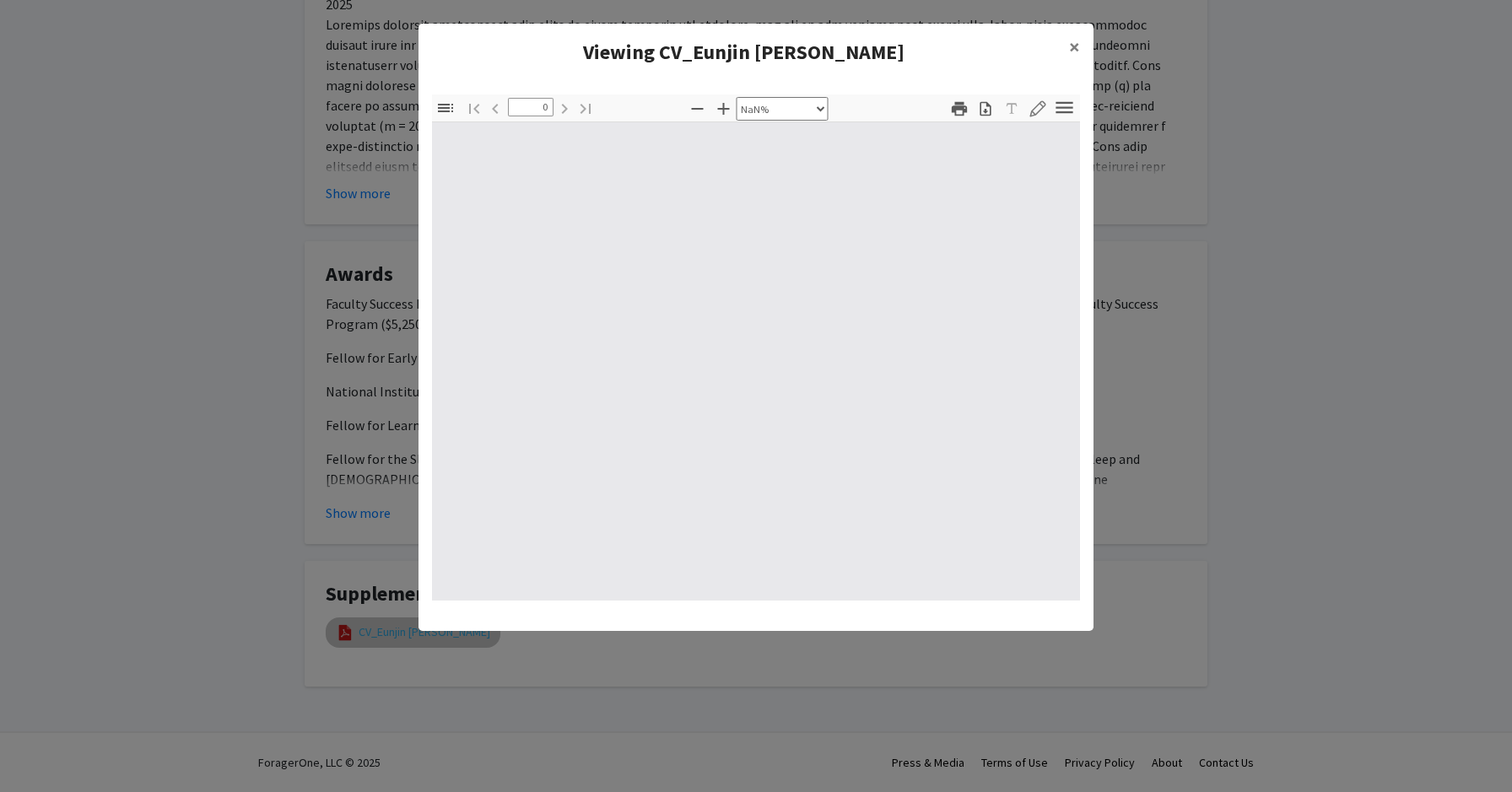
type input "1"
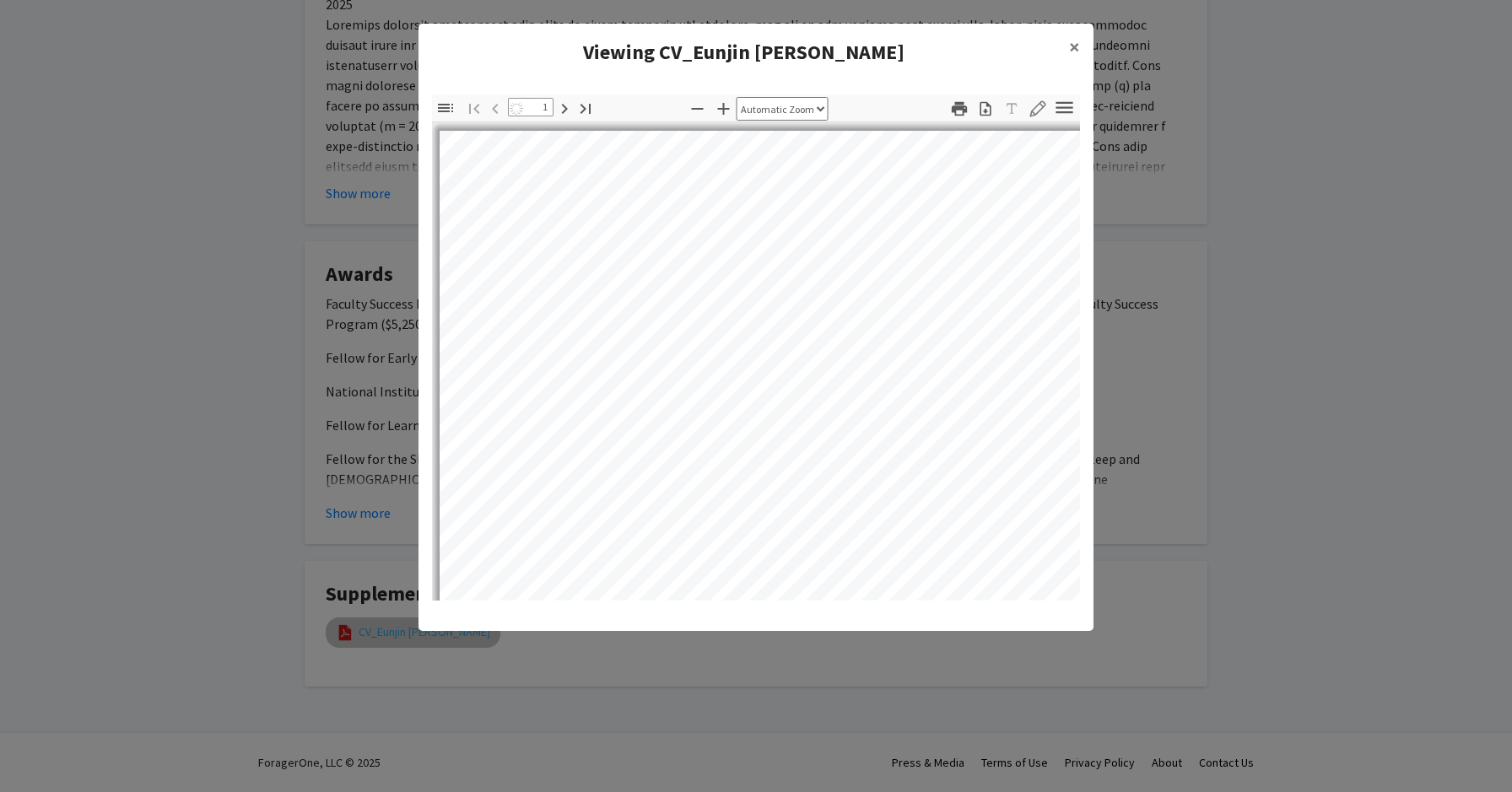
select select "auto"
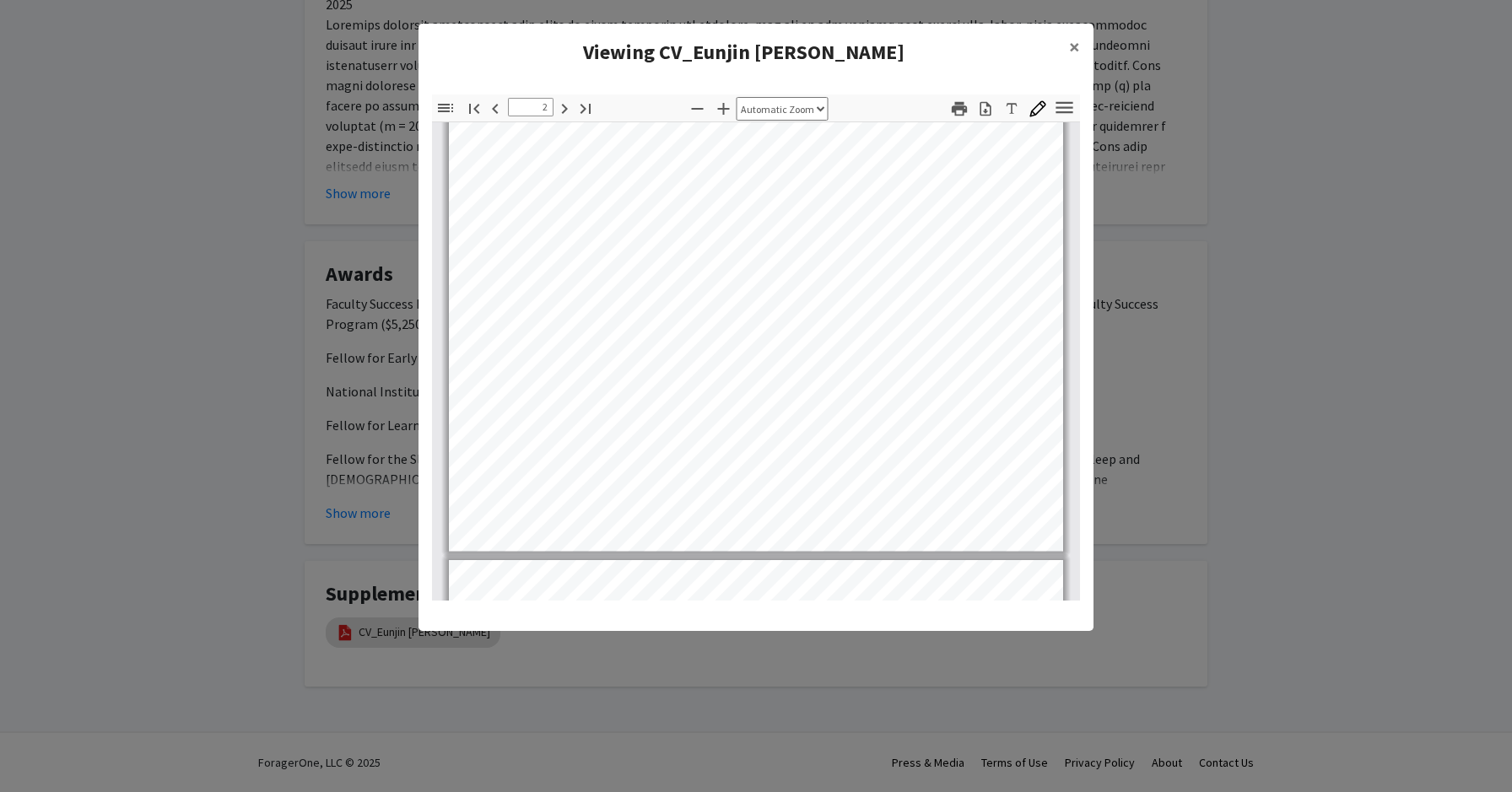
scroll to position [1182, 0]
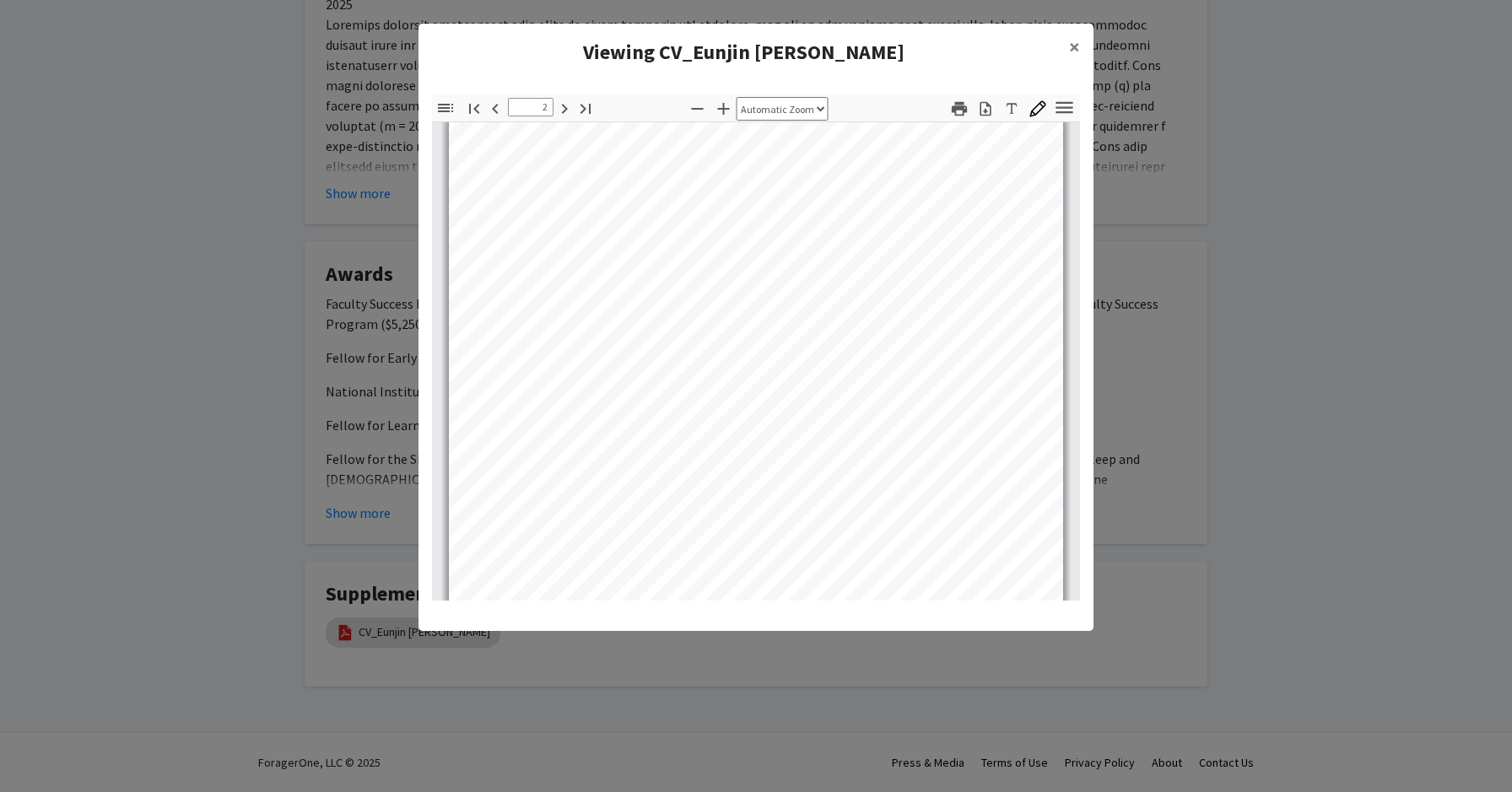
type input "1"
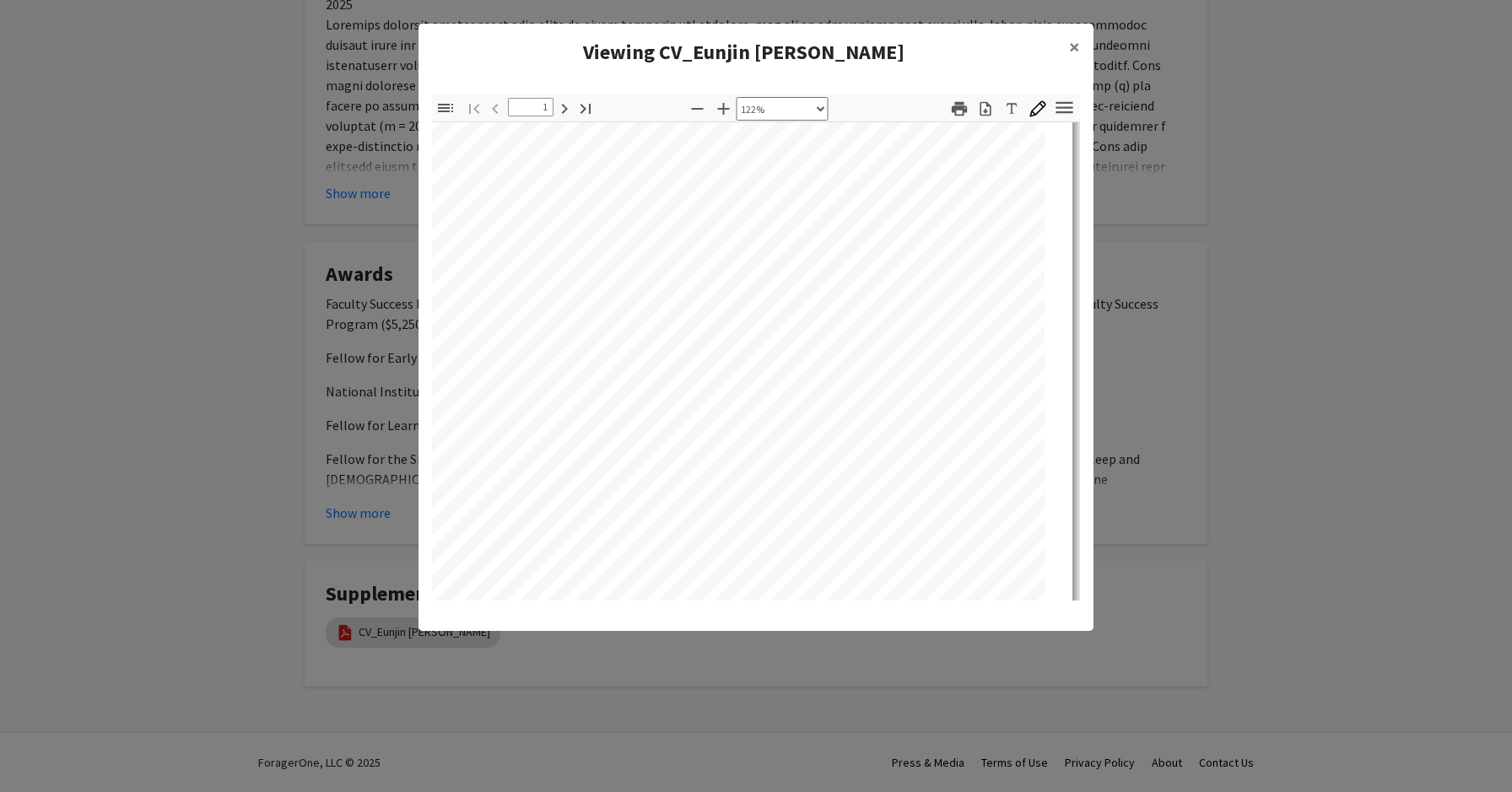
select select "custom"
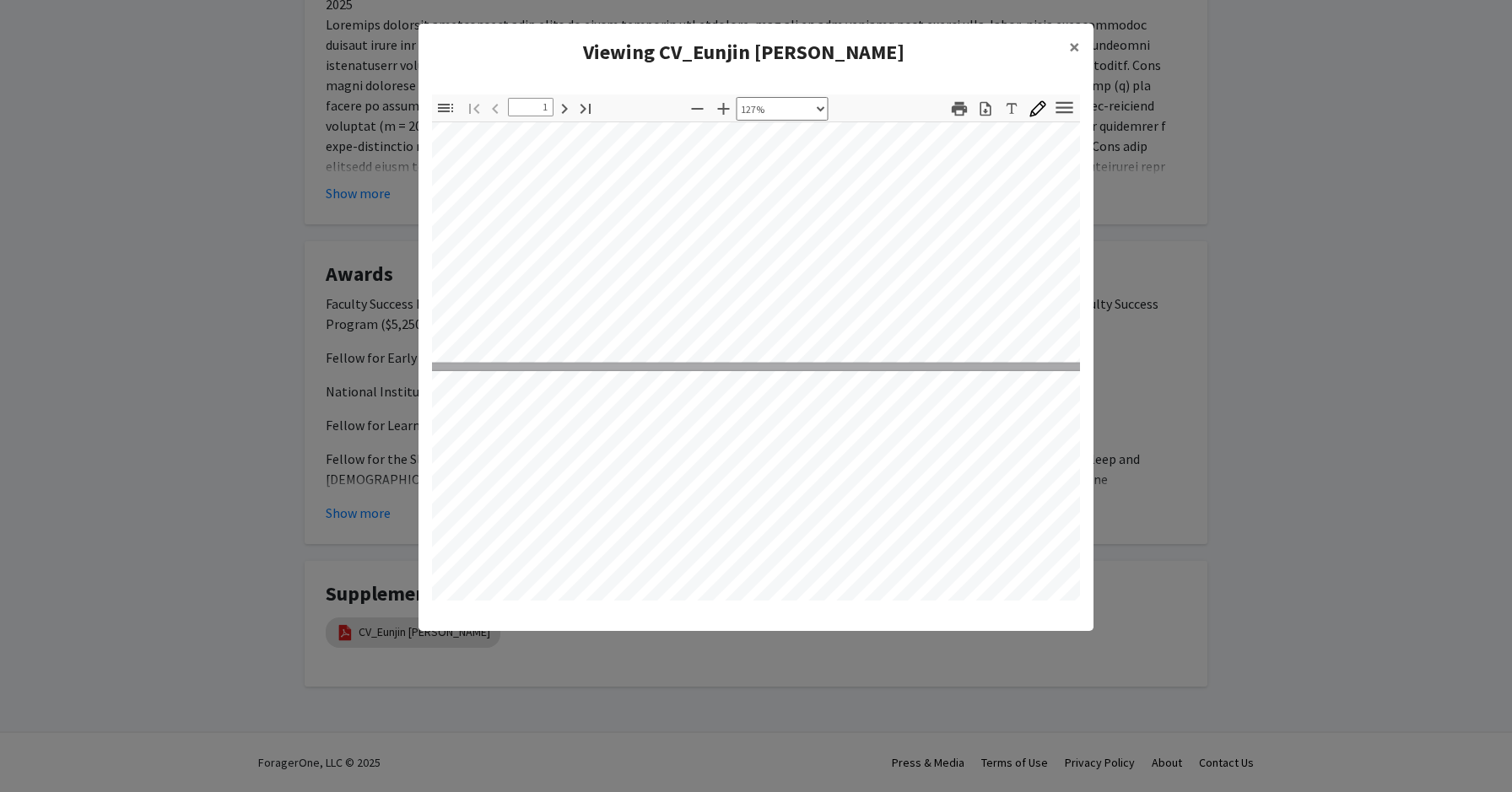
type input "2"
select select "custom"
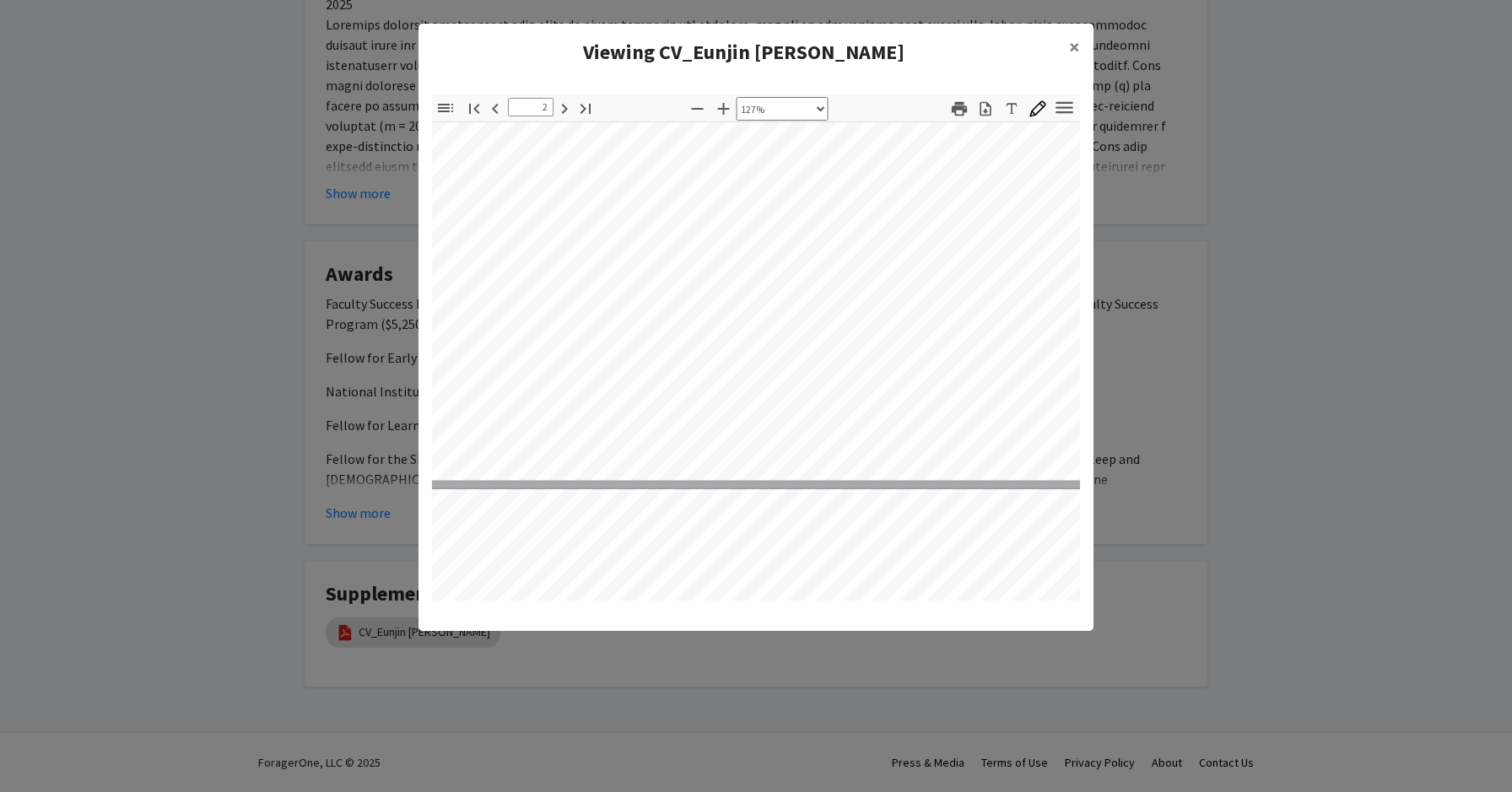
type input "3"
select select "custom"
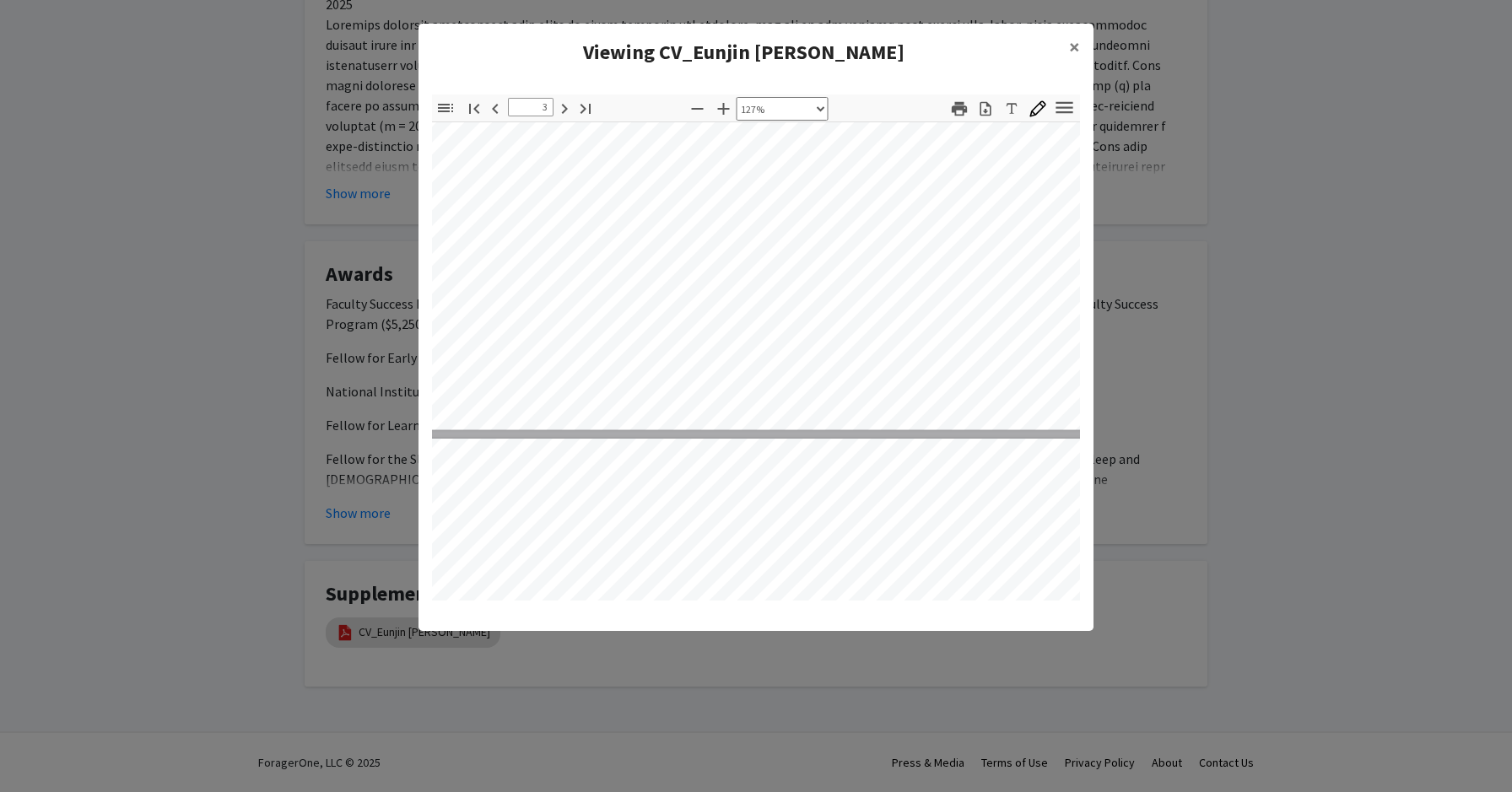
type input "4"
select select "custom"
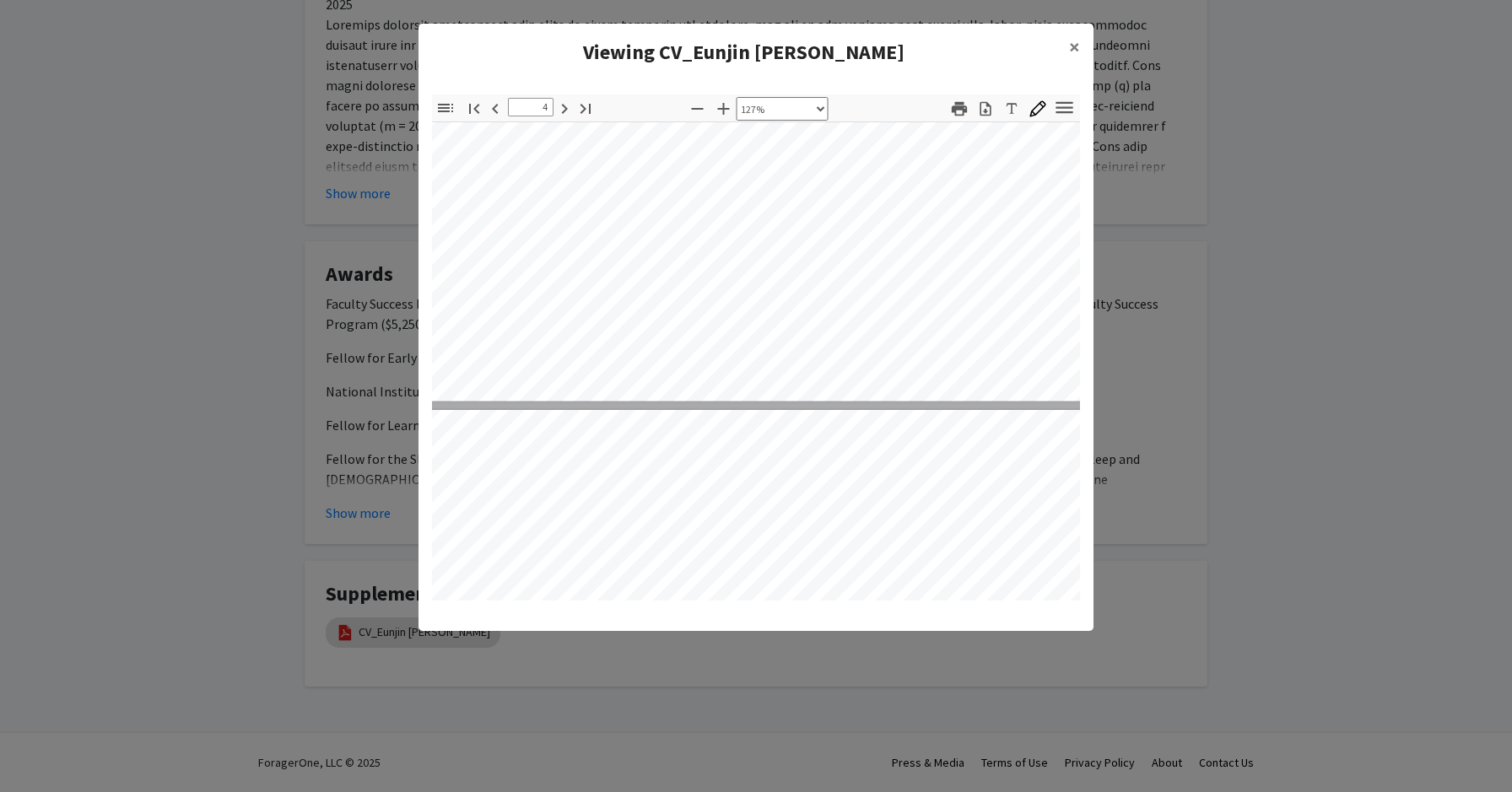
type input "5"
select select "custom"
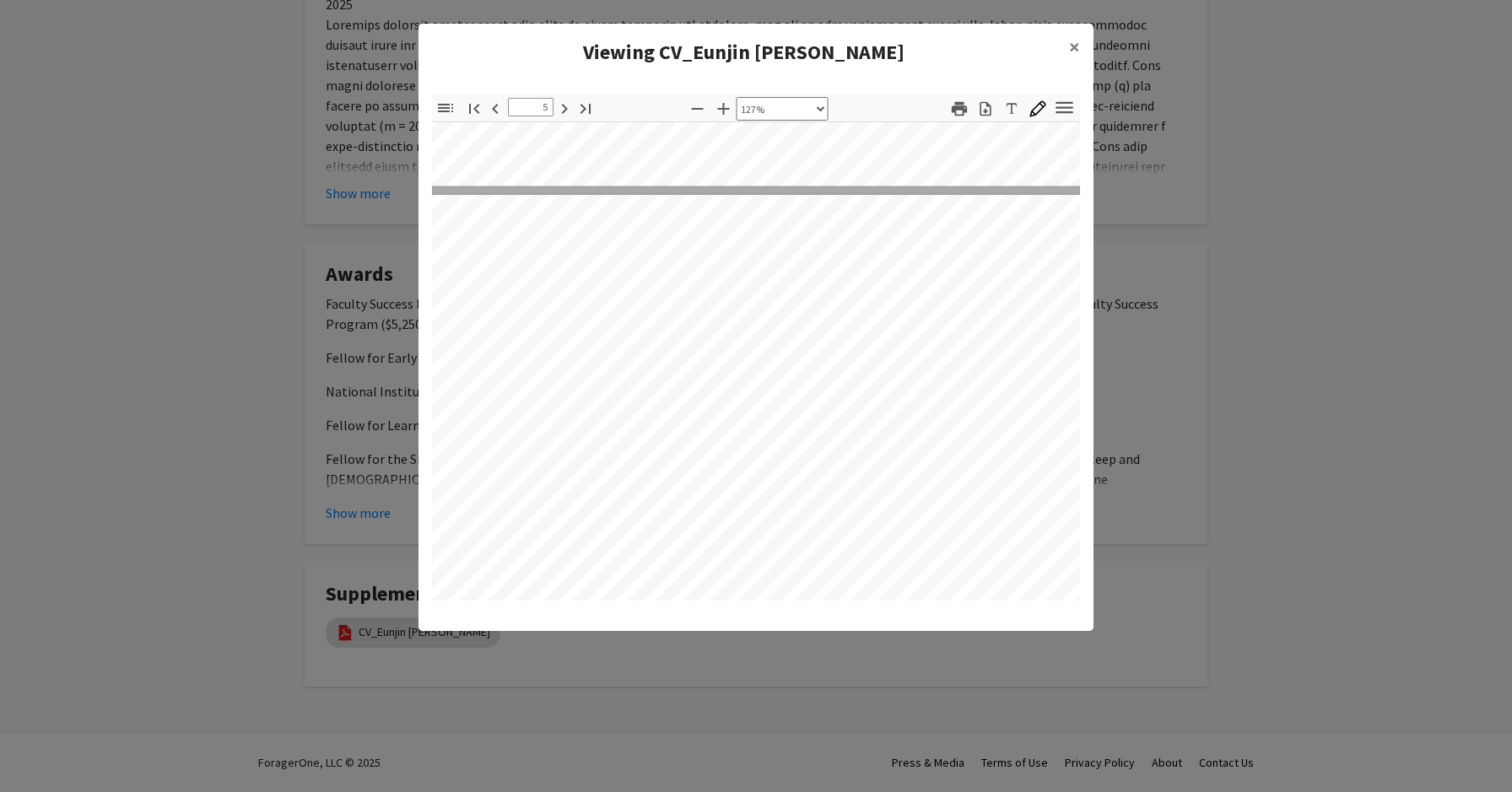
scroll to position [4499, 0]
click at [1075, 46] on span "×" at bounding box center [1074, 47] width 11 height 26
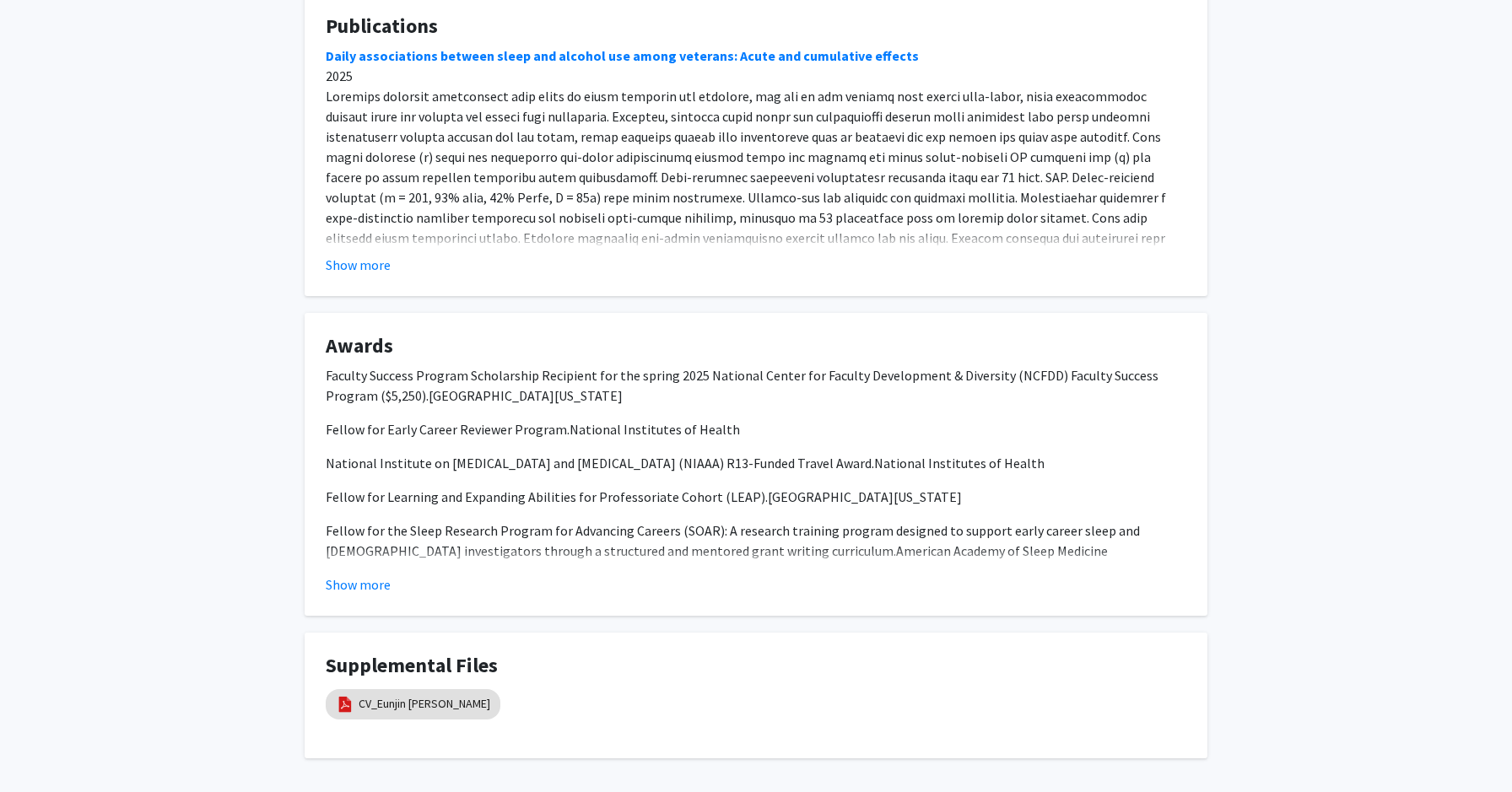
scroll to position [985, 0]
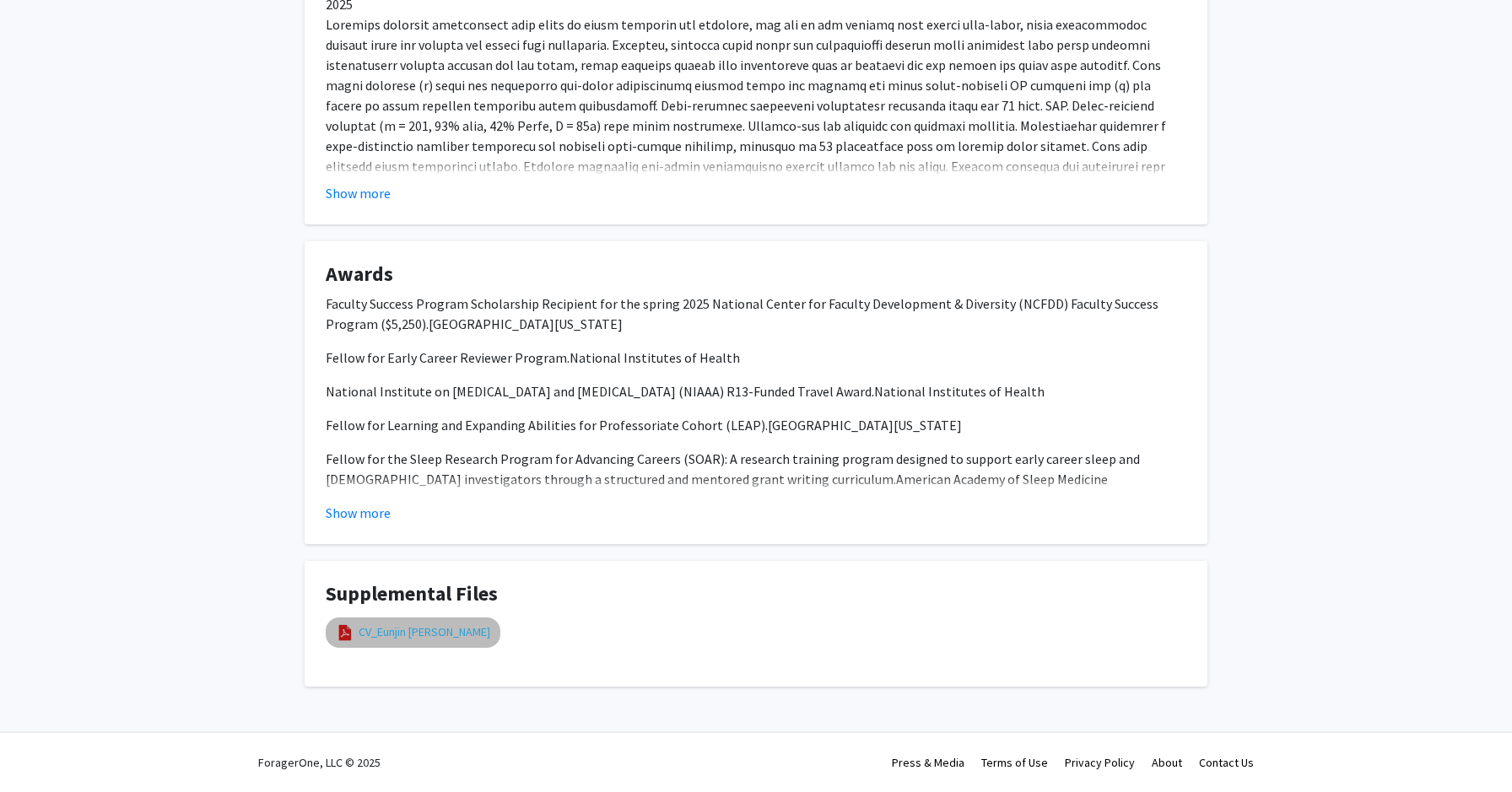
click at [432, 636] on link "CV_Eunjin [PERSON_NAME]" at bounding box center [424, 633] width 132 height 18
select select "custom"
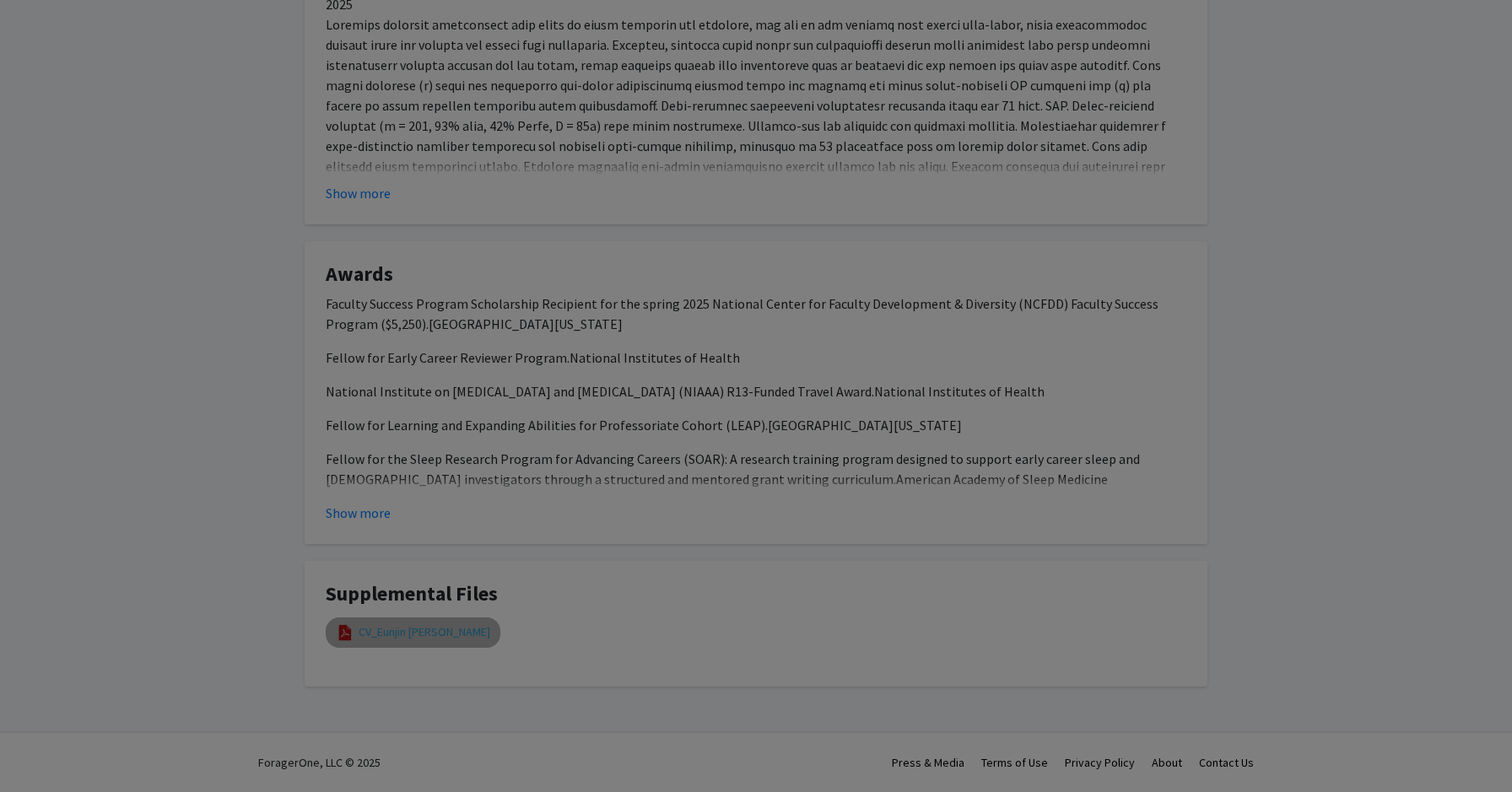
type input "0"
select select "custom"
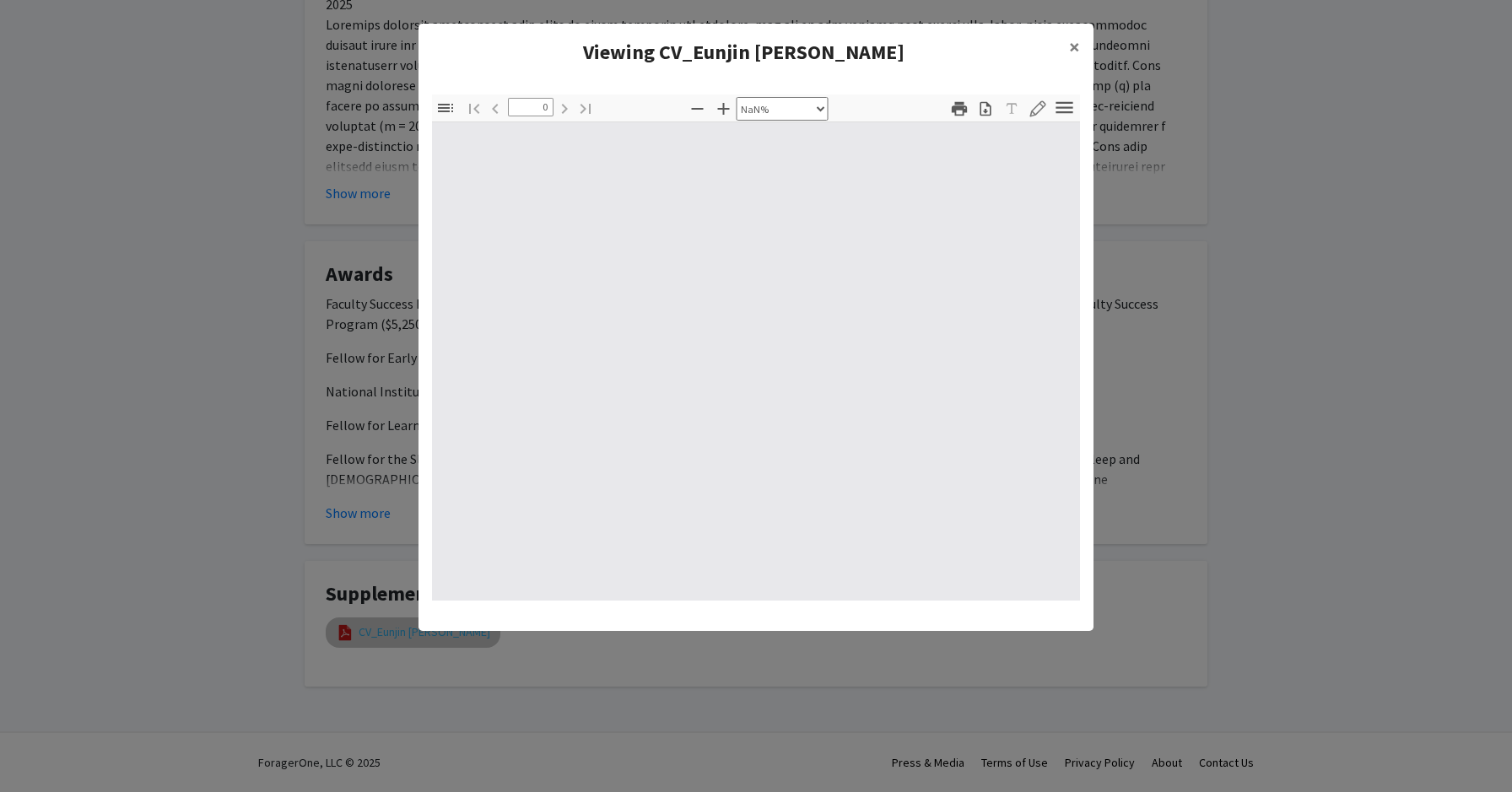
type input "1"
select select "custom"
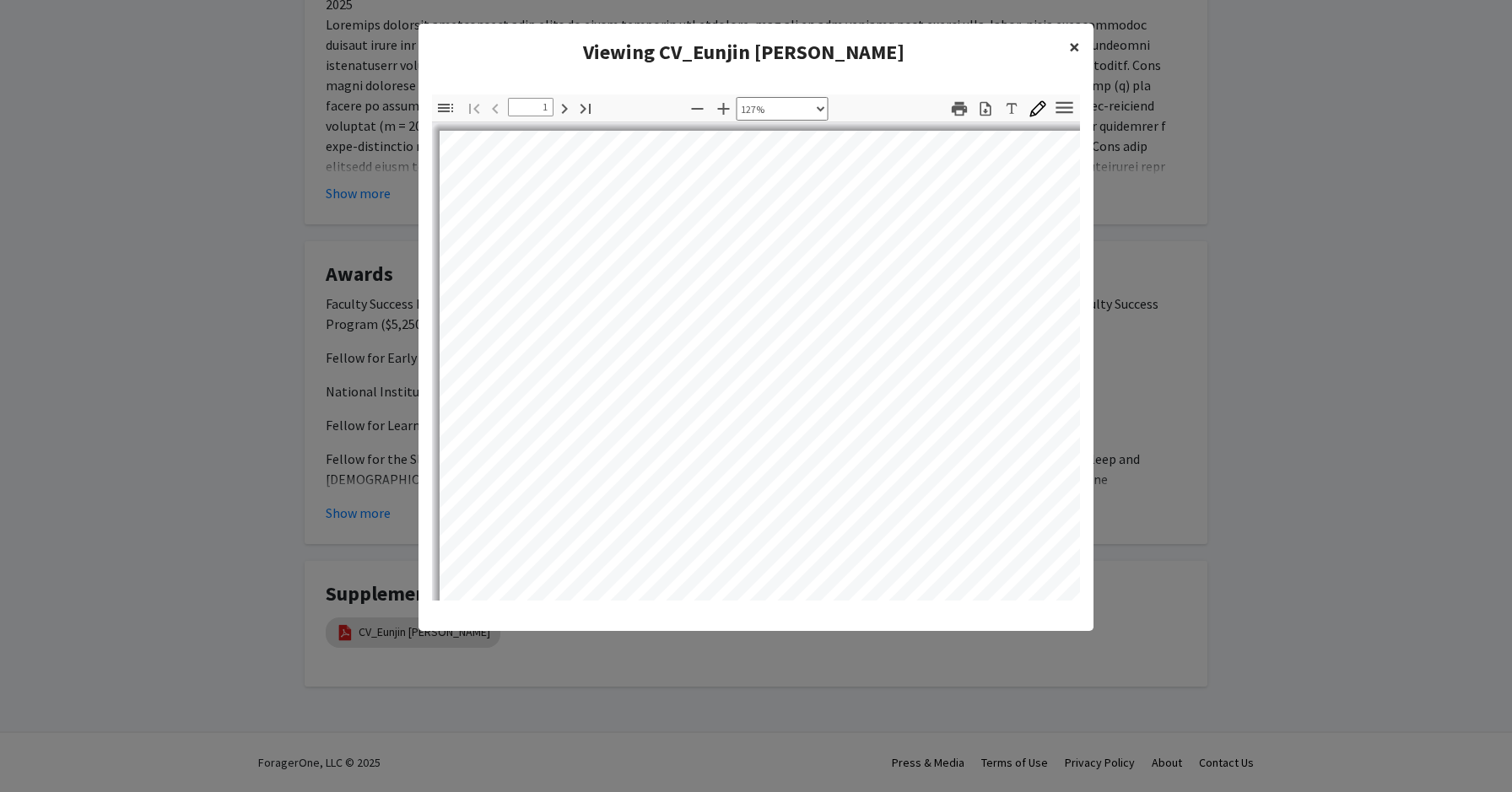
click at [1081, 42] on button "×" at bounding box center [1074, 47] width 38 height 47
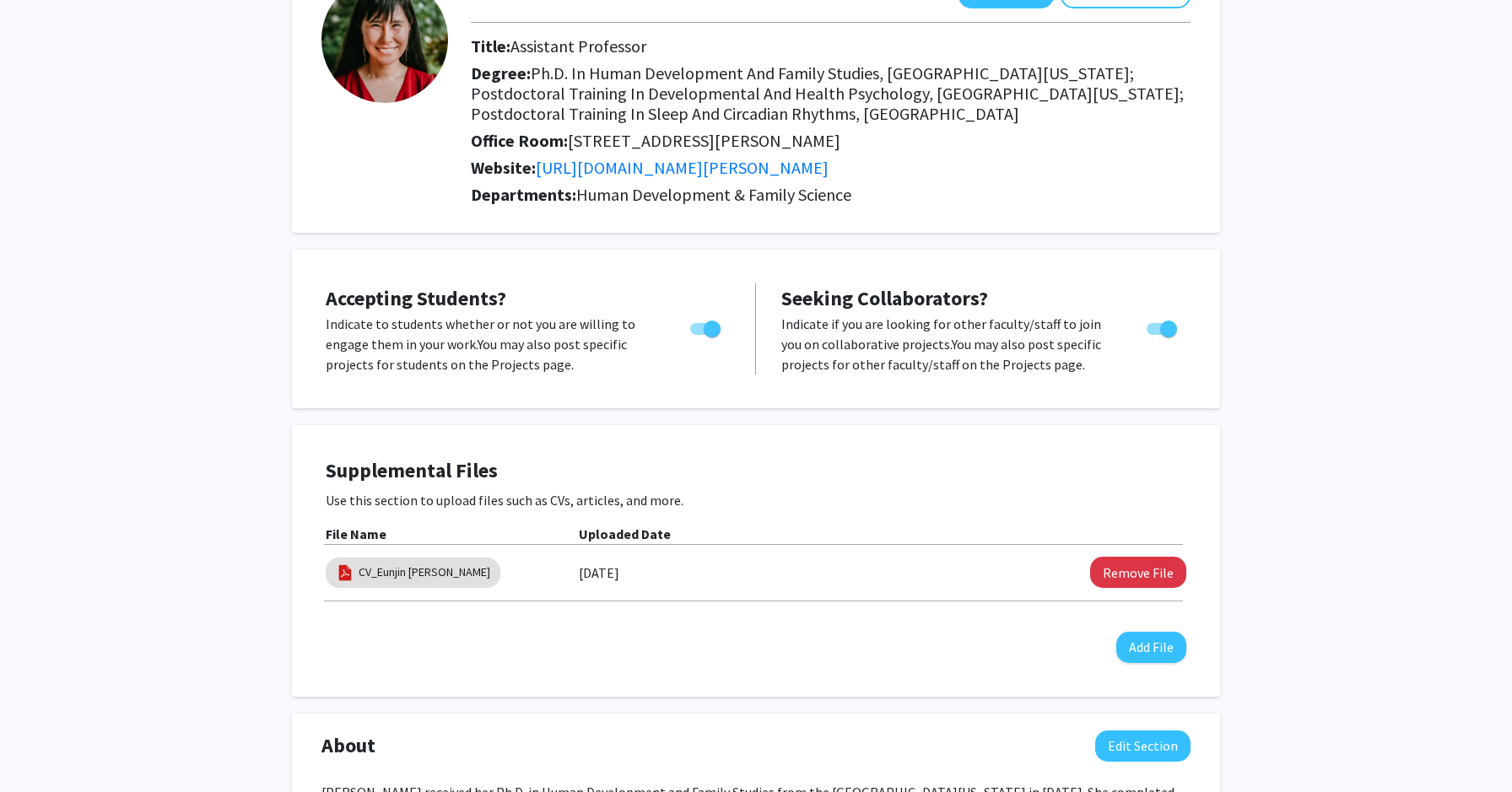
scroll to position [209, 0]
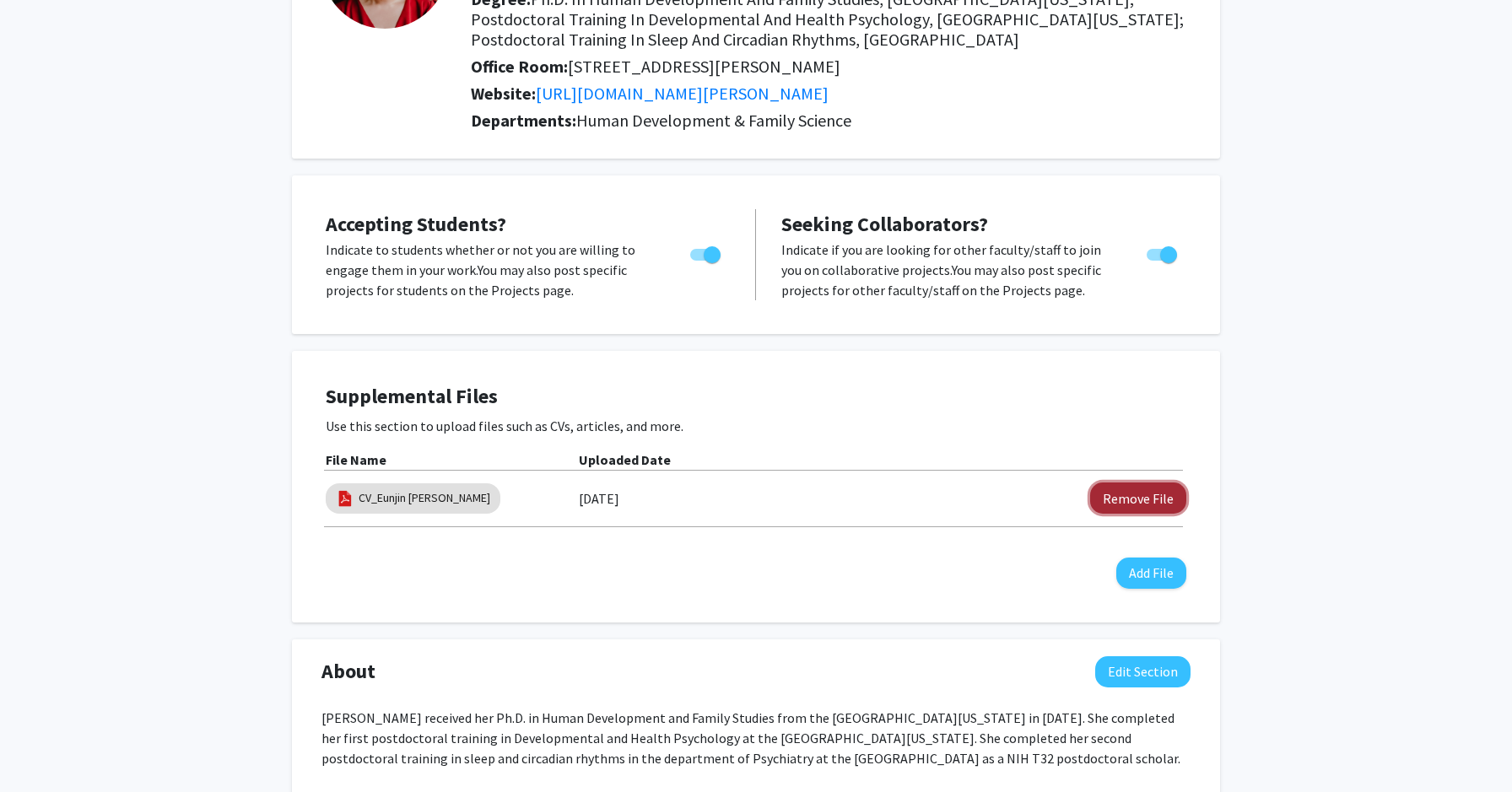
click at [1147, 498] on button "Remove File" at bounding box center [1138, 498] width 96 height 31
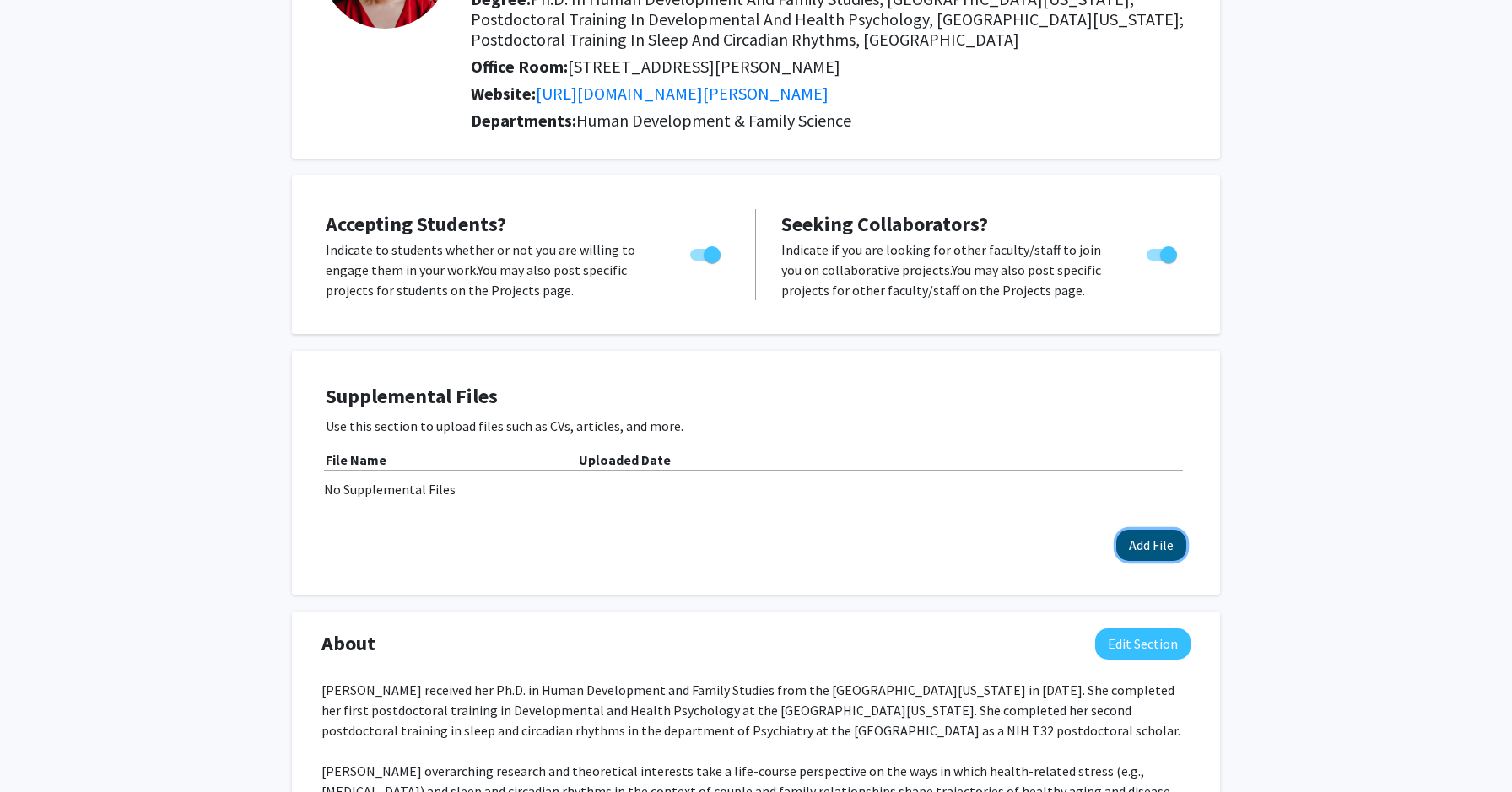
click at [1155, 539] on button "Add File" at bounding box center [1152, 546] width 70 height 31
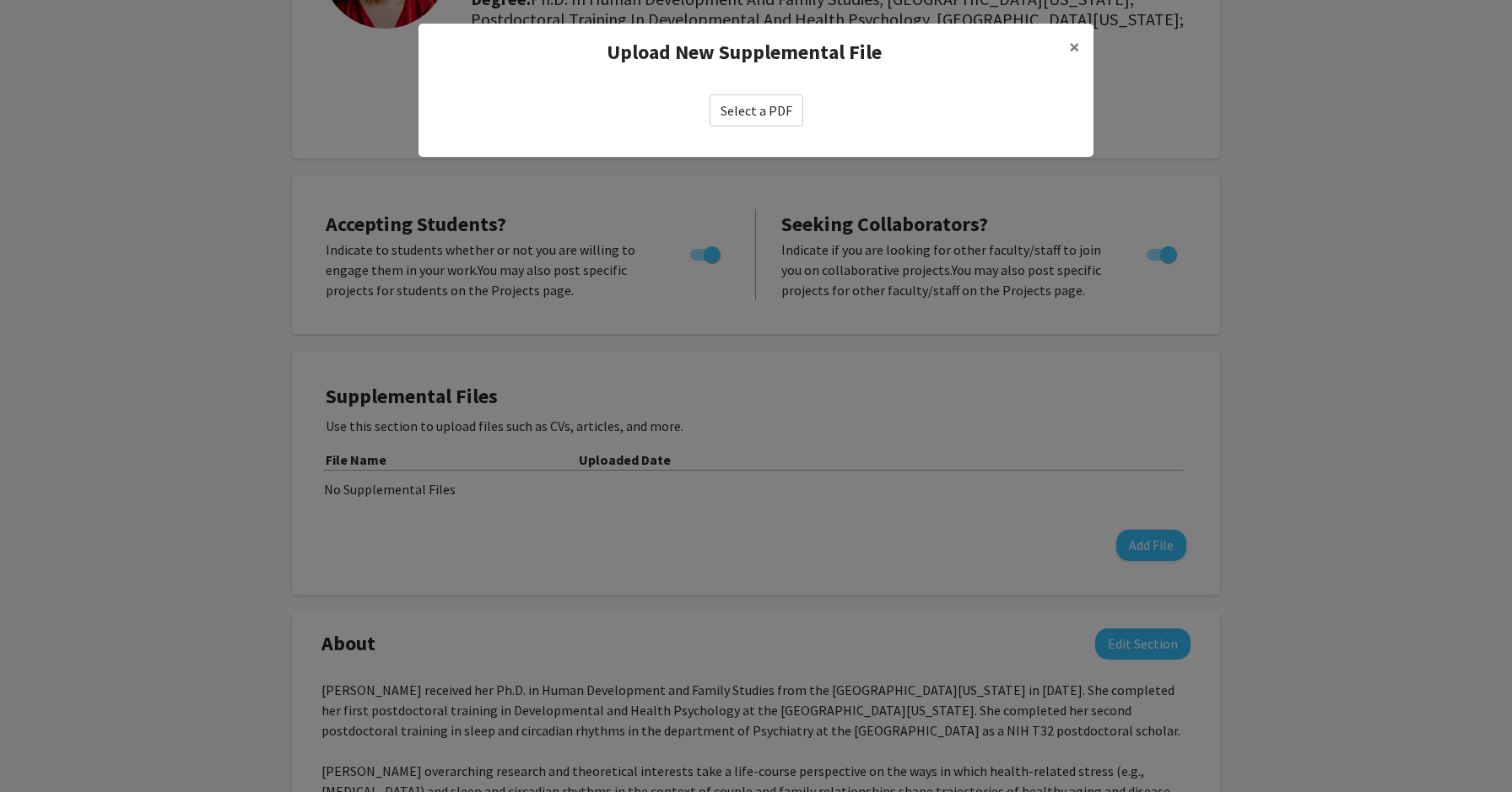
click at [760, 108] on label "Select a PDF" at bounding box center [757, 110] width 94 height 32
click at [0, 0] on input "Select a PDF" at bounding box center [0, 0] width 0 height 0
select select "custom"
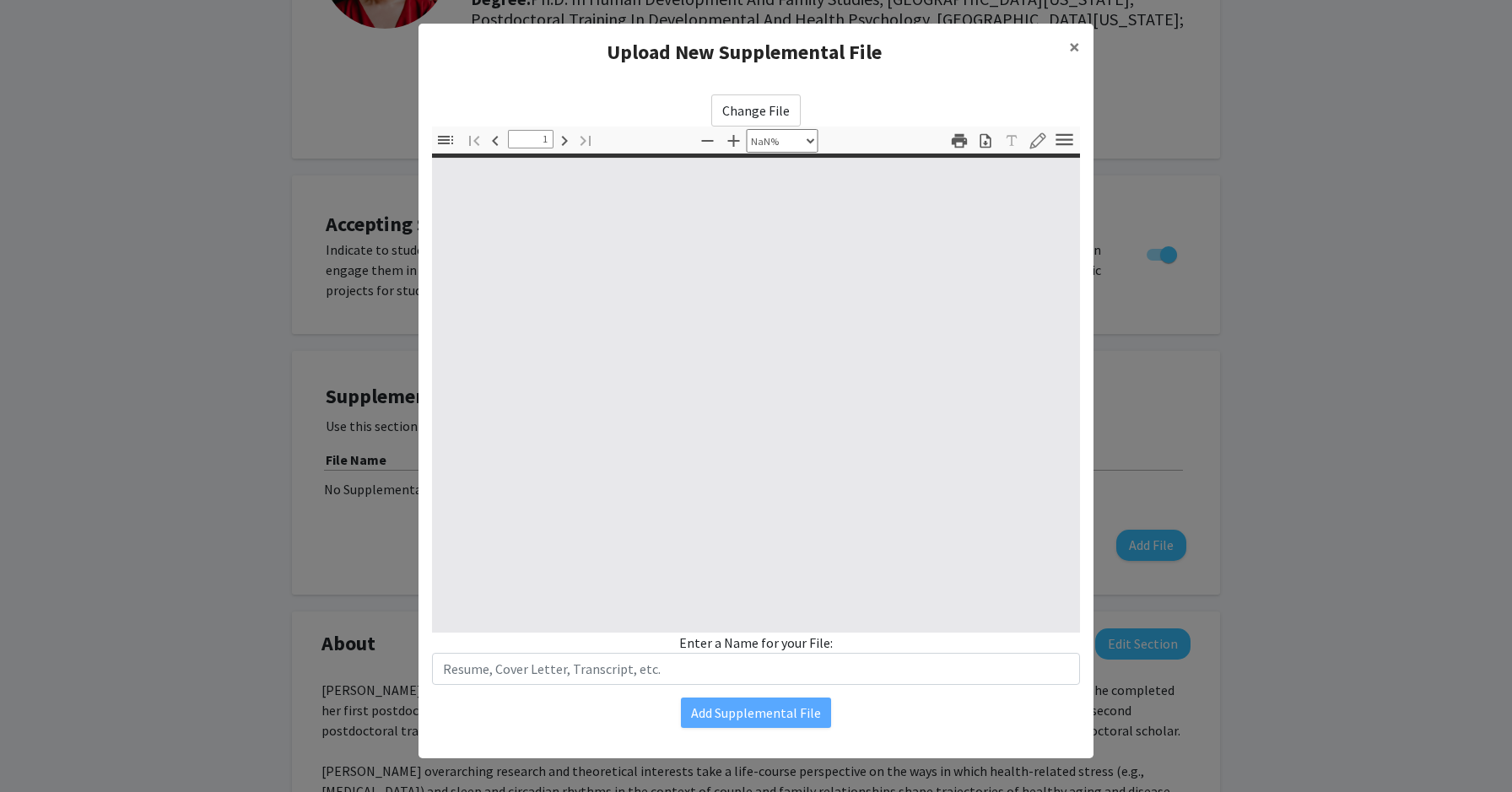
type input "0"
select select "custom"
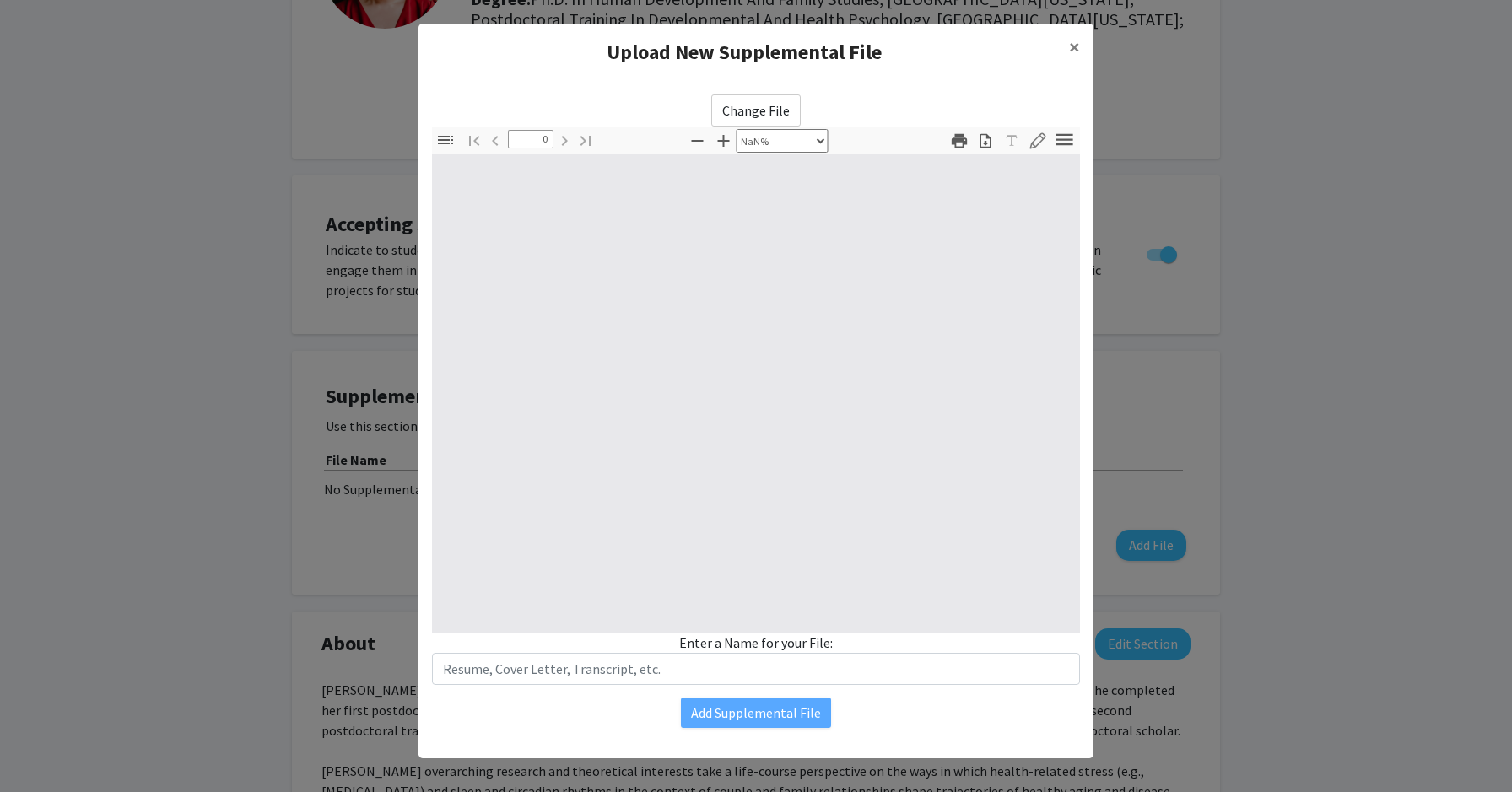
type input "1"
select select "auto"
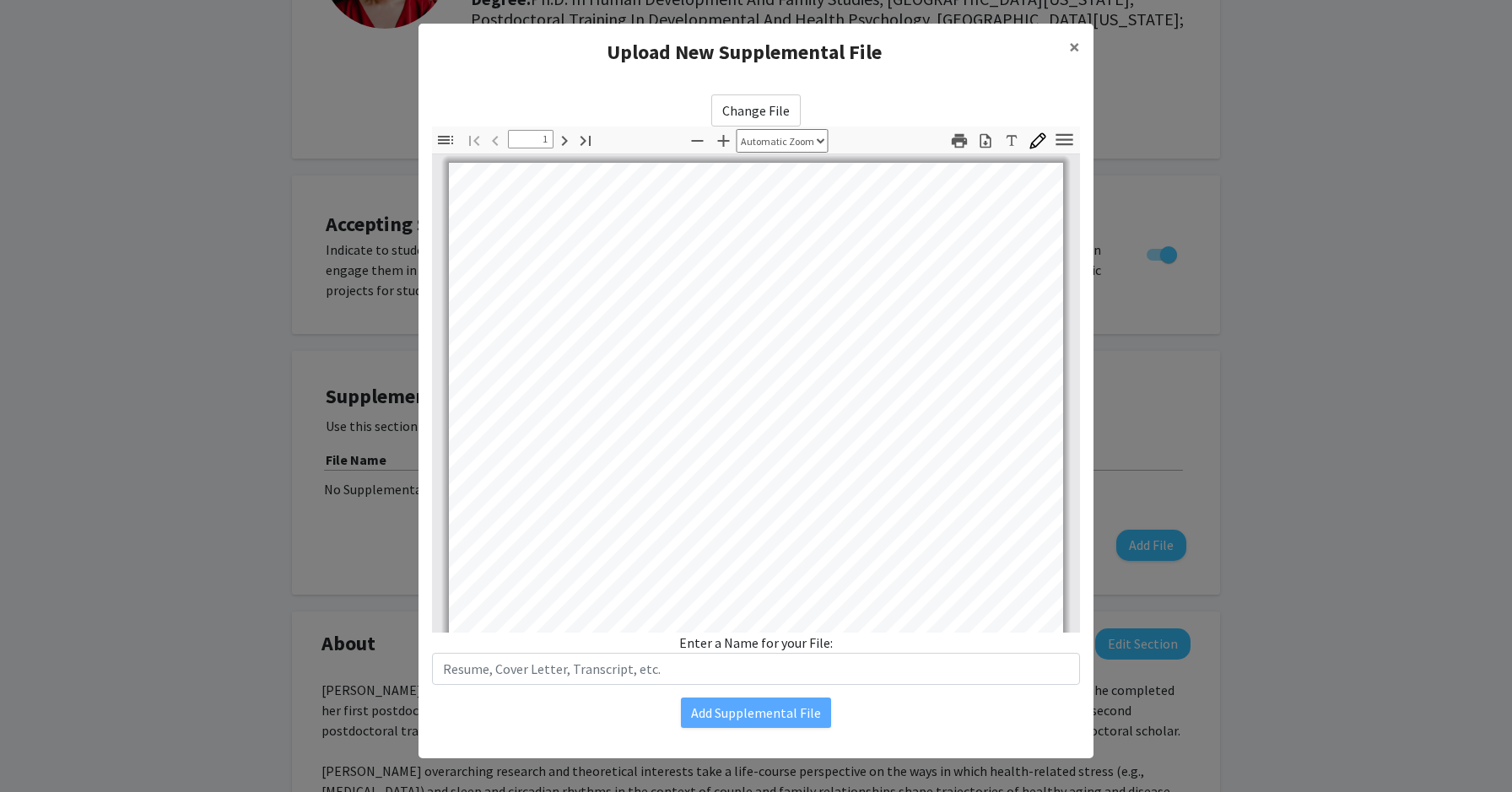
scroll to position [0, 0]
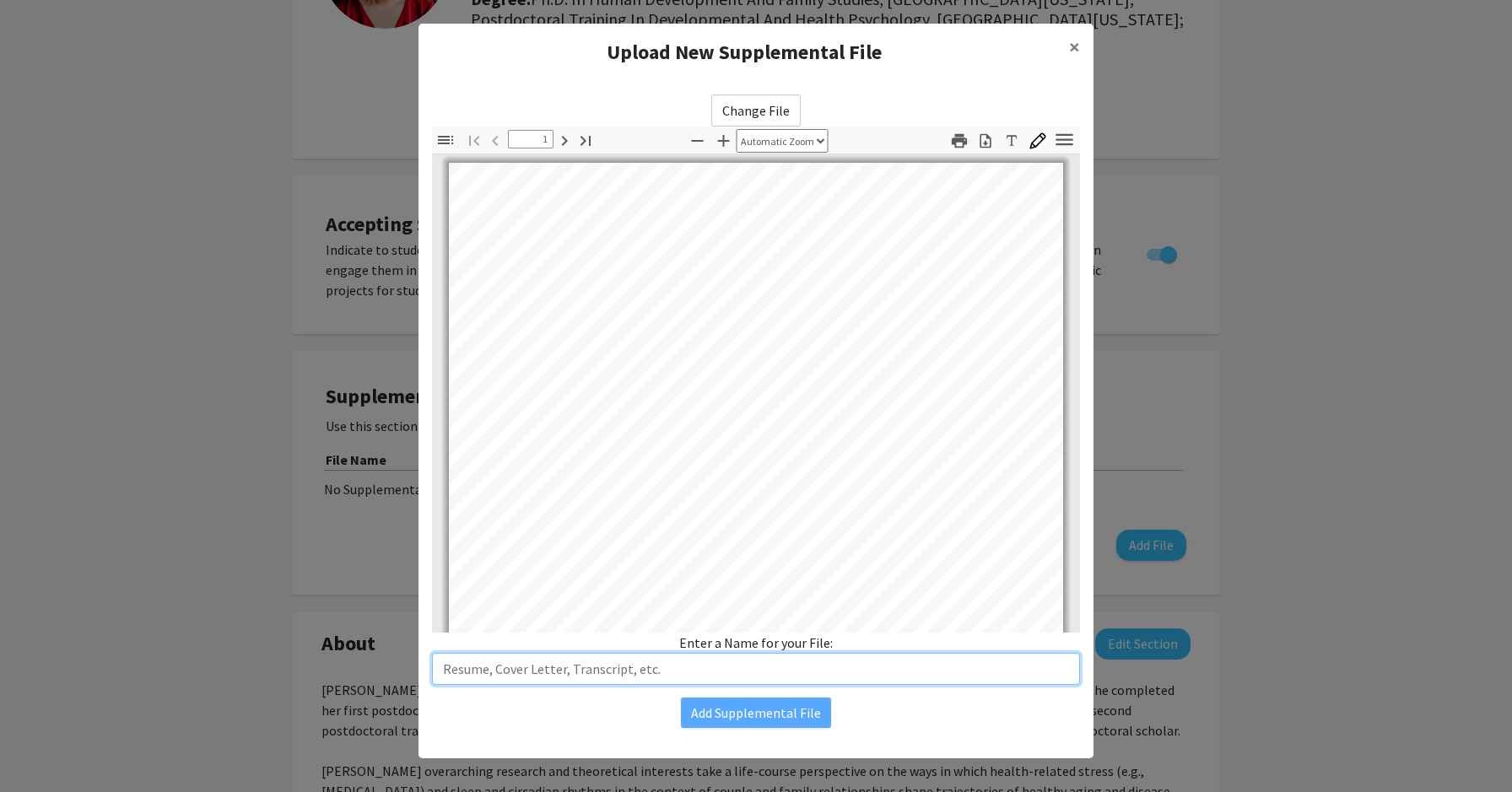
click at [639, 665] on input "text" at bounding box center [756, 669] width 649 height 32
type input "CV_Eunjin [PERSON_NAME]"
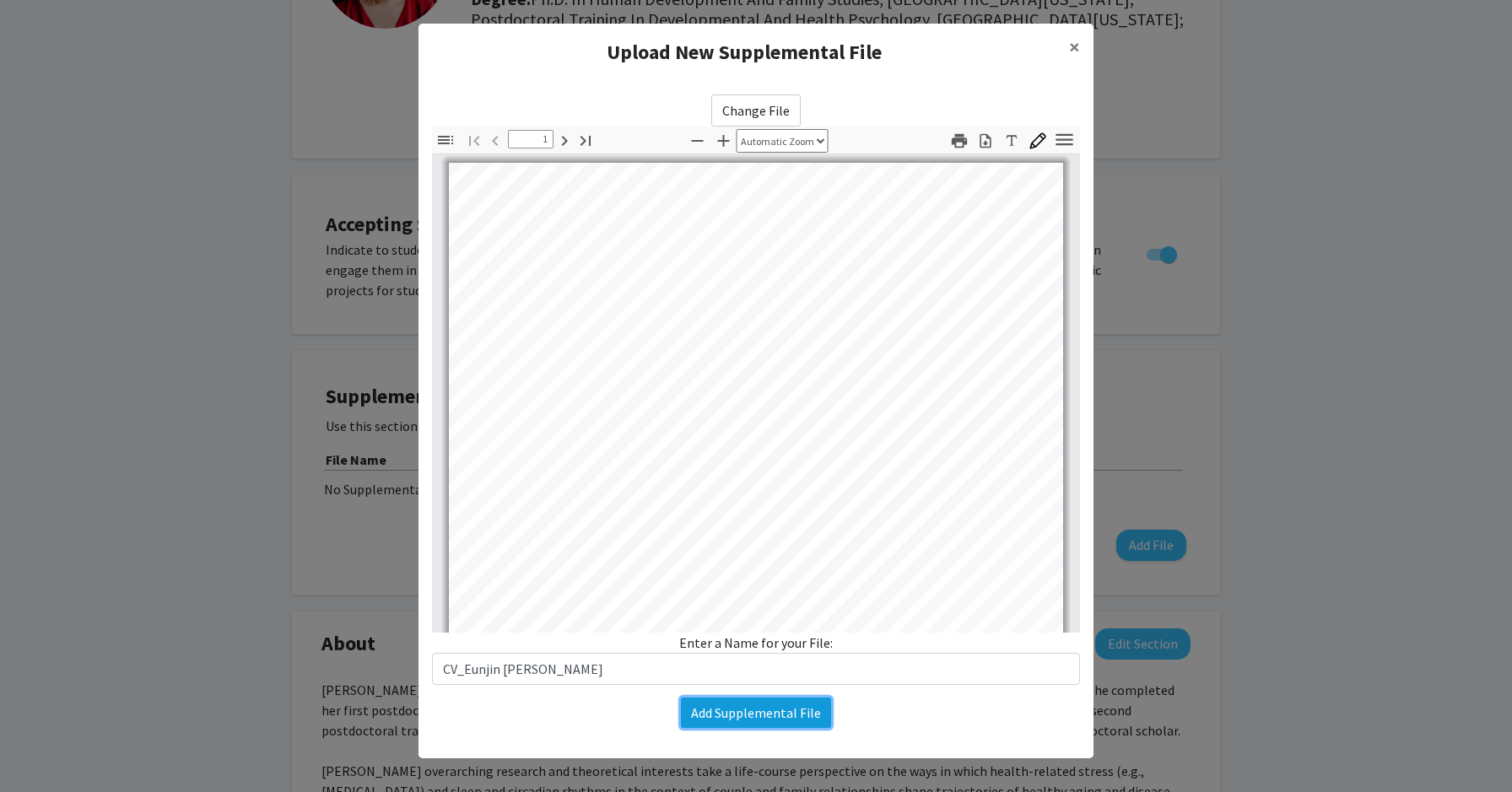
click at [741, 709] on button "Add Supplemental File" at bounding box center [756, 713] width 150 height 30
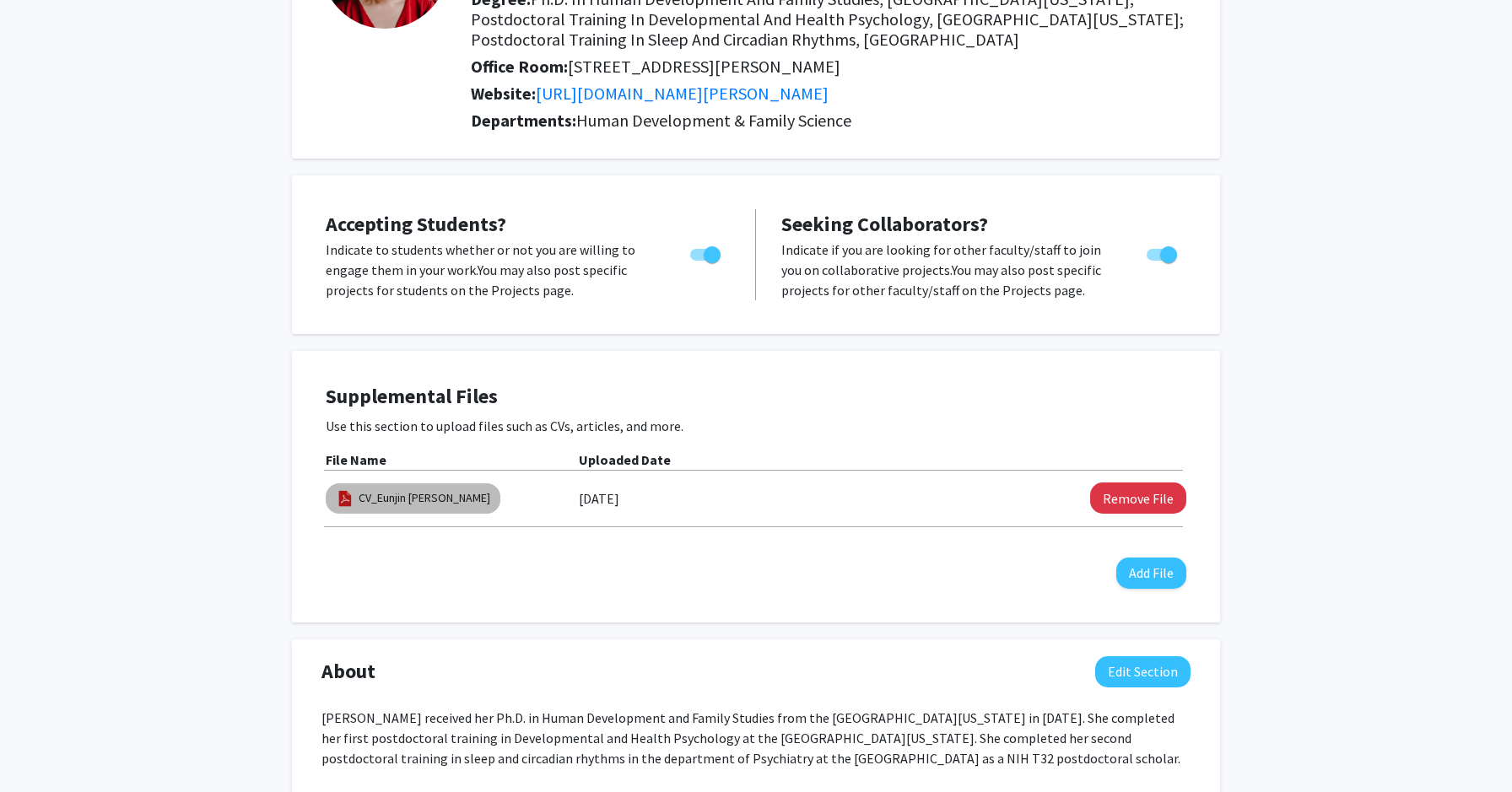
click at [377, 509] on mat-chip "CV_Eunjin [PERSON_NAME]" at bounding box center [413, 498] width 175 height 30
click at [371, 486] on mat-chip "CV_Eunjin [PERSON_NAME]" at bounding box center [413, 498] width 175 height 30
click at [370, 506] on link "CV_Eunjin [PERSON_NAME]" at bounding box center [424, 498] width 132 height 18
select select "custom"
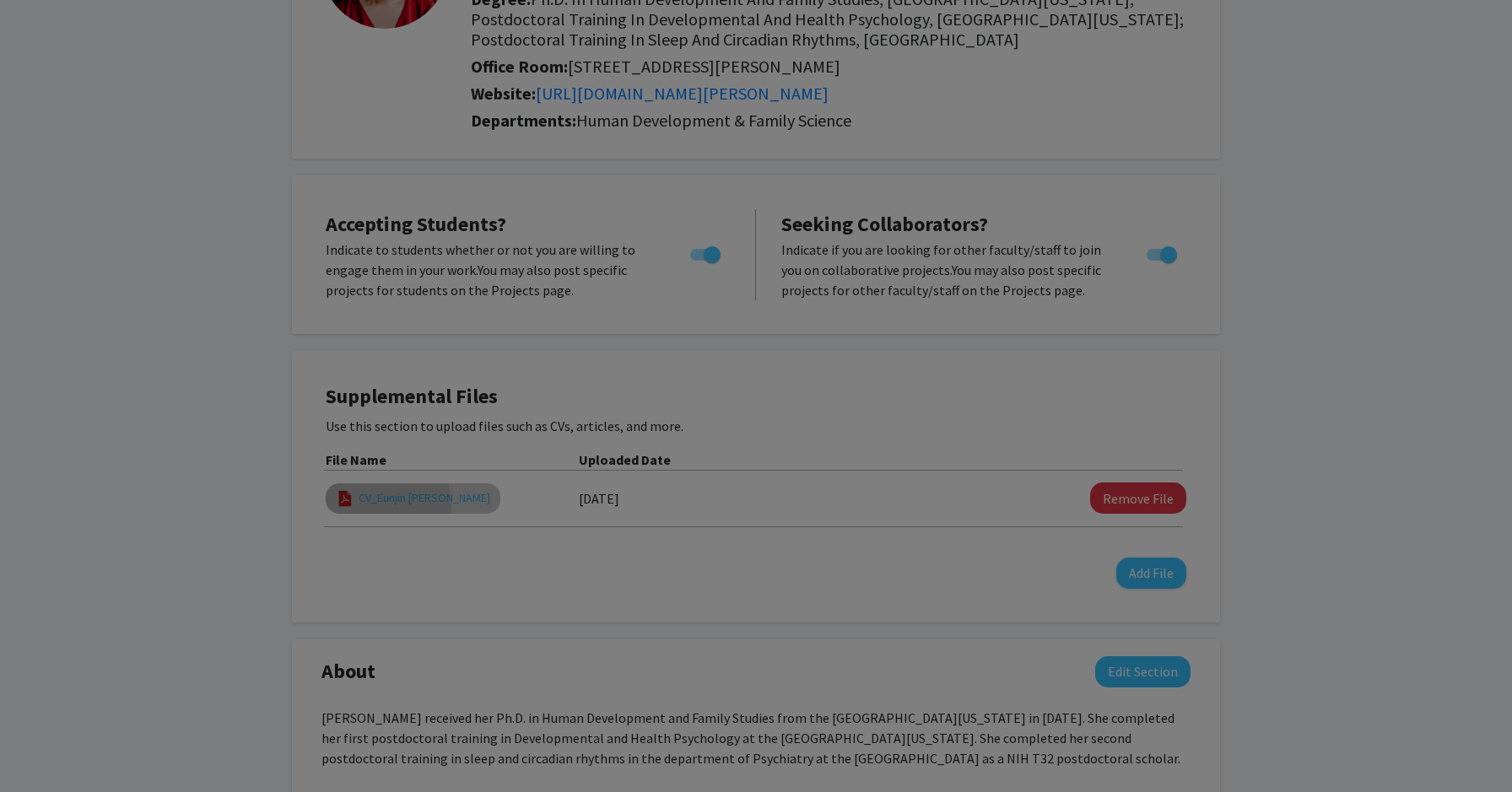
type input "0"
select select "custom"
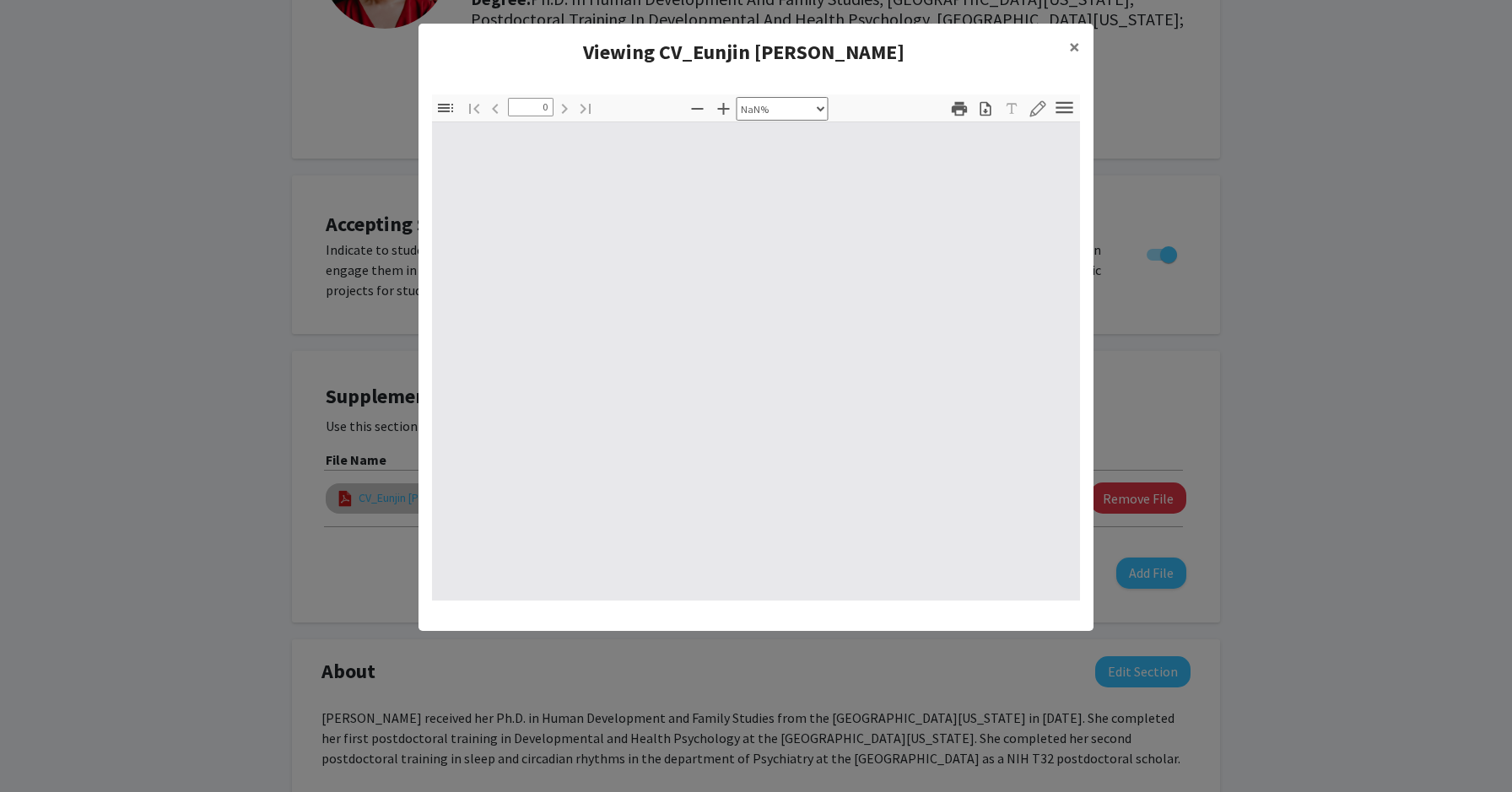
type input "1"
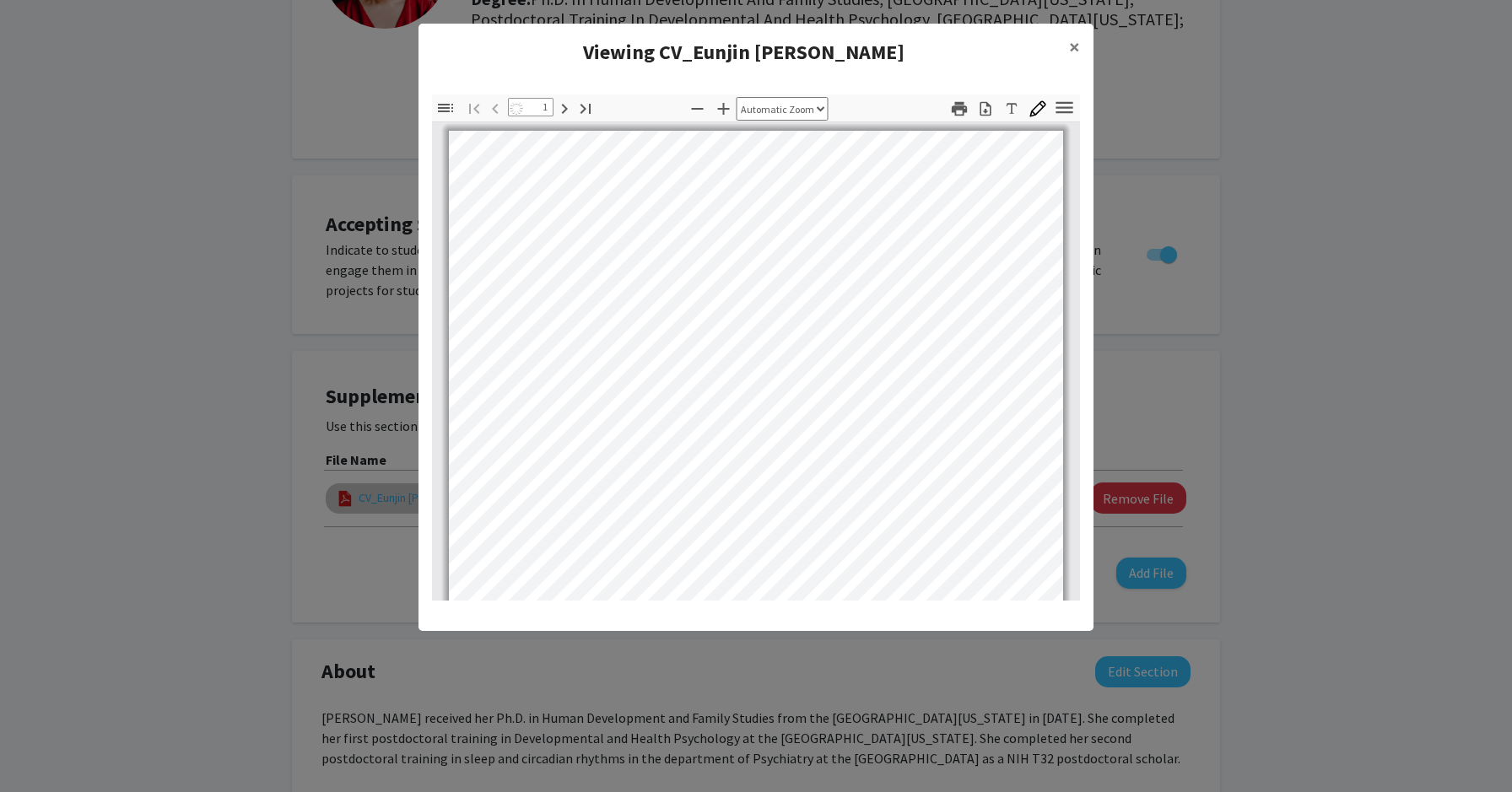
select select "auto"
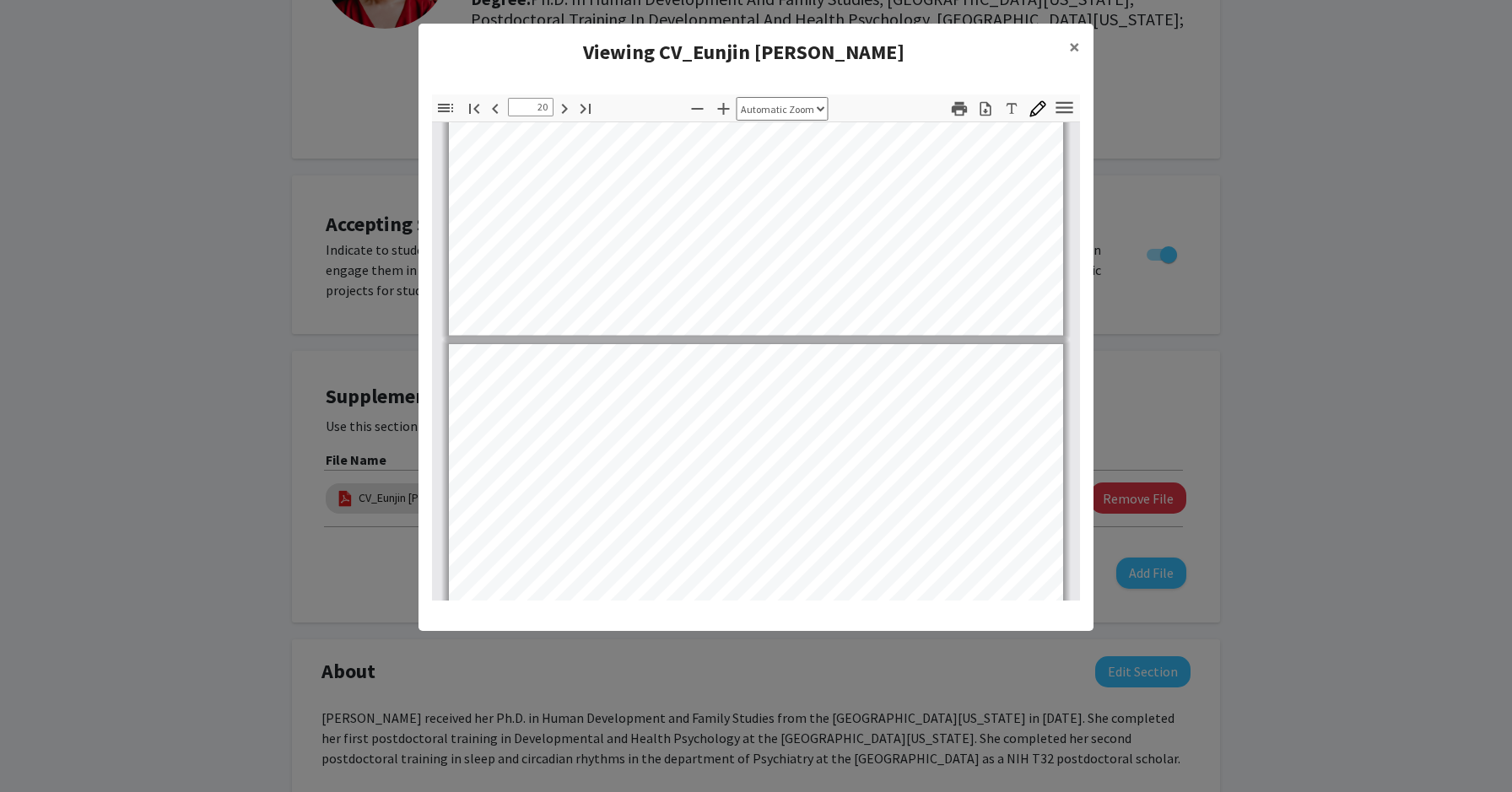
type input "21"
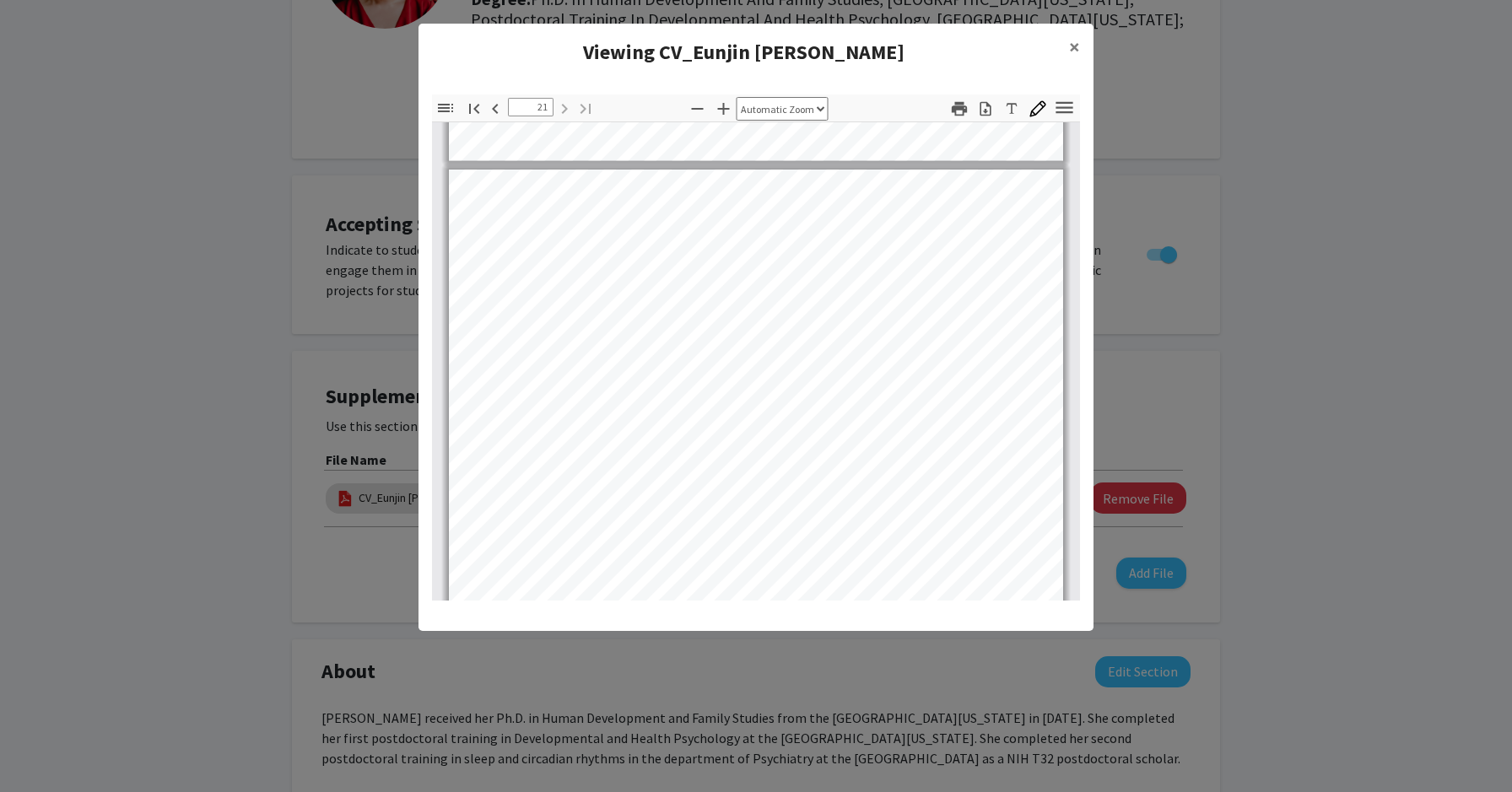
scroll to position [16416, 0]
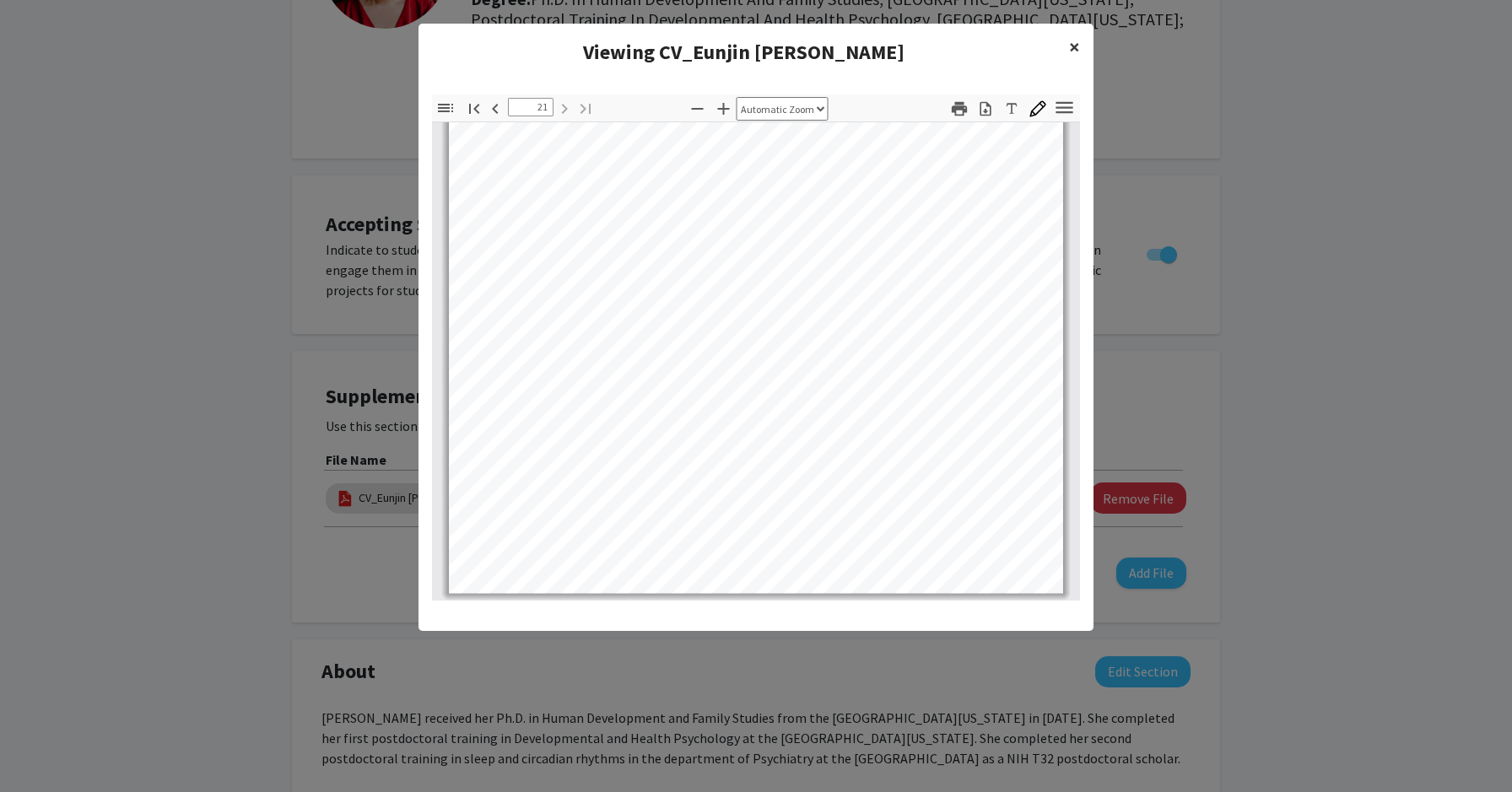
click at [1079, 42] on span "×" at bounding box center [1074, 47] width 11 height 26
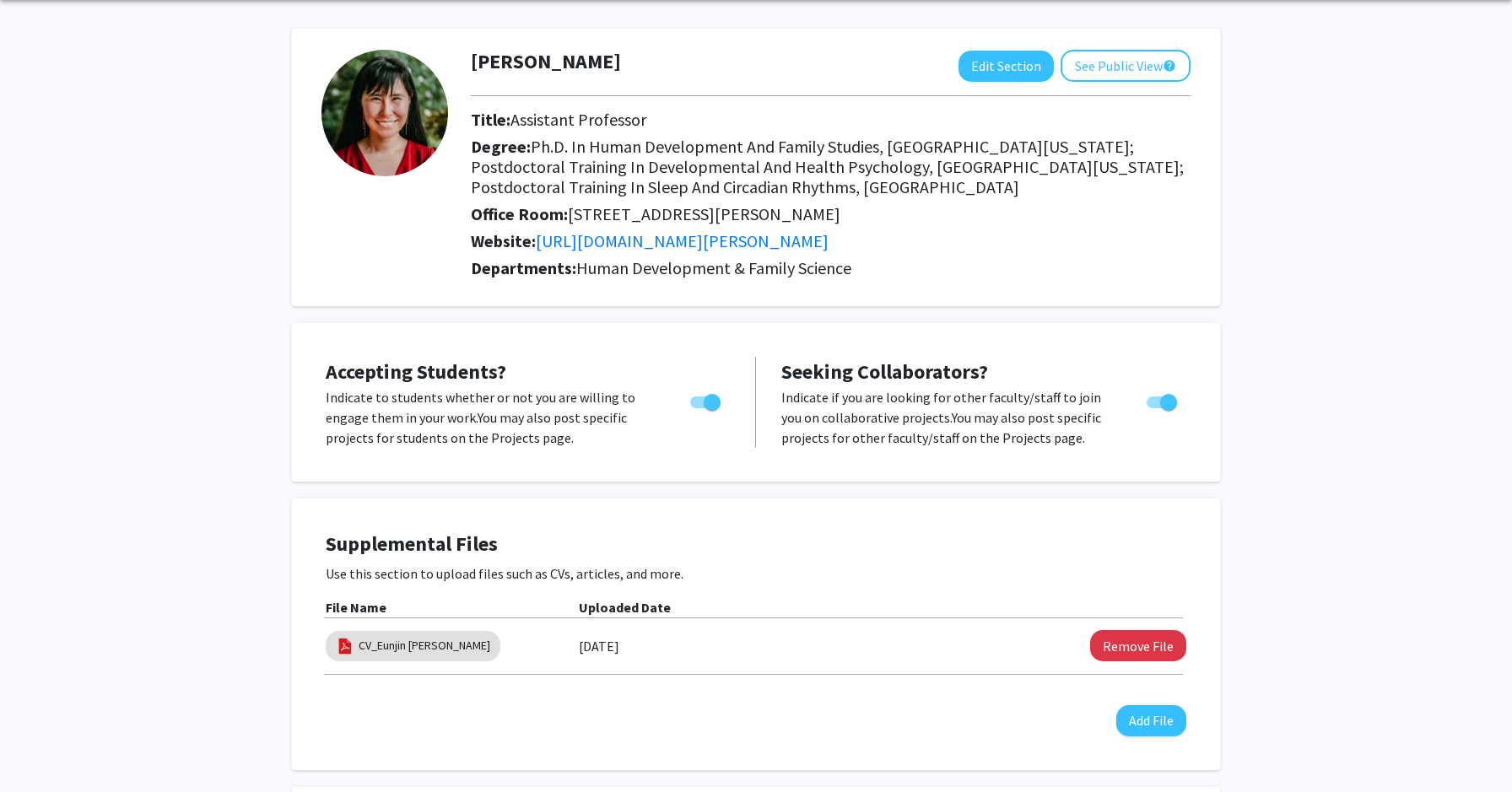
scroll to position [0, 0]
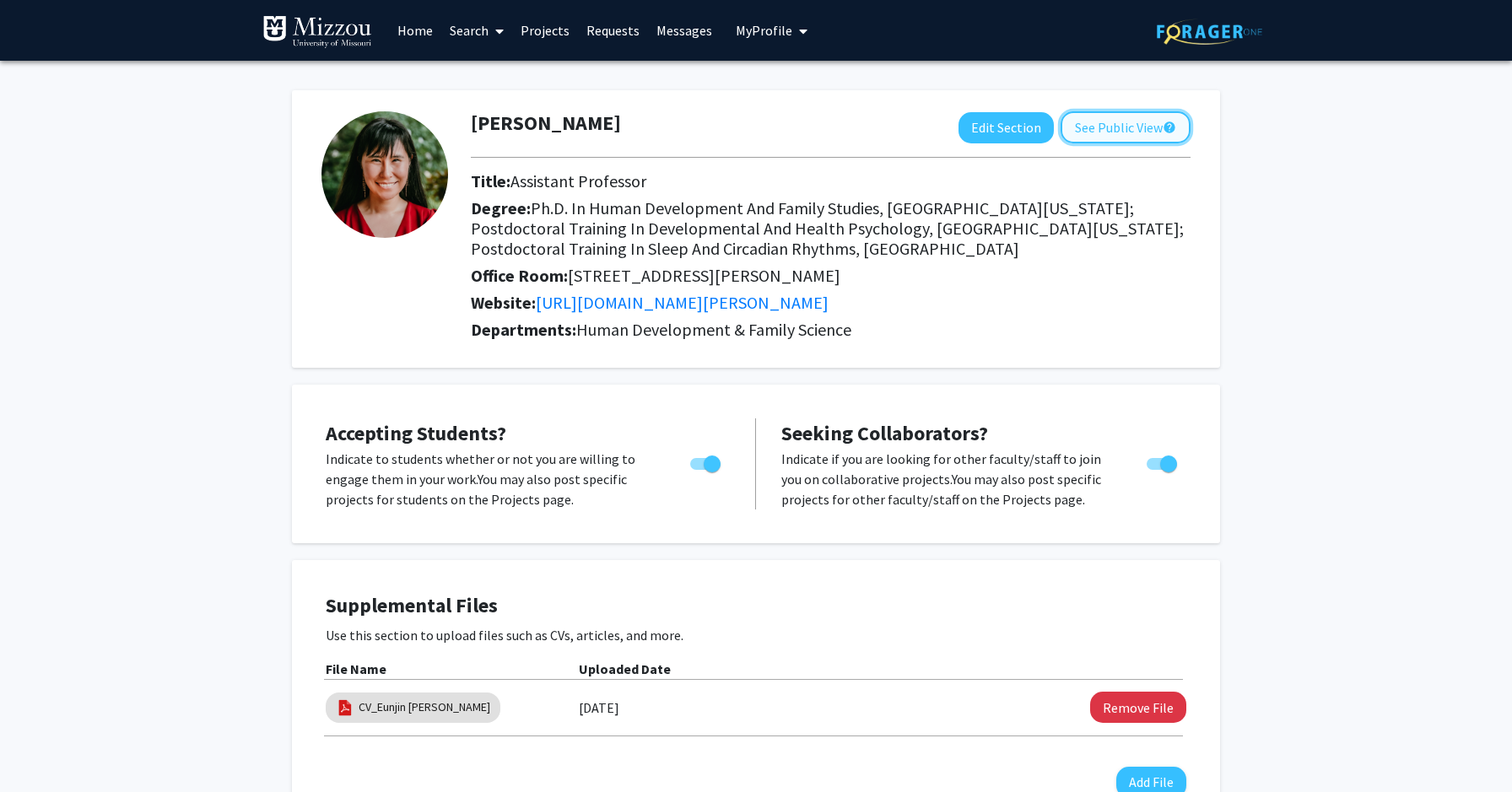
click at [1117, 124] on button "See Public View help" at bounding box center [1125, 127] width 130 height 32
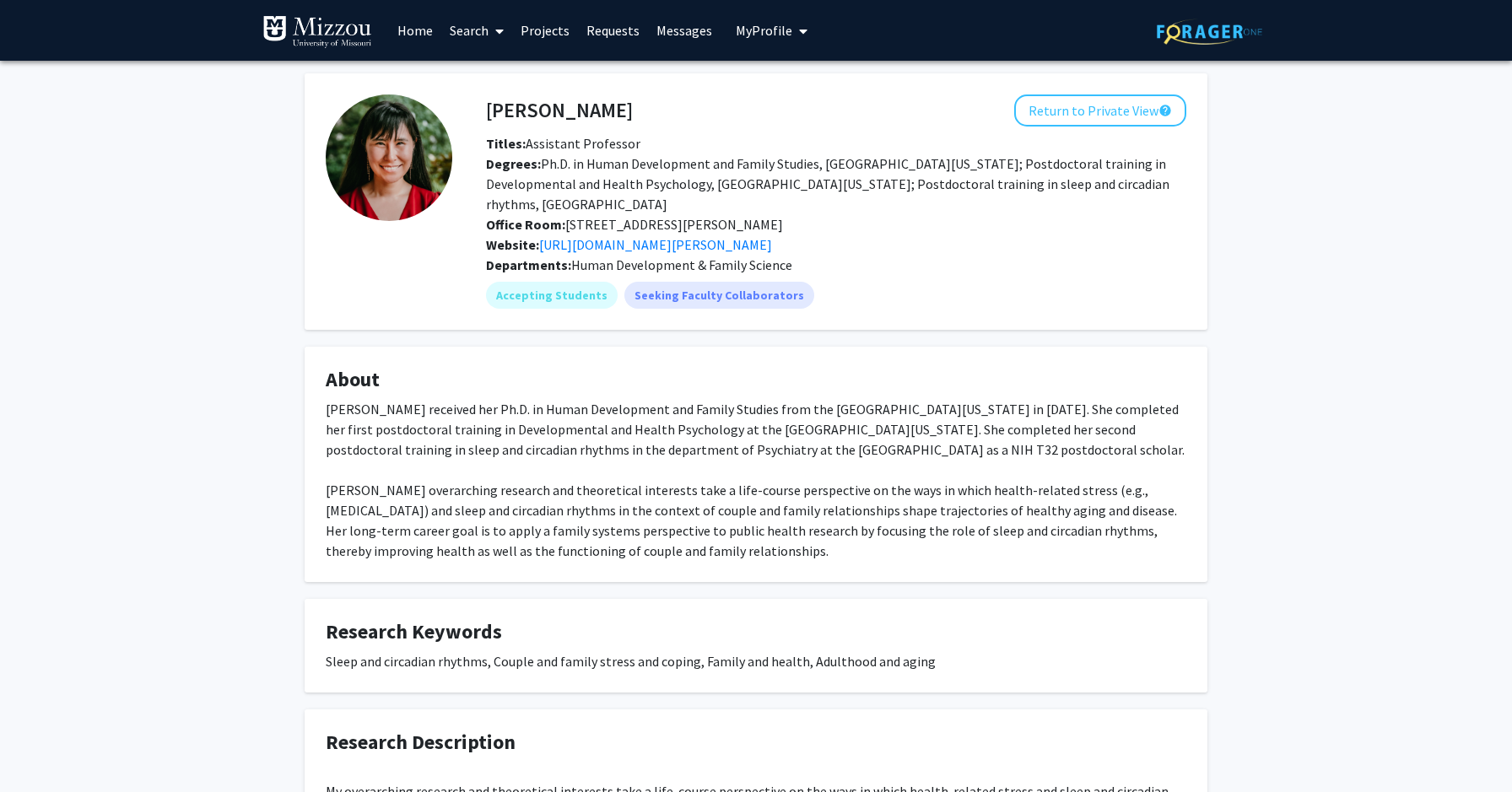
click at [354, 31] on img at bounding box center [317, 32] width 109 height 34
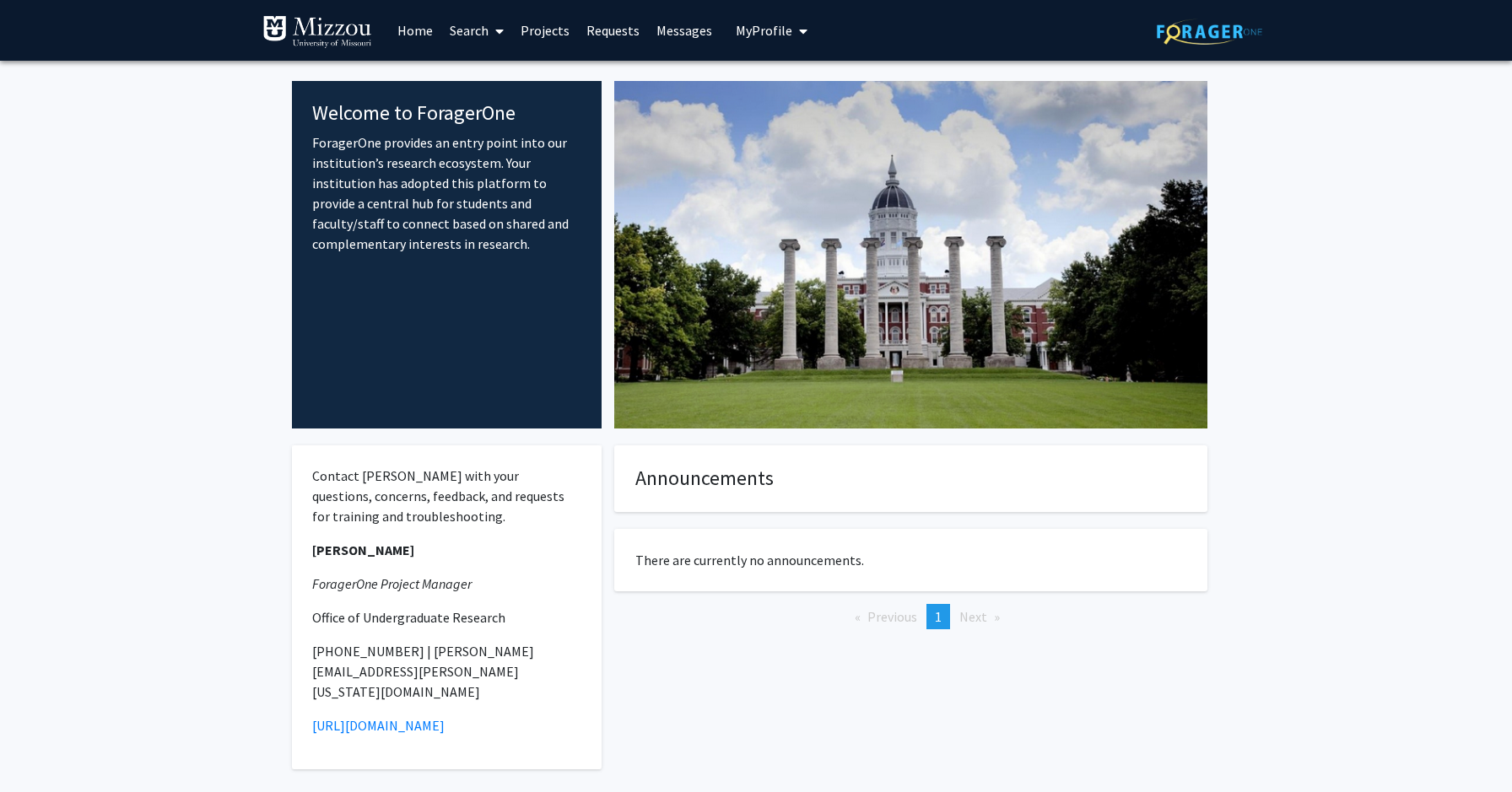
click at [462, 27] on link "Search" at bounding box center [477, 30] width 71 height 59
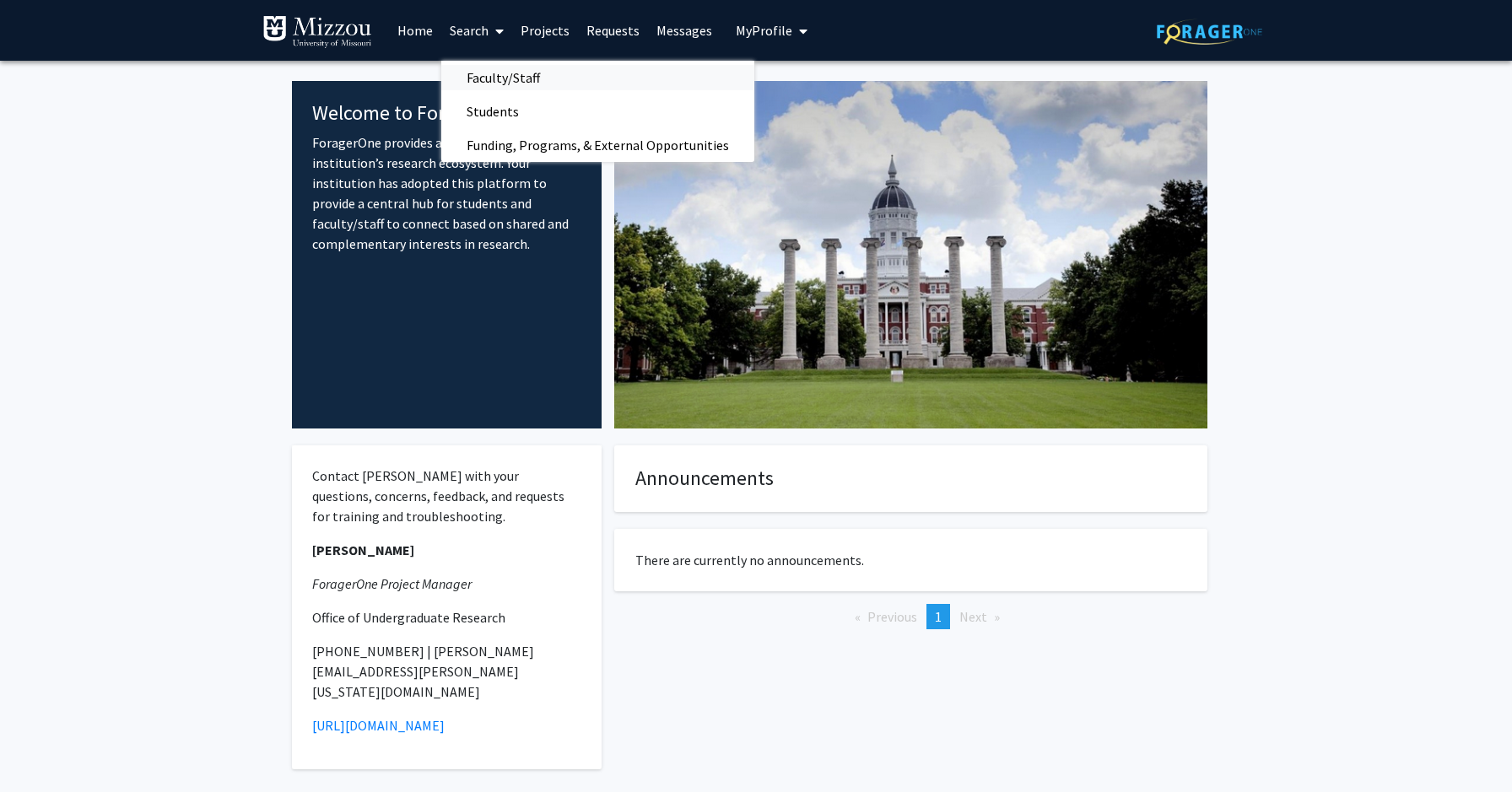
click at [485, 70] on span "Faculty/Staff" at bounding box center [503, 77] width 124 height 34
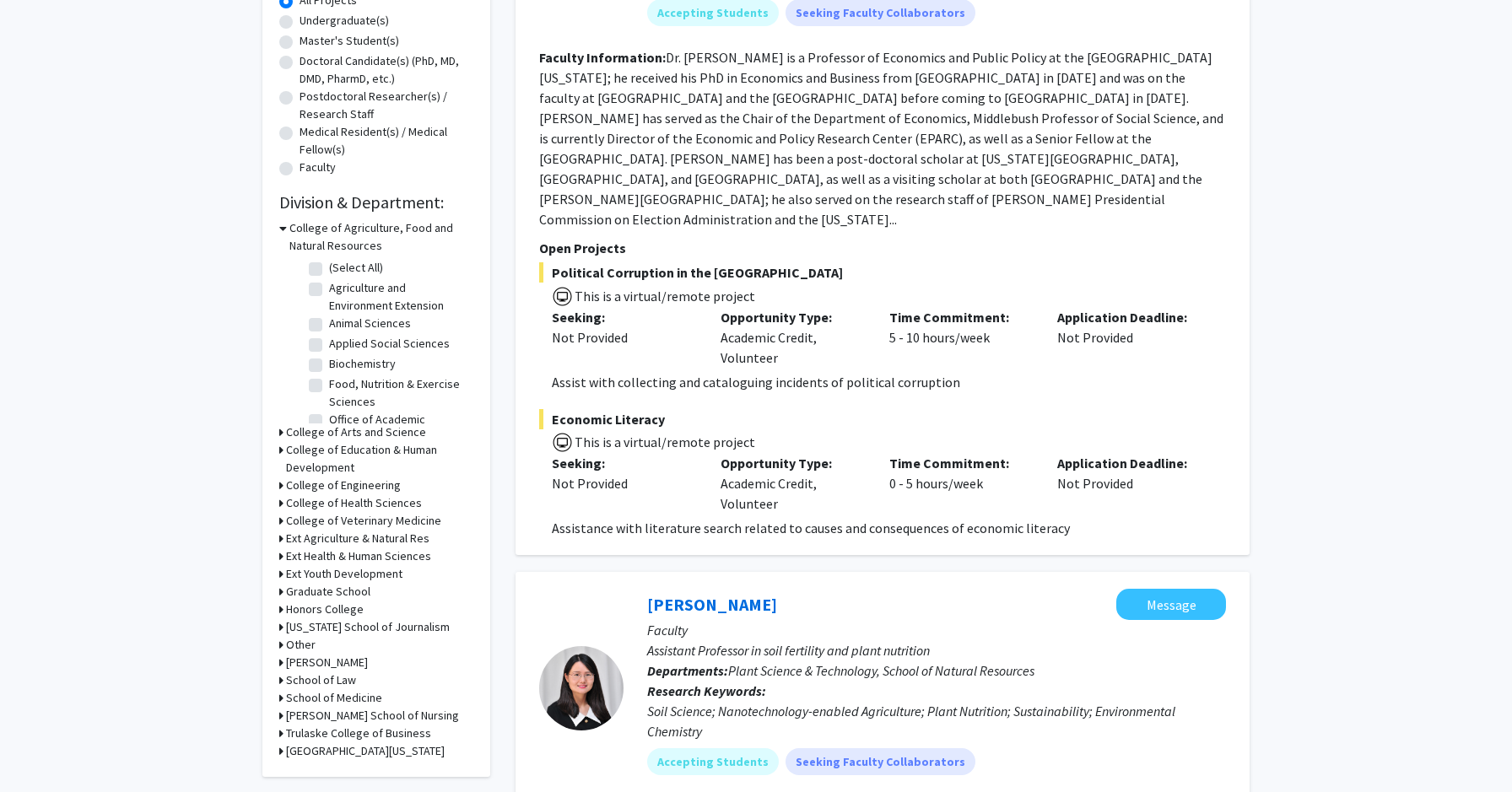
scroll to position [4, 0]
click at [382, 456] on h3 "College of Education & Human Development" at bounding box center [380, 459] width 188 height 35
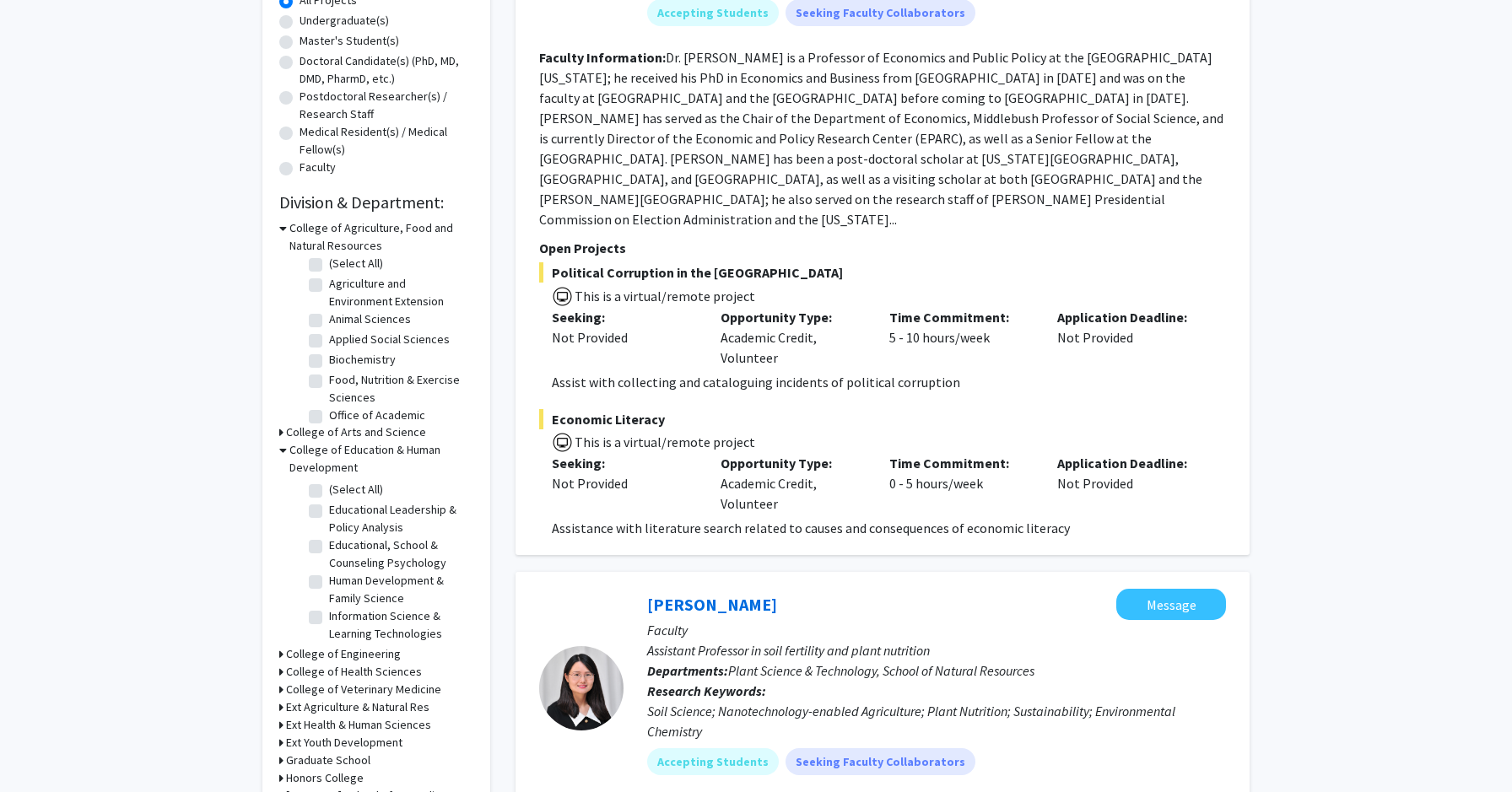
click at [400, 592] on label "Human Development & Family Science" at bounding box center [399, 590] width 140 height 35
click at [340, 583] on input "Human Development & Family Science" at bounding box center [334, 577] width 11 height 11
checkbox input "true"
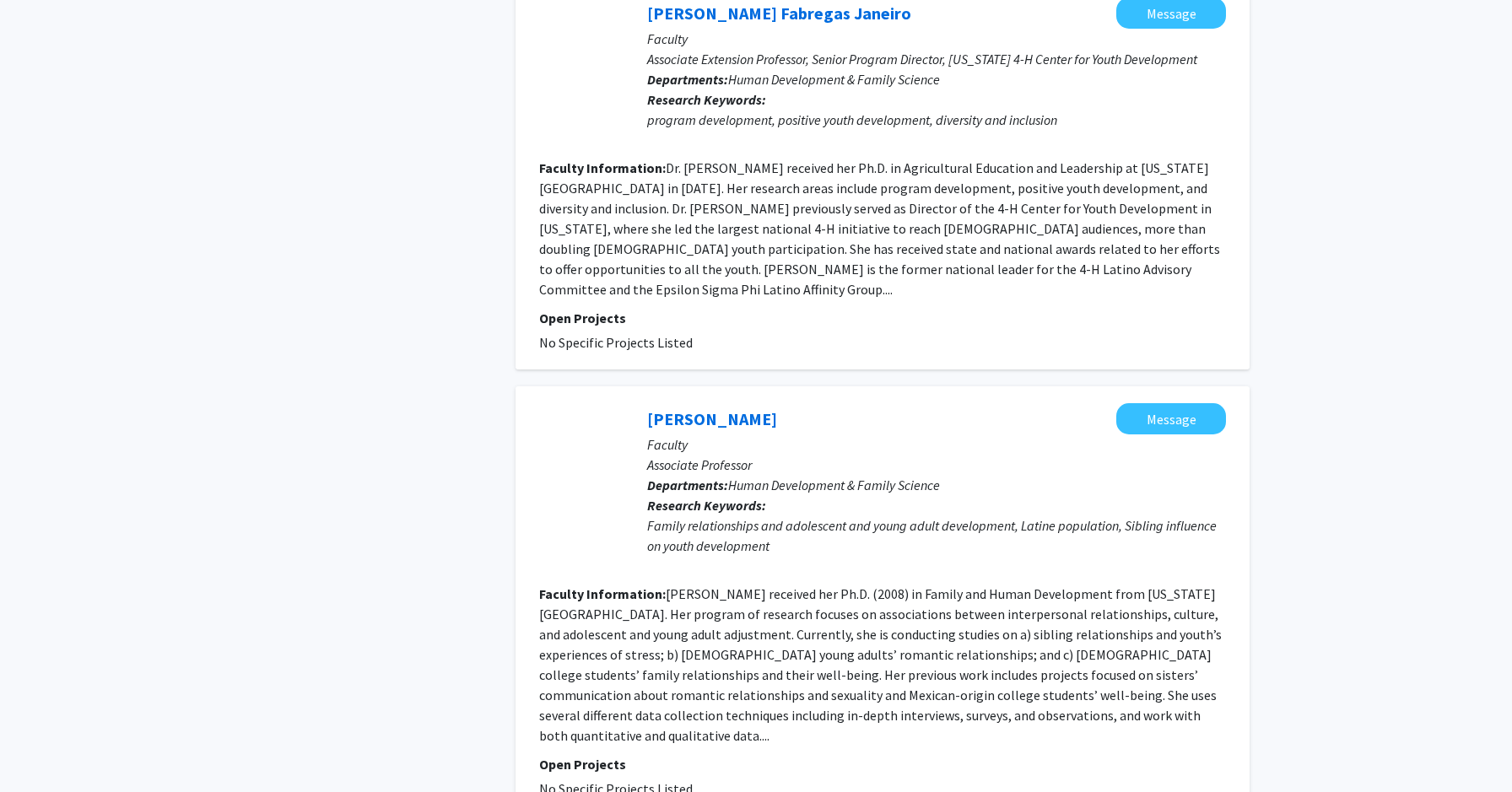
scroll to position [3758, 0]
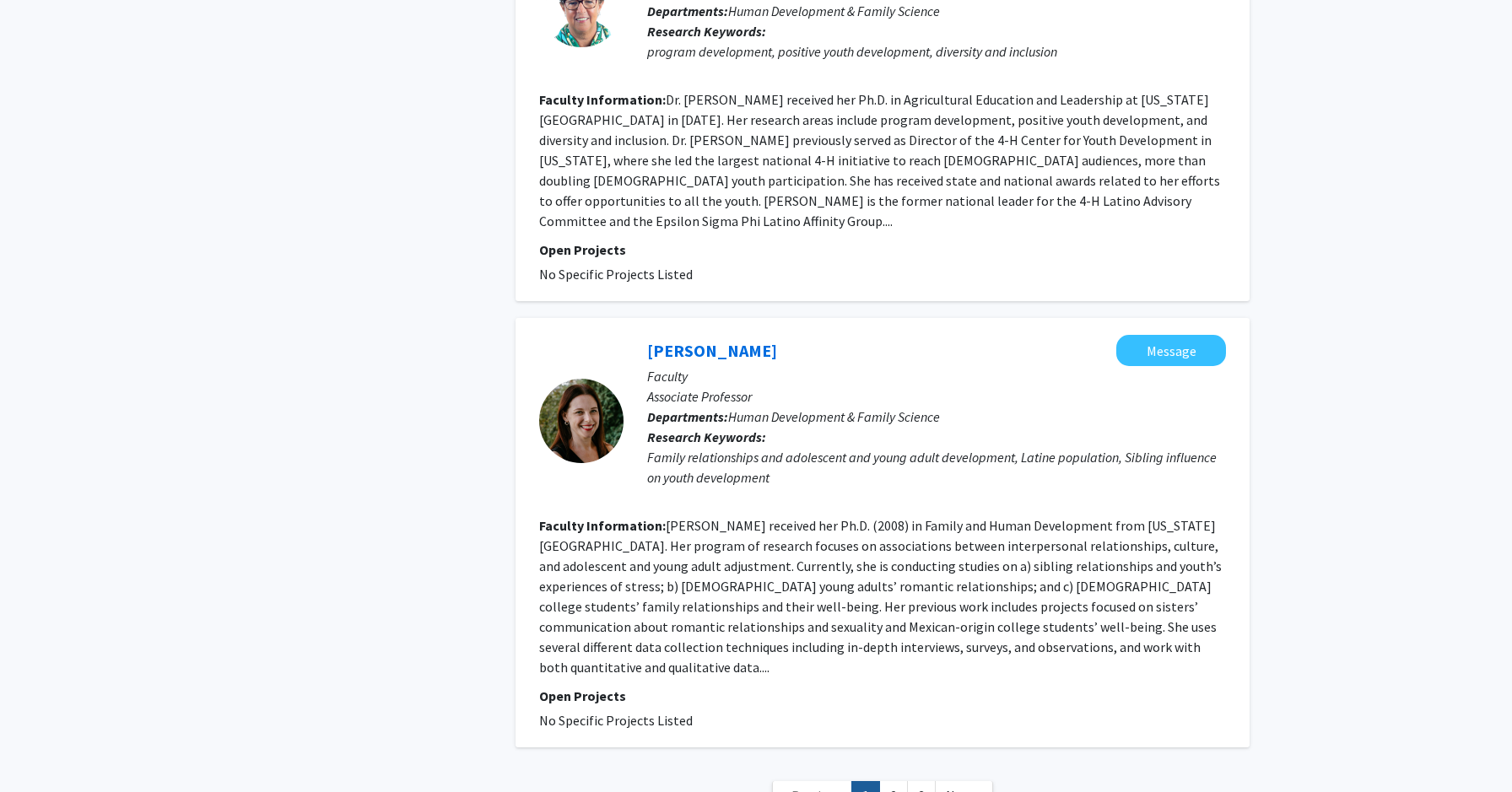
click at [794, 447] on div "Family relationships and adolescent and young adult development, Latine populat…" at bounding box center [937, 467] width 579 height 40
click at [700, 340] on link "[PERSON_NAME]" at bounding box center [712, 351] width 130 height 21
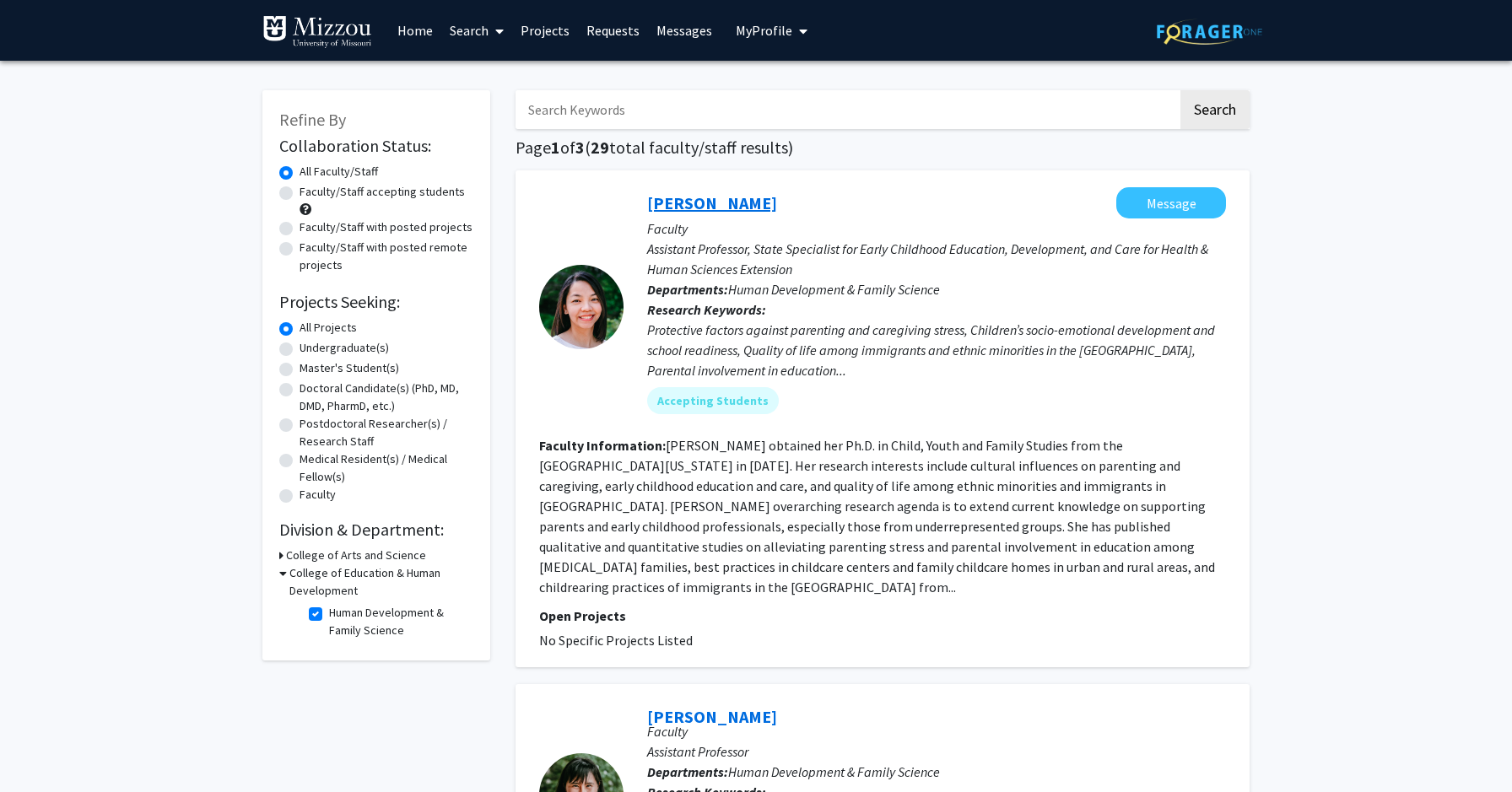
click at [730, 208] on link "[PERSON_NAME]" at bounding box center [712, 203] width 130 height 21
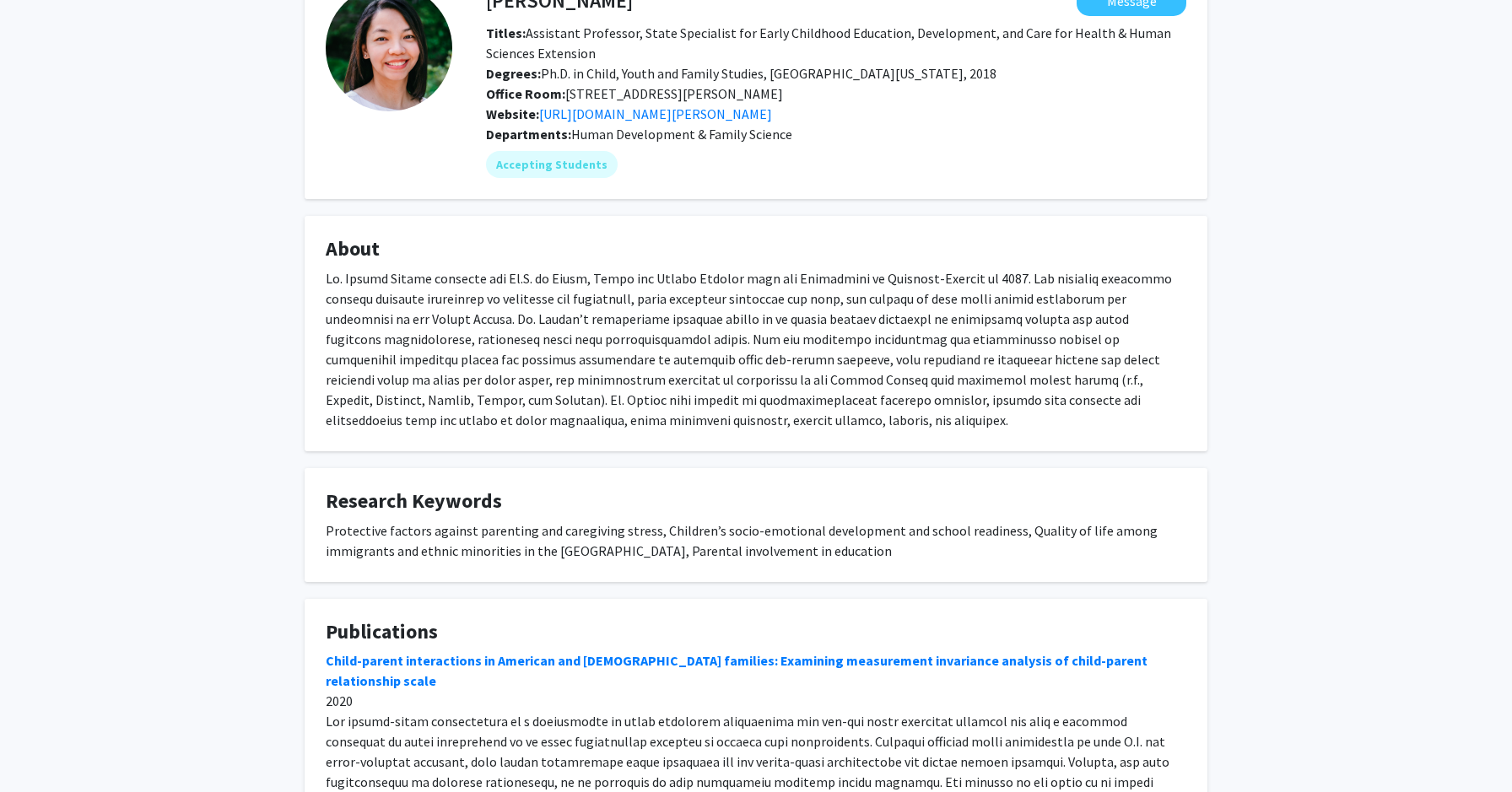
scroll to position [324, 0]
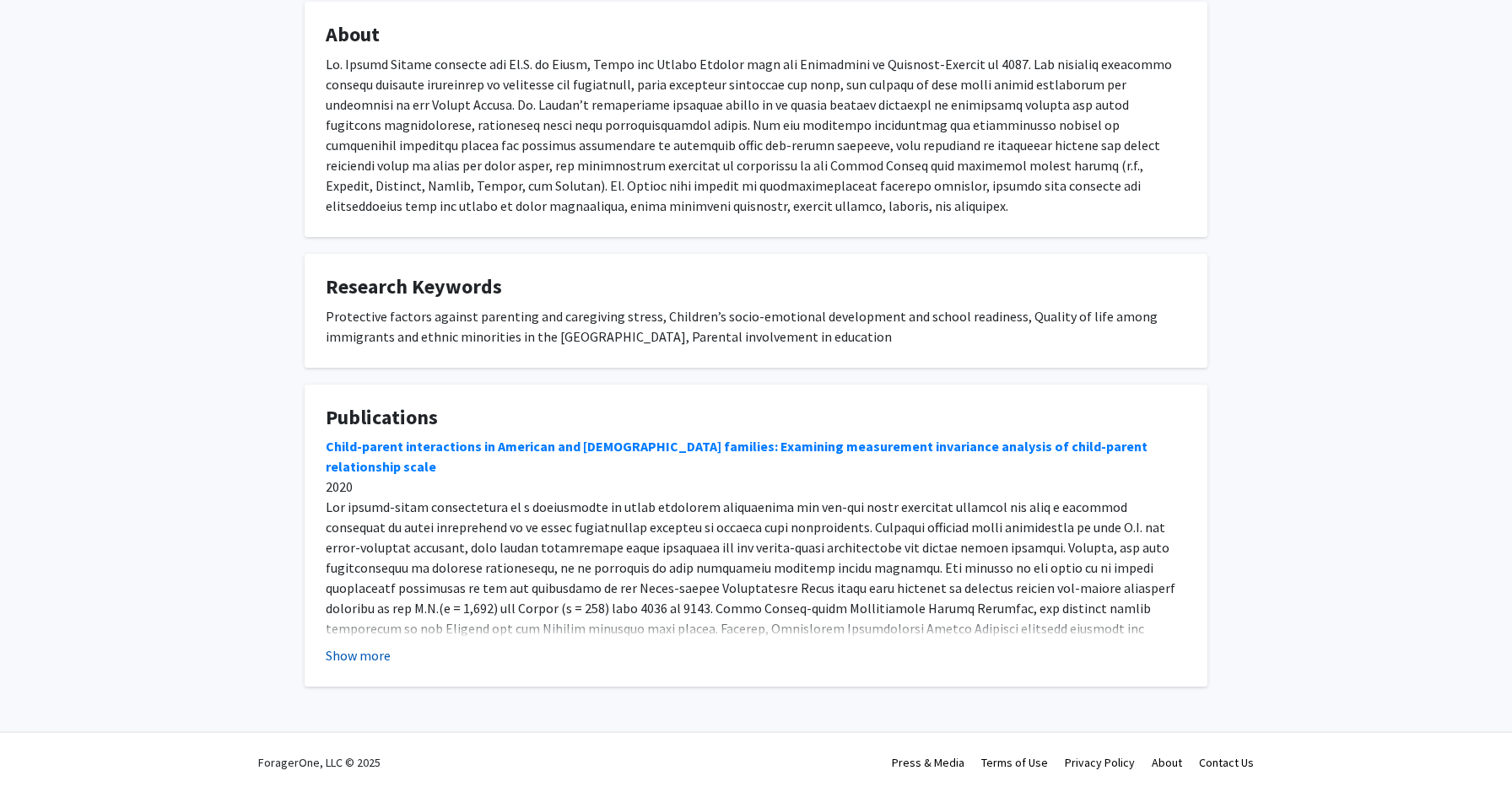
click at [360, 654] on button "Show more" at bounding box center [358, 655] width 65 height 21
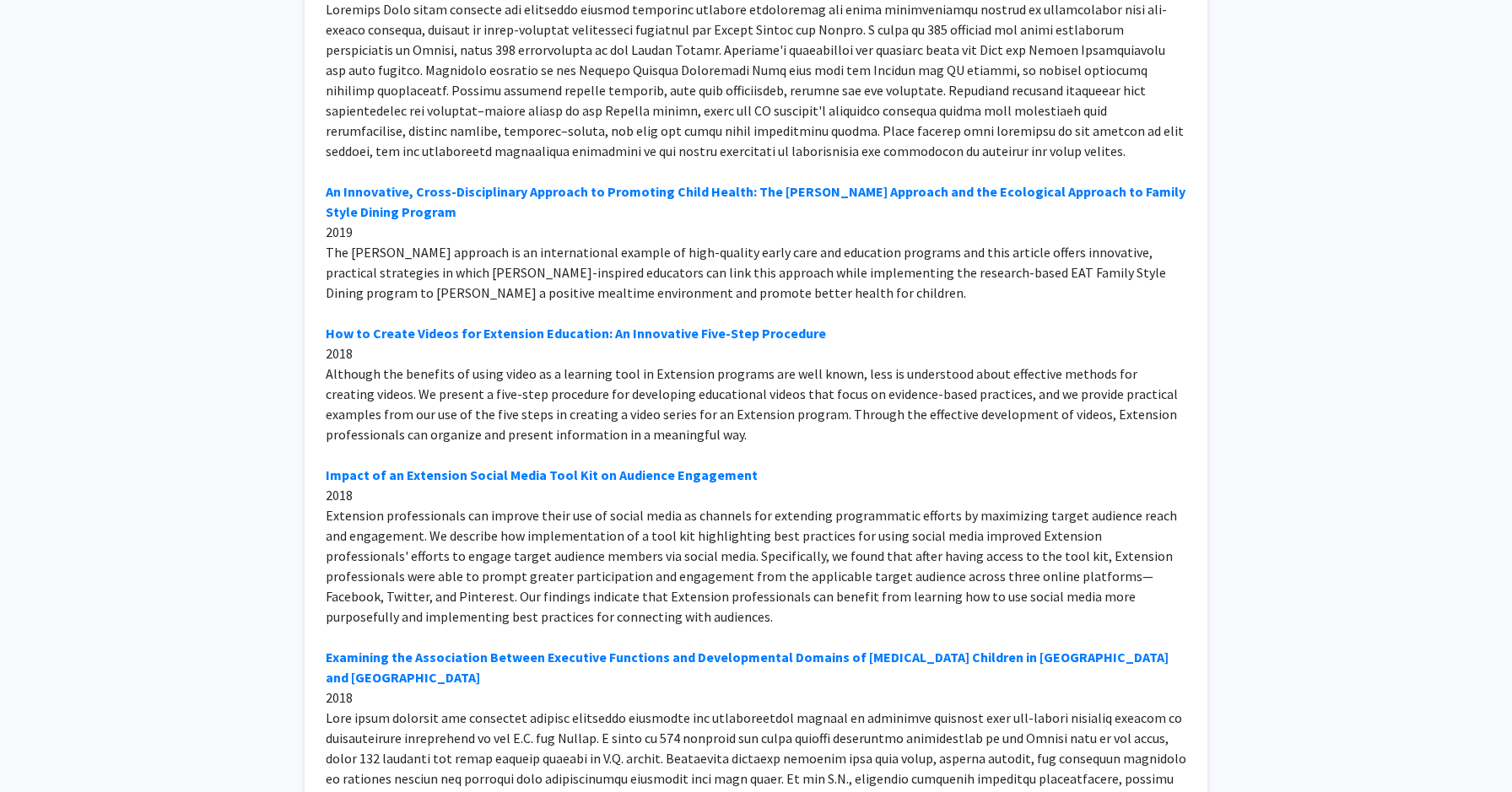
scroll to position [1722, 0]
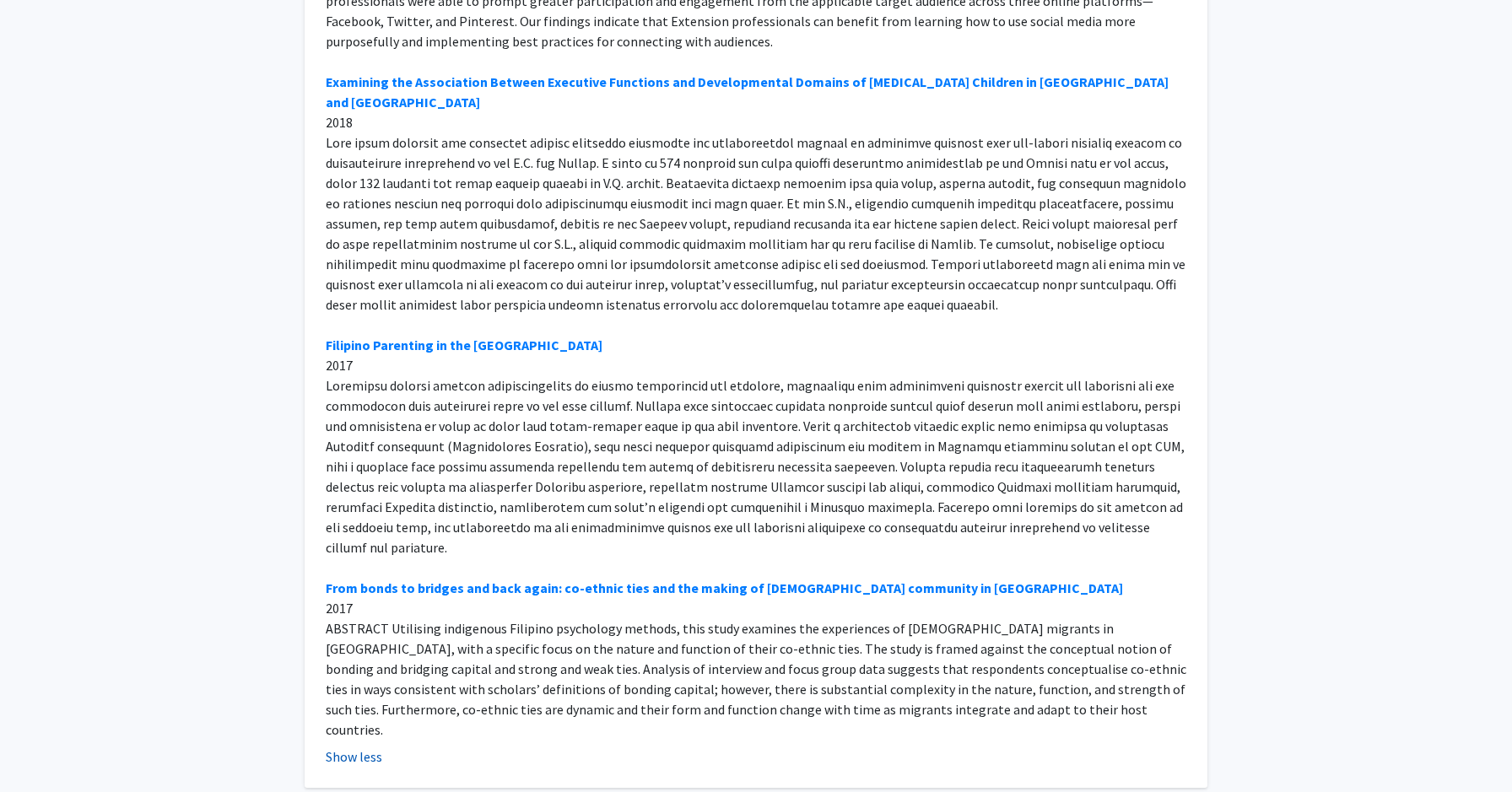
click at [363, 747] on button "Show less" at bounding box center [355, 757] width 57 height 21
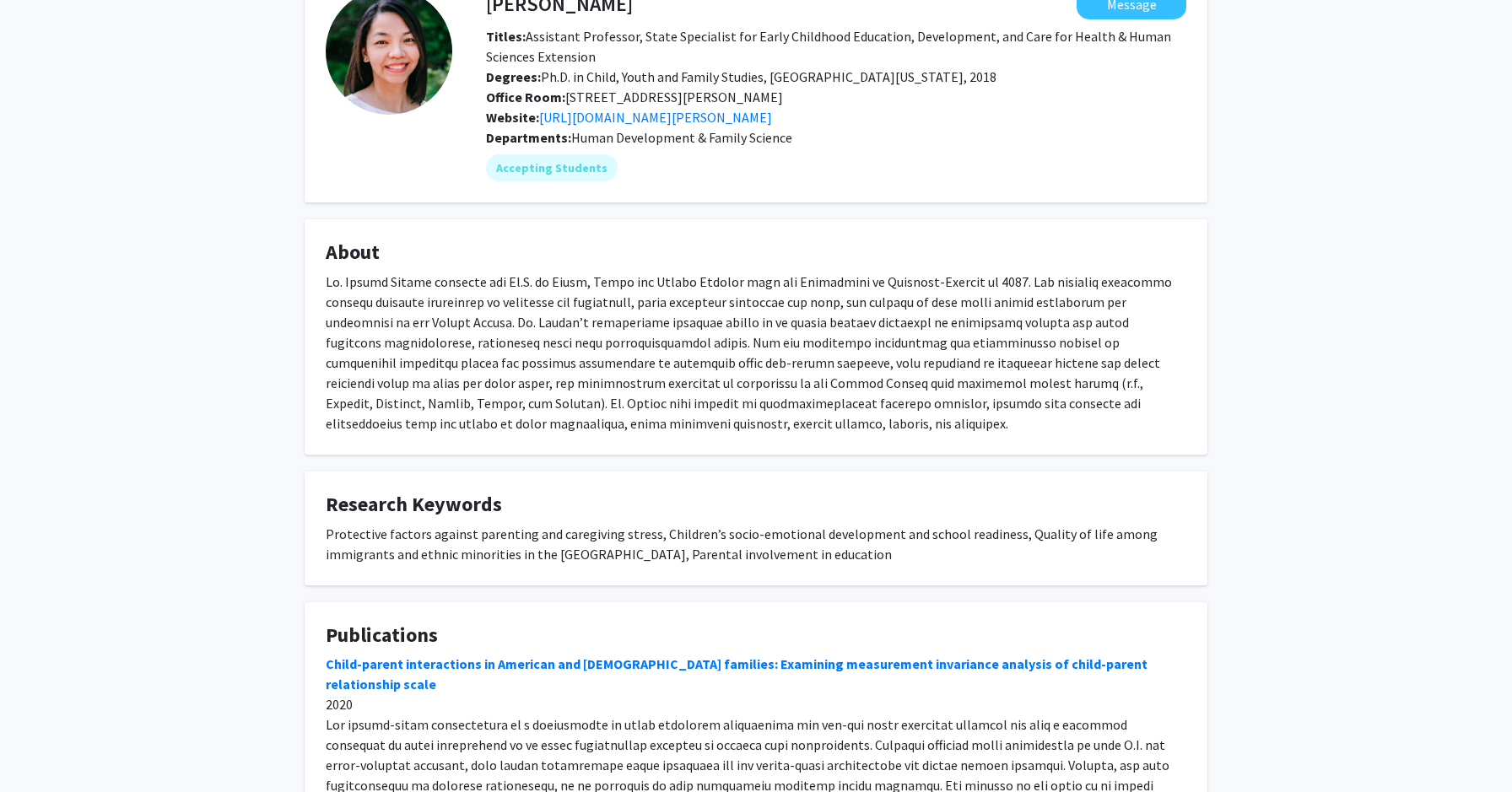
scroll to position [0, 0]
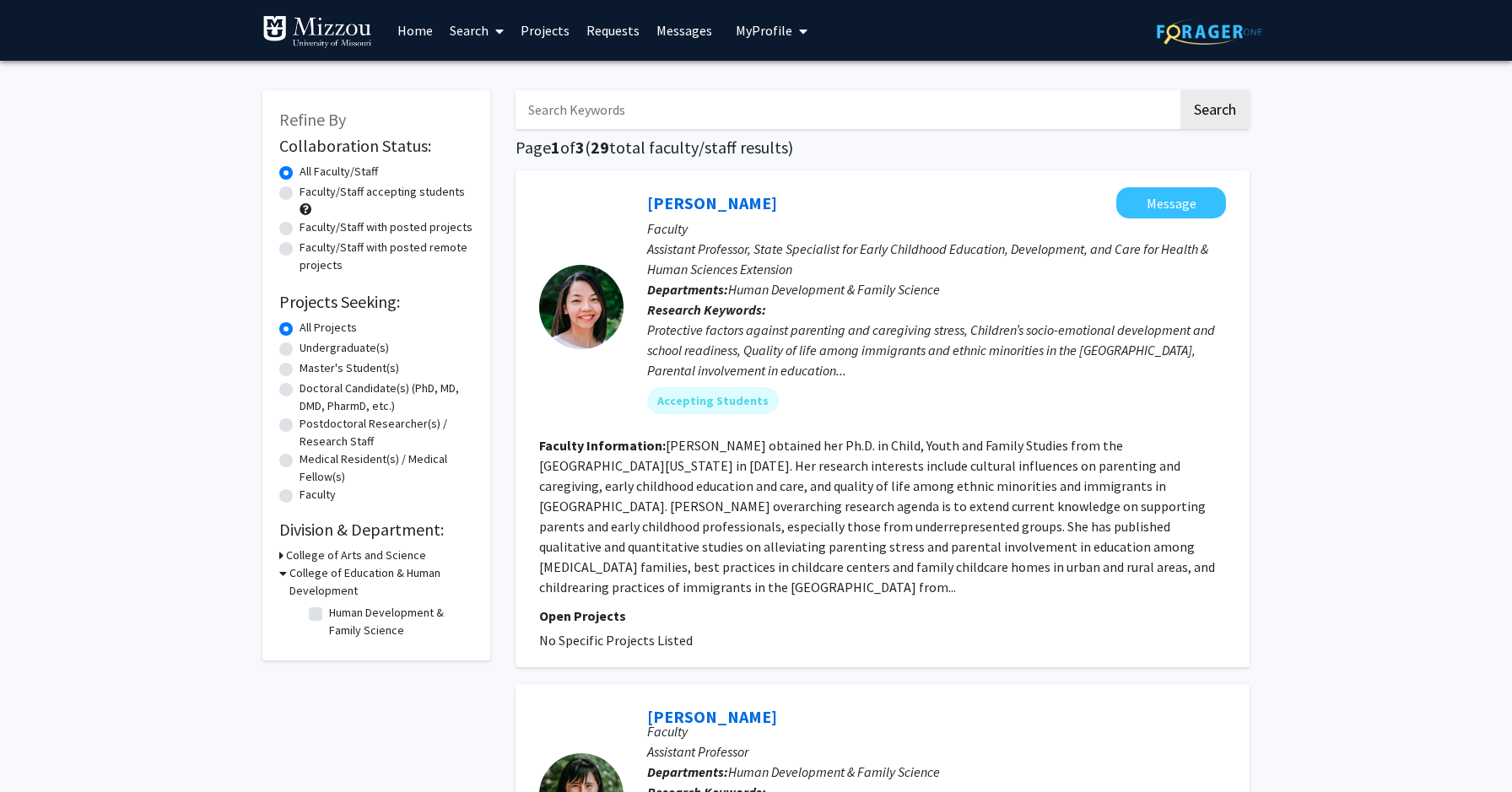
checkbox input "false"
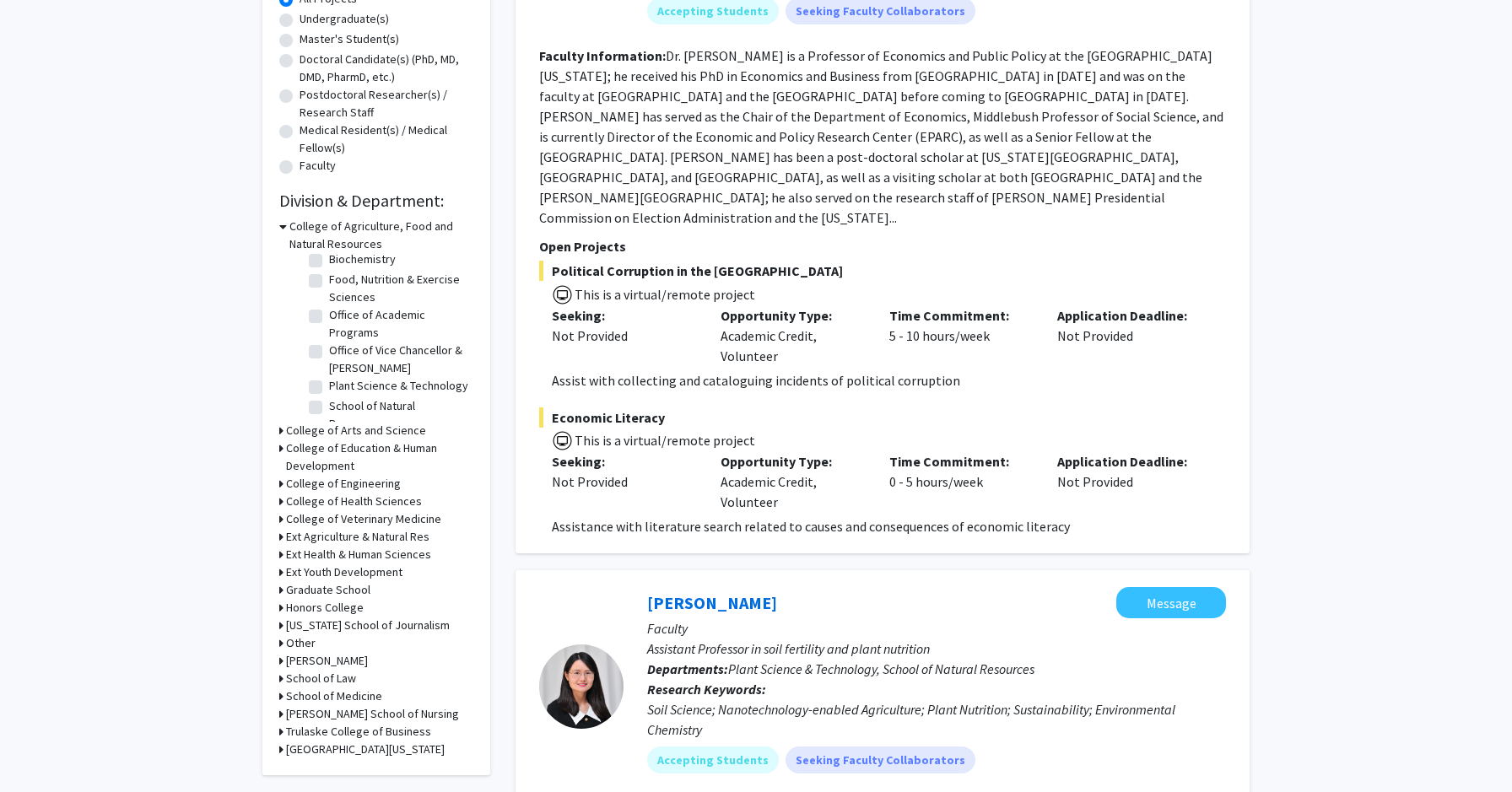
scroll to position [334, 0]
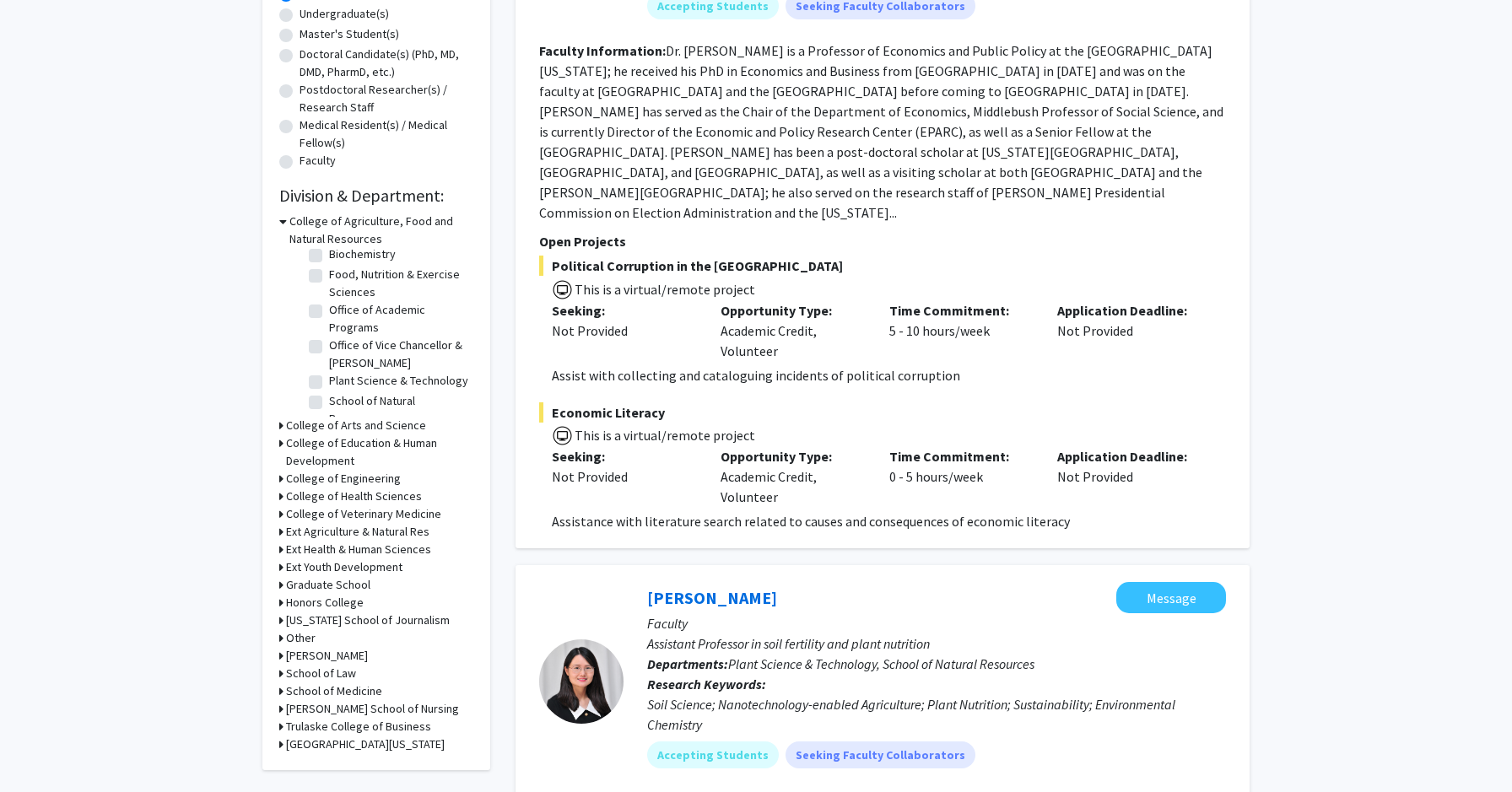
click at [413, 424] on h3 "College of Arts and Science" at bounding box center [356, 426] width 140 height 18
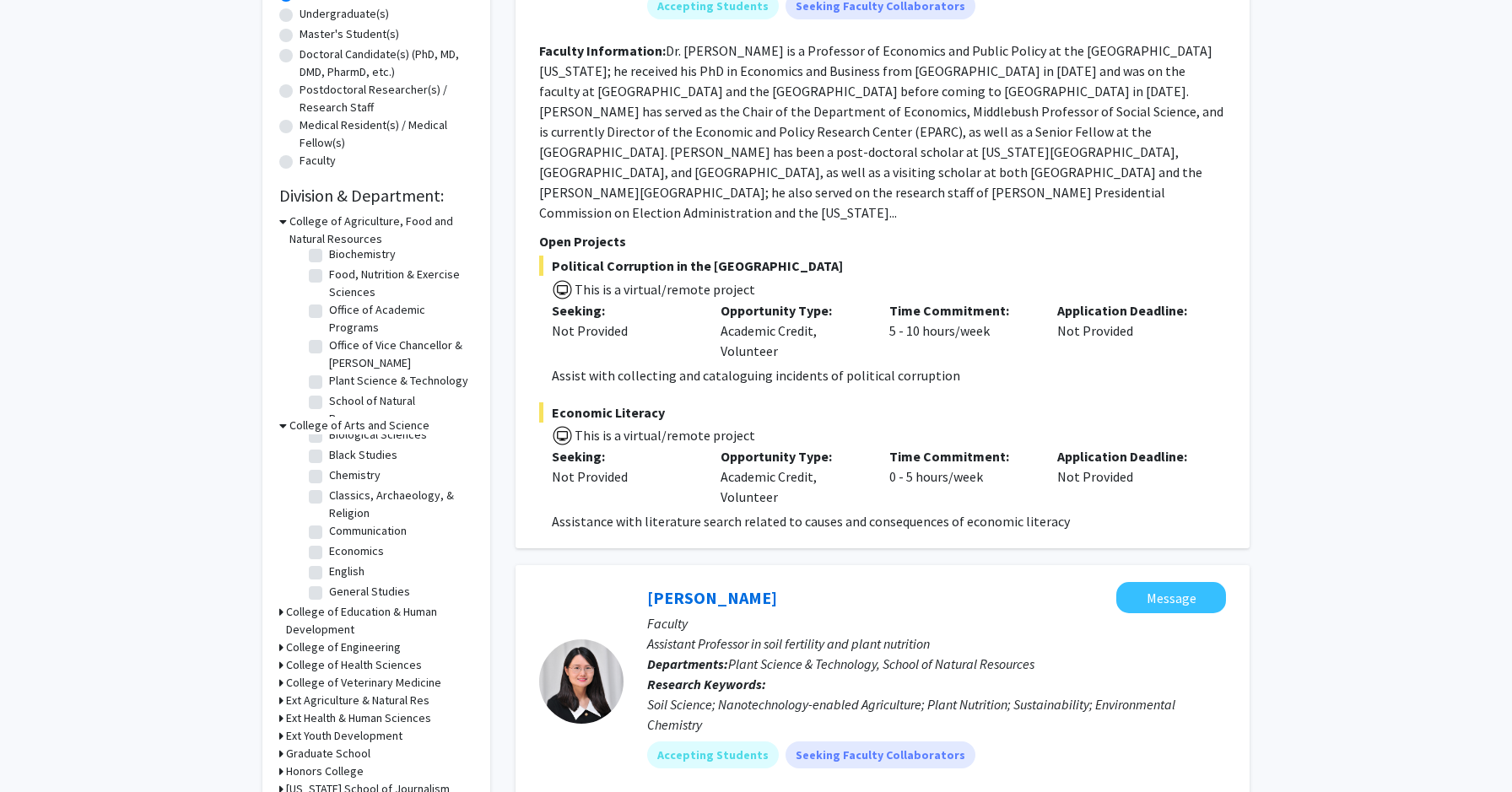
scroll to position [74, 0]
click at [374, 555] on label "Economics" at bounding box center [357, 551] width 55 height 18
click at [340, 553] on input "Economics" at bounding box center [334, 547] width 11 height 11
checkbox input "true"
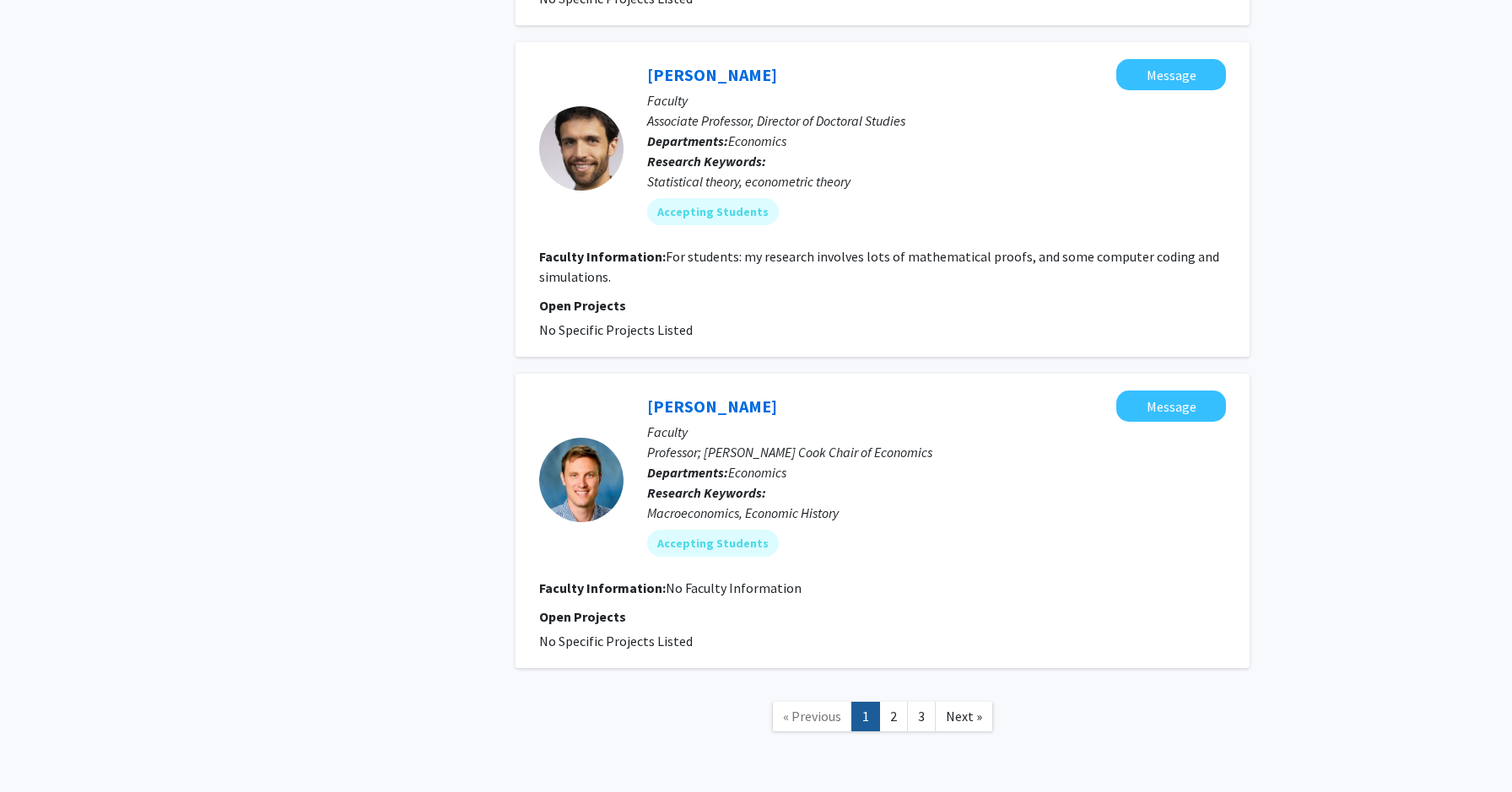
scroll to position [3383, 0]
click at [891, 700] on link "2" at bounding box center [893, 715] width 28 height 29
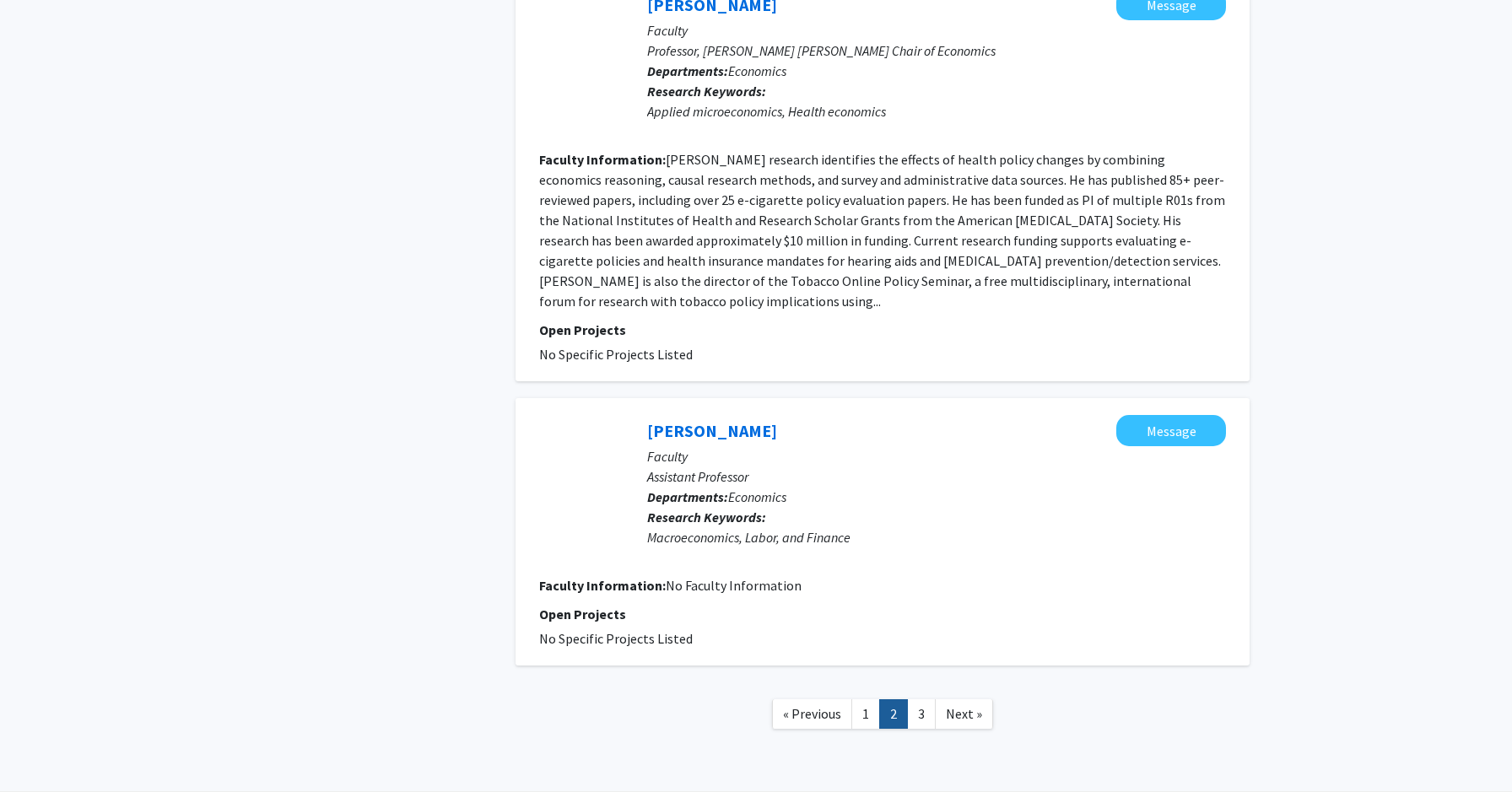
scroll to position [2613, 0]
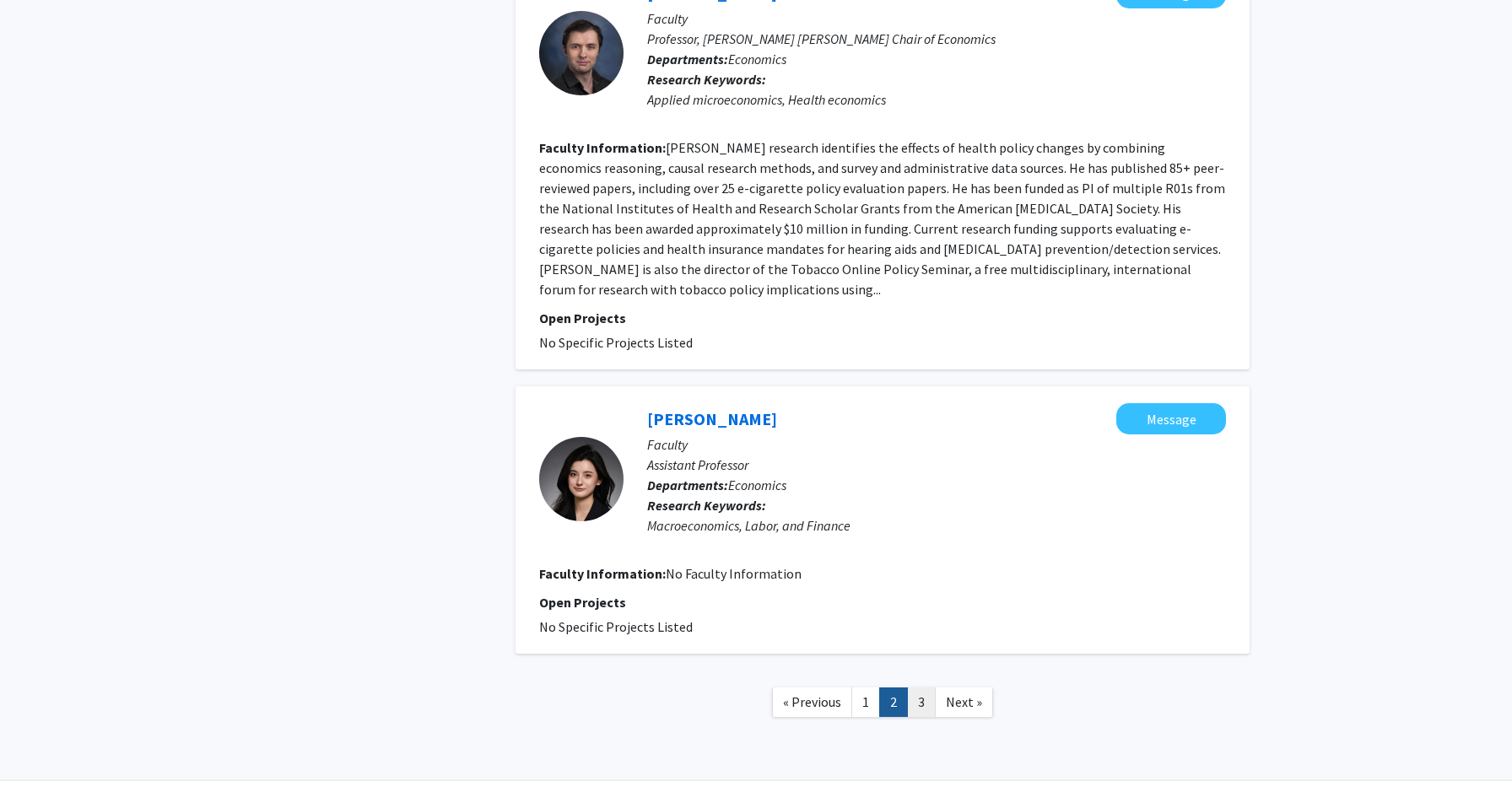
click at [922, 688] on link "3" at bounding box center [921, 702] width 28 height 29
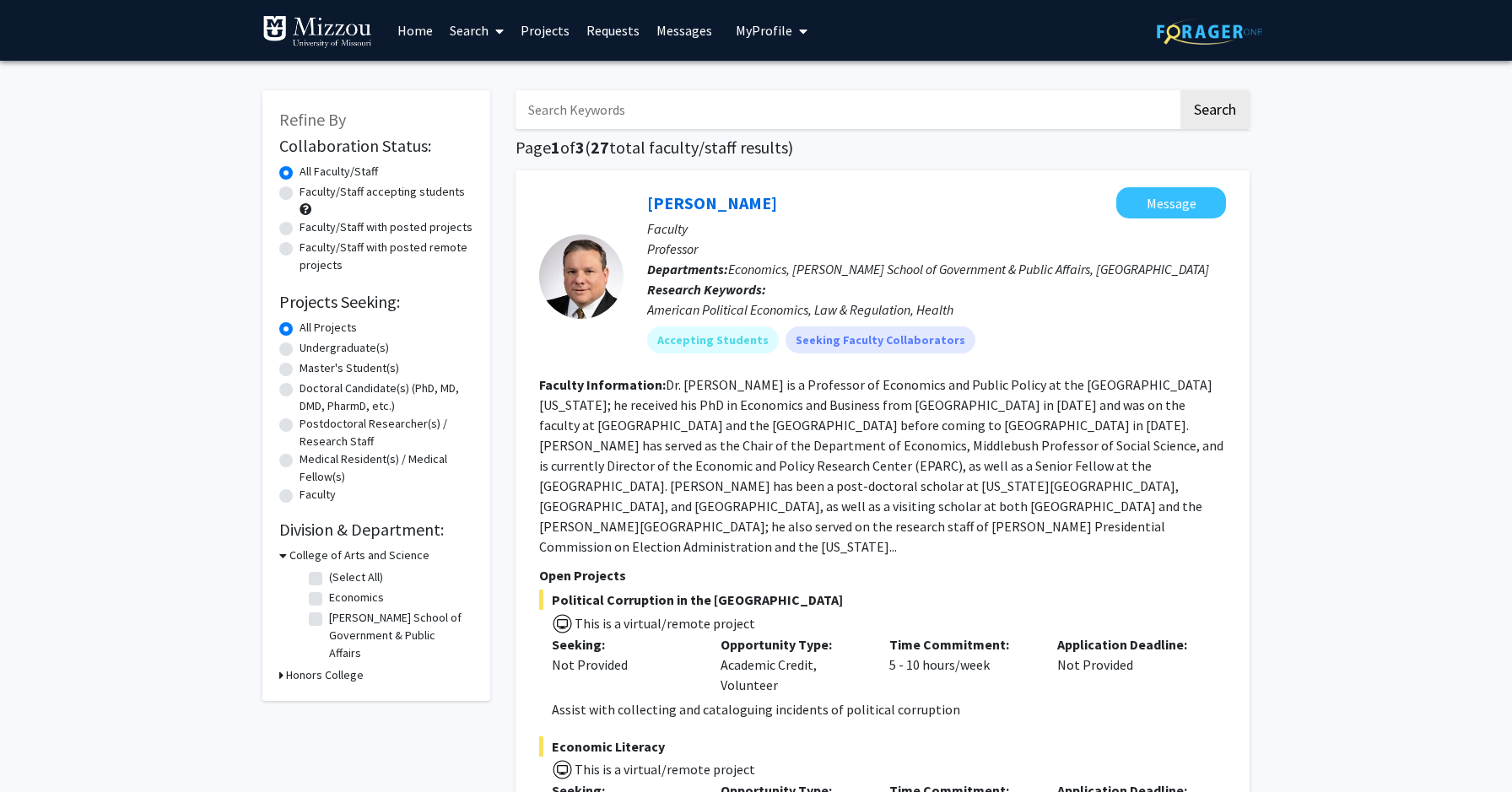
checkbox input "false"
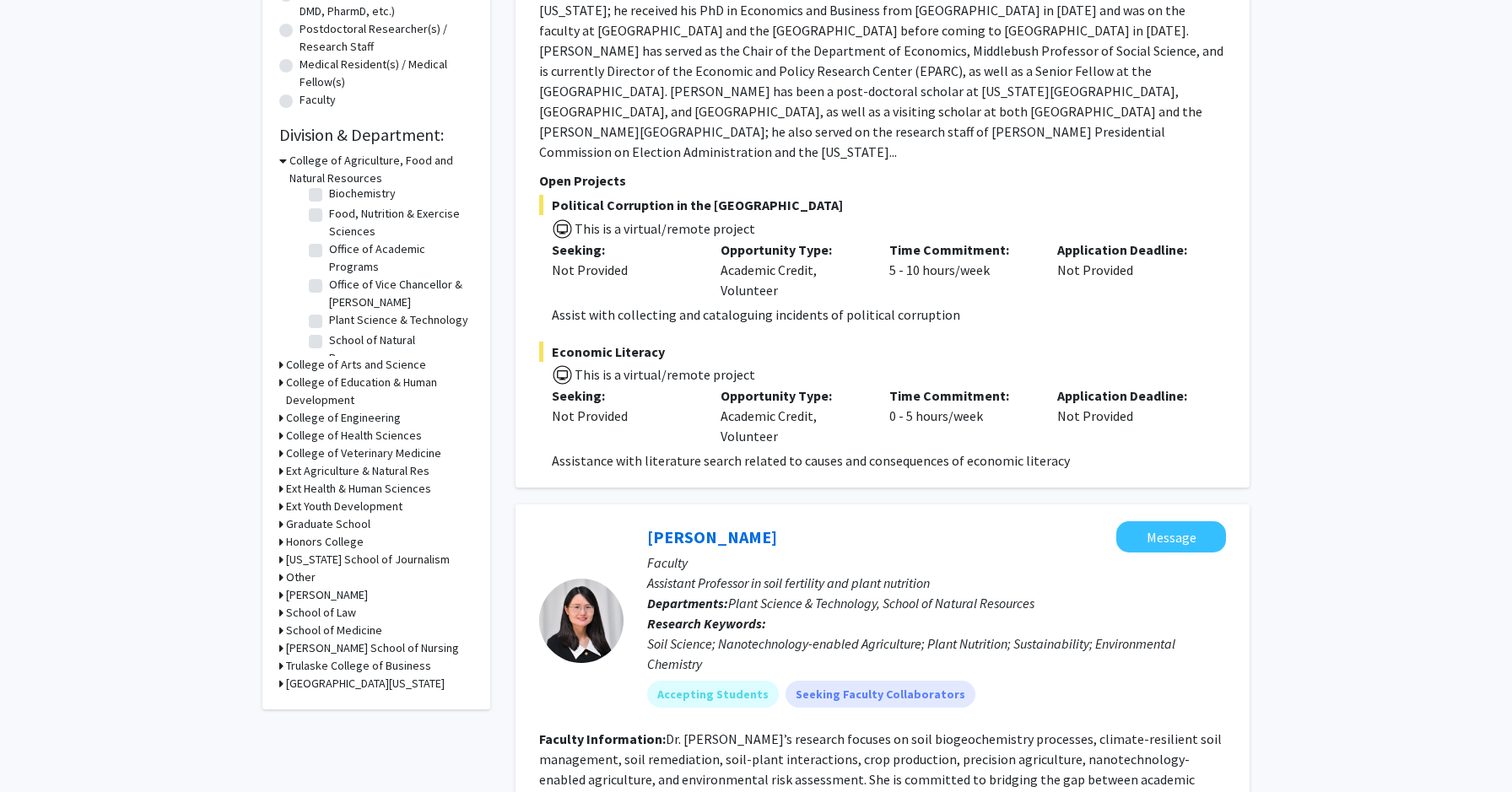
scroll to position [397, 0]
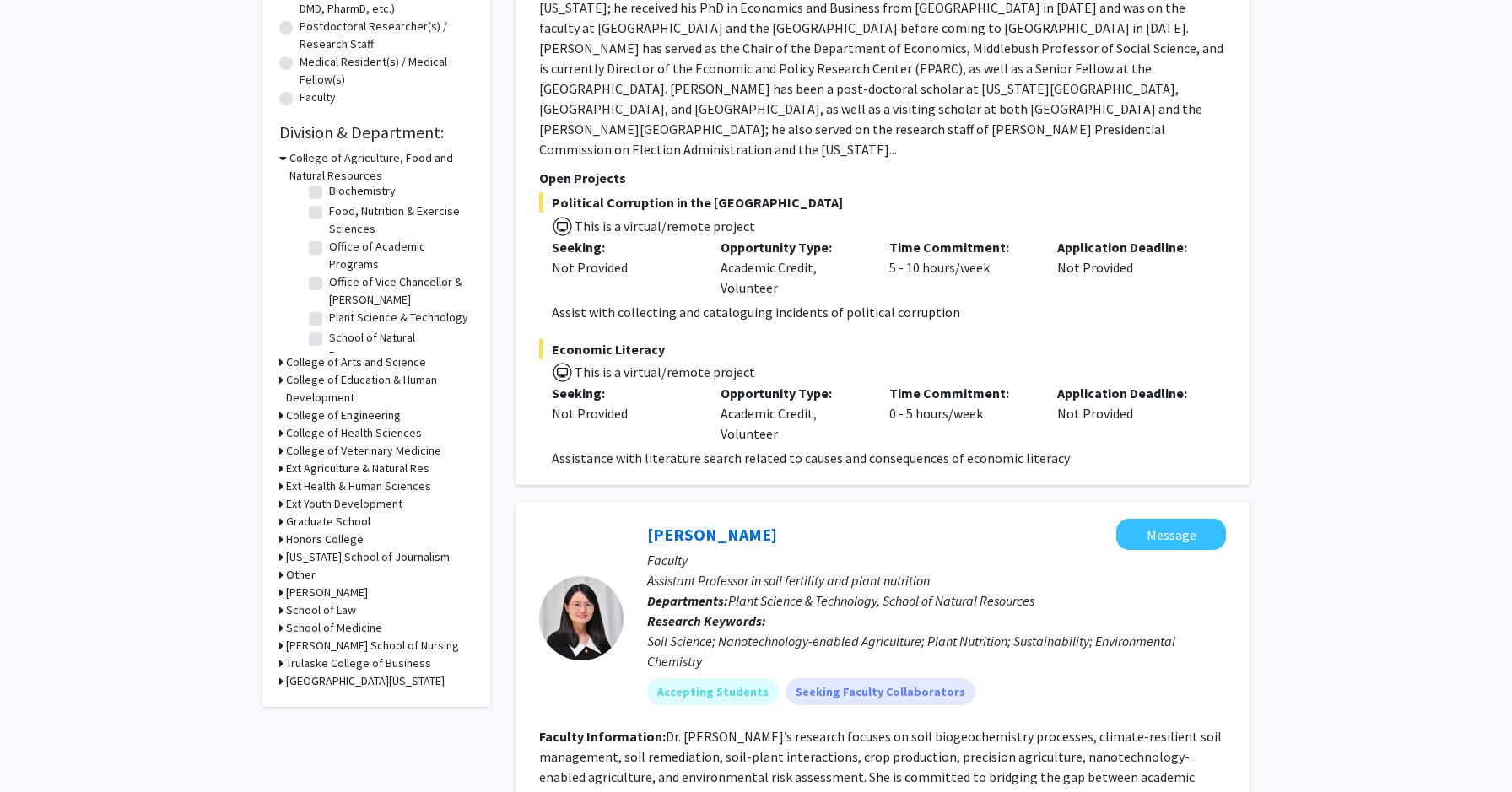
click at [410, 377] on h3 "College of Education & Human Development" at bounding box center [380, 389] width 188 height 35
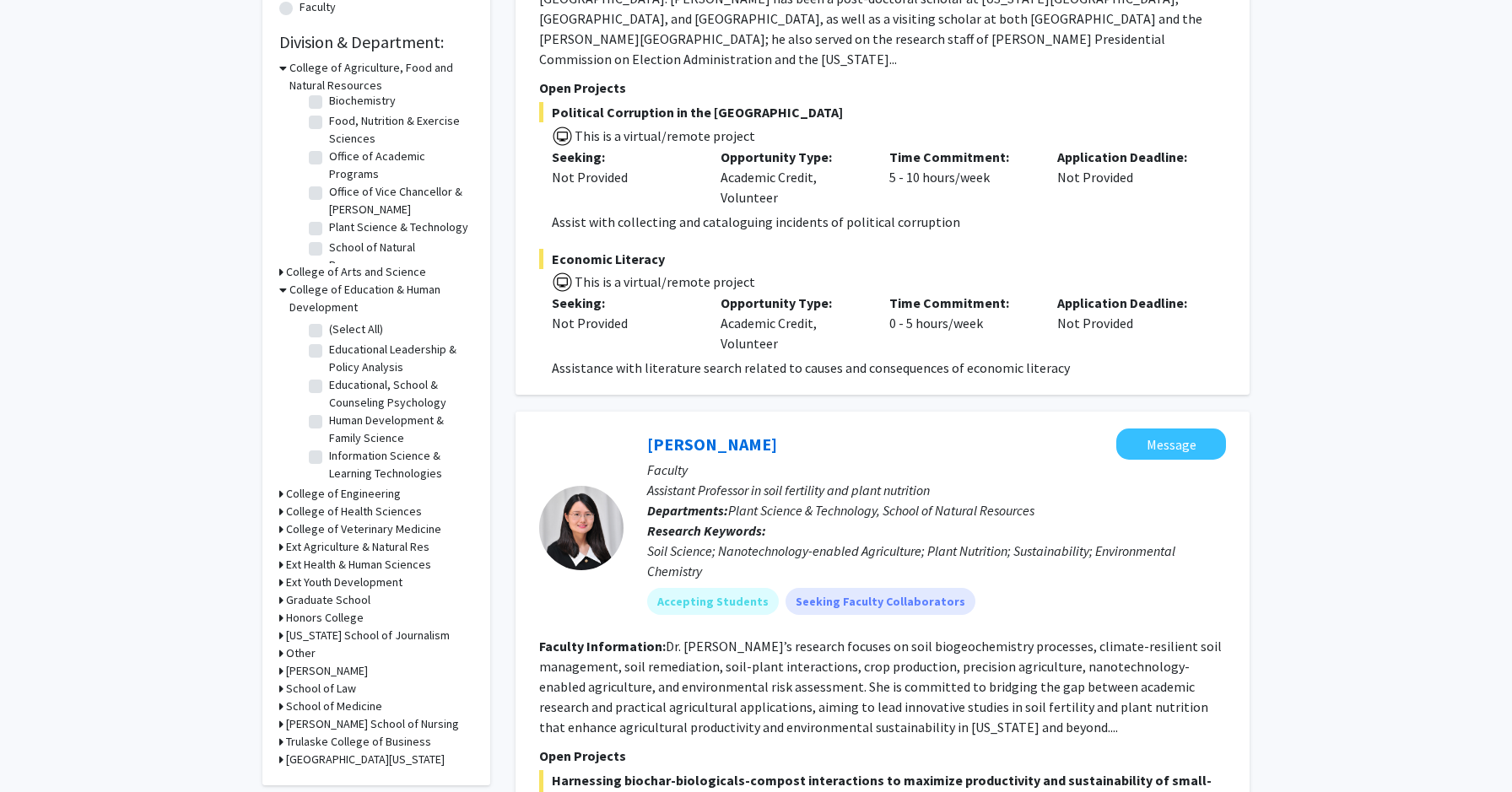
scroll to position [493, 0]
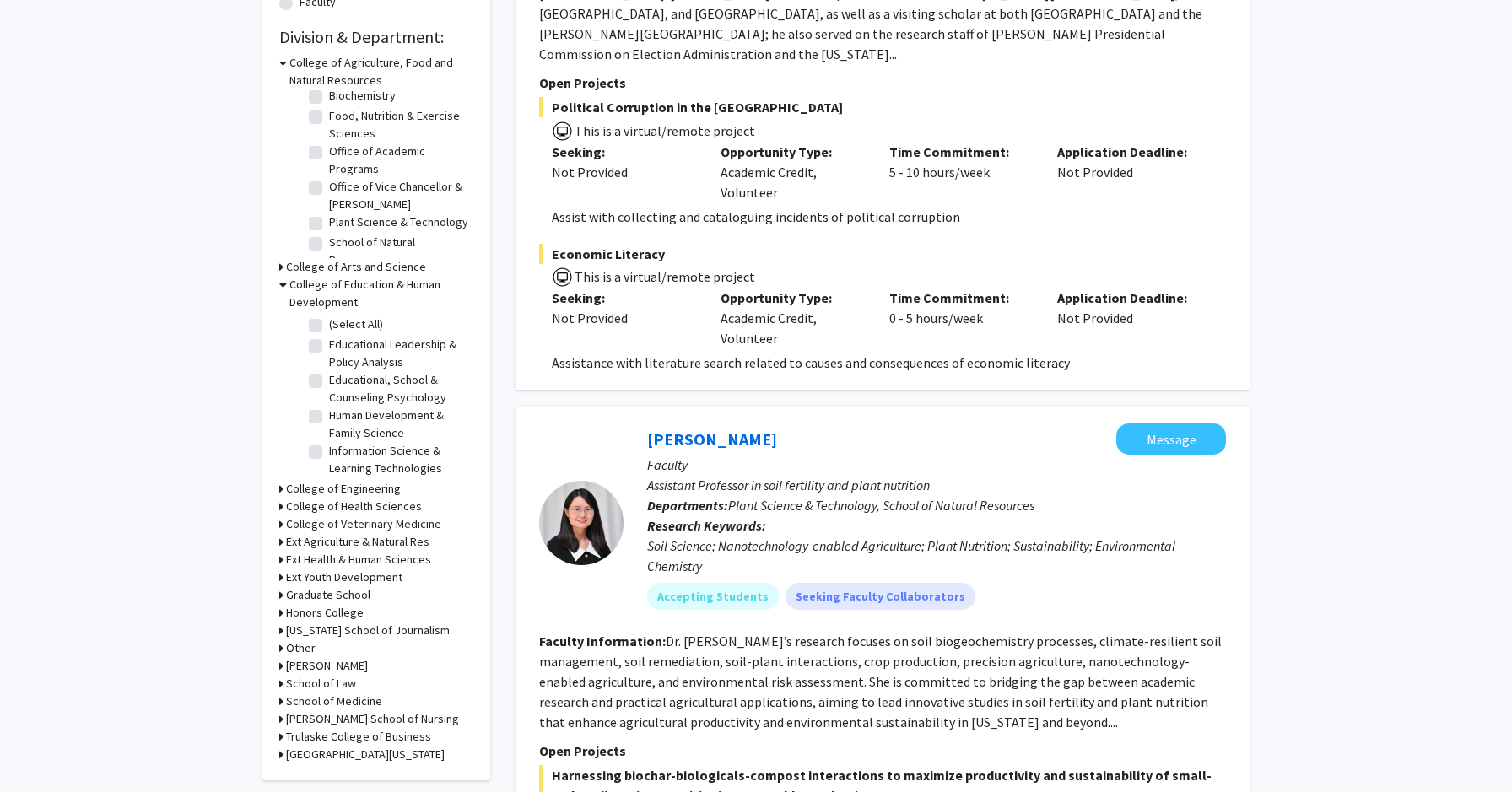
click at [383, 511] on h3 "College of Health Sciences" at bounding box center [354, 507] width 136 height 18
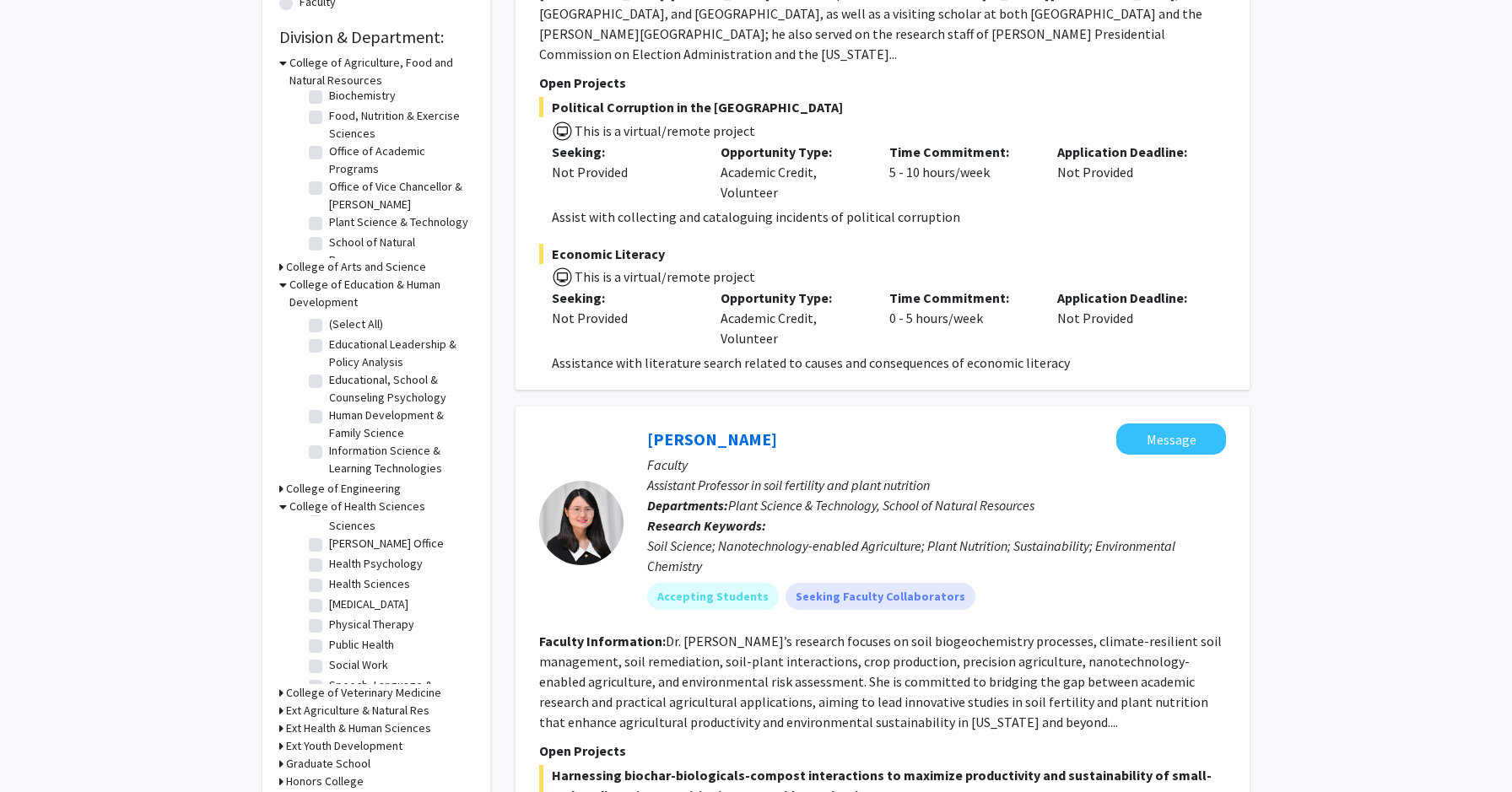
scroll to position [49, 0]
click at [376, 638] on label "Public Health" at bounding box center [361, 637] width 65 height 18
click at [340, 638] on input "Public Health" at bounding box center [334, 633] width 11 height 11
checkbox input "true"
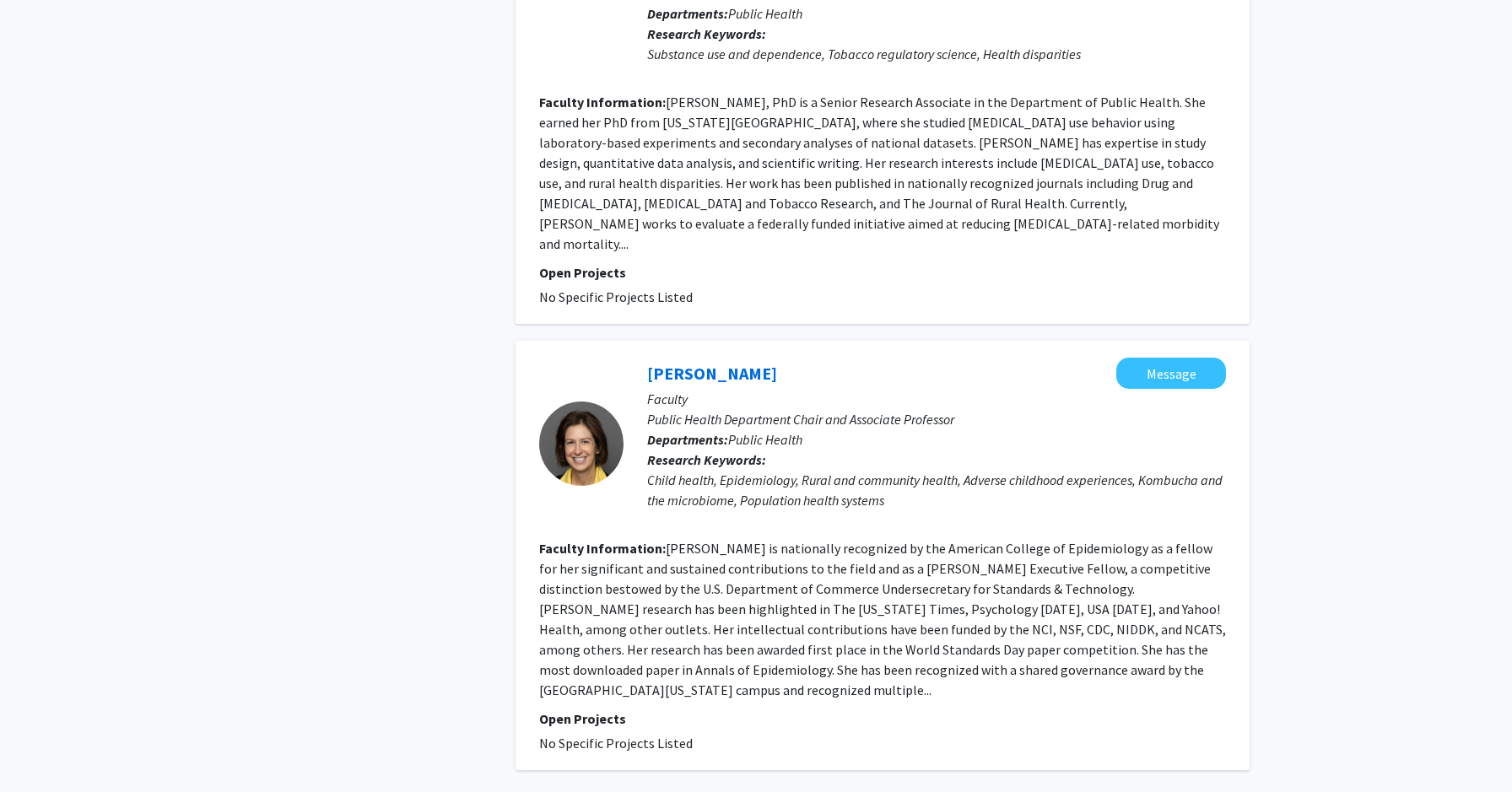
scroll to position [3512, 0]
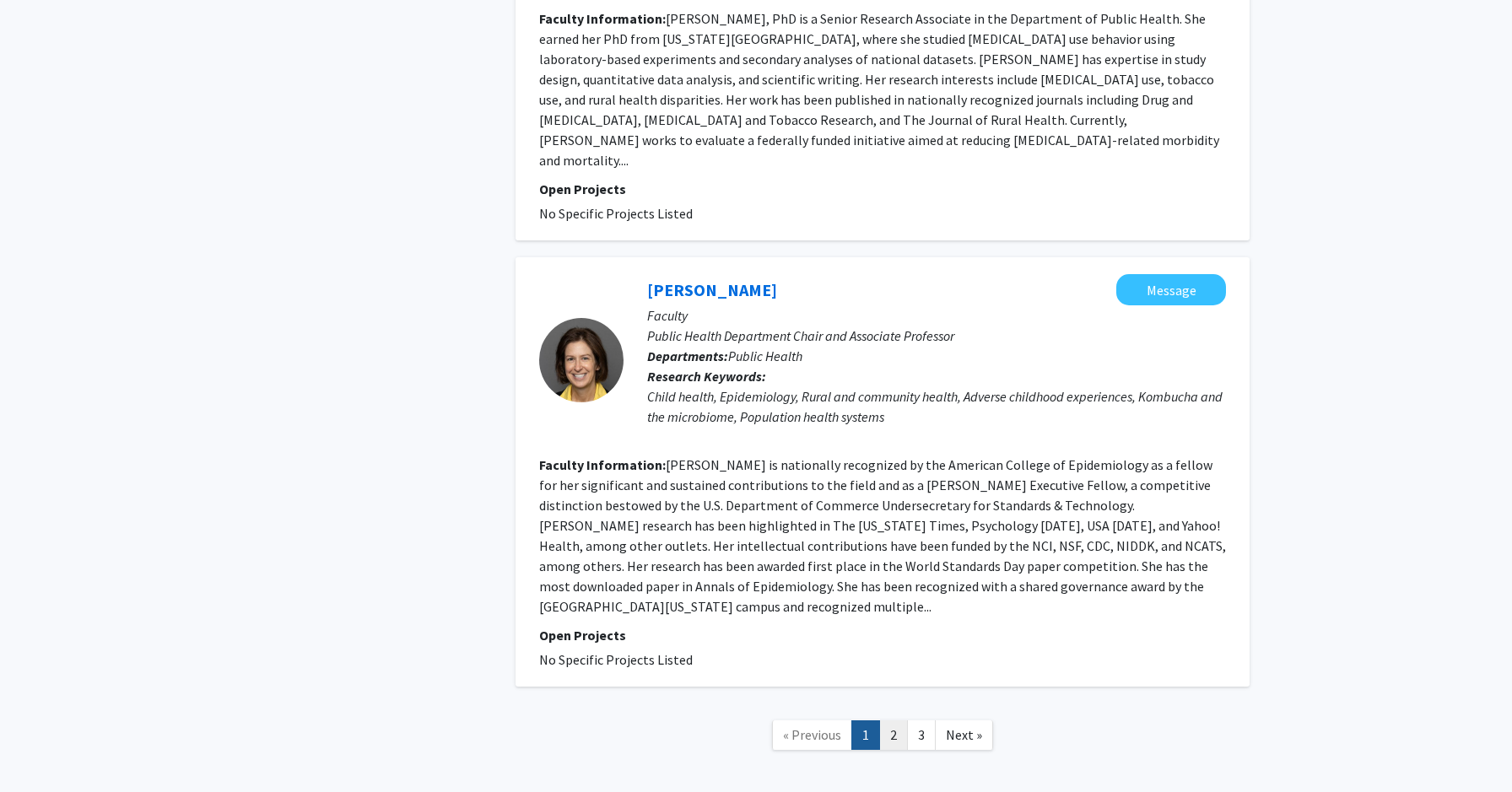
click at [892, 721] on link "2" at bounding box center [893, 735] width 28 height 29
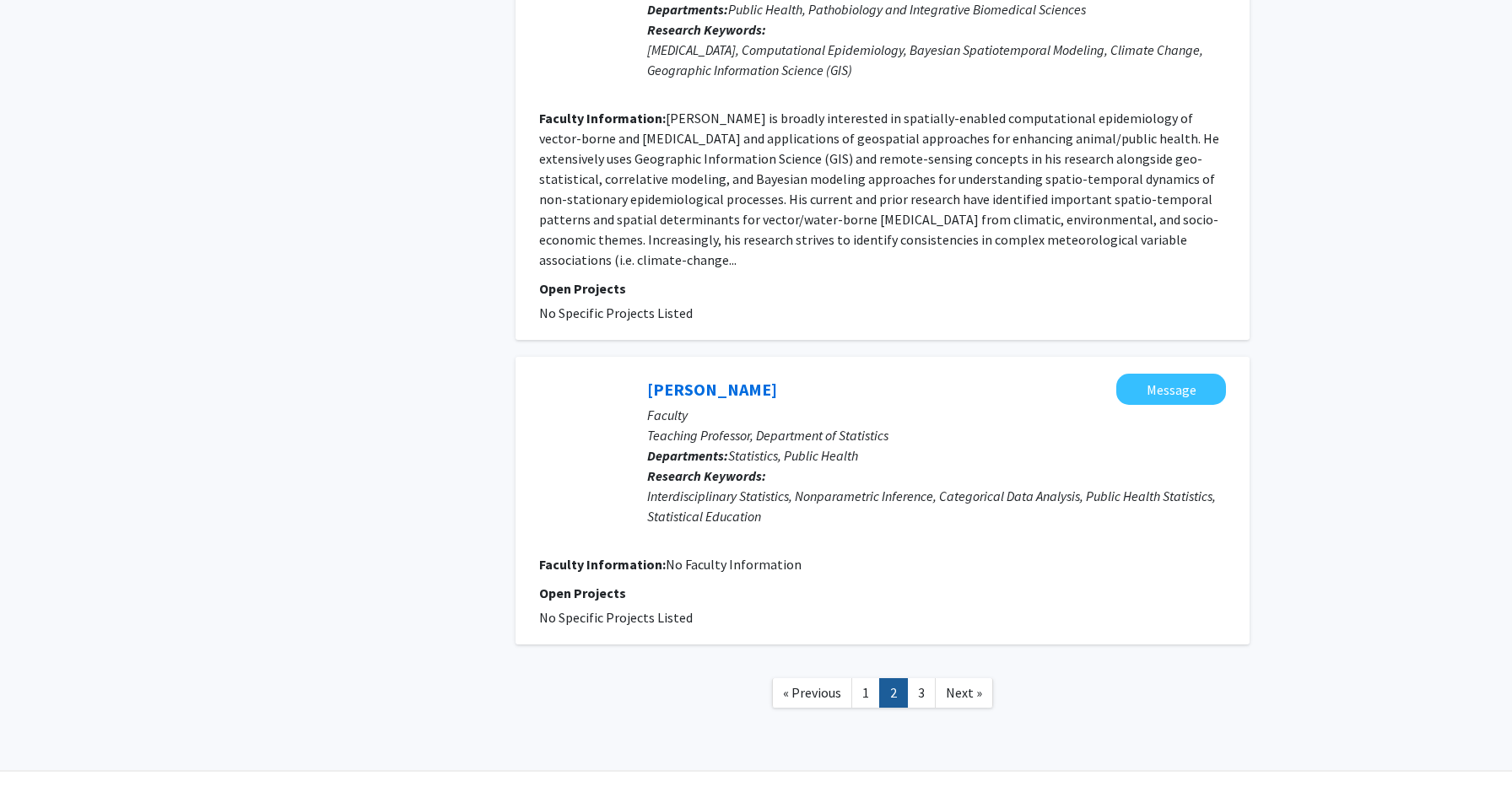
scroll to position [2796, 0]
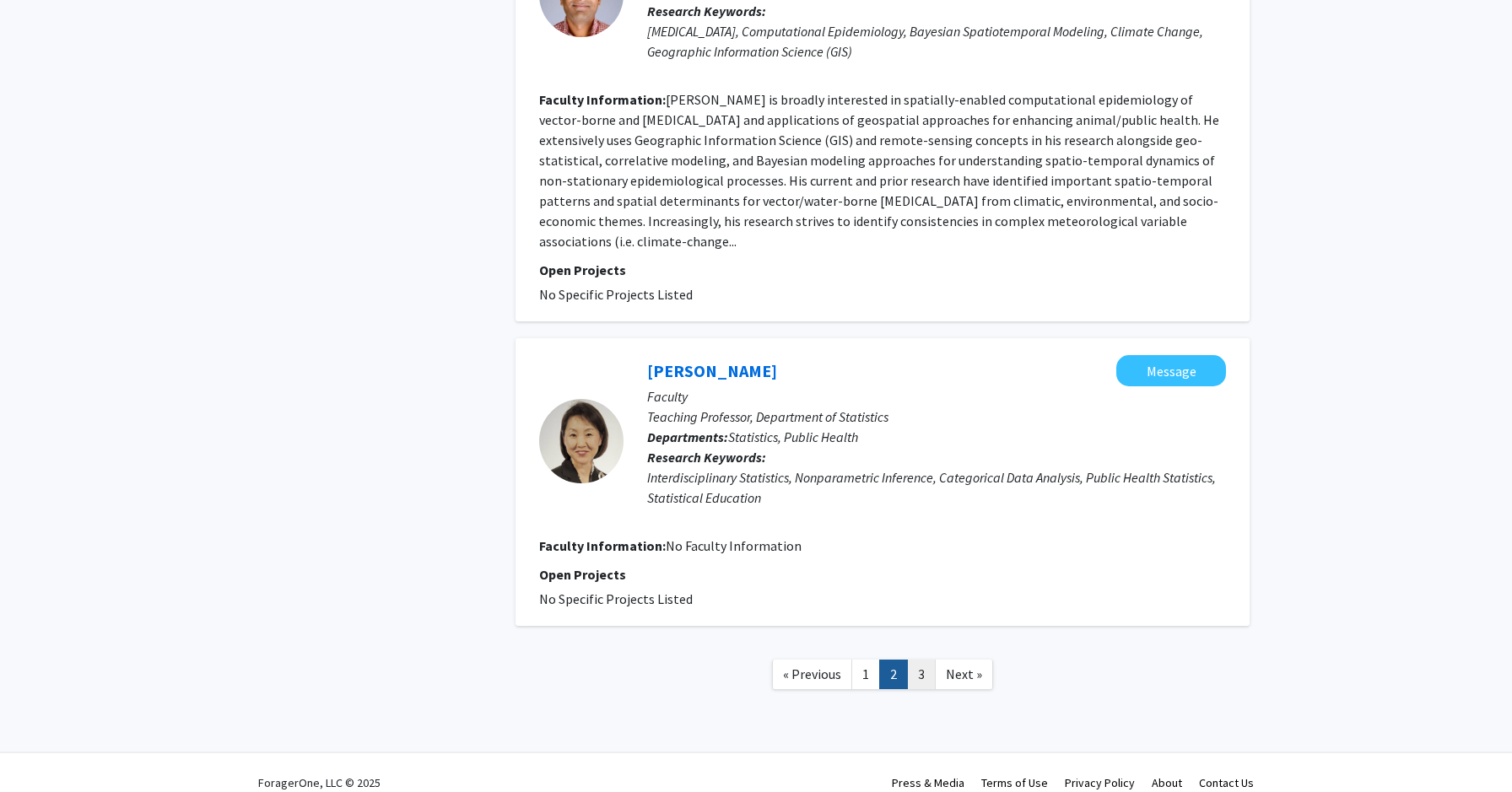
click at [926, 660] on link "3" at bounding box center [921, 675] width 28 height 29
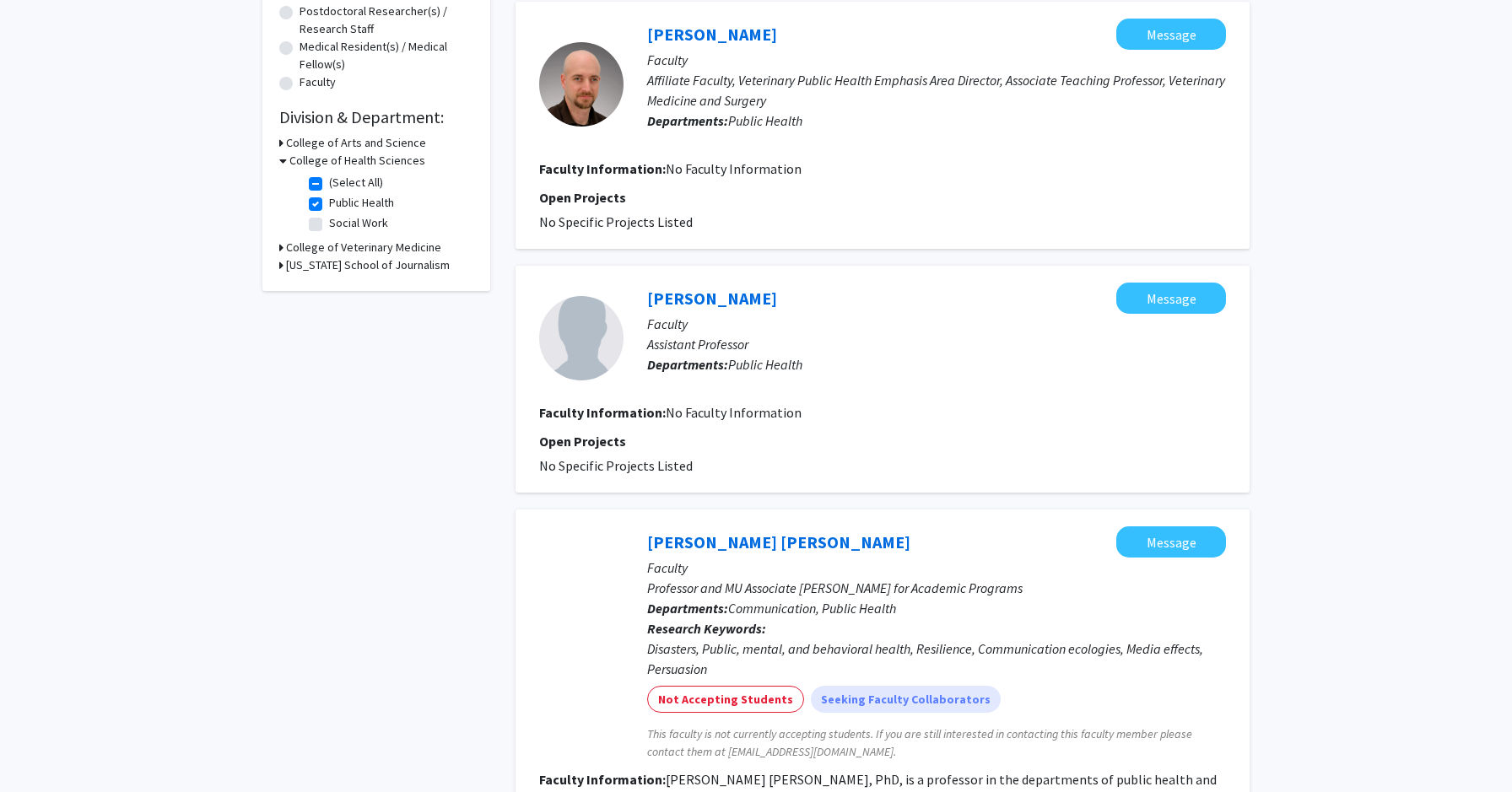
scroll to position [434, 0]
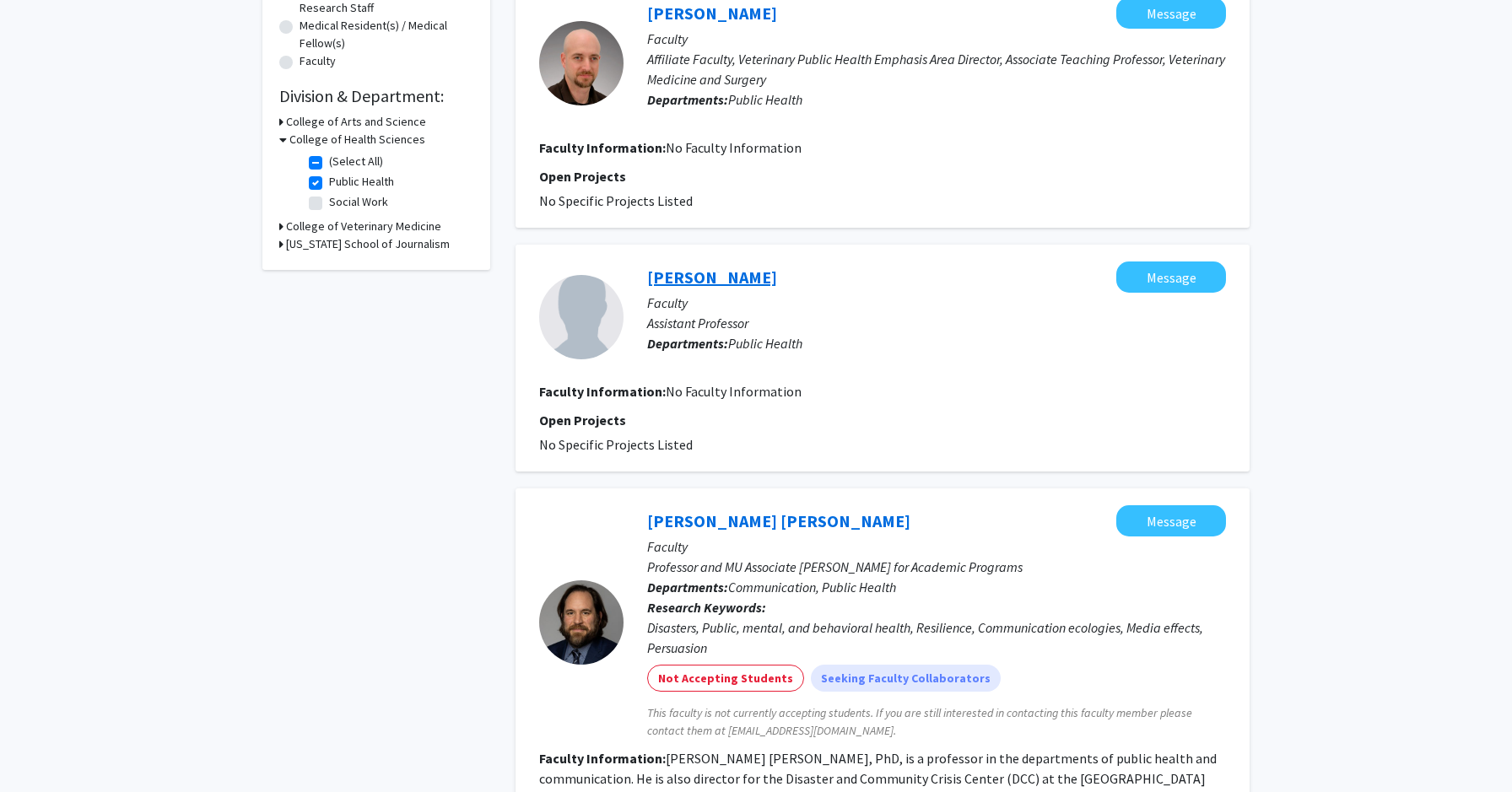
click at [701, 277] on link "[PERSON_NAME]" at bounding box center [712, 277] width 130 height 21
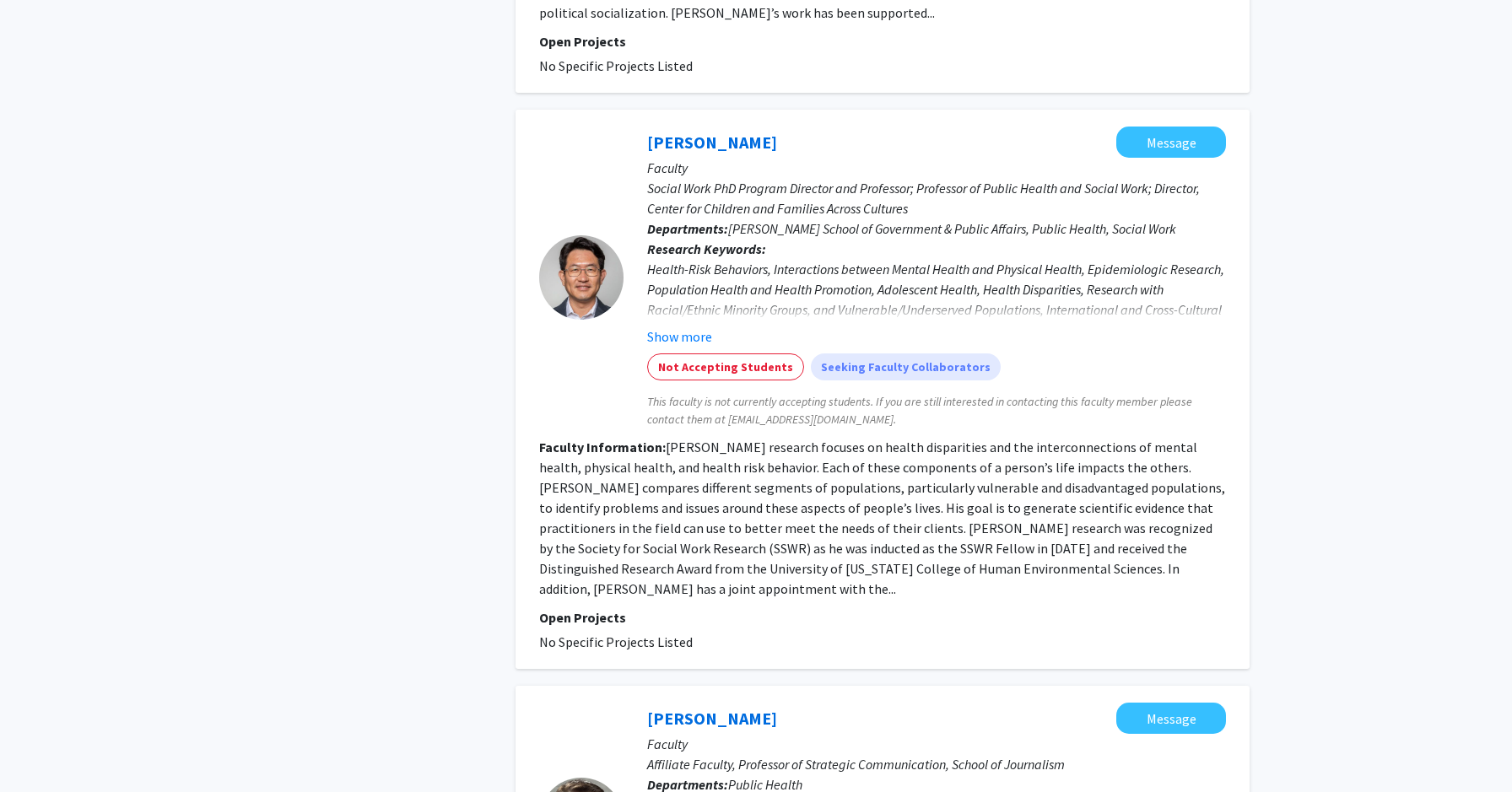
scroll to position [1311, 0]
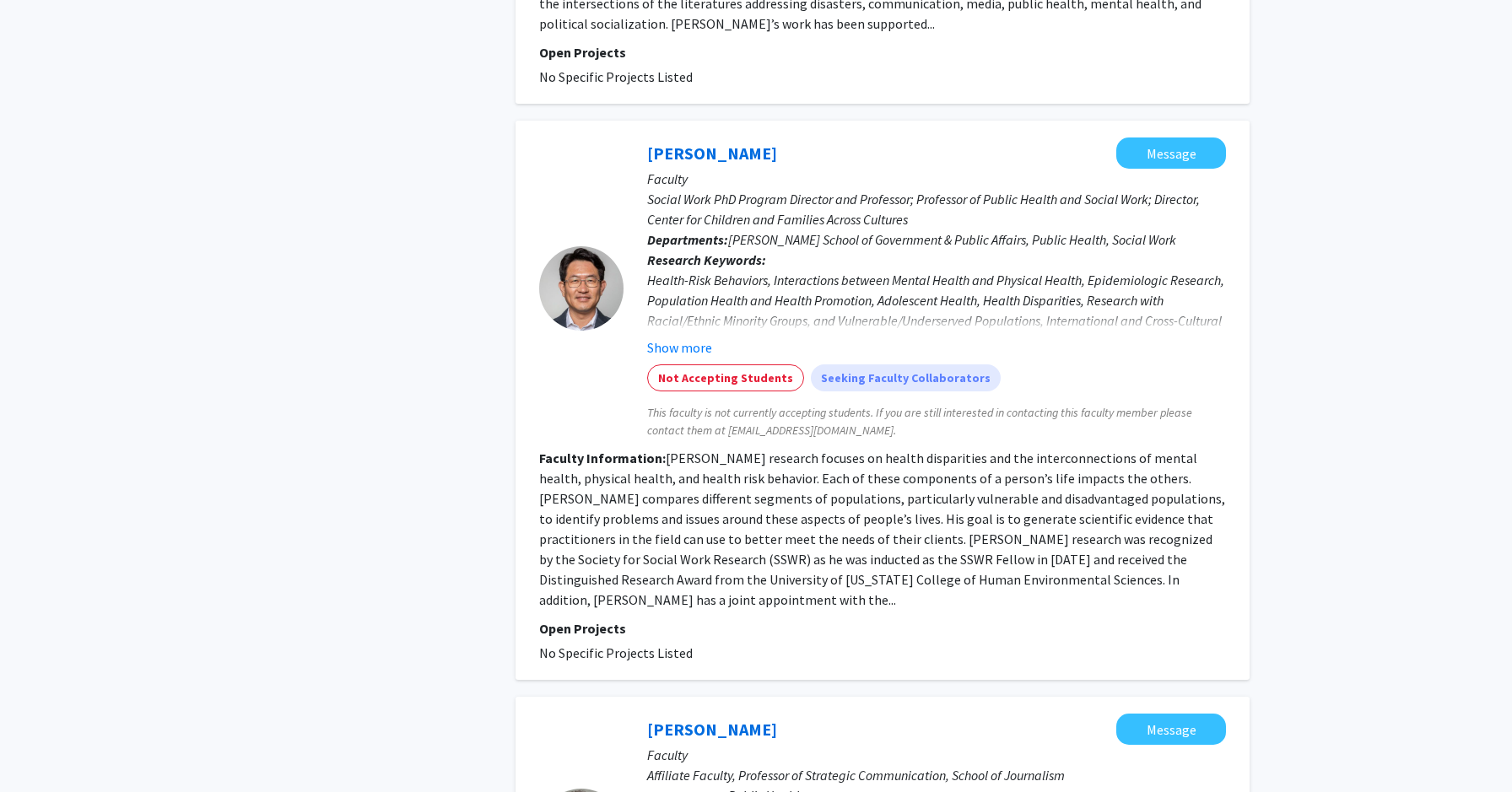
click at [680, 138] on div "[PERSON_NAME] Message" at bounding box center [937, 153] width 579 height 31
click at [680, 143] on link "[PERSON_NAME]" at bounding box center [712, 153] width 130 height 21
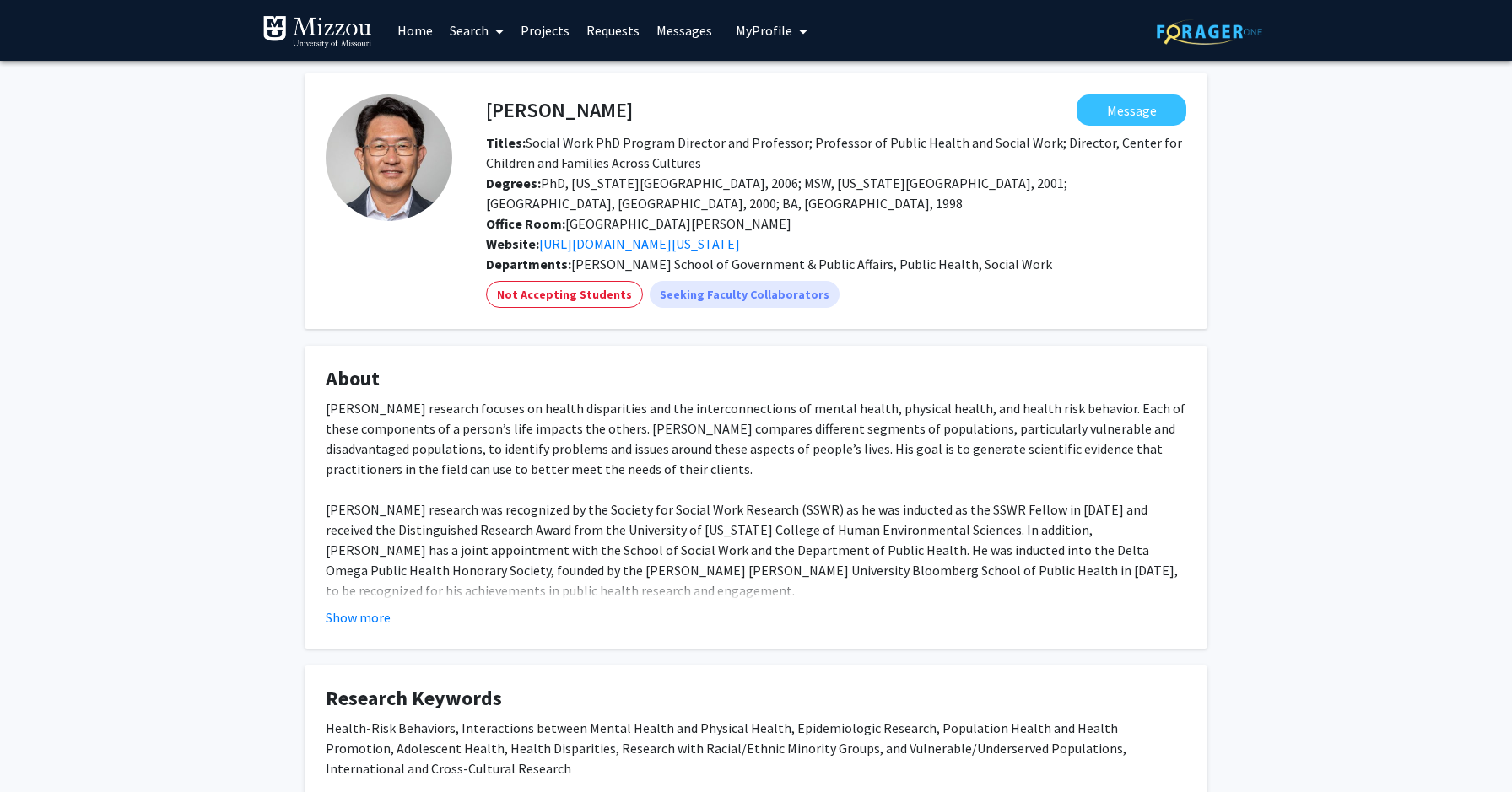
click at [334, 16] on img at bounding box center [317, 32] width 109 height 34
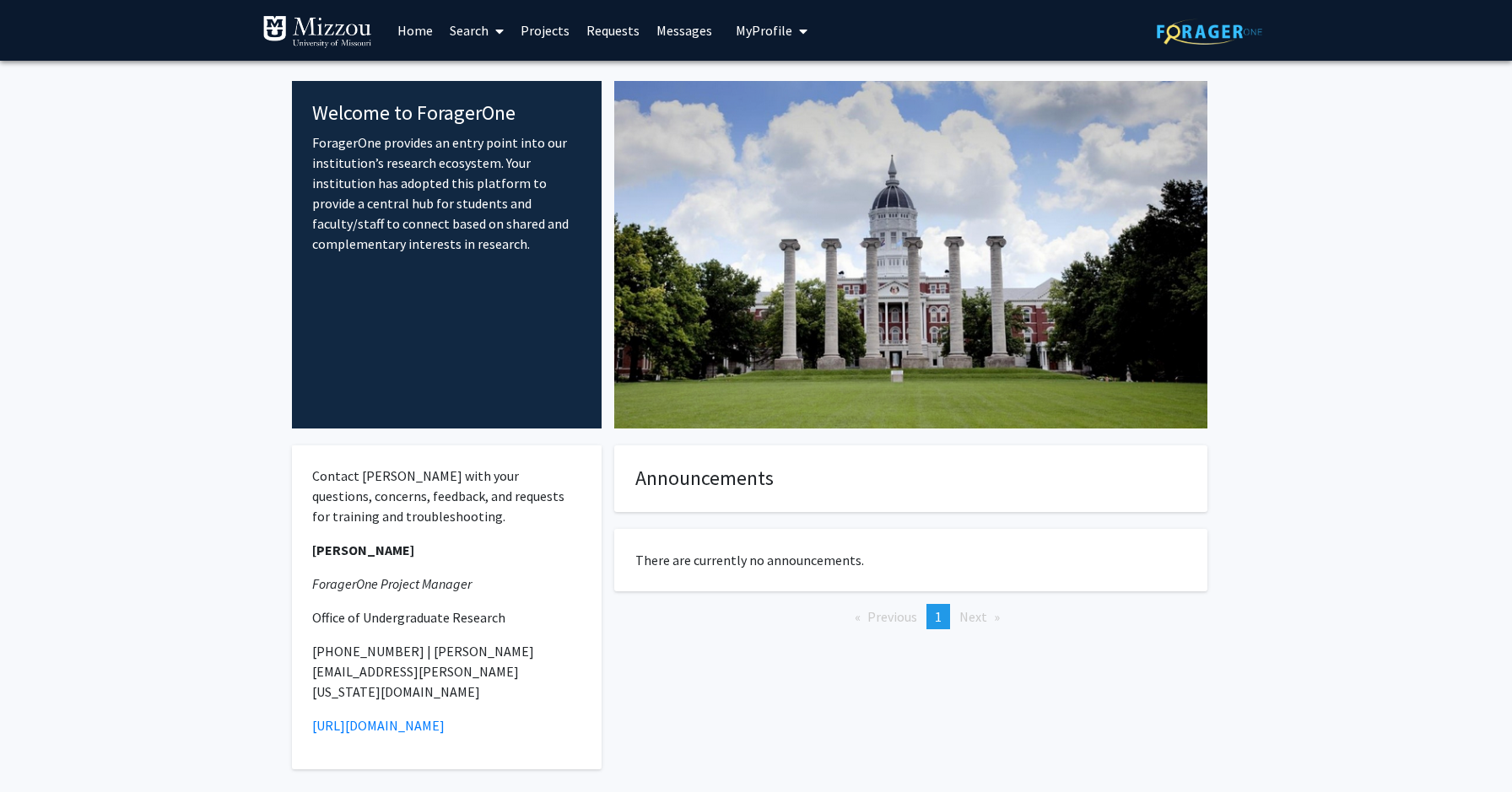
click at [472, 21] on link "Search" at bounding box center [477, 30] width 71 height 59
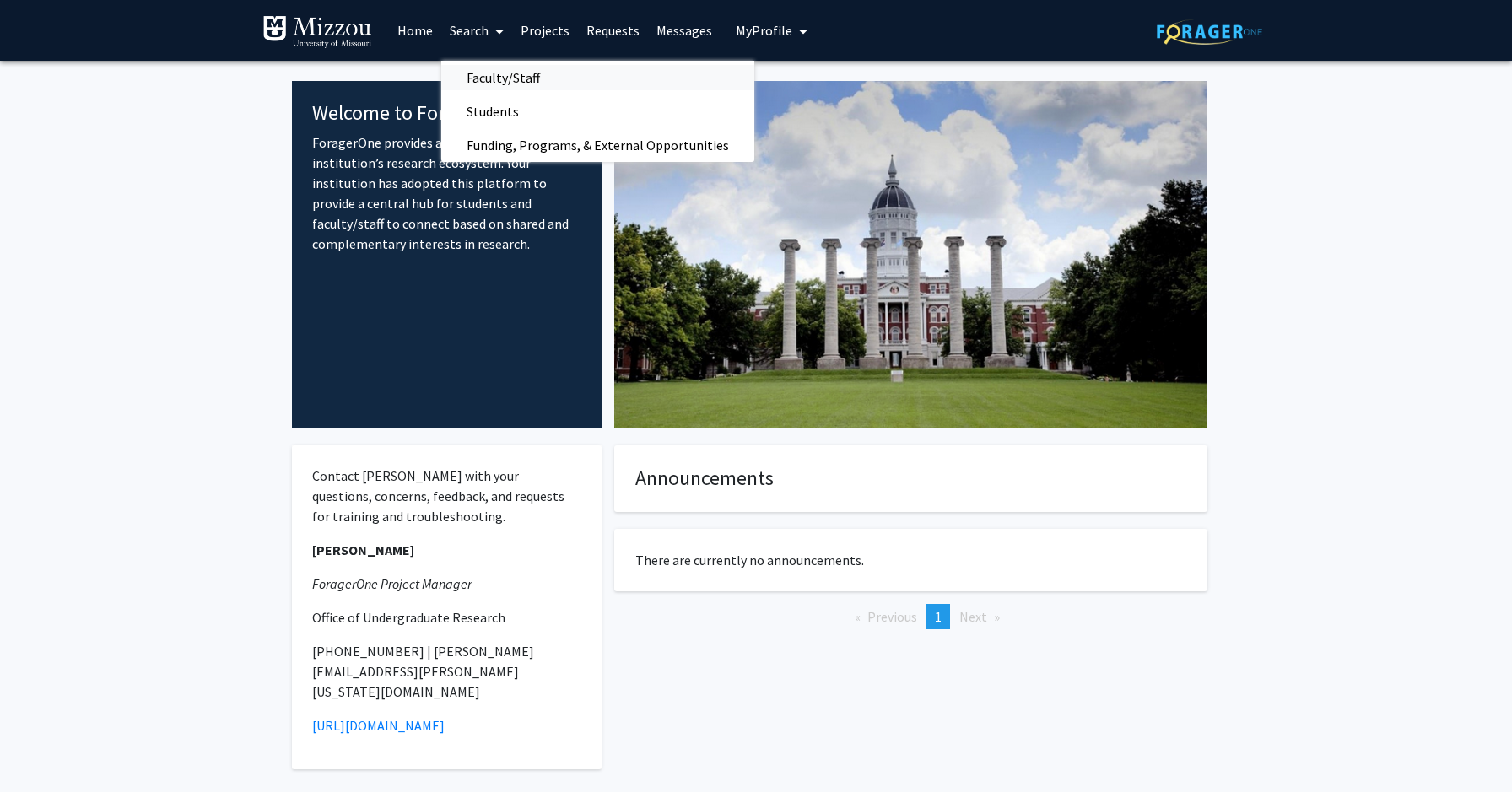
click at [479, 74] on span "Faculty/Staff" at bounding box center [503, 77] width 124 height 34
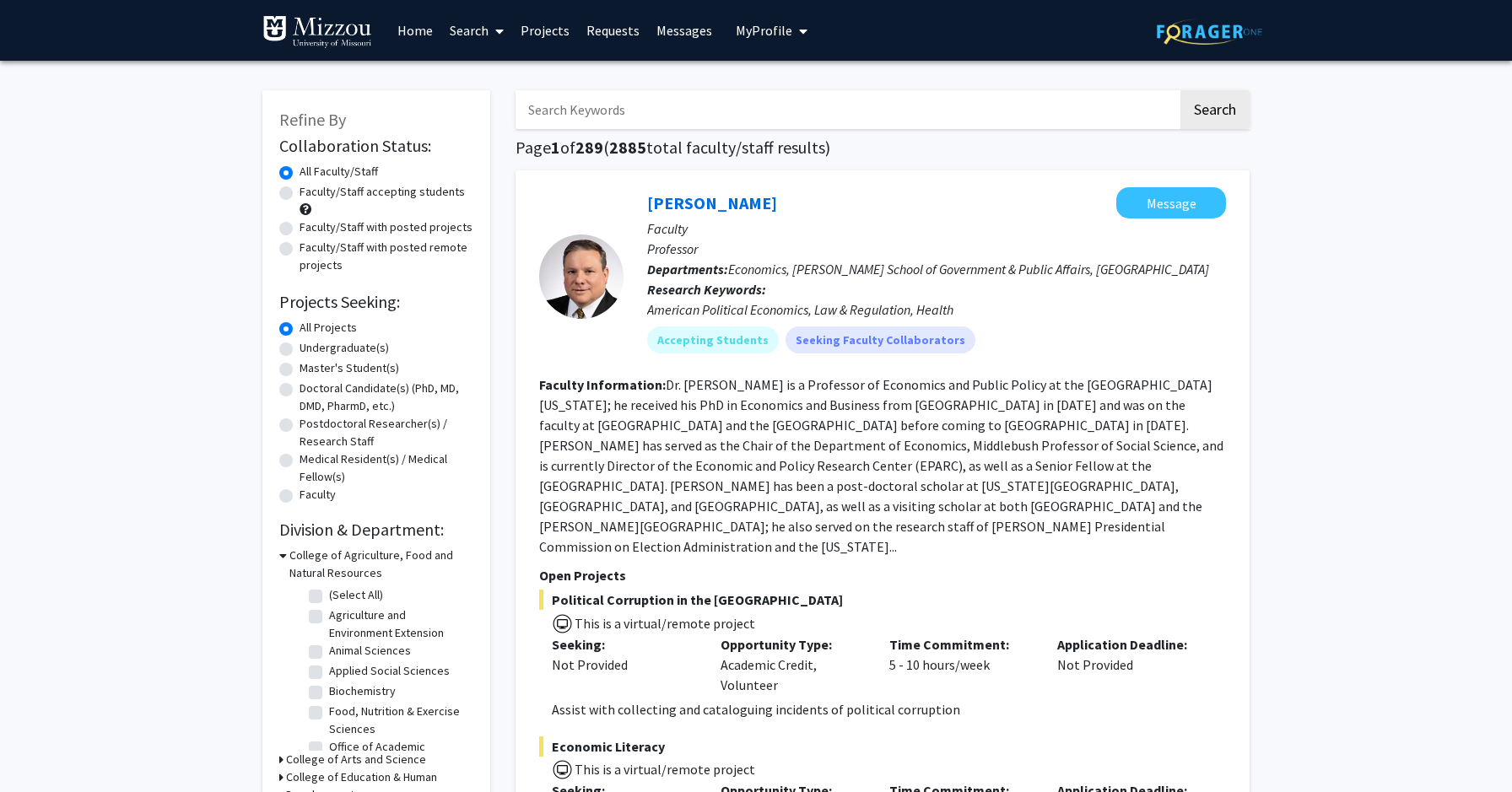
click at [599, 108] on input "Search Keywords" at bounding box center [847, 109] width 662 height 39
type input "EUNJIN"
click at [1181, 90] on button "Search" at bounding box center [1215, 109] width 69 height 39
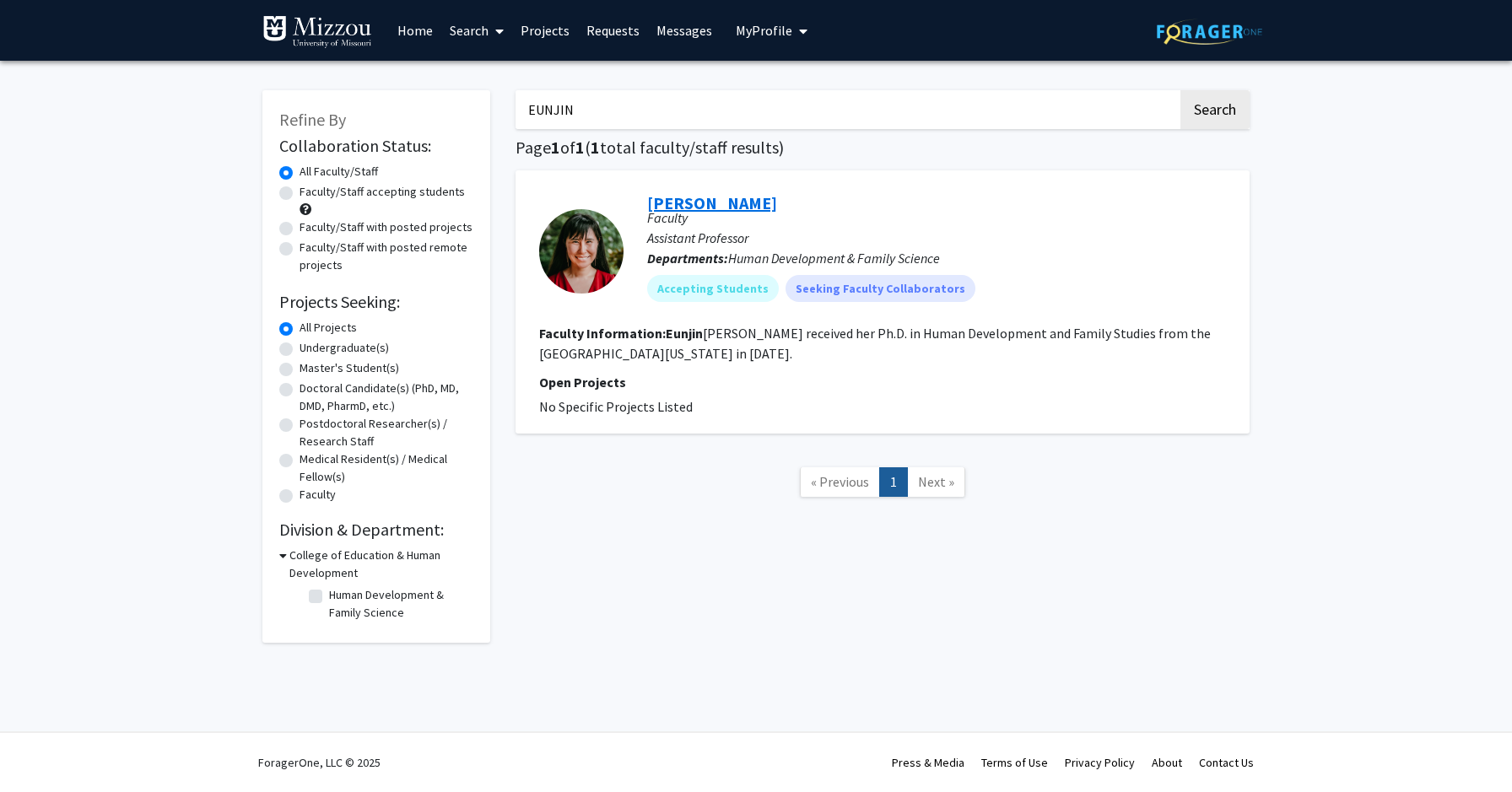
click at [698, 203] on link "[PERSON_NAME]" at bounding box center [712, 203] width 130 height 21
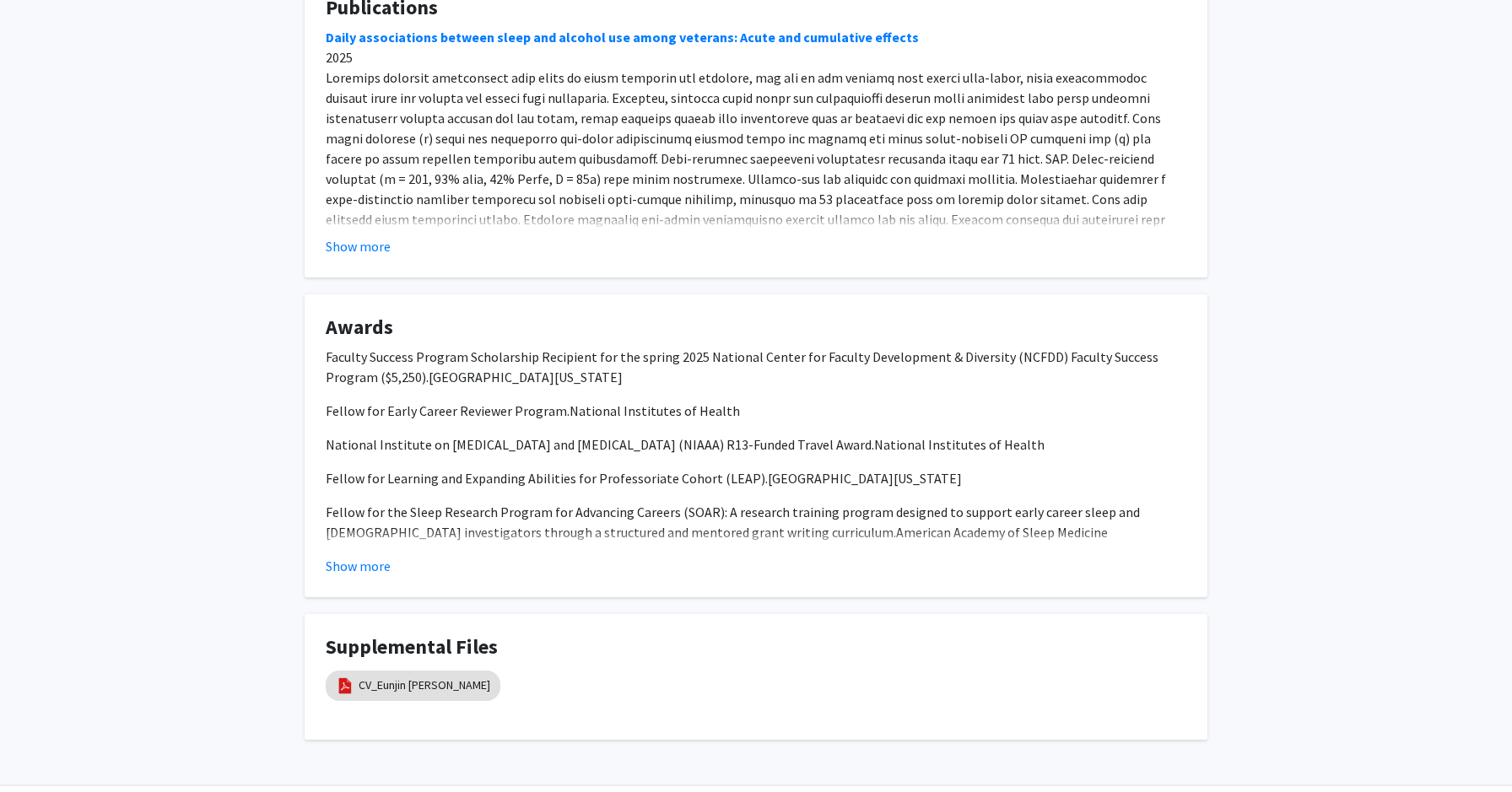
scroll to position [985, 0]
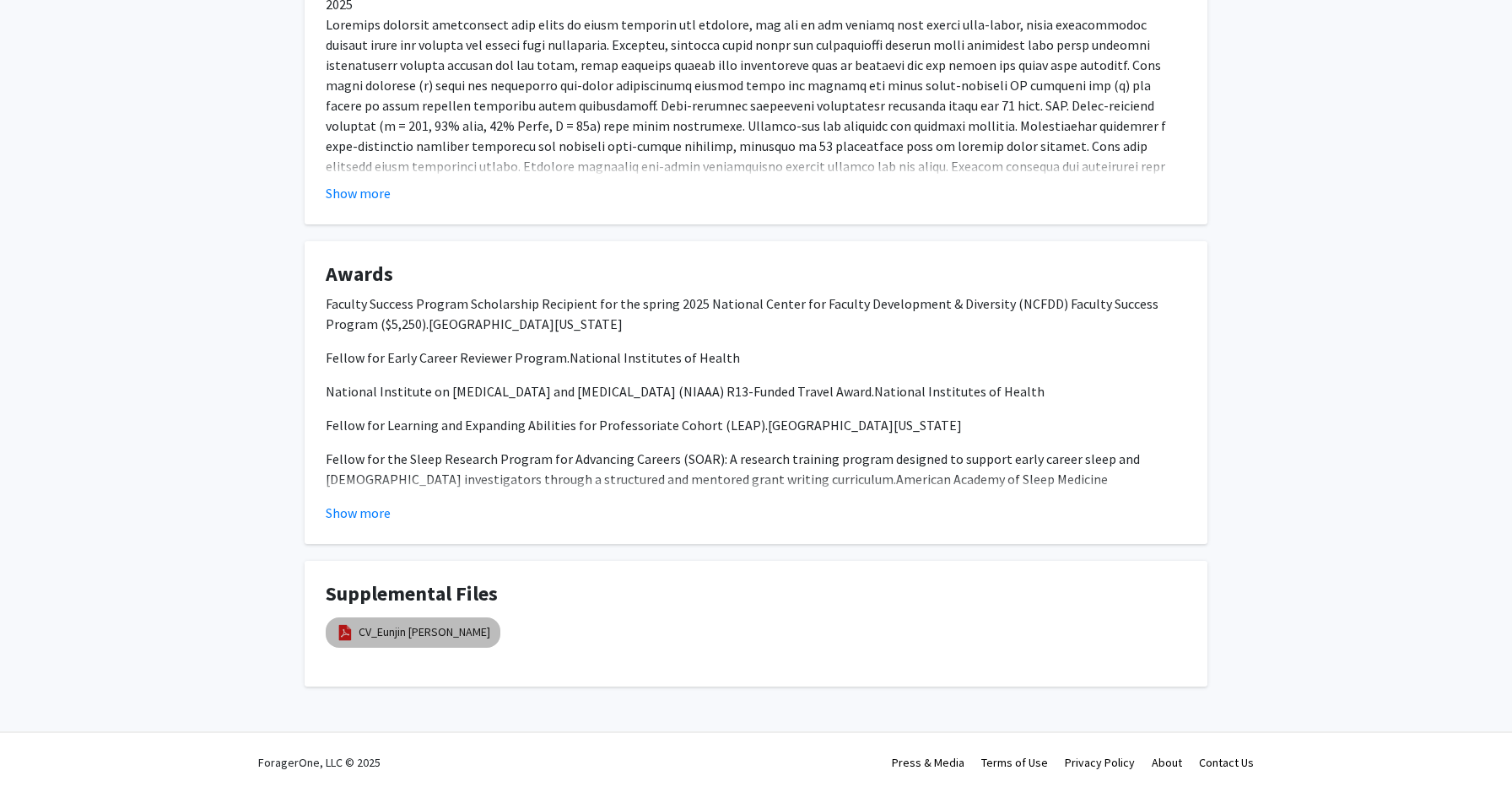
click at [388, 645] on mat-chip "CV_Eunjin [PERSON_NAME]" at bounding box center [413, 632] width 175 height 30
click at [390, 632] on link "CV_Eunjin [PERSON_NAME]" at bounding box center [424, 633] width 132 height 18
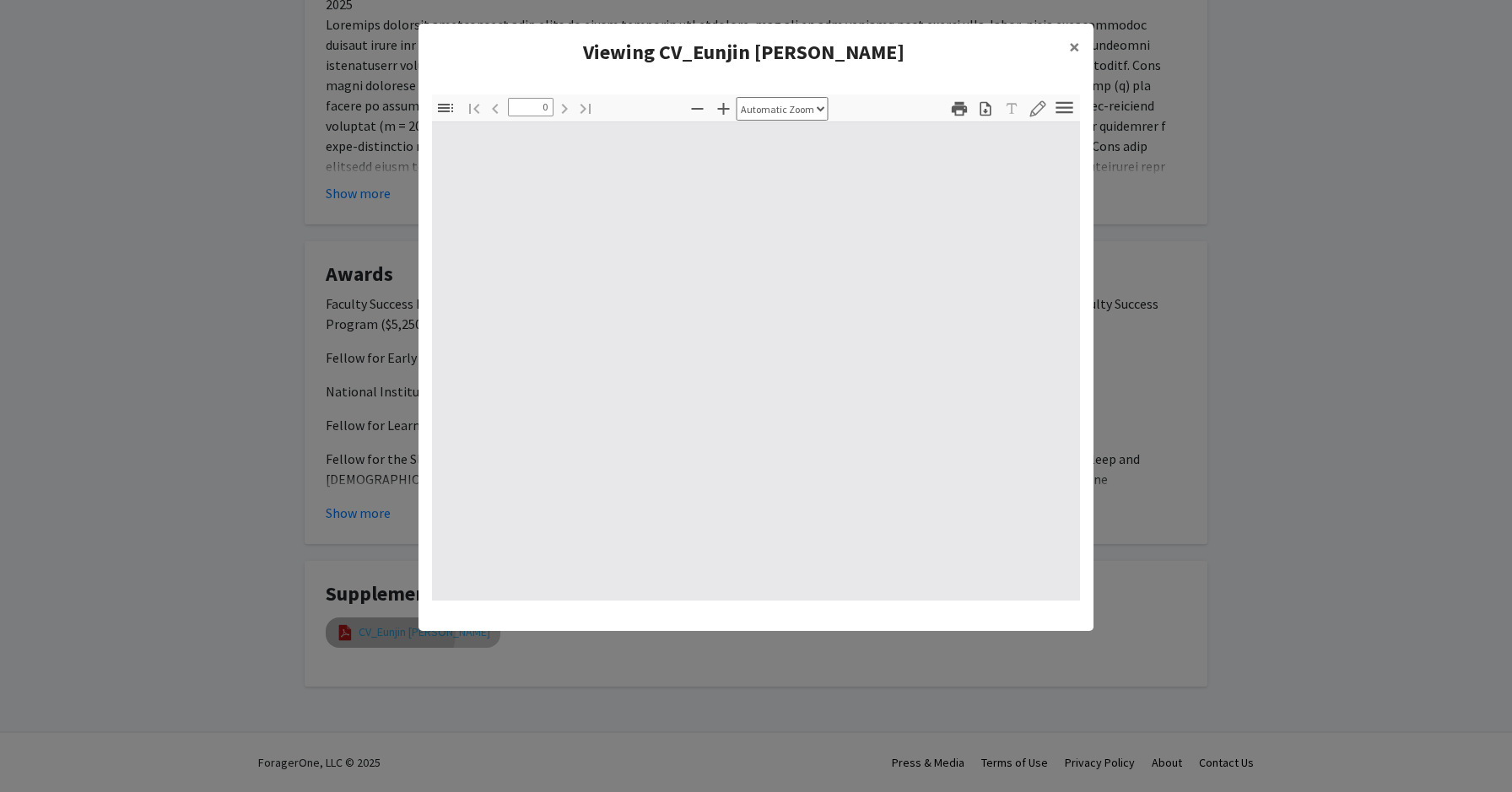
select select "custom"
type input "1"
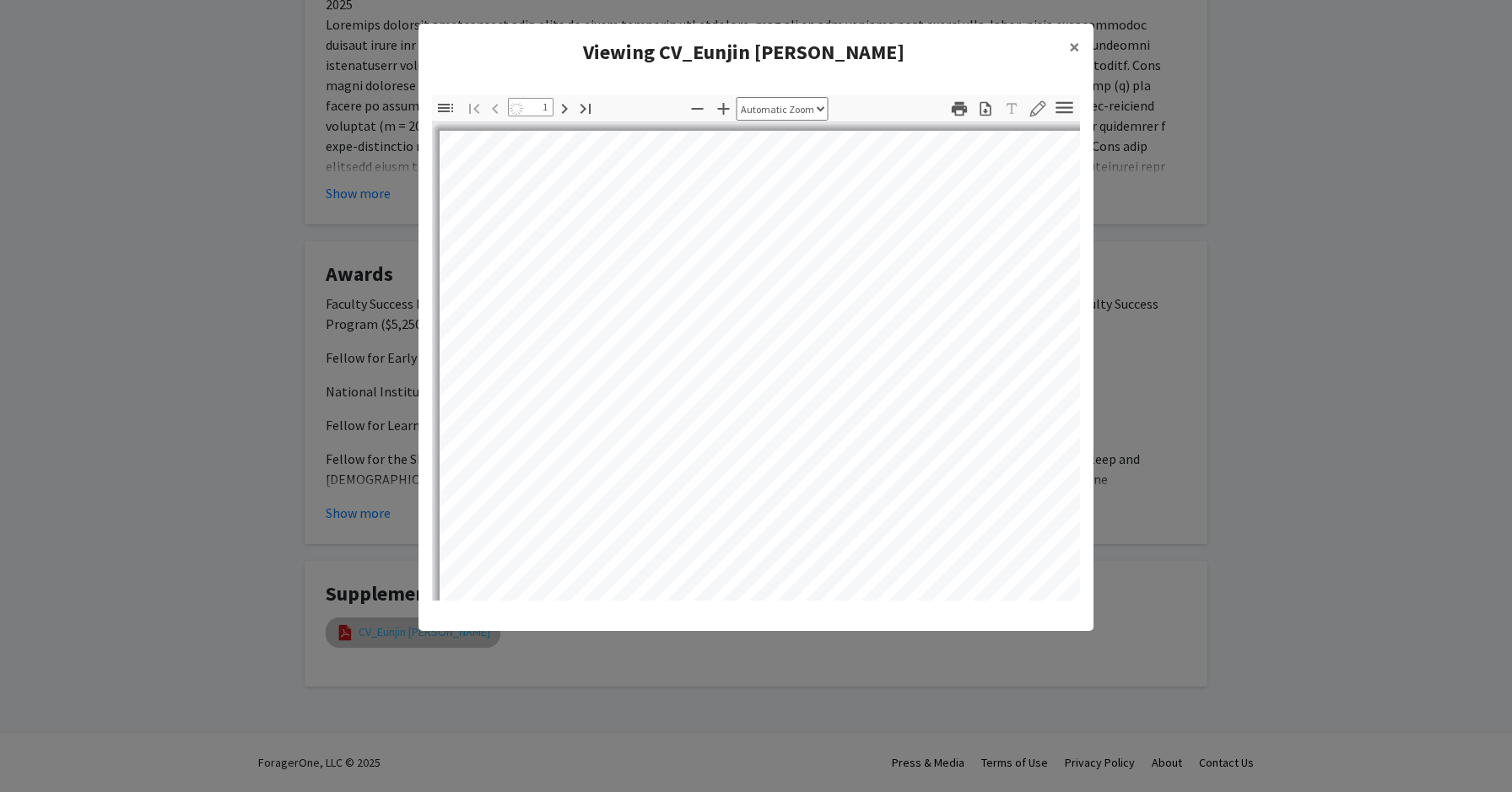
select select "auto"
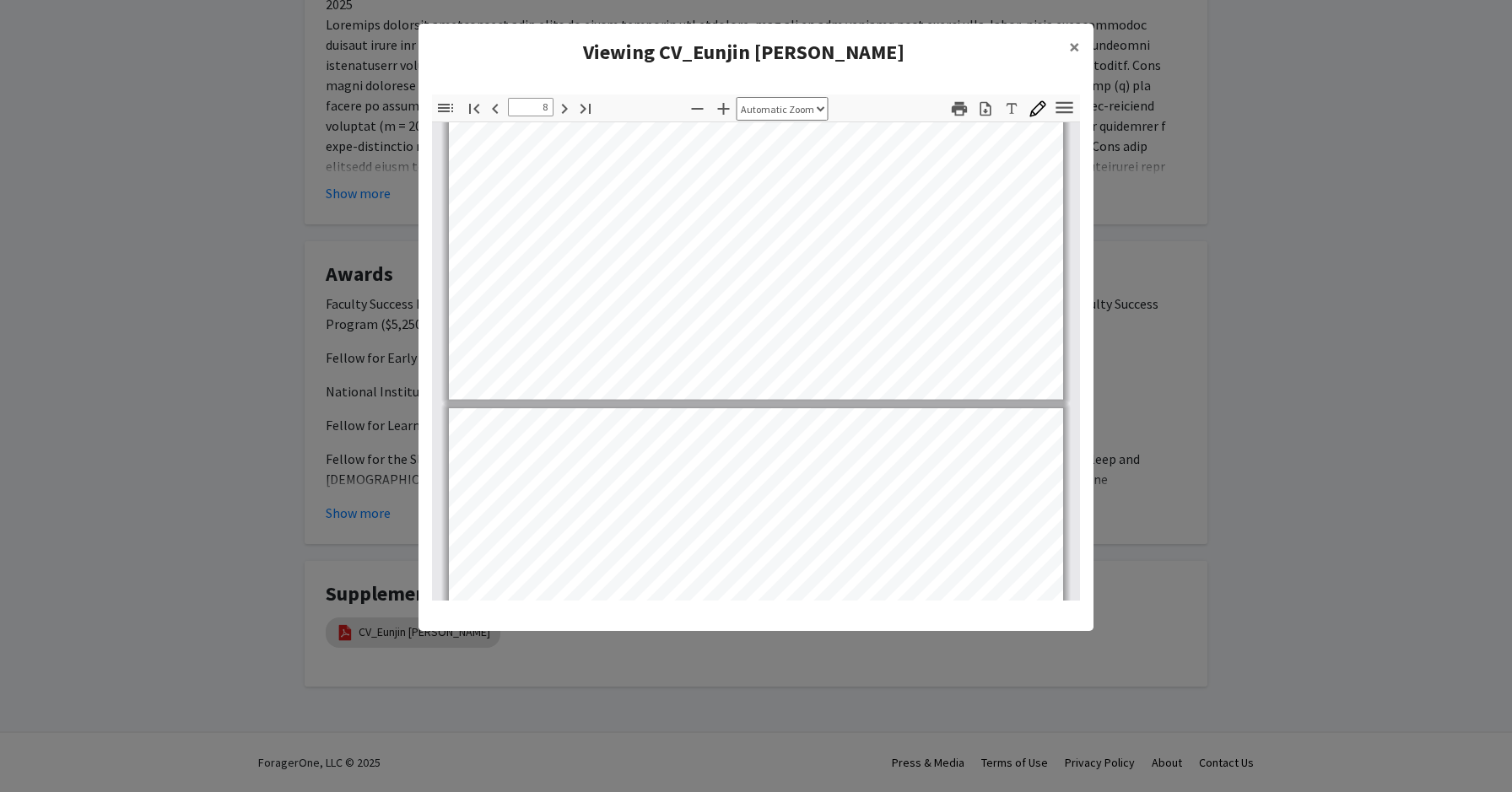
type input "9"
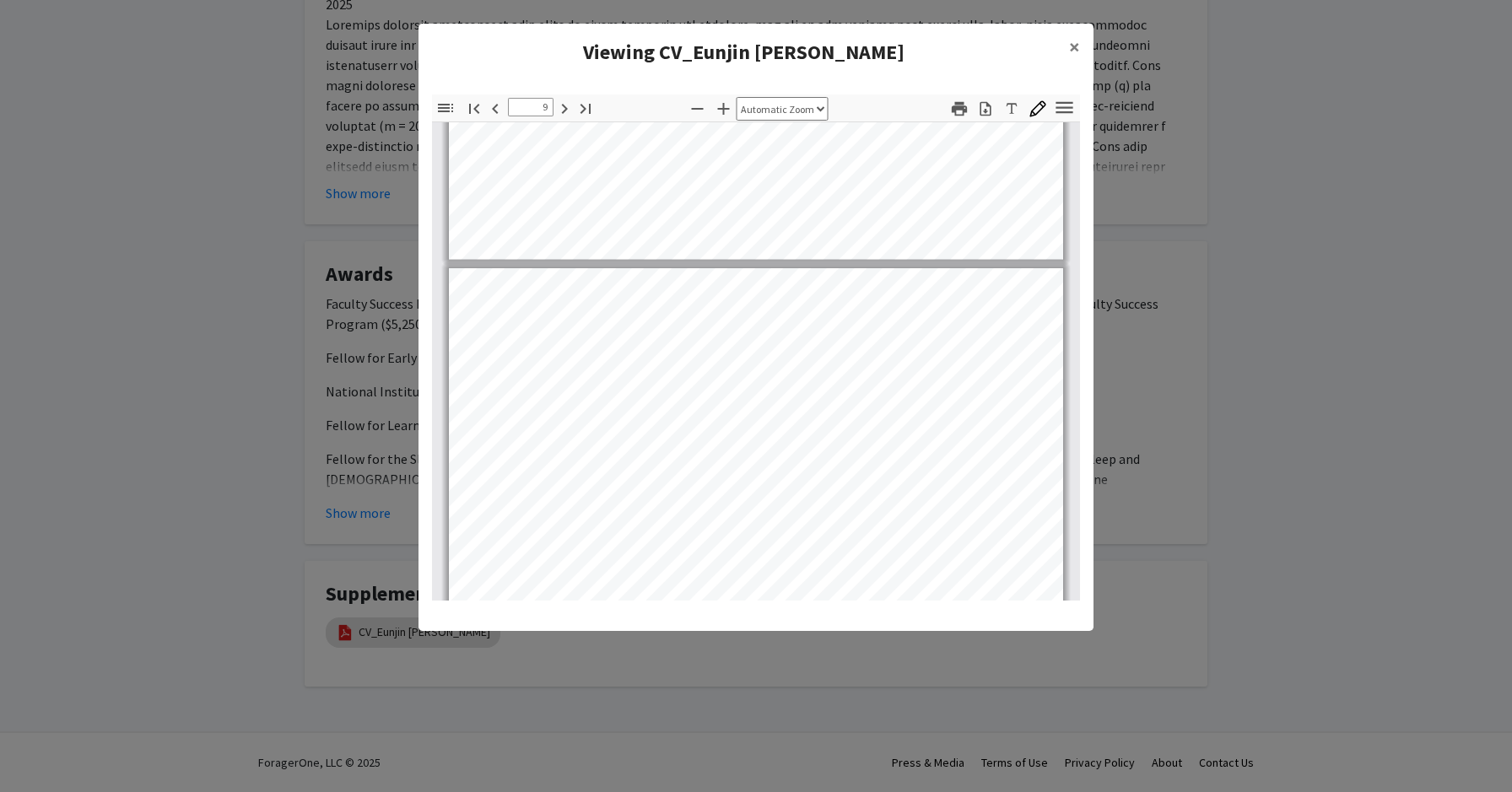
scroll to position [6398, 0]
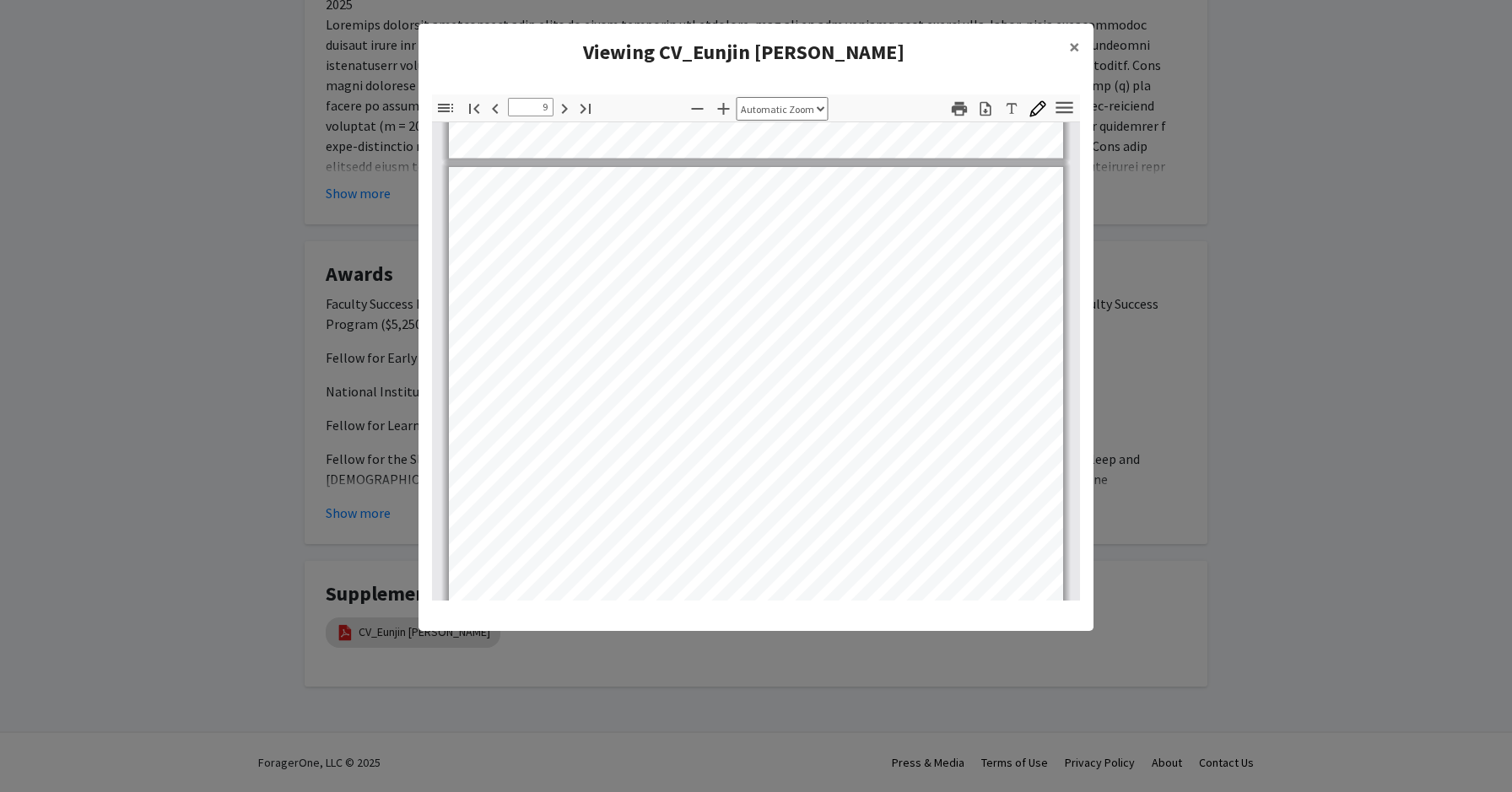
click at [1450, 296] on modal-container "Viewing CV_Eunjin [PERSON_NAME] × Thumbnails Document Outline Attachments Layer…" at bounding box center [756, 396] width 1512 height 792
